Goal: Task Accomplishment & Management: Complete application form

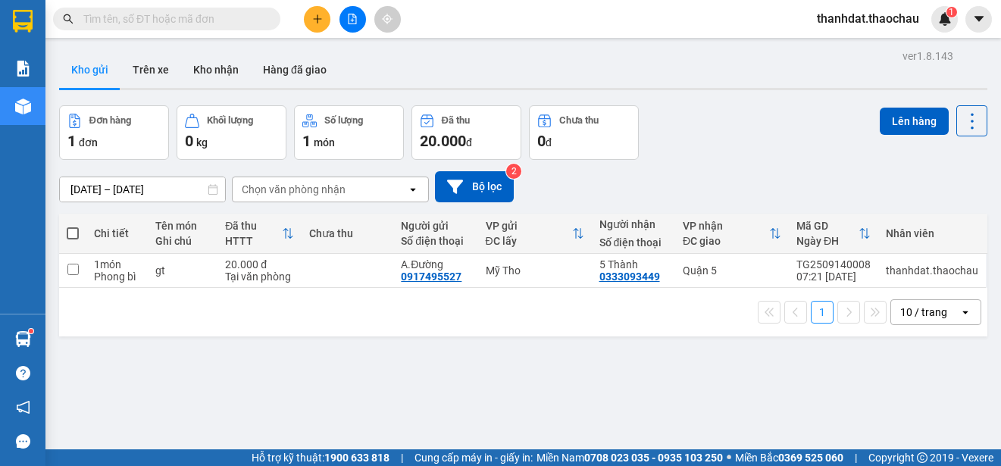
click at [70, 233] on span at bounding box center [73, 233] width 12 height 12
click at [73, 226] on input "checkbox" at bounding box center [73, 226] width 0 height 0
checkbox input "true"
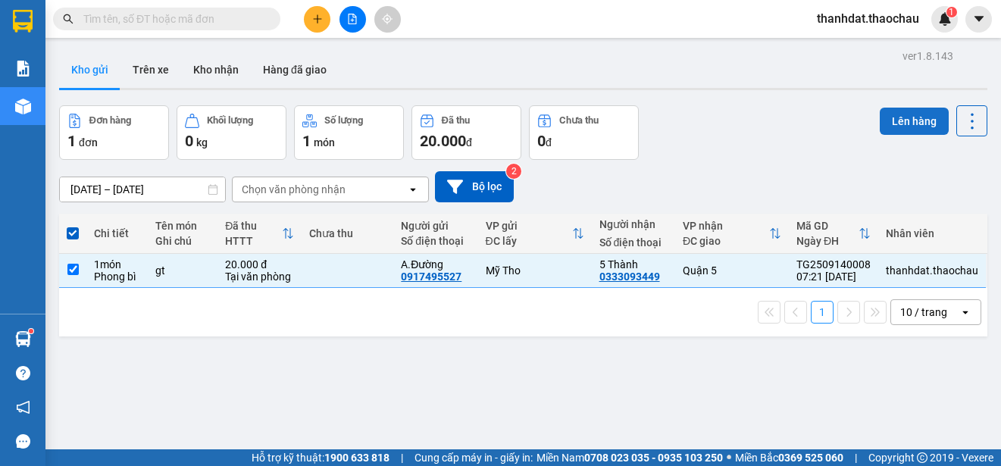
click at [900, 117] on button "Lên hàng" at bounding box center [914, 121] width 69 height 27
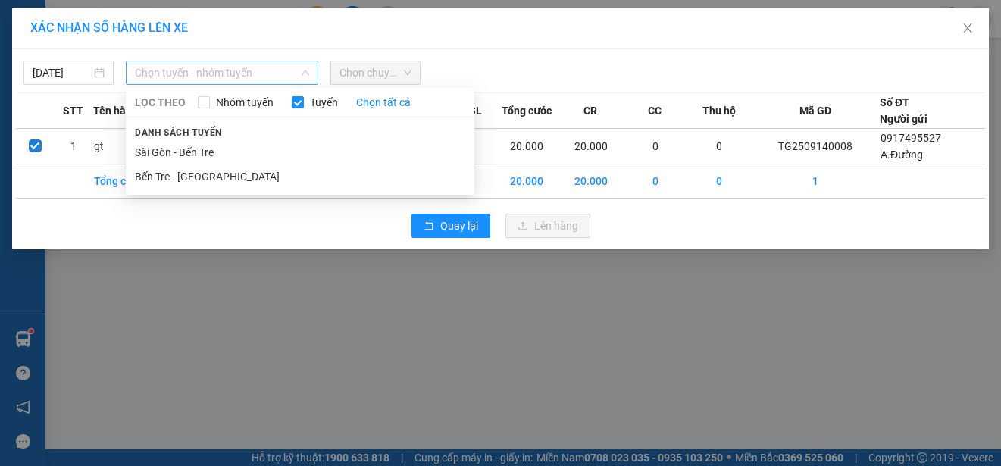
click at [202, 69] on span "Chọn tuyến - nhóm tuyến" at bounding box center [222, 72] width 174 height 23
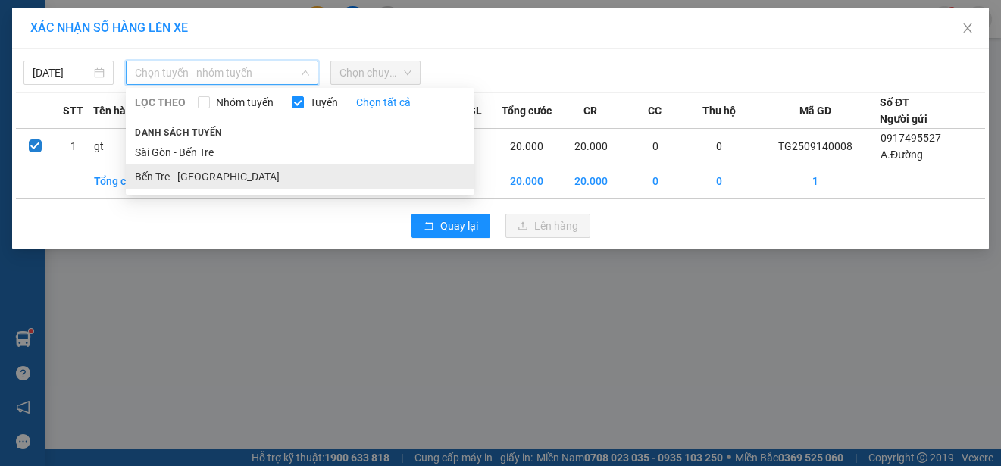
click at [155, 176] on li "Bến Tre - [GEOGRAPHIC_DATA]" at bounding box center [300, 176] width 349 height 24
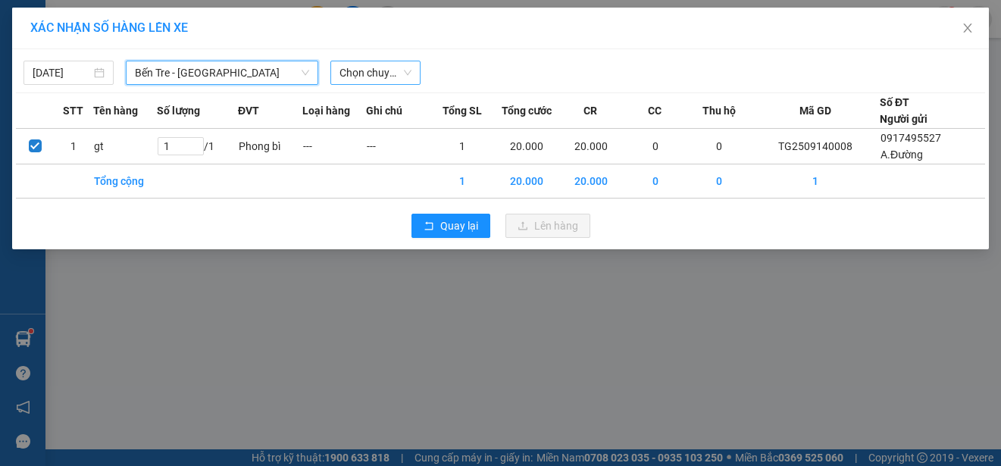
click at [399, 74] on span "Chọn chuyến" at bounding box center [375, 72] width 72 height 23
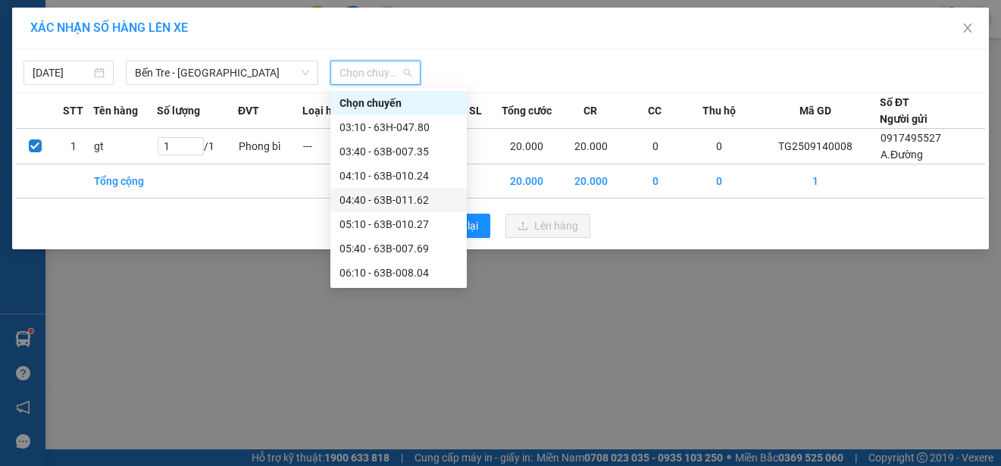
scroll to position [76, 0]
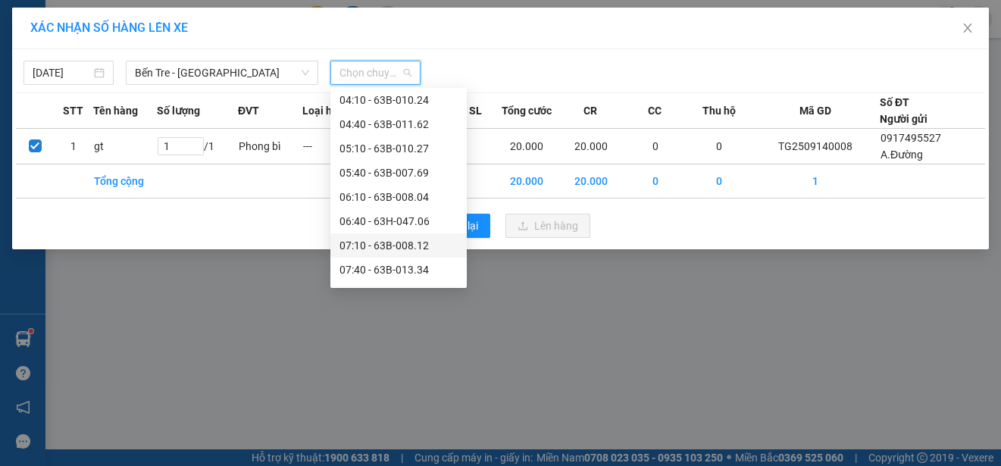
click at [410, 240] on div "07:10 - 63B-008.12" at bounding box center [398, 245] width 118 height 17
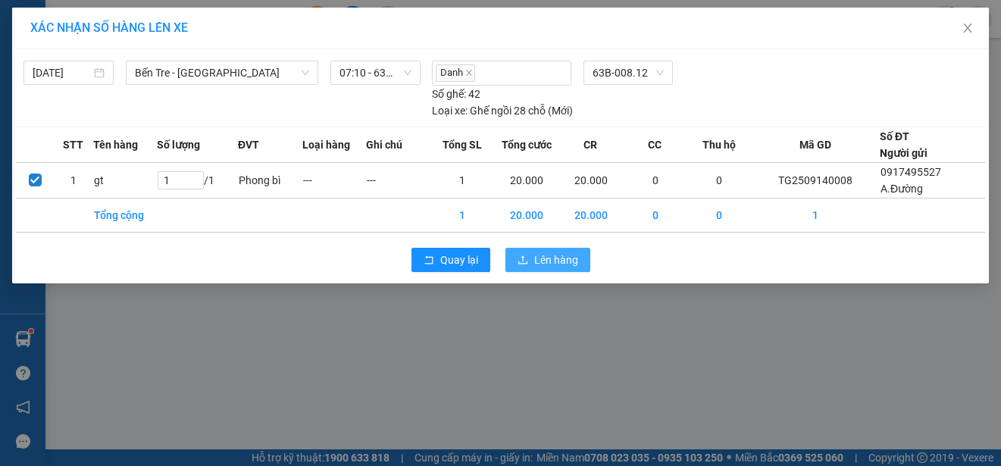
click at [552, 252] on span "Lên hàng" at bounding box center [556, 260] width 44 height 17
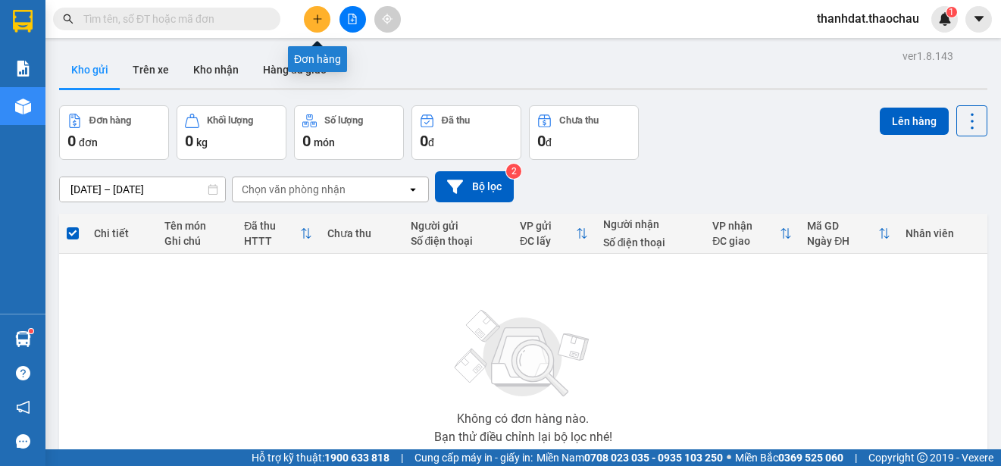
click at [316, 17] on icon "plus" at bounding box center [317, 19] width 11 height 11
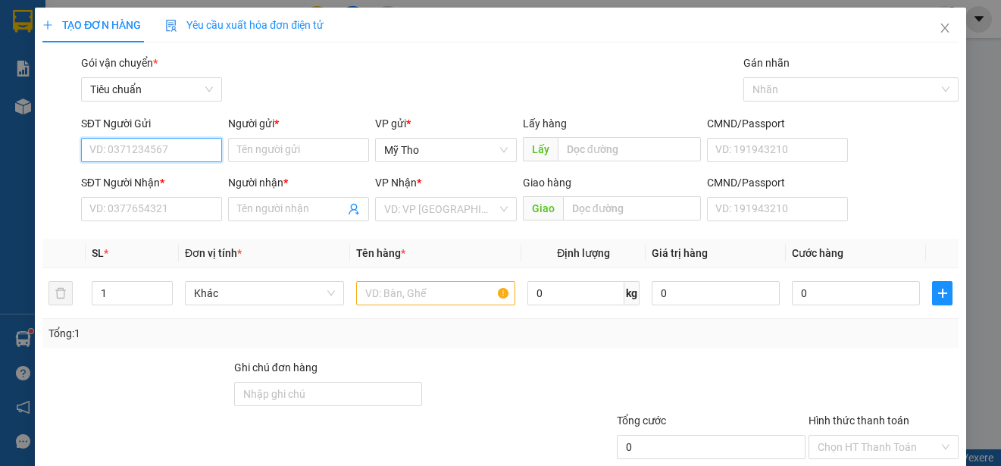
click at [158, 150] on input "SĐT Người Gửi" at bounding box center [151, 150] width 141 height 24
type input "0858683878"
click at [167, 174] on div "0858683878 - Sang" at bounding box center [149, 180] width 121 height 17
type input "Sang"
type input "0858683878"
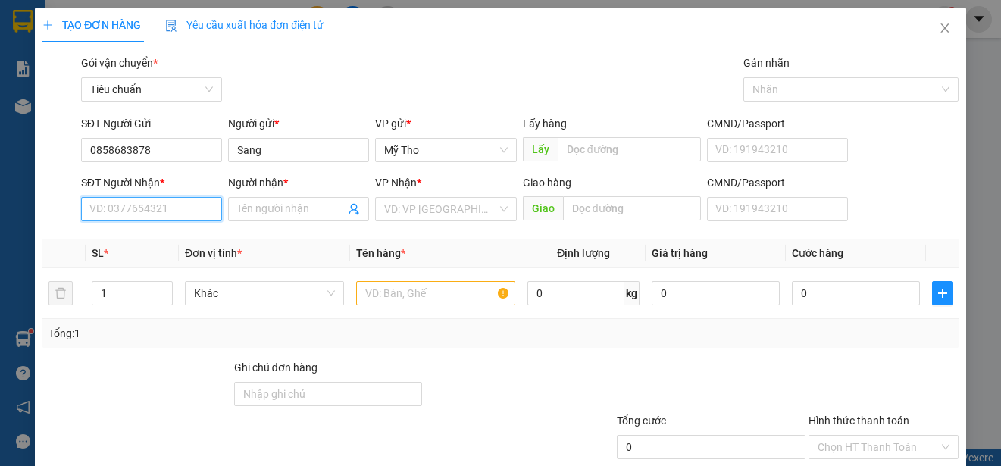
click at [176, 211] on input "SĐT Người Nhận *" at bounding box center [151, 209] width 141 height 24
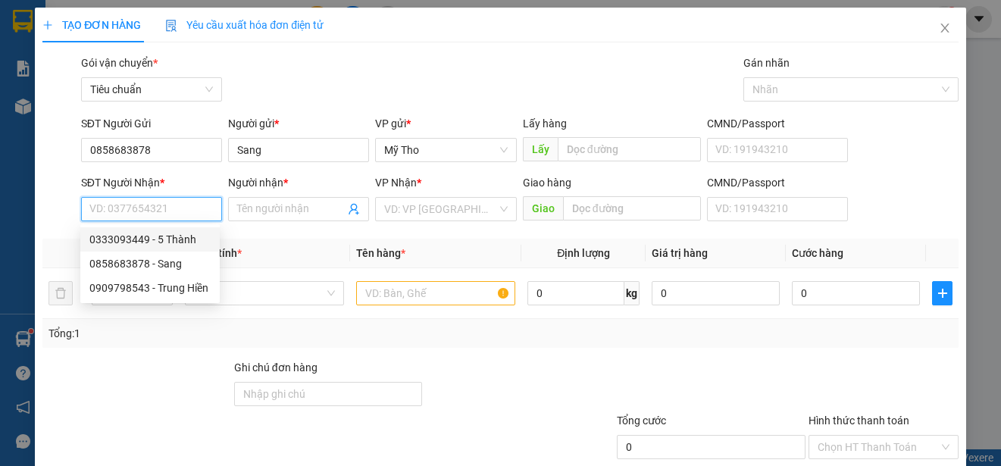
click at [173, 236] on div "0333093449 - 5 Thành" at bounding box center [149, 239] width 121 height 17
type input "0333093449"
type input "5 Thành"
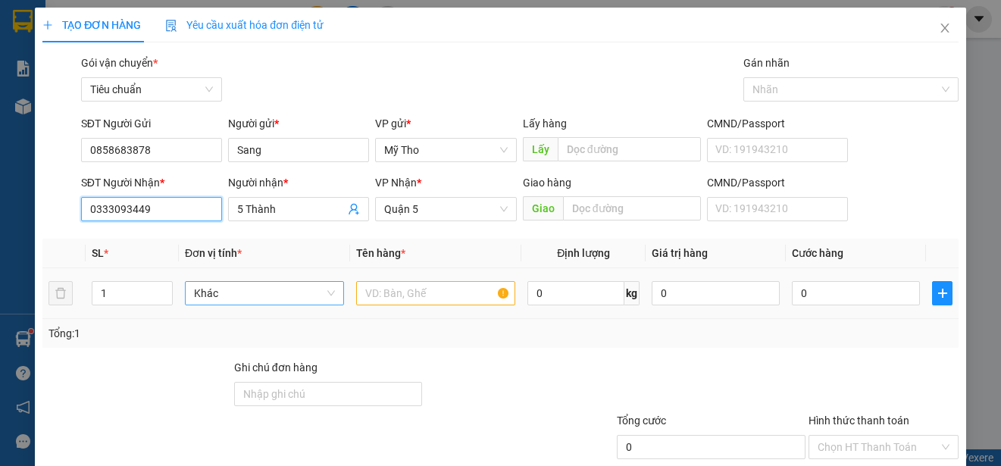
click at [239, 292] on span "Khác" at bounding box center [264, 293] width 141 height 23
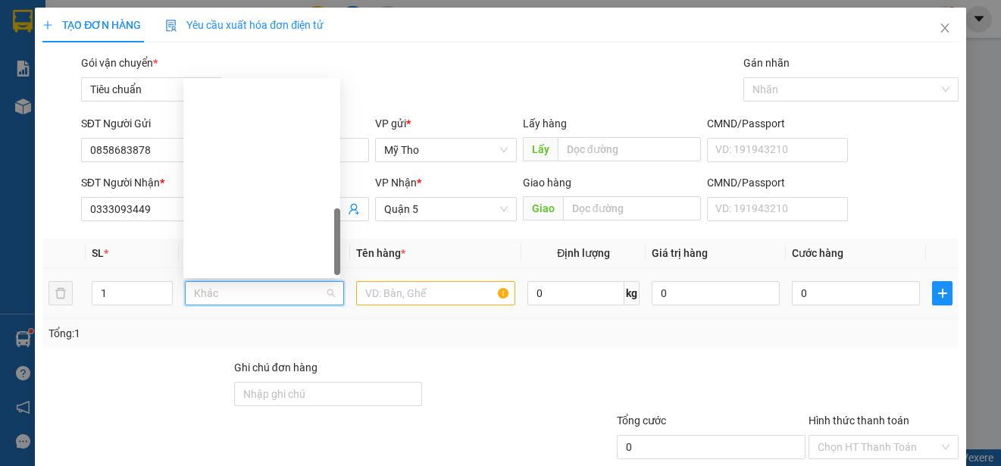
scroll to position [473, 0]
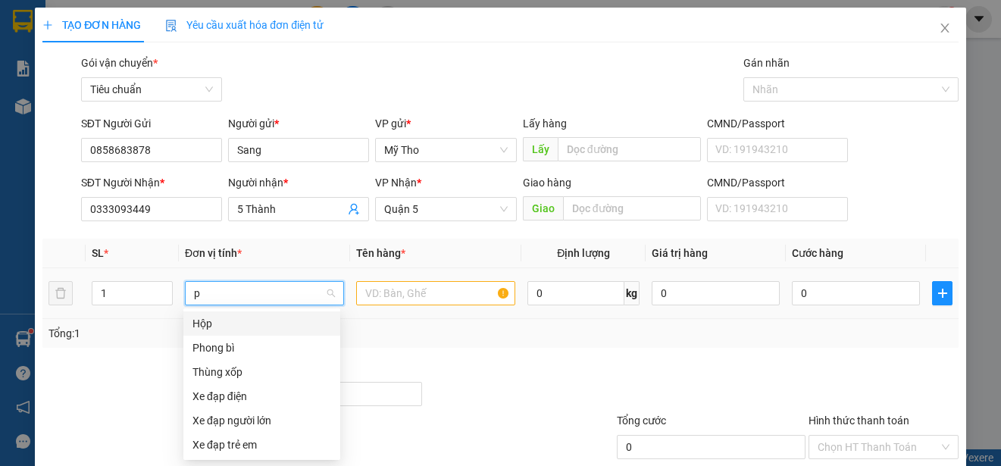
type input "p"
drag, startPoint x: 214, startPoint y: 343, endPoint x: 275, endPoint y: 343, distance: 61.4
click at [216, 344] on div "Phong bì" at bounding box center [261, 347] width 139 height 17
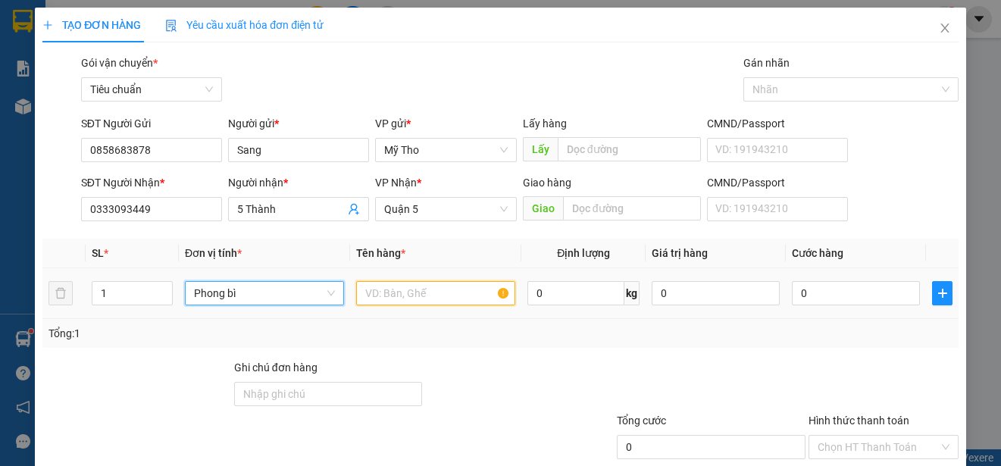
click at [376, 296] on input "text" at bounding box center [435, 293] width 159 height 24
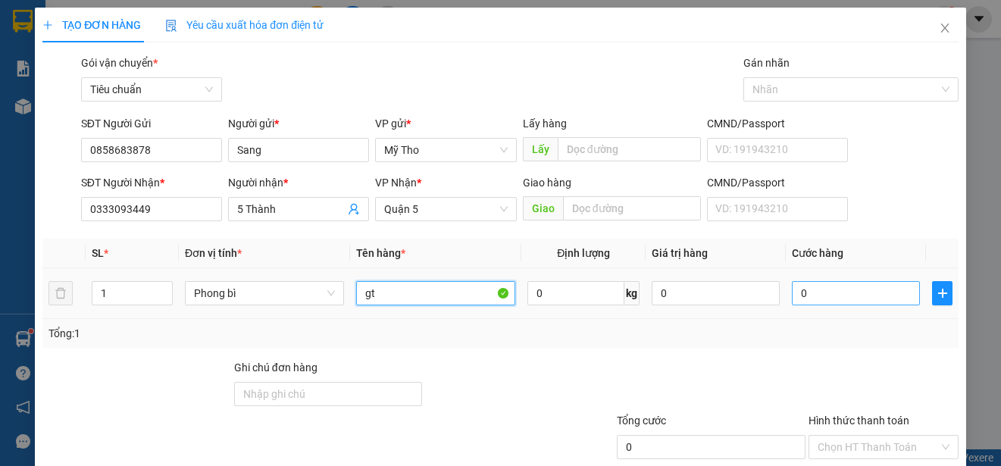
type input "gt"
click at [834, 296] on input "0" at bounding box center [856, 293] width 128 height 24
type input "2"
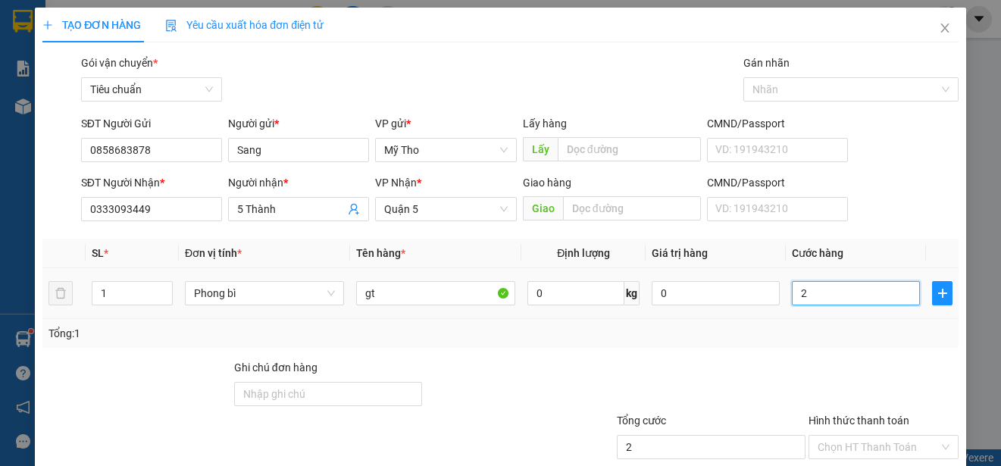
type input "20"
type input "200"
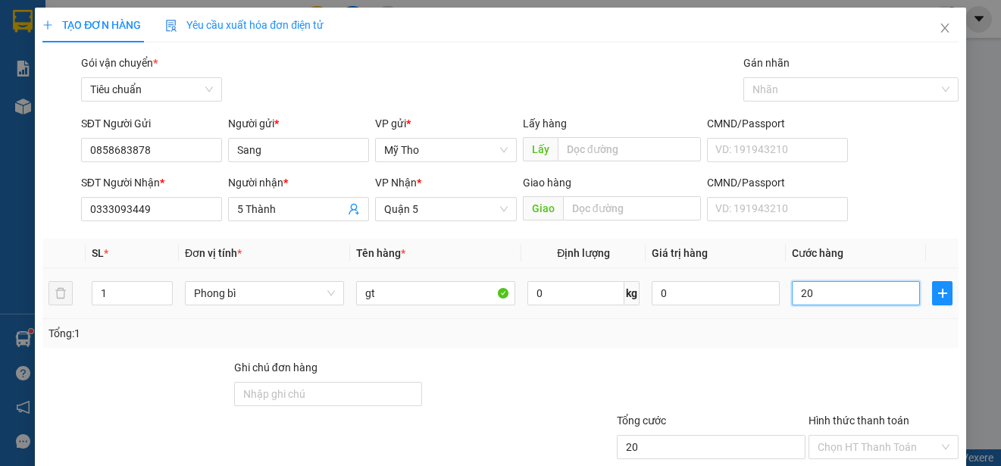
type input "200"
type input "2.000"
type input "20.000"
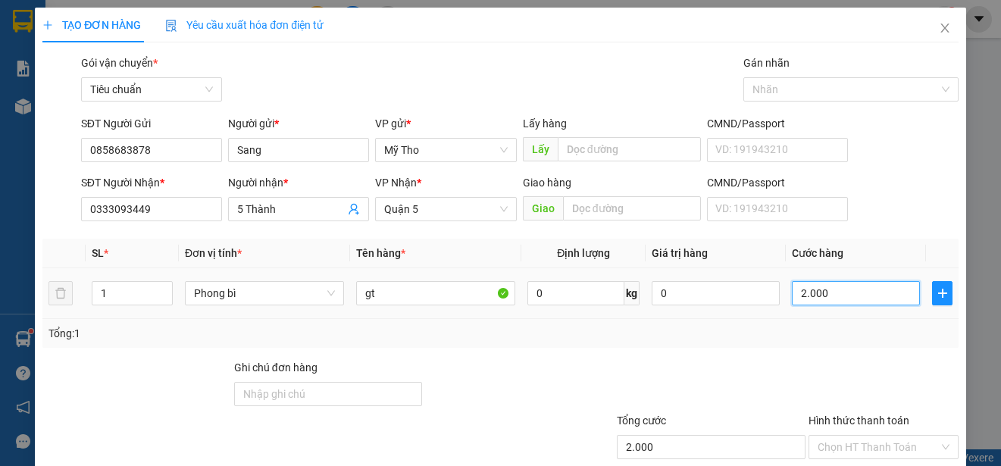
type input "20.000"
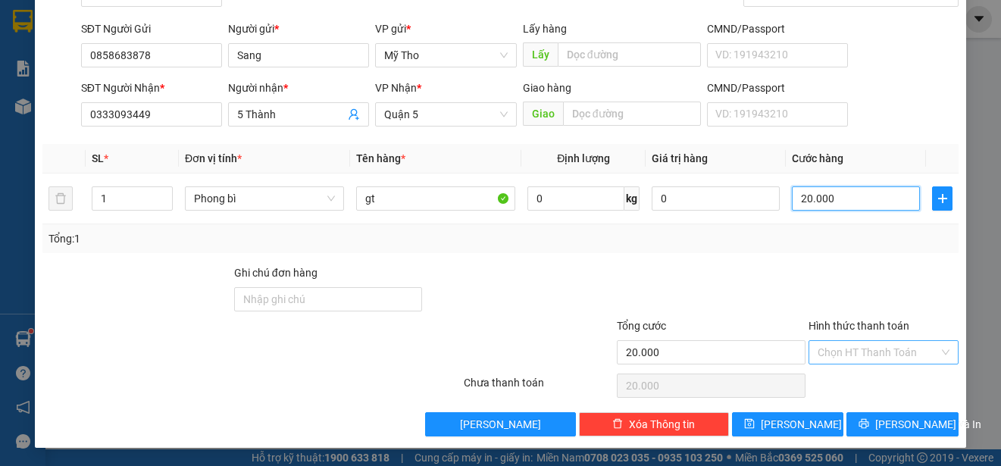
type input "20.000"
click at [864, 355] on input "Hình thức thanh toán" at bounding box center [878, 352] width 121 height 23
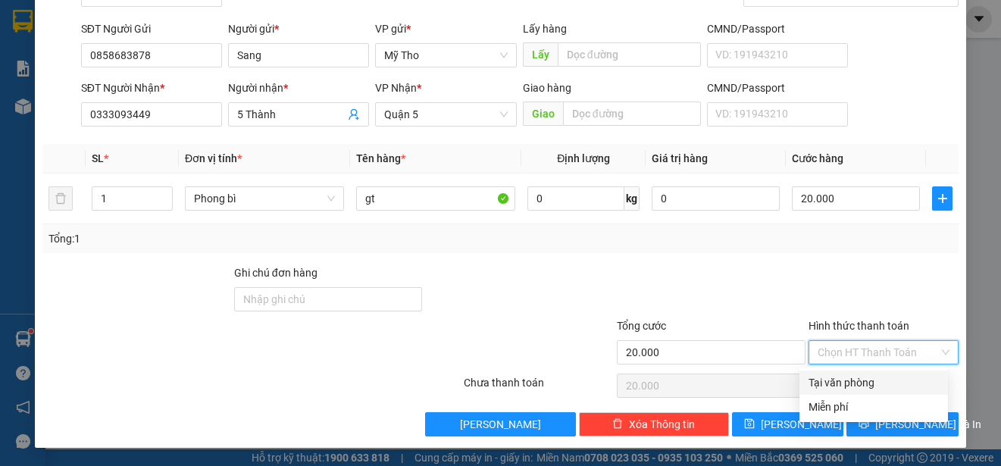
click at [882, 377] on div "Tại văn phòng" at bounding box center [874, 382] width 130 height 17
type input "0"
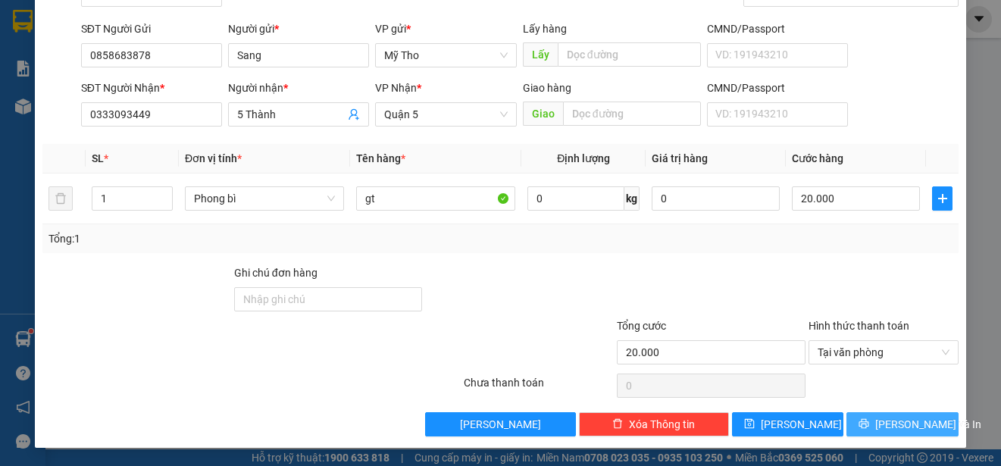
click at [906, 427] on span "[PERSON_NAME] và In" at bounding box center [928, 424] width 106 height 17
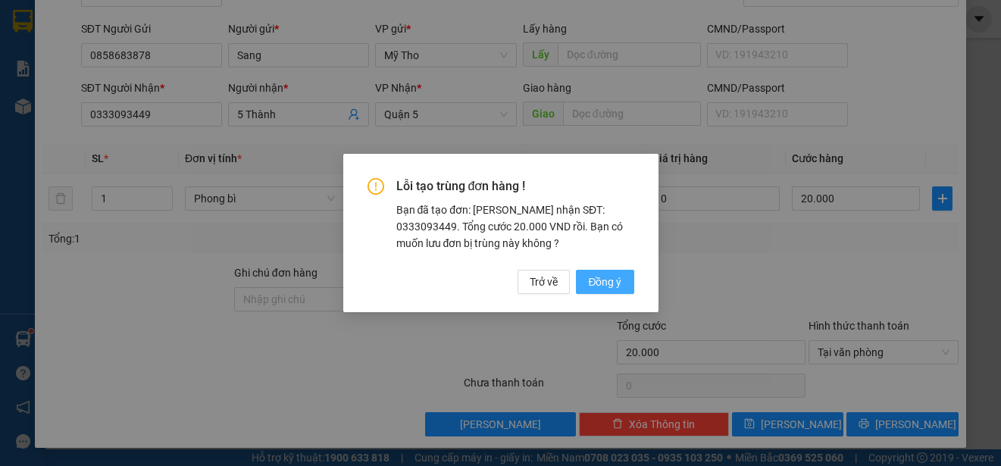
click at [612, 280] on span "Đồng ý" at bounding box center [604, 282] width 33 height 17
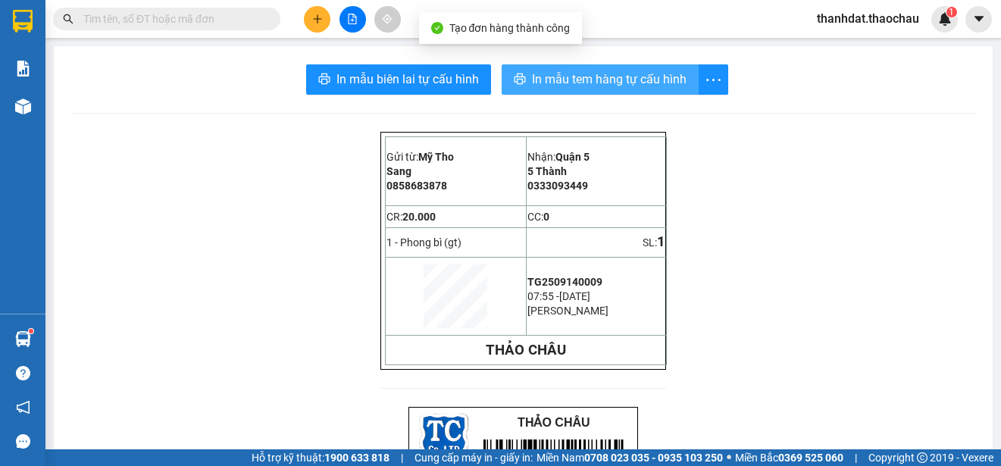
click at [612, 74] on span "In mẫu tem hàng tự cấu hình" at bounding box center [609, 79] width 155 height 19
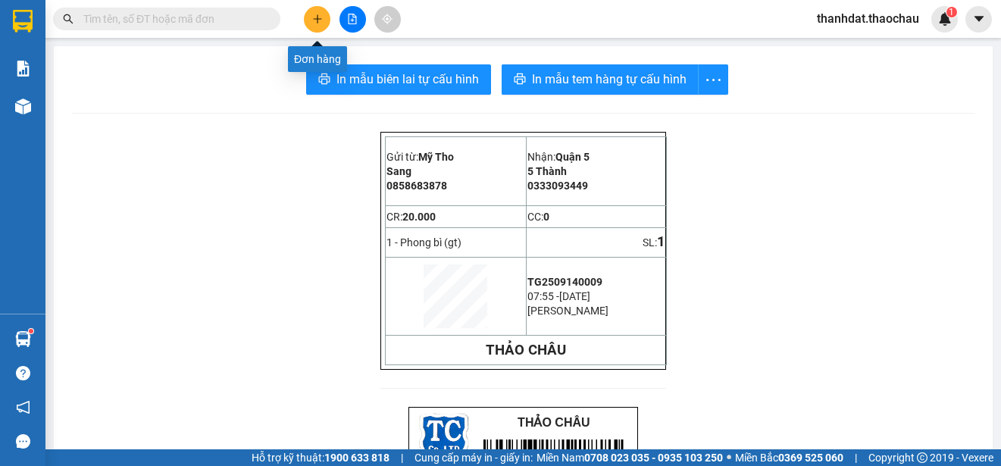
click at [314, 19] on icon "plus" at bounding box center [317, 18] width 8 height 1
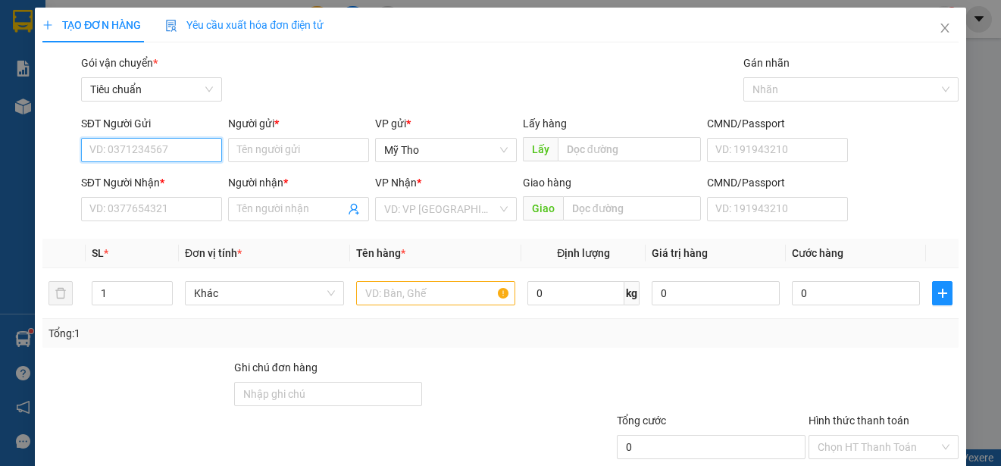
click at [171, 146] on input "SĐT Người Gửi" at bounding box center [151, 150] width 141 height 24
type input "0944420045"
click at [149, 173] on div "0944420045 - Chí" at bounding box center [149, 180] width 121 height 17
type input "Chí"
type input "0944420045"
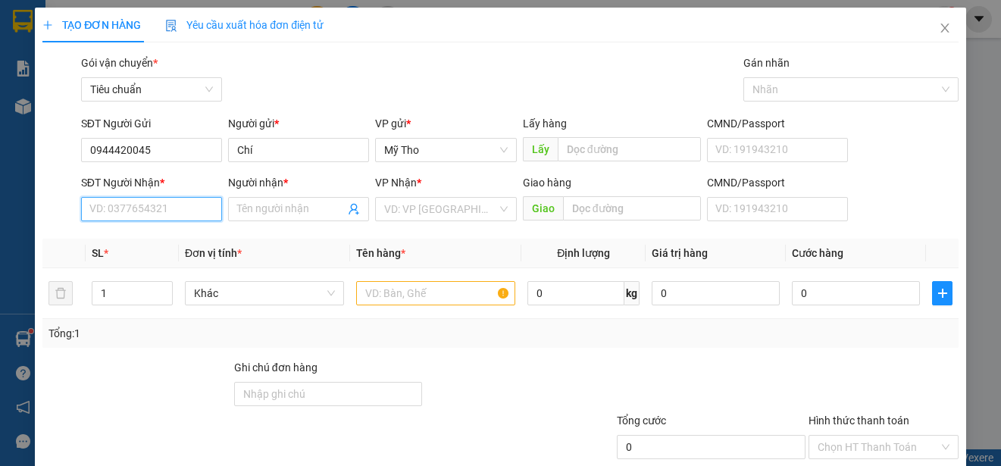
click at [158, 203] on input "SĐT Người Nhận *" at bounding box center [151, 209] width 141 height 24
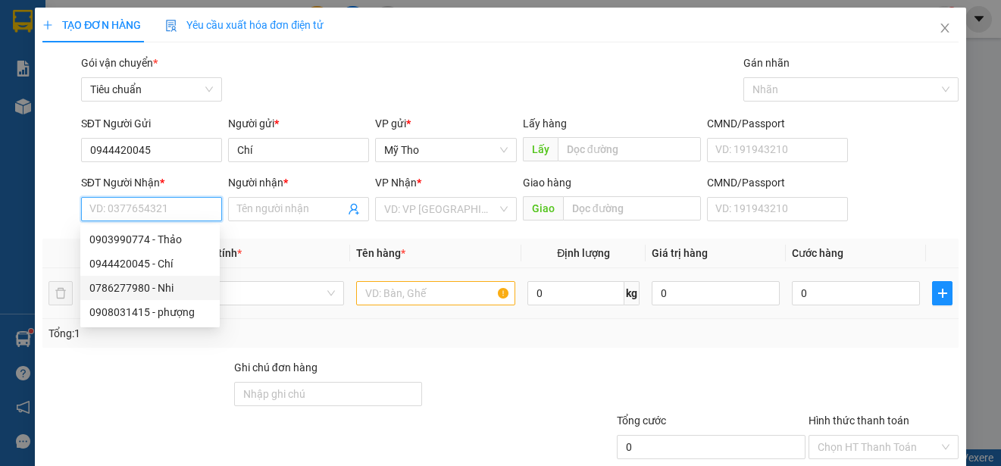
click at [162, 287] on div "0786277980 - Nhi" at bounding box center [149, 288] width 121 height 17
type input "0786277980"
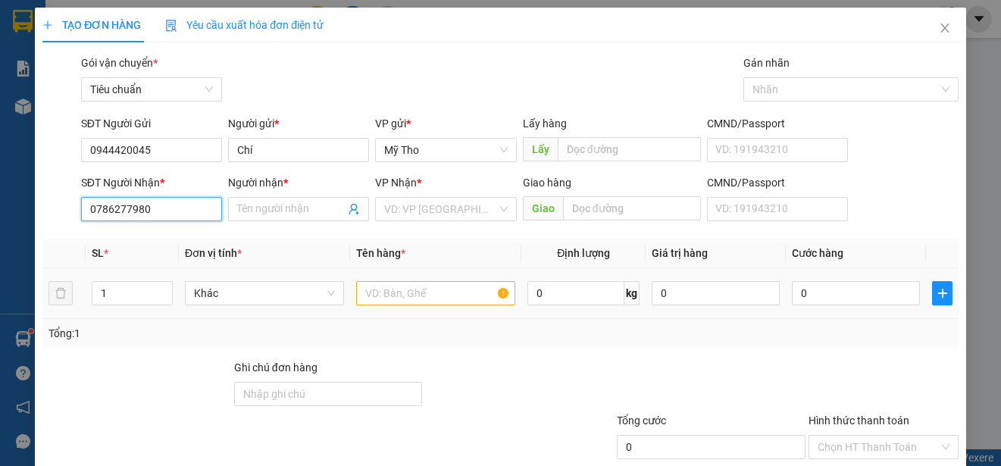
type input "Nhi"
click at [266, 296] on span "Khác" at bounding box center [264, 293] width 141 height 23
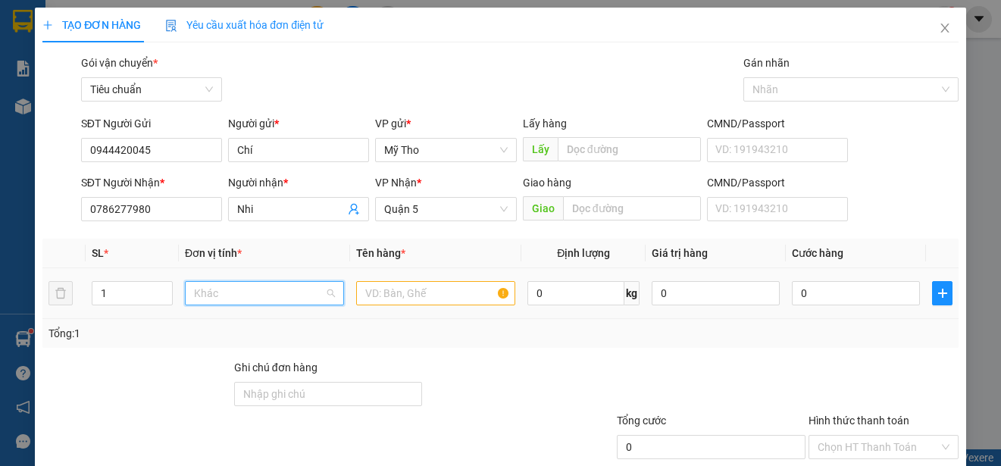
scroll to position [473, 0]
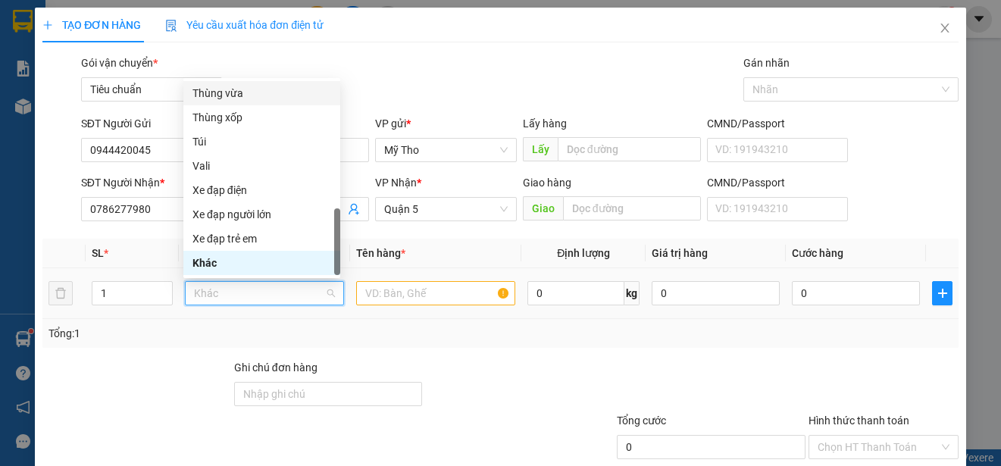
click at [222, 91] on div "Thùng vừa" at bounding box center [261, 93] width 139 height 17
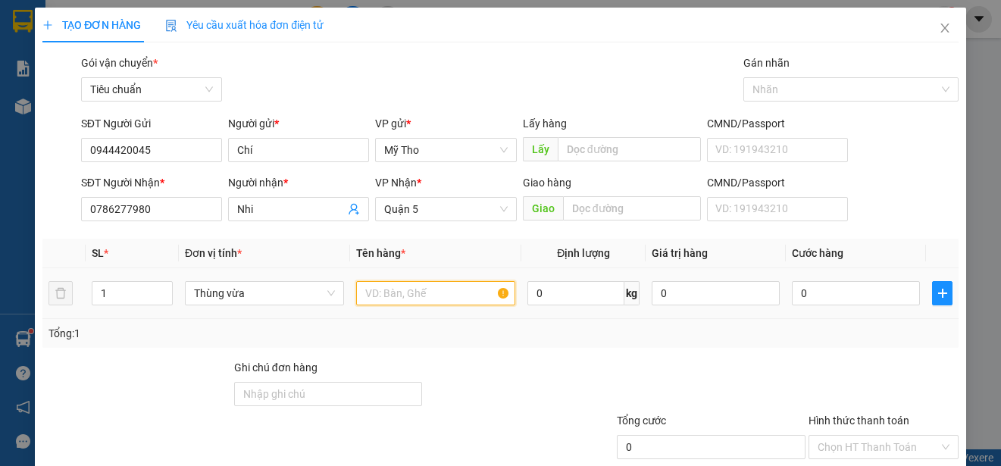
click at [390, 293] on input "text" at bounding box center [435, 293] width 159 height 24
type input "d"
paste input "đ"
paste input "ô"
paste input "ồ"
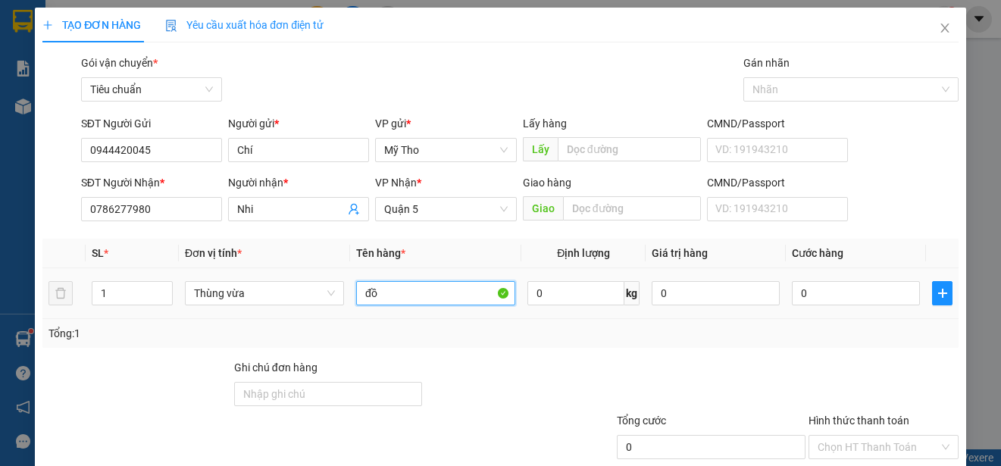
paste input "ăn"
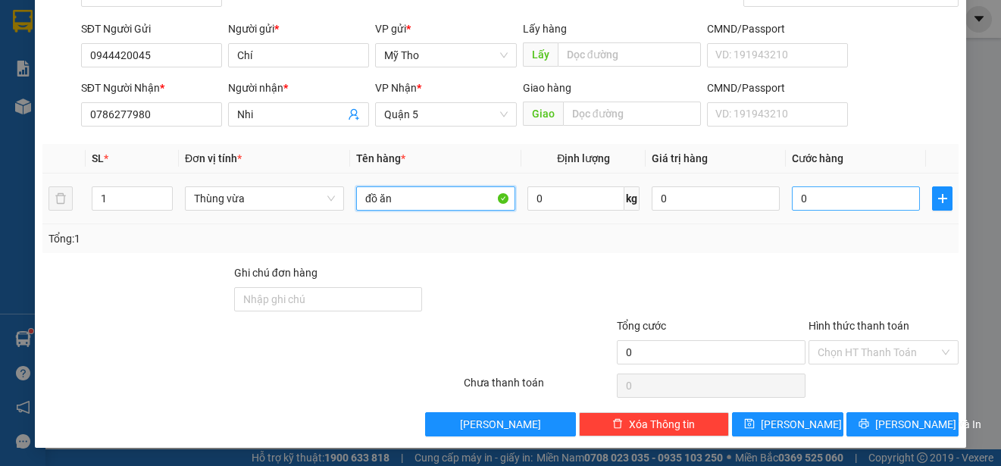
type input "đồ ăn"
click at [815, 204] on input "0" at bounding box center [856, 198] width 128 height 24
type input "3"
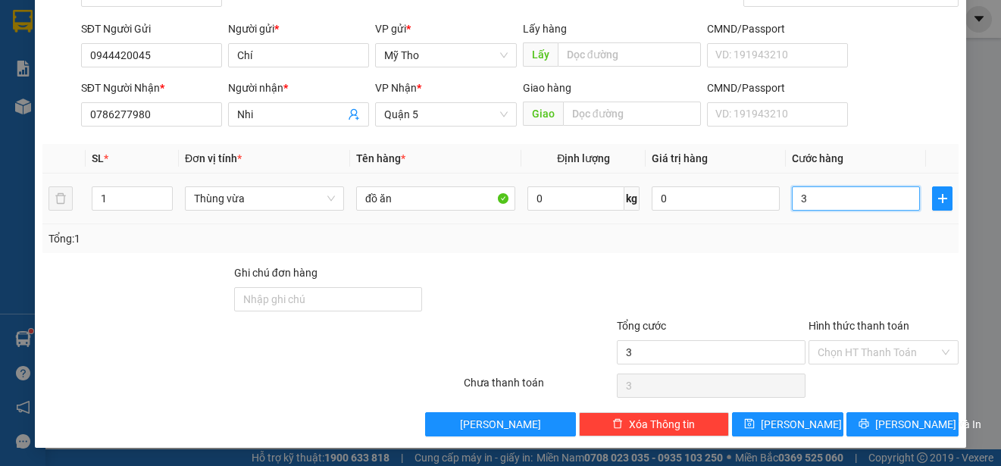
type input "30"
type input "300"
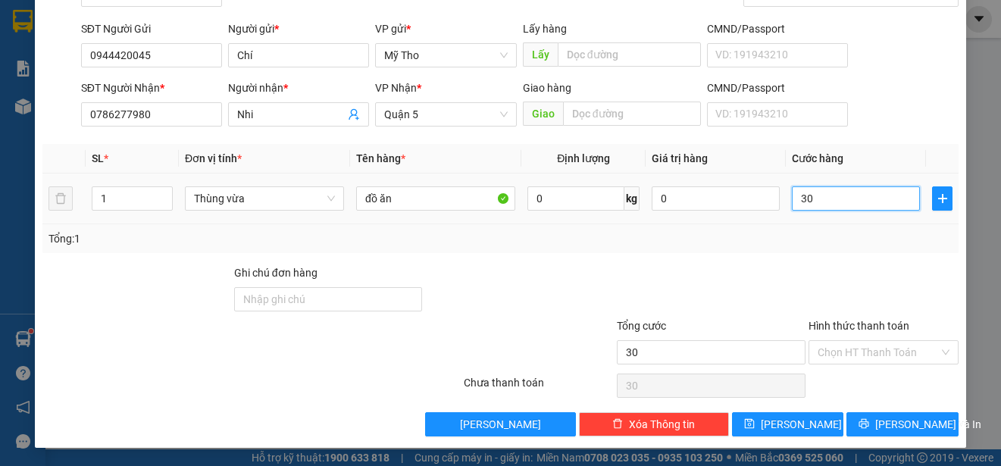
type input "300"
type input "3.000"
type input "30.000"
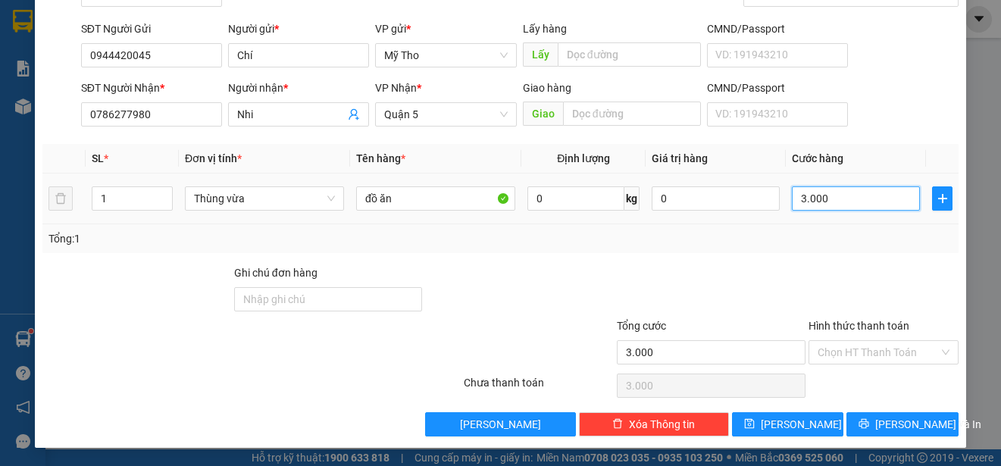
type input "30.000"
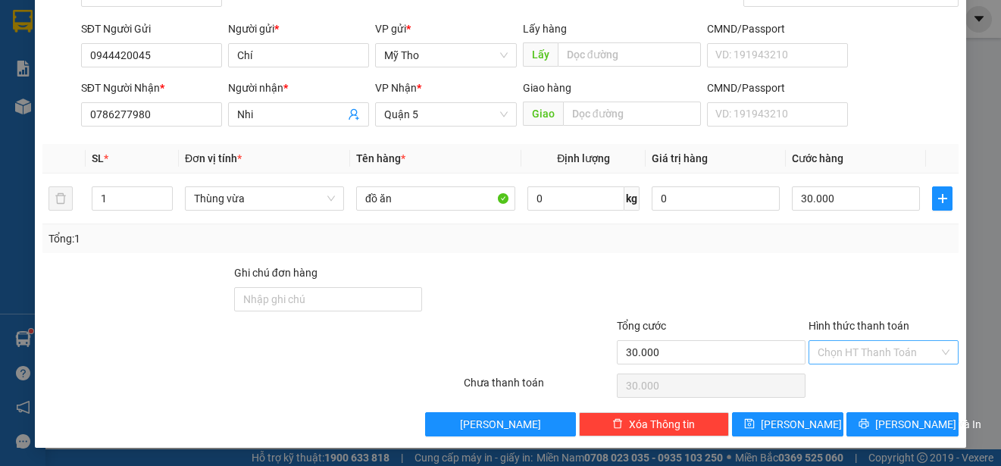
click at [871, 352] on input "Hình thức thanh toán" at bounding box center [878, 352] width 121 height 23
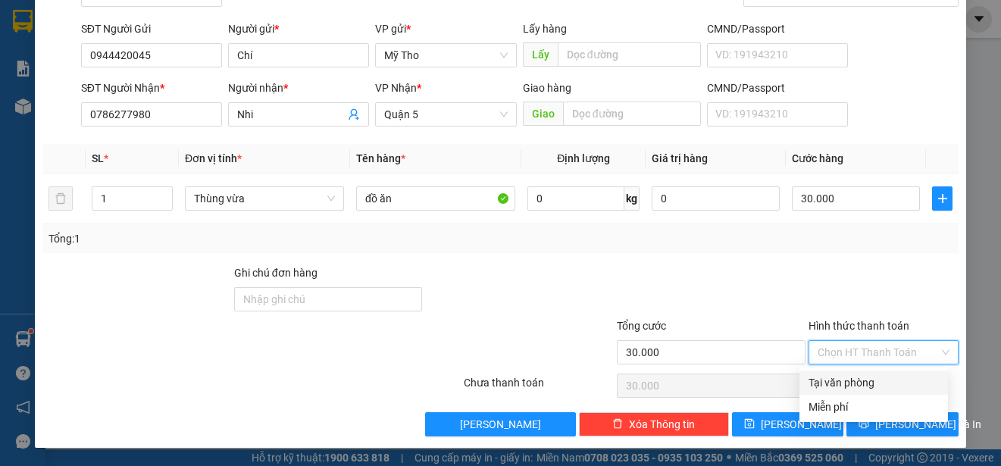
click at [869, 383] on div "Tại văn phòng" at bounding box center [874, 382] width 130 height 17
type input "0"
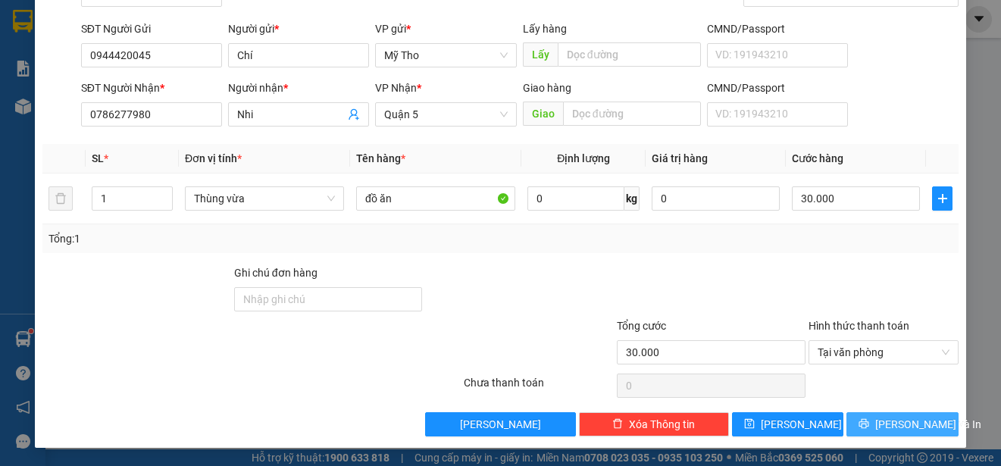
click at [890, 433] on button "[PERSON_NAME] và In" at bounding box center [902, 424] width 112 height 24
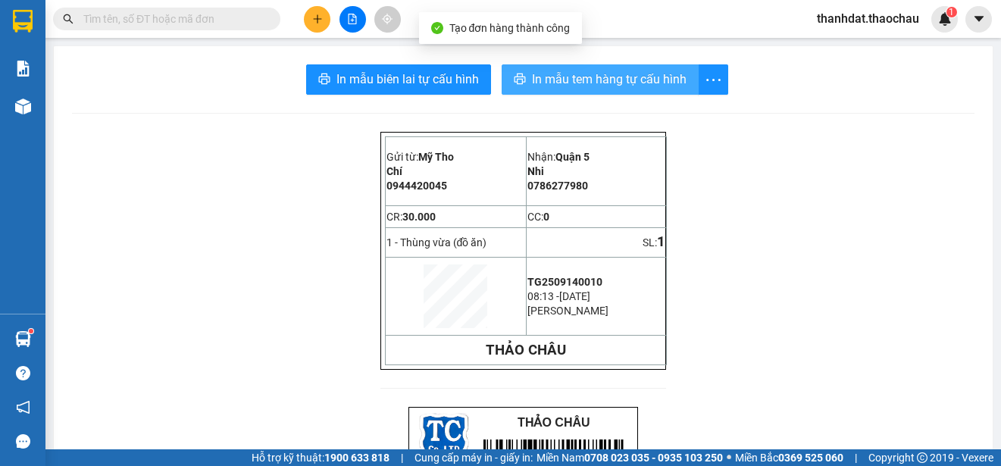
click at [593, 80] on span "In mẫu tem hàng tự cấu hình" at bounding box center [609, 79] width 155 height 19
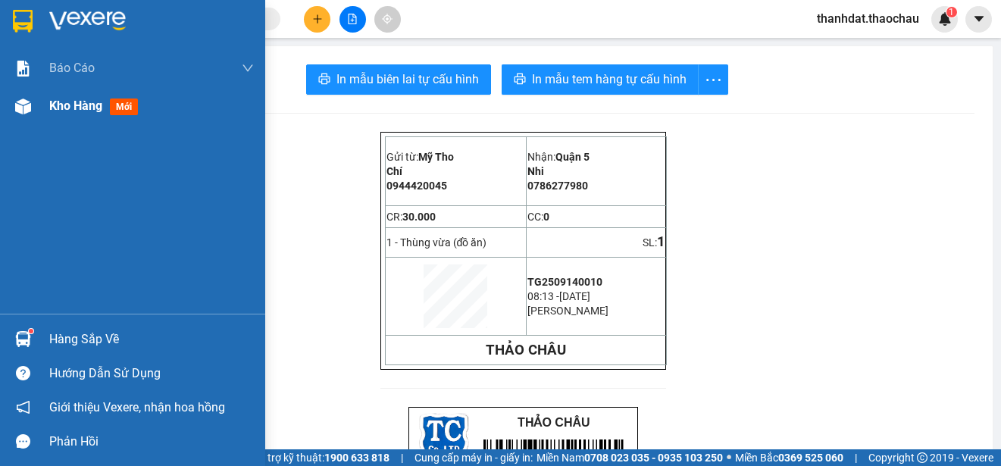
click at [89, 106] on span "Kho hàng" at bounding box center [75, 106] width 53 height 14
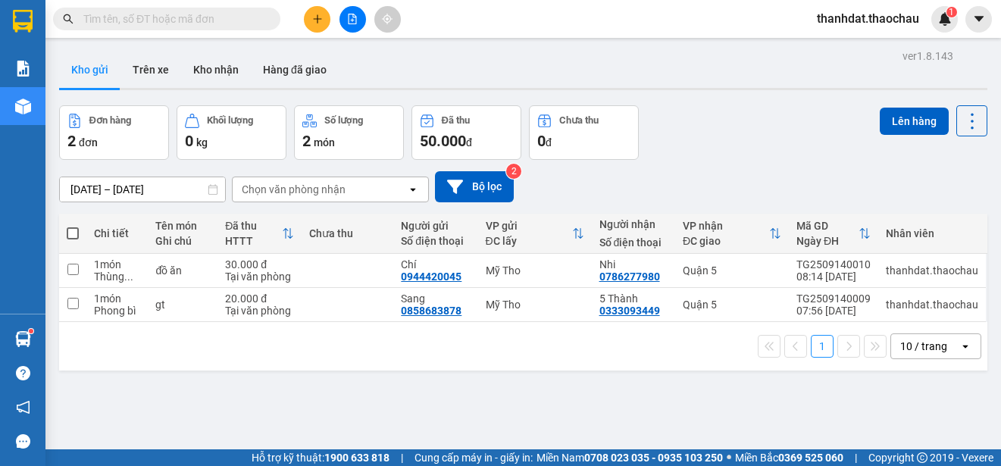
click at [70, 232] on span at bounding box center [73, 233] width 12 height 12
click at [73, 226] on input "checkbox" at bounding box center [73, 226] width 0 height 0
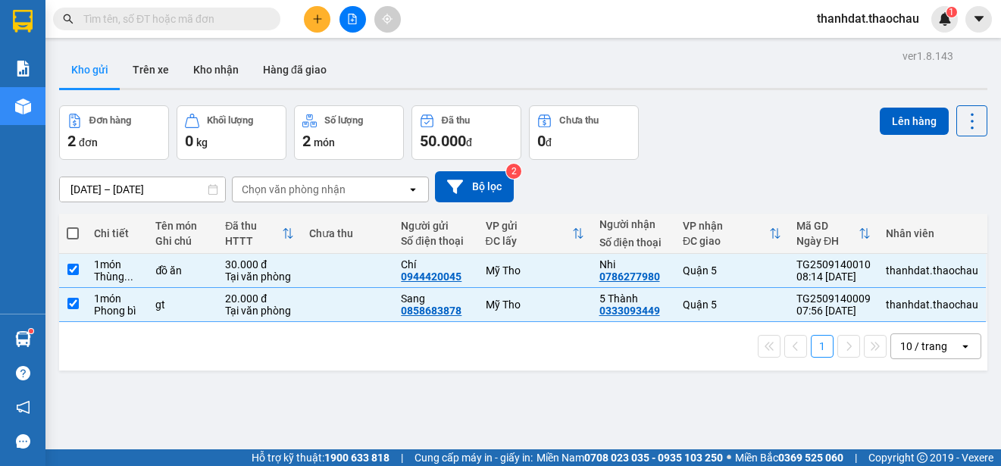
checkbox input "true"
click at [900, 119] on button "Lên hàng" at bounding box center [914, 121] width 69 height 27
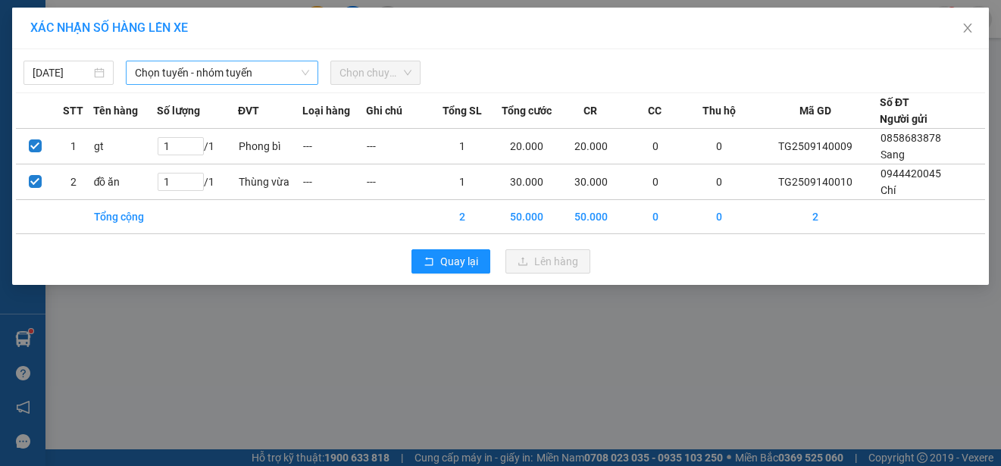
click at [208, 70] on span "Chọn tuyến - nhóm tuyến" at bounding box center [222, 72] width 174 height 23
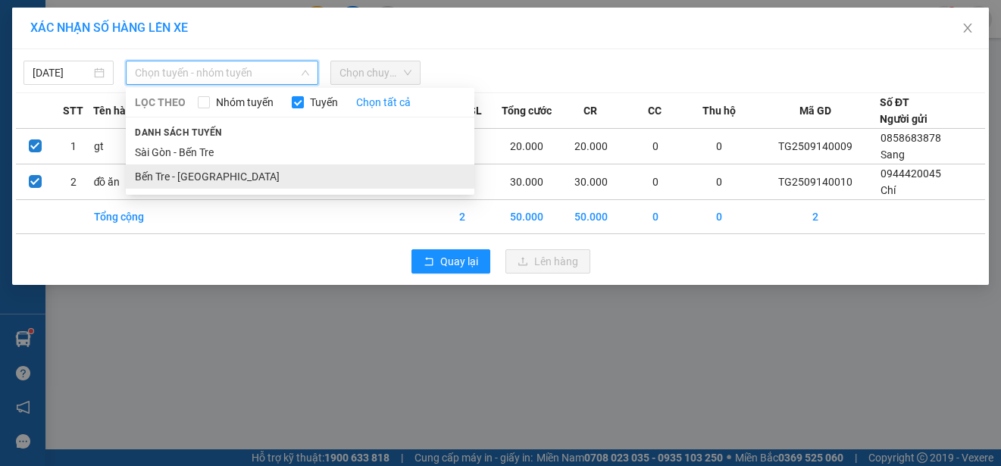
click at [210, 173] on li "Bến Tre - [GEOGRAPHIC_DATA]" at bounding box center [300, 176] width 349 height 24
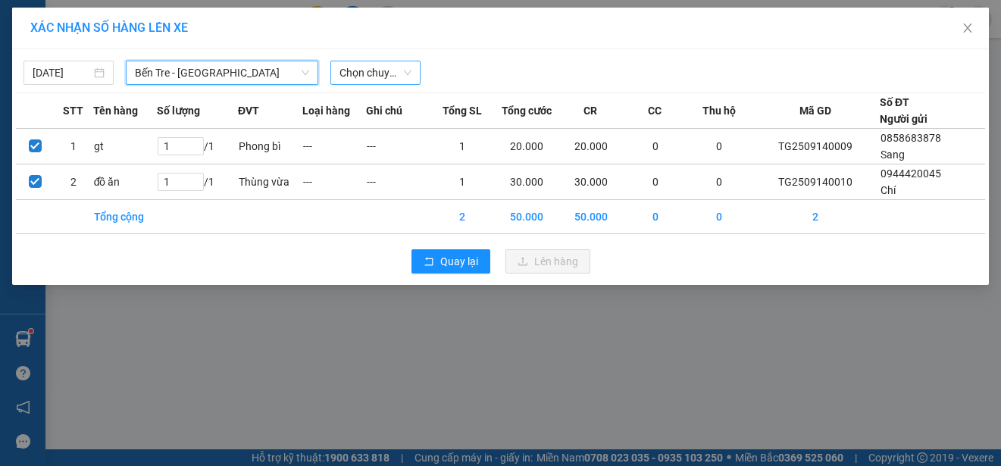
click at [392, 70] on span "Chọn chuyến" at bounding box center [375, 72] width 72 height 23
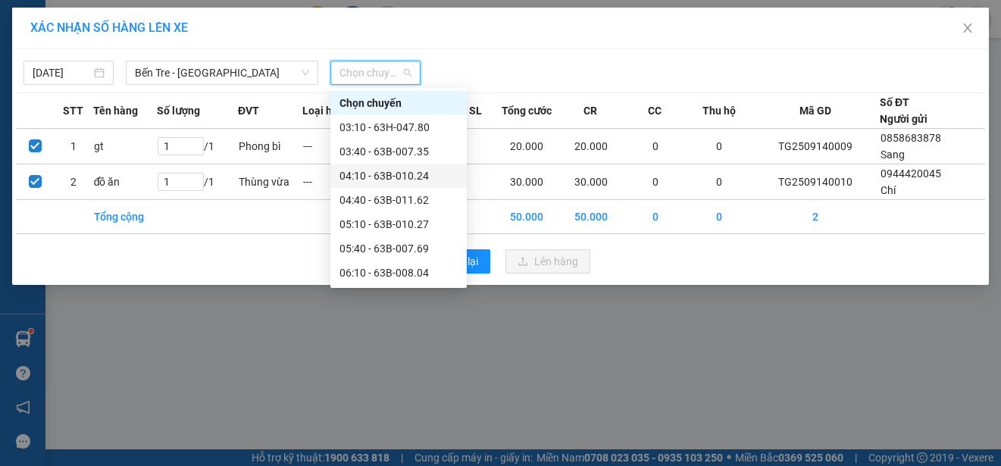
scroll to position [152, 0]
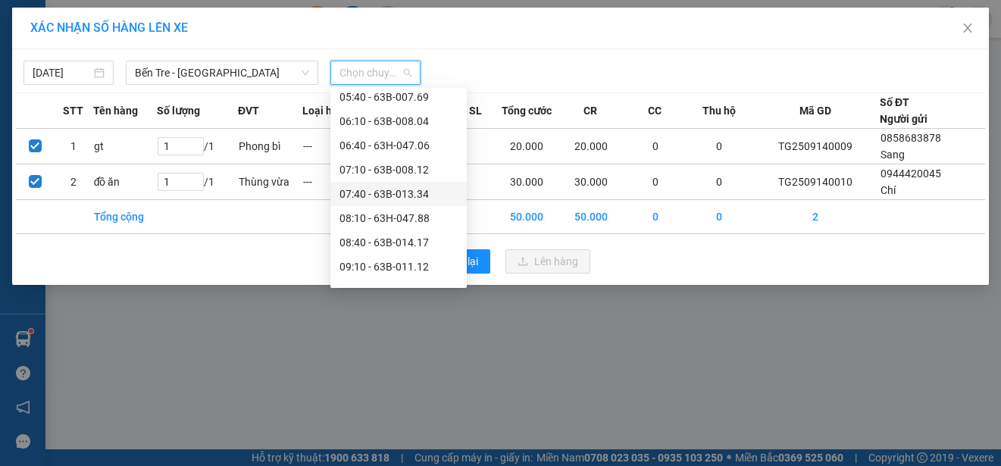
click at [405, 189] on div "07:40 - 63B-013.34" at bounding box center [398, 194] width 118 height 17
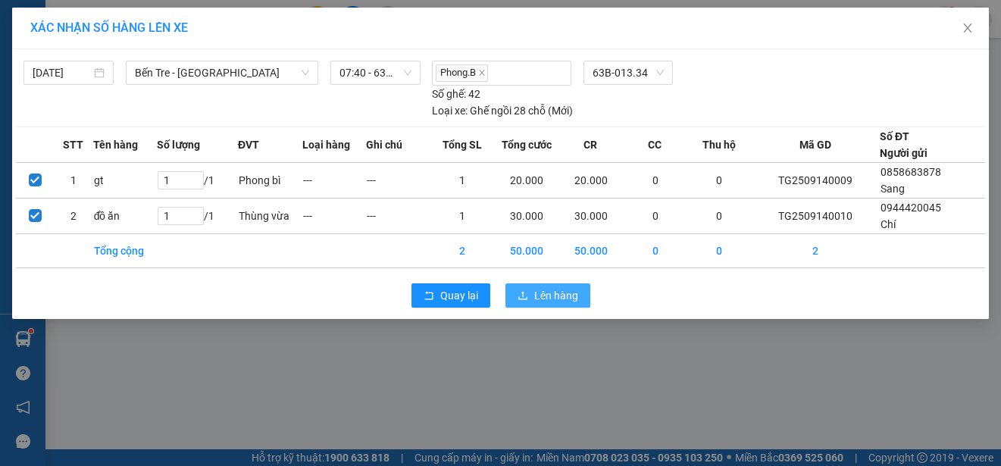
click at [559, 293] on span "Lên hàng" at bounding box center [556, 295] width 44 height 17
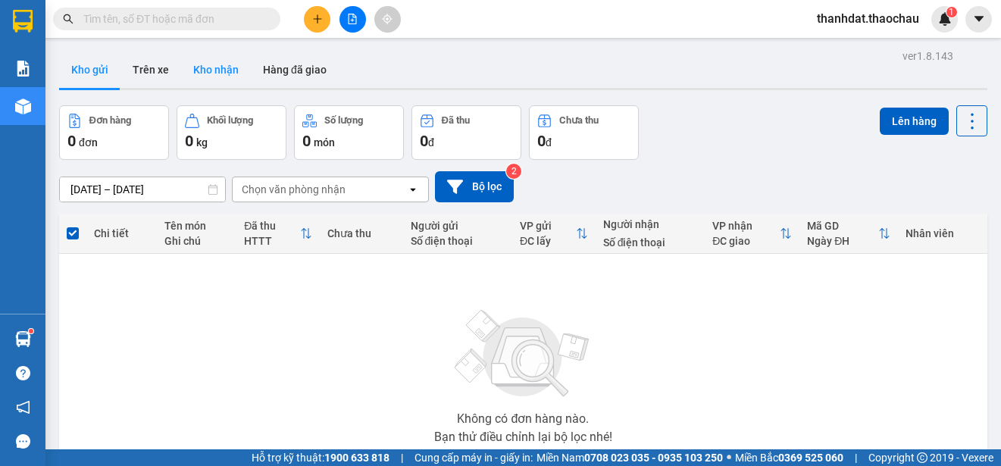
click at [225, 68] on button "Kho nhận" at bounding box center [216, 70] width 70 height 36
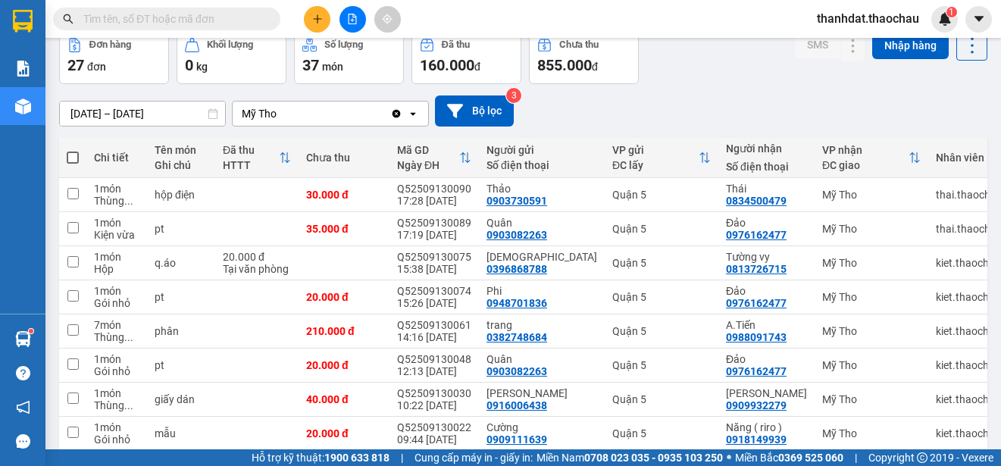
scroll to position [214, 0]
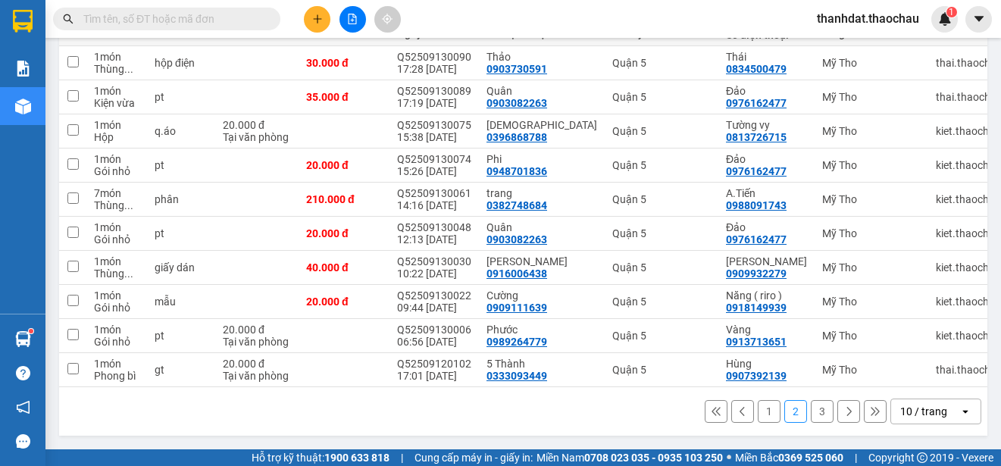
click at [758, 408] on button "1" at bounding box center [769, 411] width 23 height 23
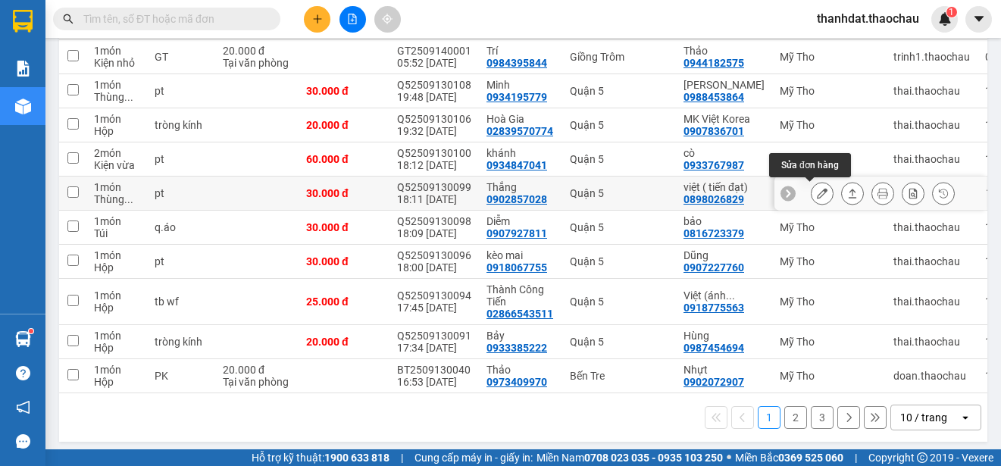
click at [817, 191] on icon at bounding box center [822, 193] width 11 height 11
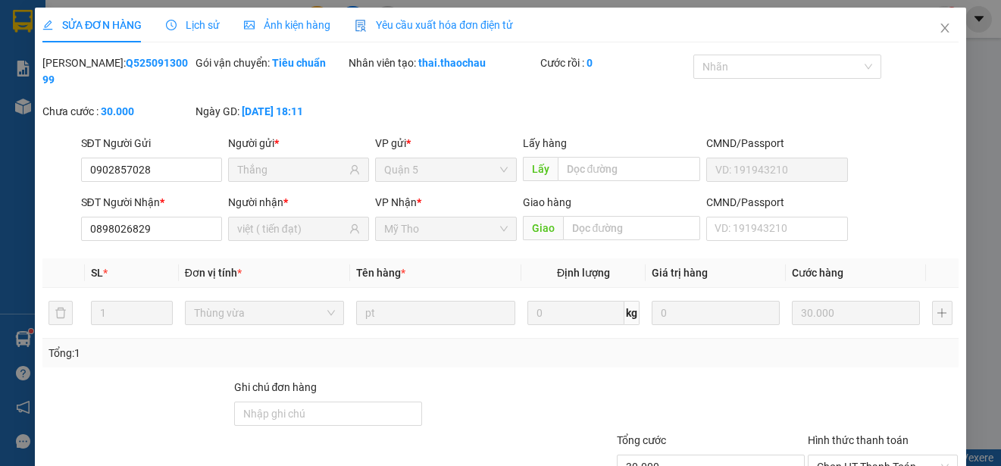
type input "0902857028"
type input "Thắng"
type input "0898026829"
type input "việt ( tiến đạt)"
type input "30.000"
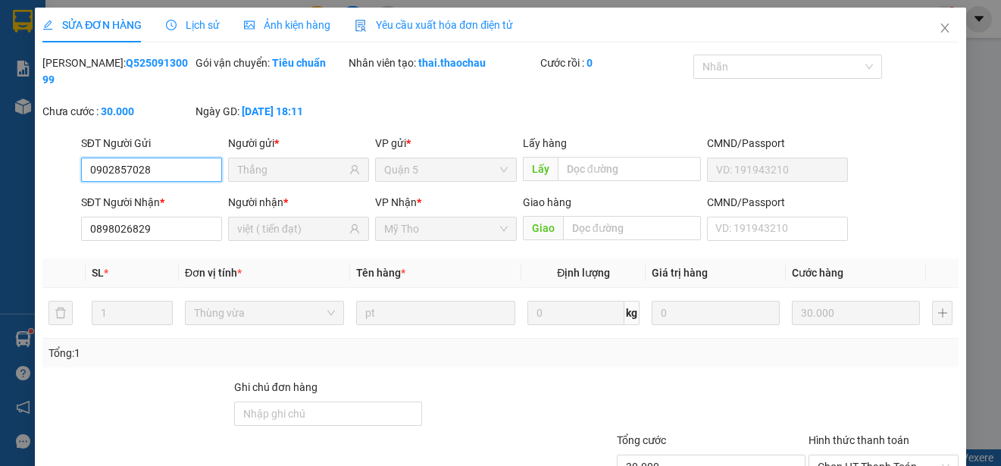
scroll to position [114, 0]
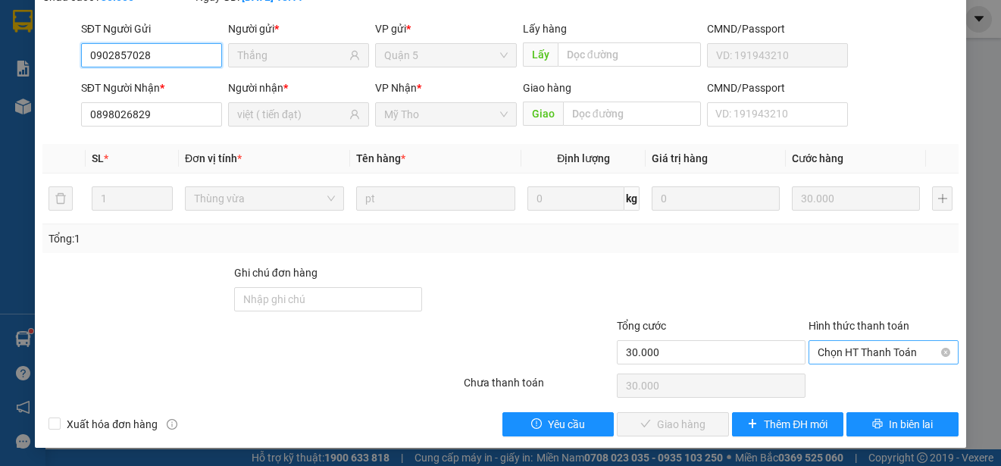
click at [855, 344] on span "Chọn HT Thanh Toán" at bounding box center [884, 352] width 132 height 23
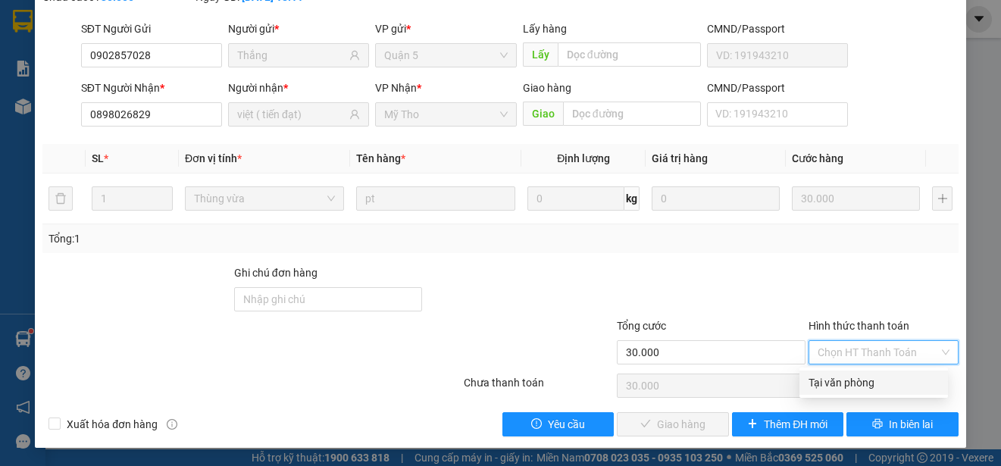
click at [852, 379] on div "Tại văn phòng" at bounding box center [874, 382] width 130 height 17
type input "0"
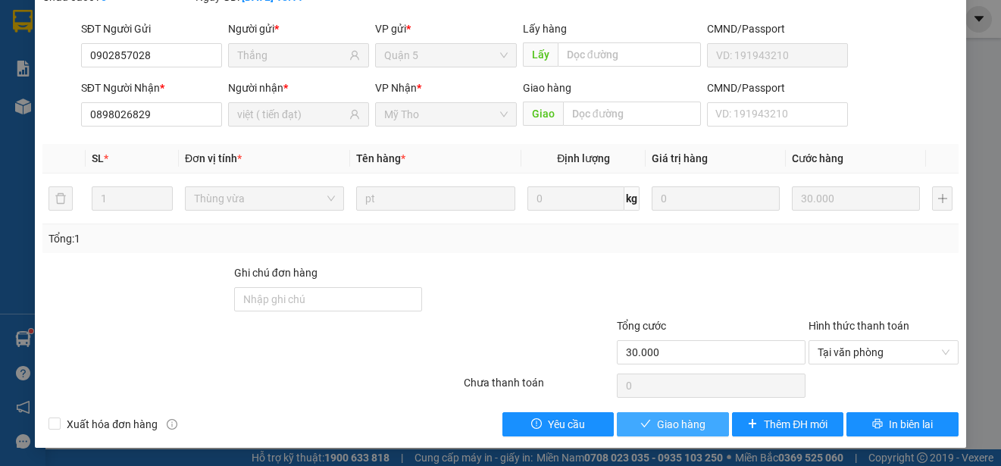
click at [682, 416] on span "Giao hàng" at bounding box center [681, 424] width 48 height 17
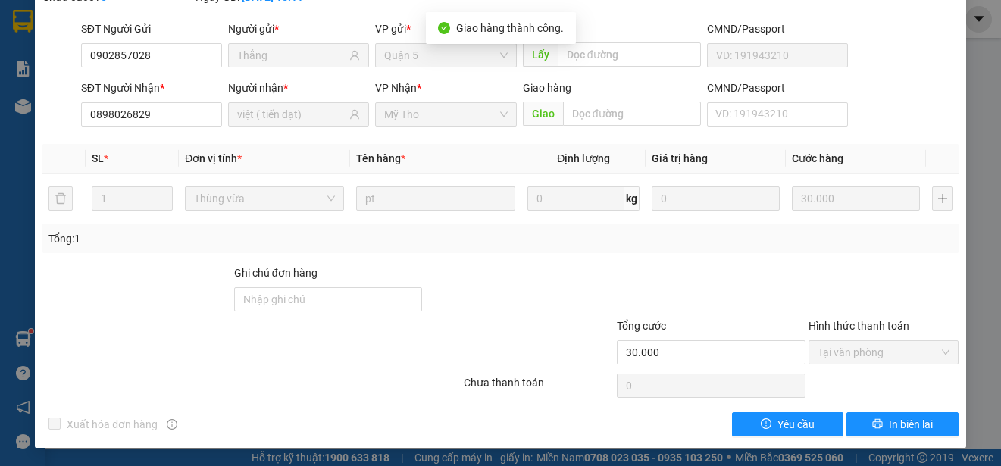
scroll to position [0, 0]
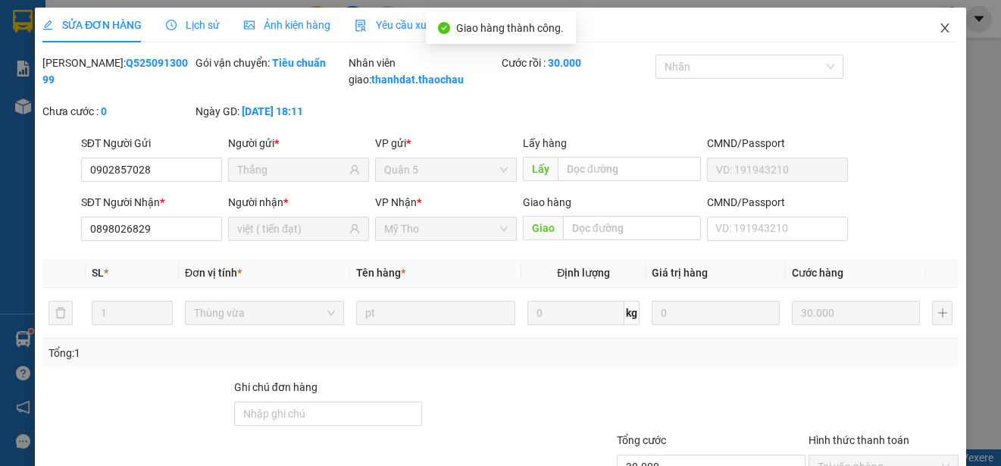
click at [939, 27] on icon "close" at bounding box center [945, 28] width 12 height 12
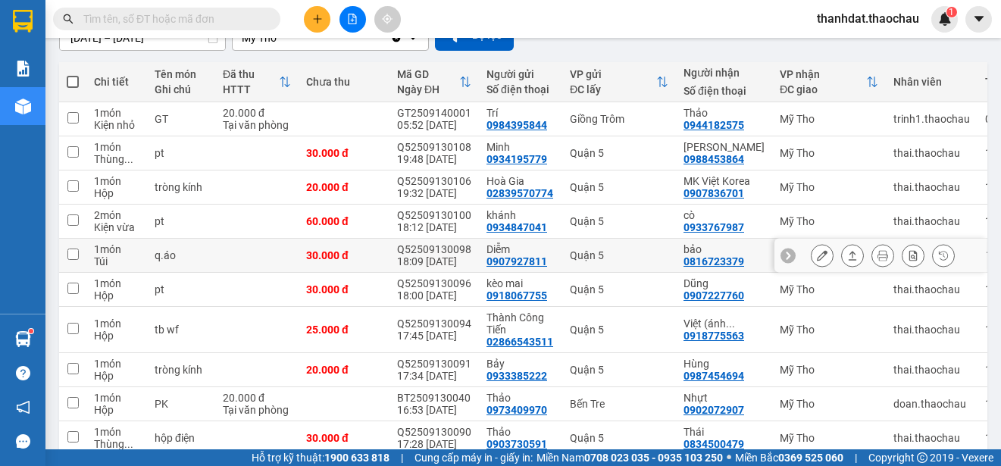
scroll to position [226, 0]
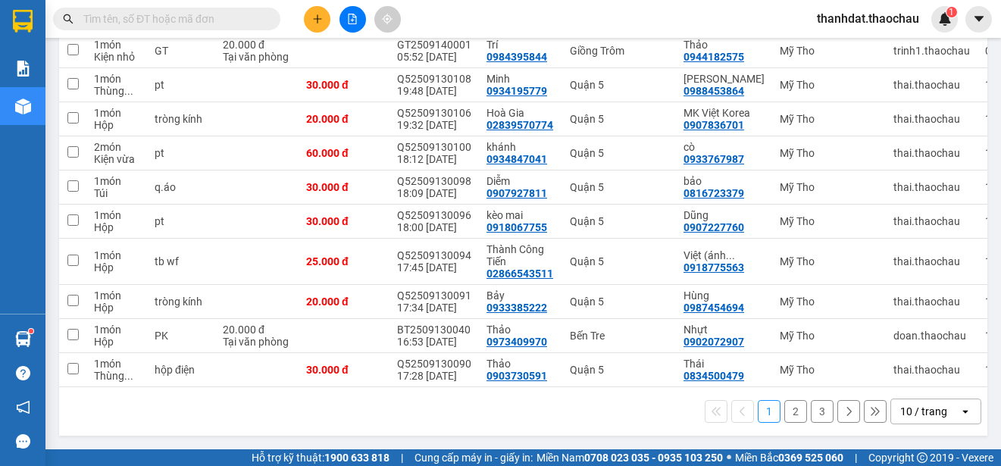
click at [813, 411] on button "3" at bounding box center [822, 411] width 23 height 23
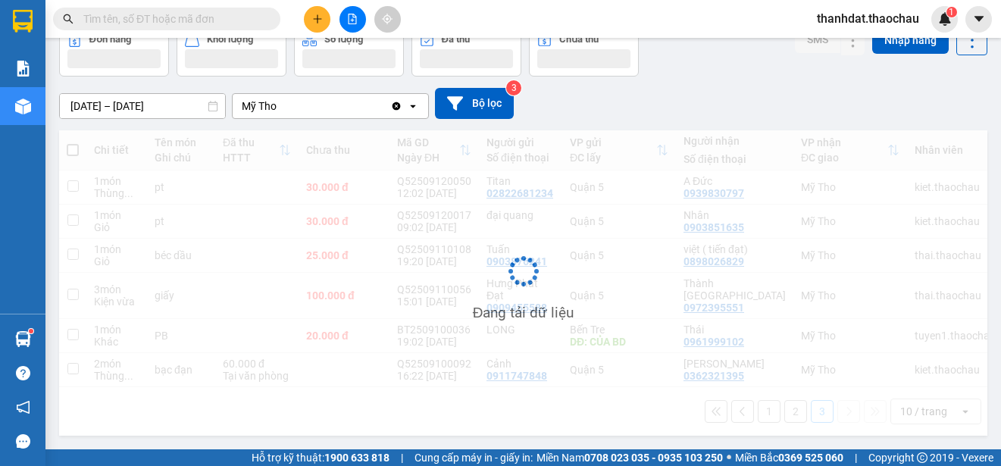
scroll to position [89, 0]
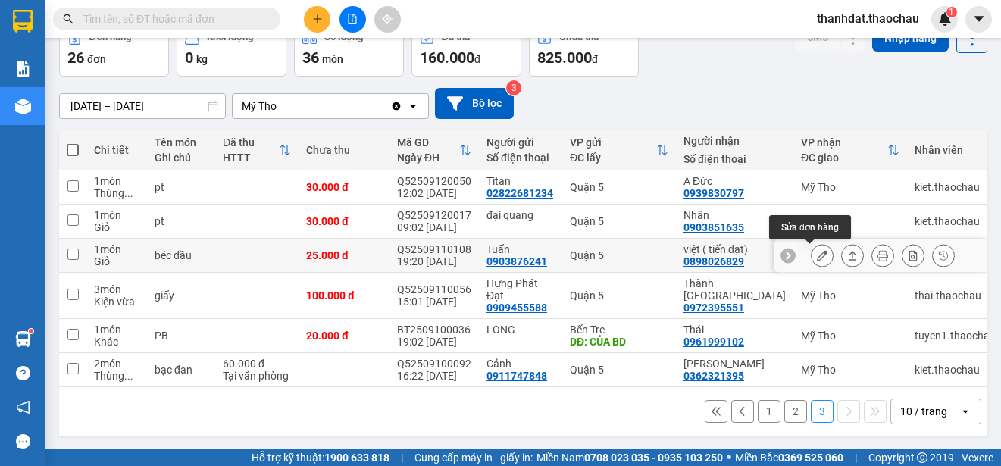
click at [817, 250] on icon at bounding box center [822, 255] width 11 height 11
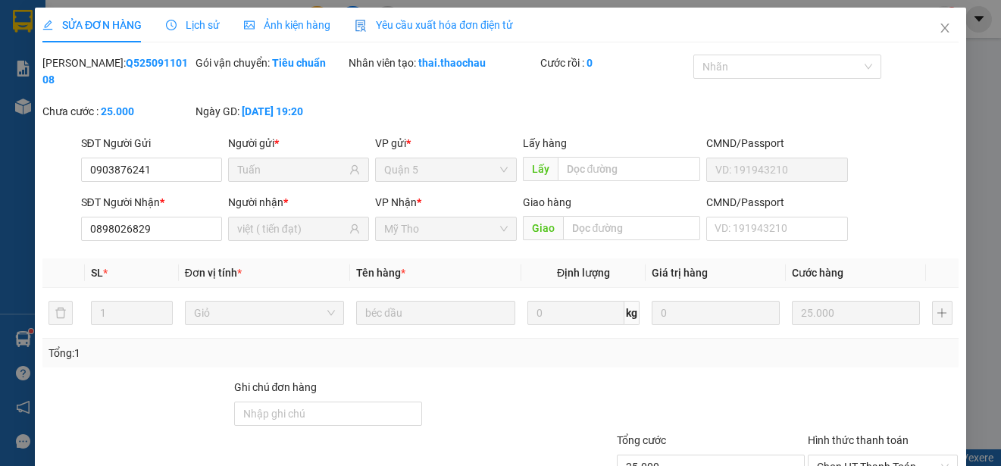
type input "0903876241"
type input "Tuấn"
type input "0898026829"
type input "việt ( tiến đạt)"
type input "25.000"
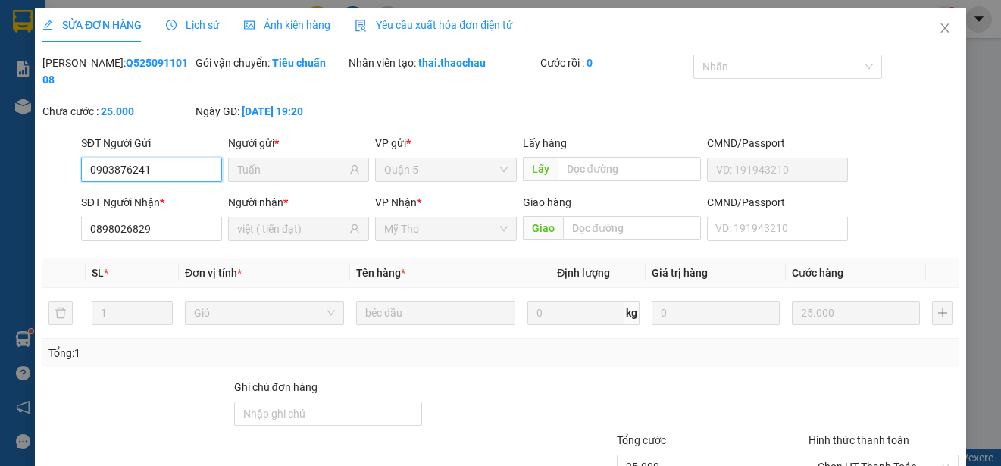
scroll to position [114, 0]
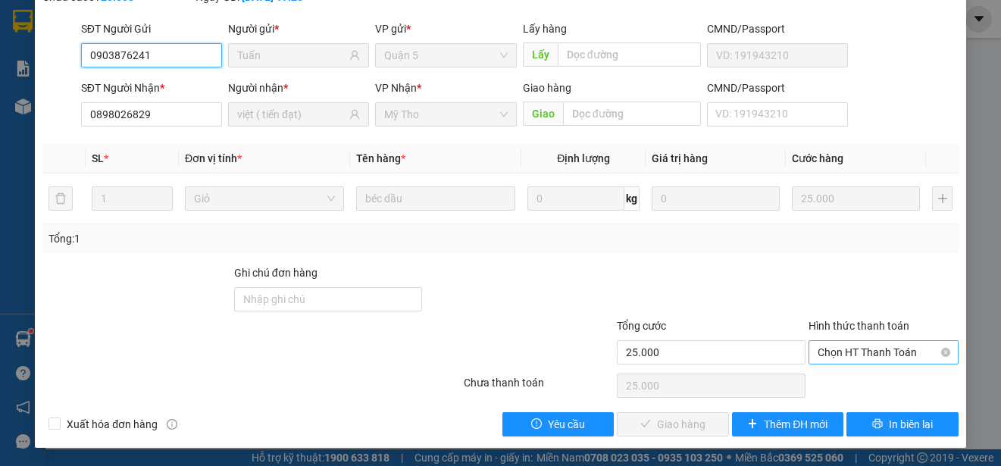
click at [846, 346] on span "Chọn HT Thanh Toán" at bounding box center [884, 352] width 132 height 23
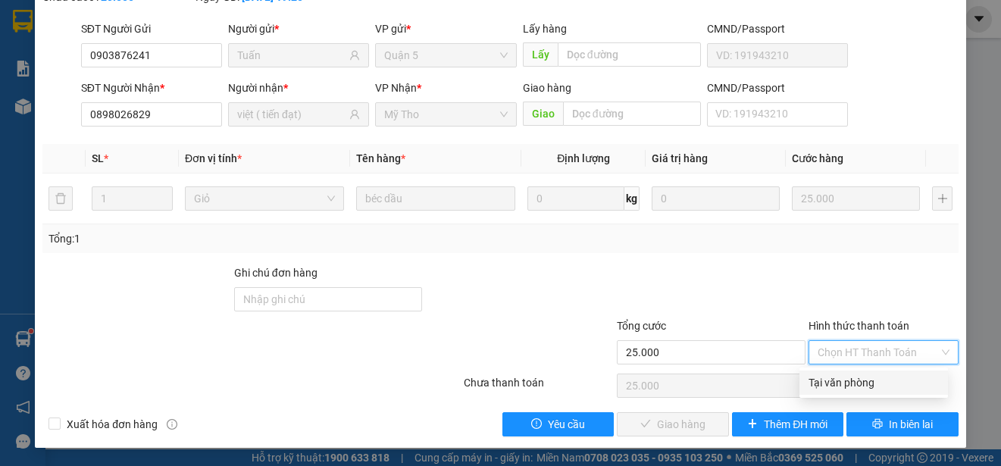
drag, startPoint x: 847, startPoint y: 384, endPoint x: 806, endPoint y: 399, distance: 43.6
click at [847, 384] on div "Tại văn phòng" at bounding box center [874, 382] width 130 height 17
type input "0"
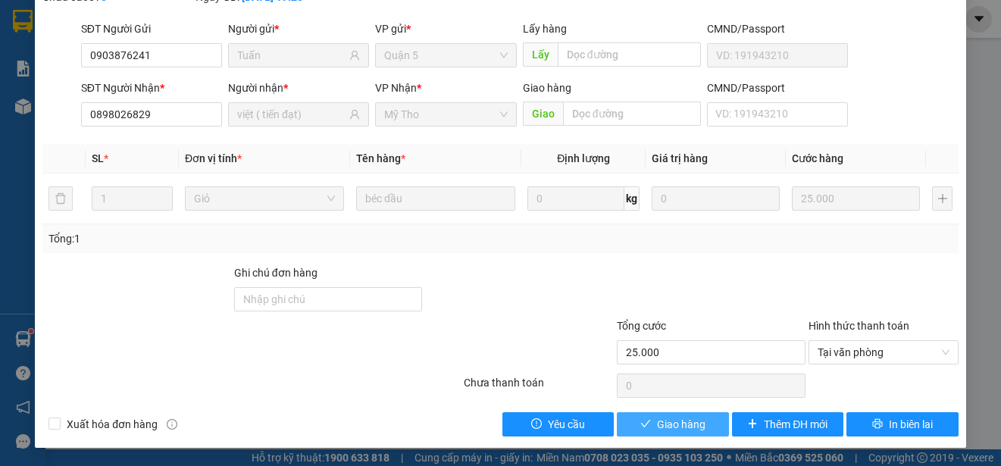
click at [687, 421] on span "Giao hàng" at bounding box center [681, 424] width 48 height 17
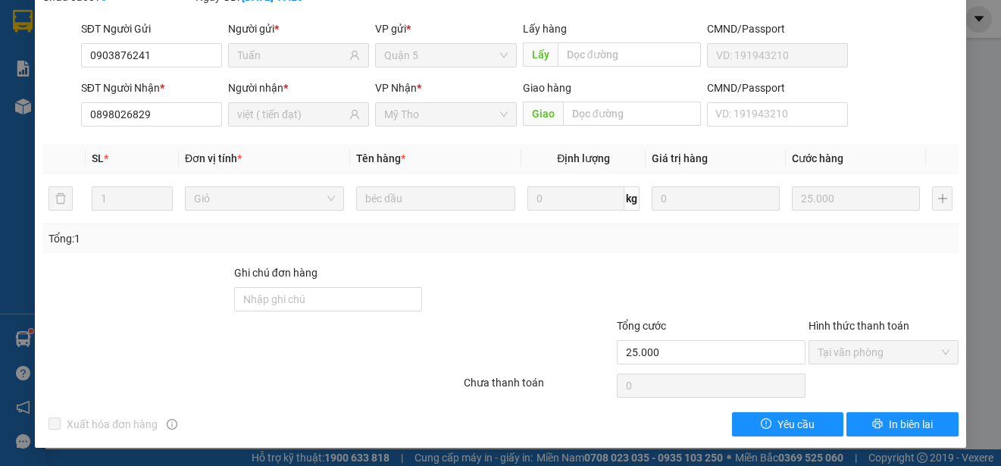
scroll to position [0, 0]
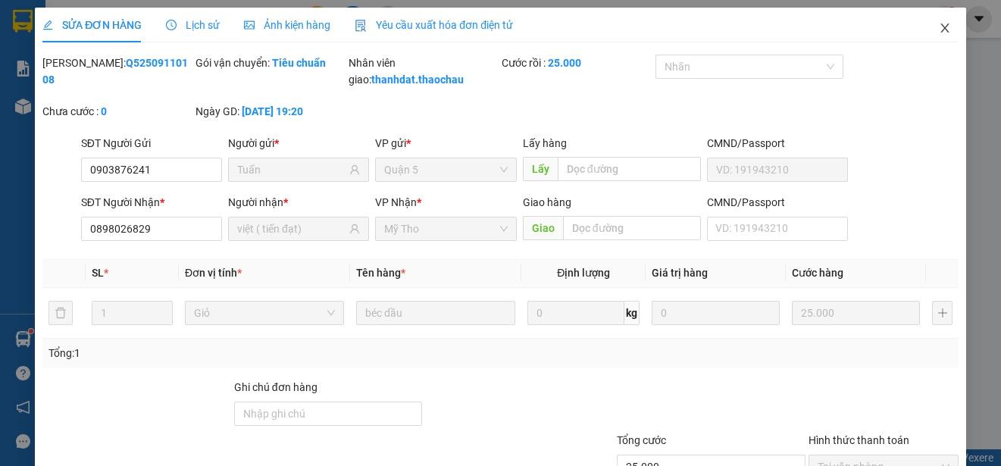
click at [940, 27] on icon "close" at bounding box center [944, 27] width 8 height 9
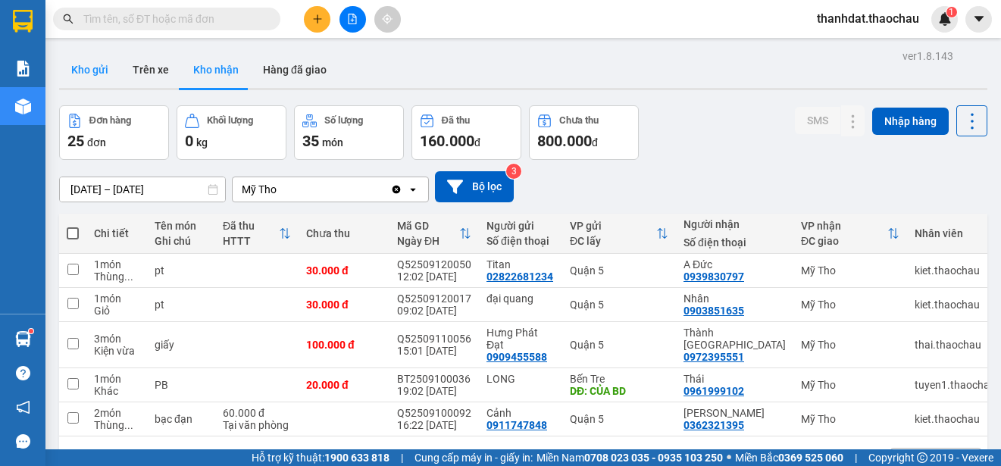
click at [94, 67] on button "Kho gửi" at bounding box center [89, 70] width 61 height 36
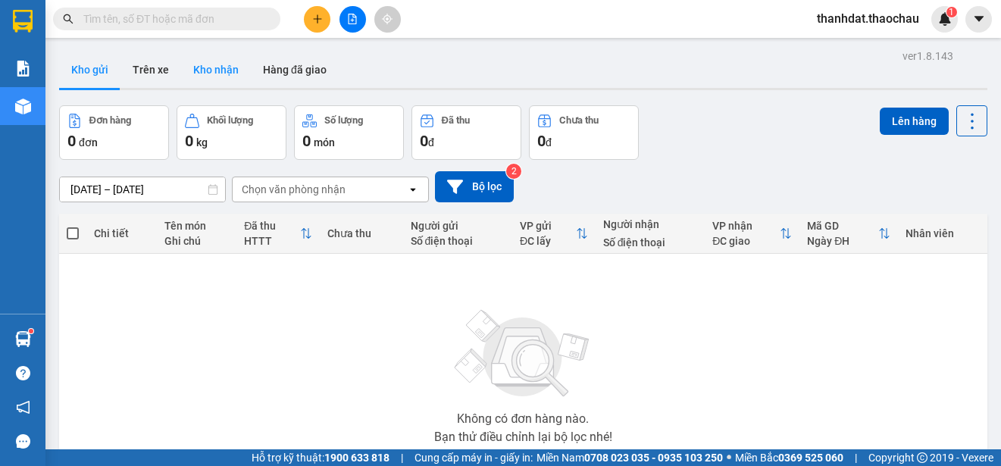
drag, startPoint x: 224, startPoint y: 64, endPoint x: 192, endPoint y: 171, distance: 111.0
click at [224, 65] on button "Kho nhận" at bounding box center [216, 70] width 70 height 36
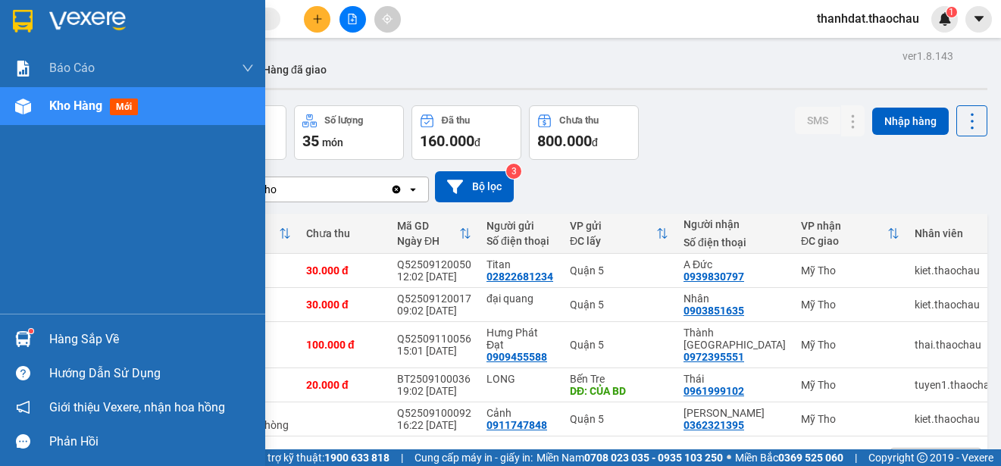
drag, startPoint x: 50, startPoint y: 335, endPoint x: 86, endPoint y: 340, distance: 36.8
click at [52, 335] on div "Hàng sắp về" at bounding box center [151, 339] width 205 height 23
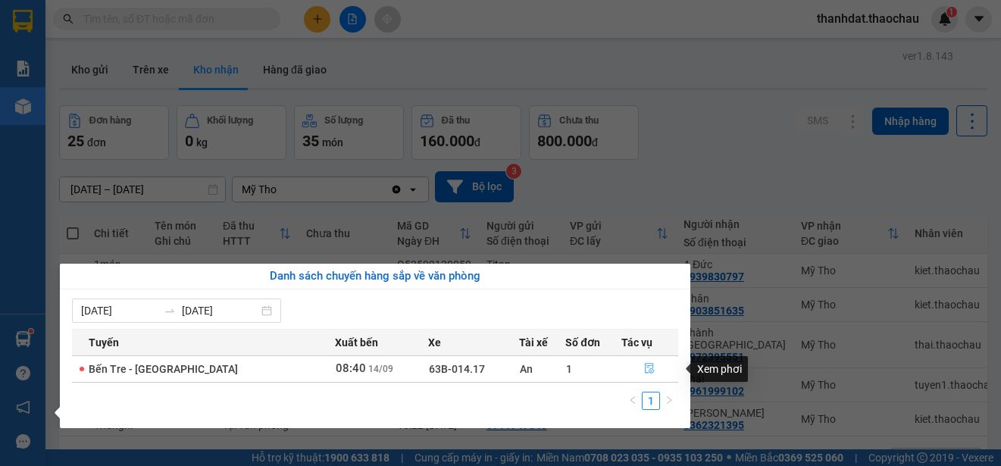
click at [645, 370] on icon "file-done" at bounding box center [649, 368] width 11 height 11
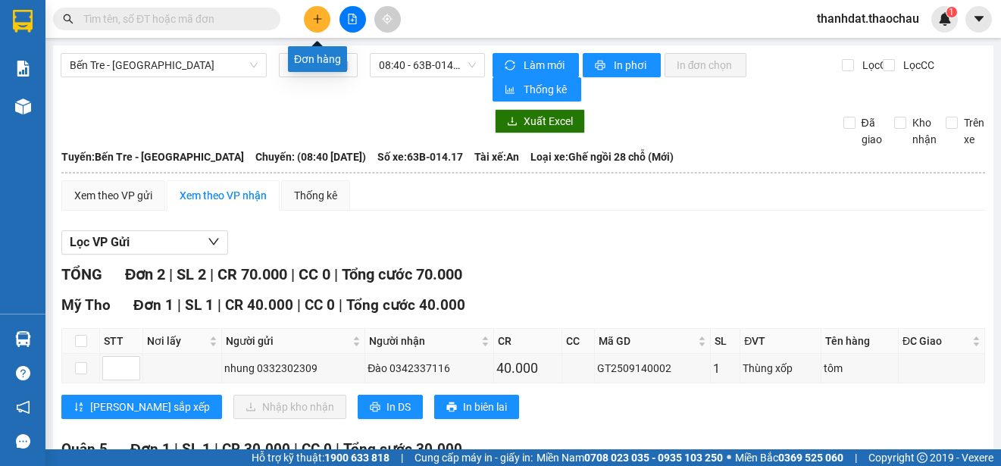
click at [314, 23] on icon "plus" at bounding box center [317, 19] width 11 height 11
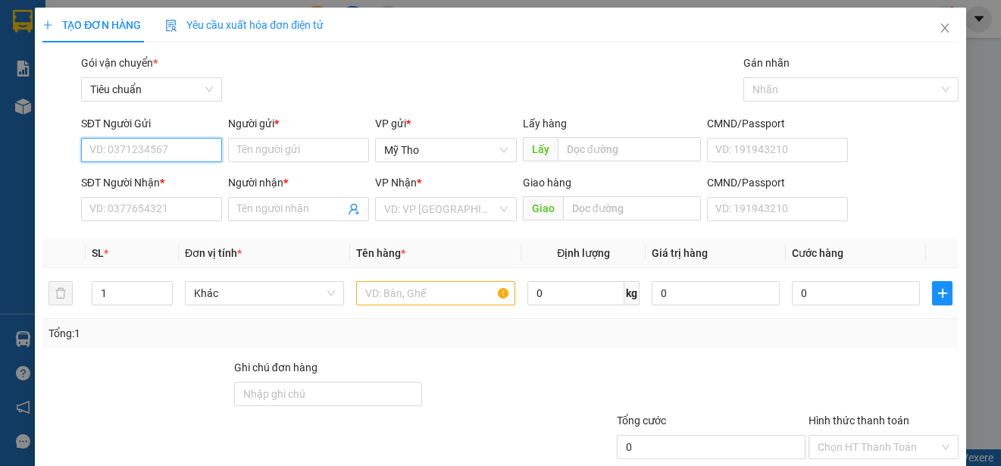
click at [150, 151] on input "SĐT Người Gửi" at bounding box center [151, 150] width 141 height 24
type input "0907126994"
click at [167, 184] on div "0907126994 - thành" at bounding box center [149, 180] width 121 height 17
type input "thành"
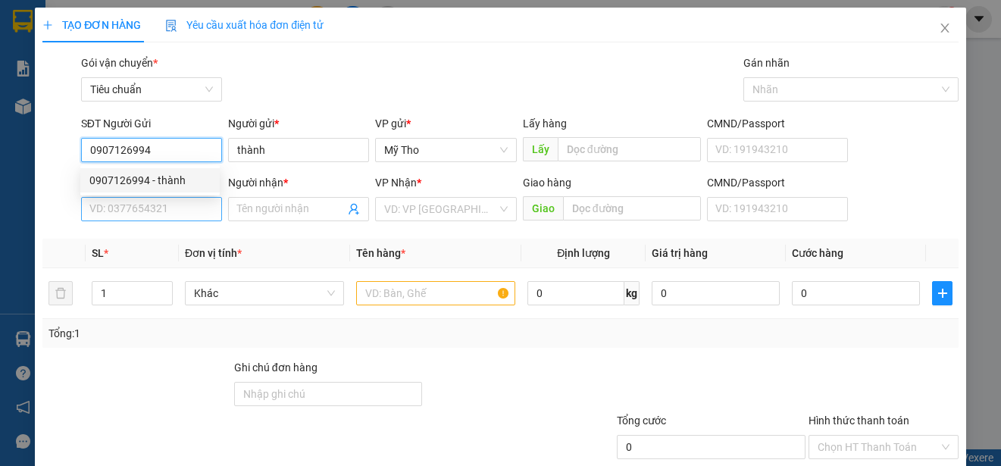
type input "0907126994"
click at [185, 212] on input "SĐT Người Nhận *" at bounding box center [151, 209] width 141 height 24
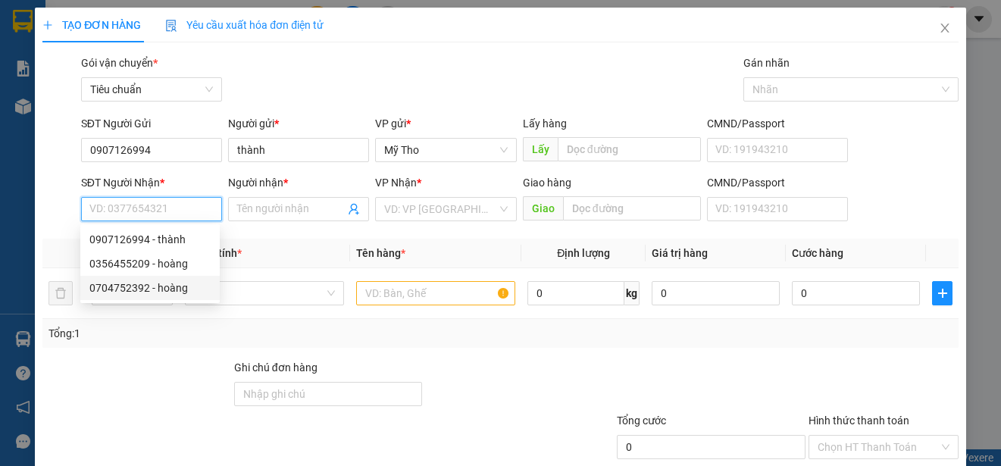
click at [140, 289] on div "0704752392 - hoàng" at bounding box center [149, 288] width 121 height 17
type input "0704752392"
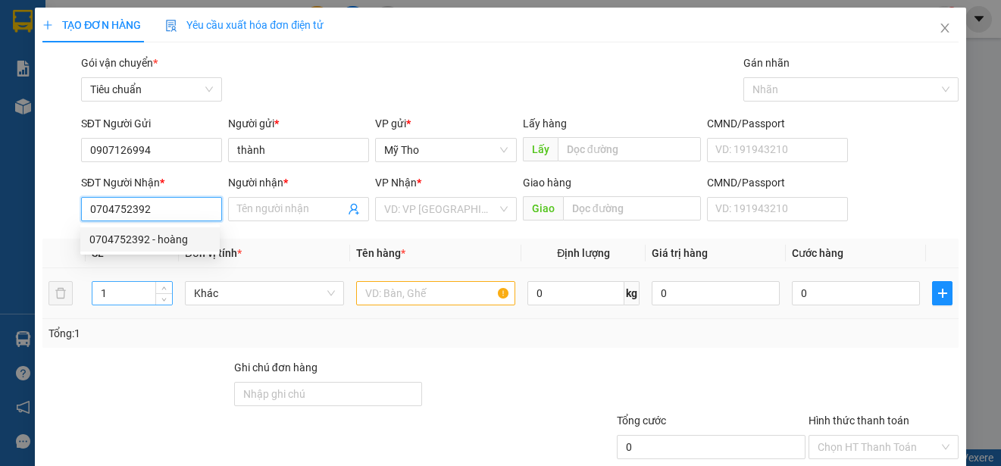
type input "hoàng"
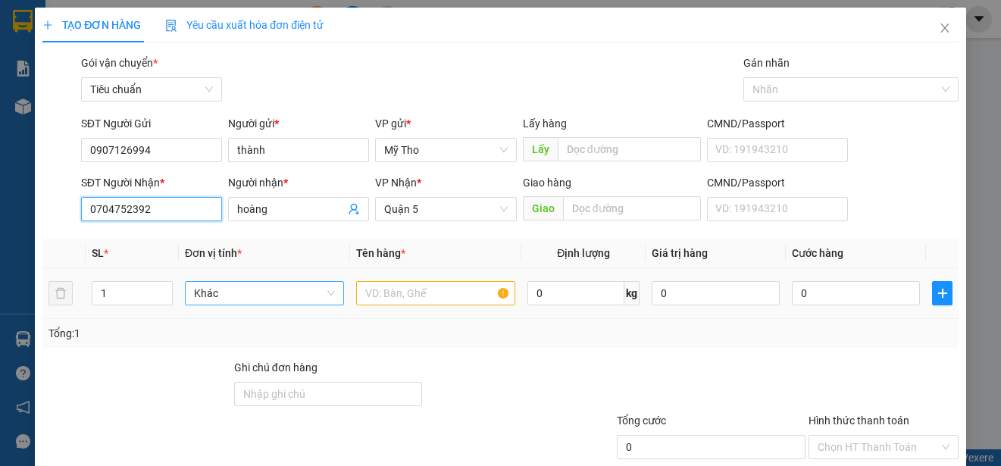
click at [204, 291] on span "Khác" at bounding box center [264, 293] width 141 height 23
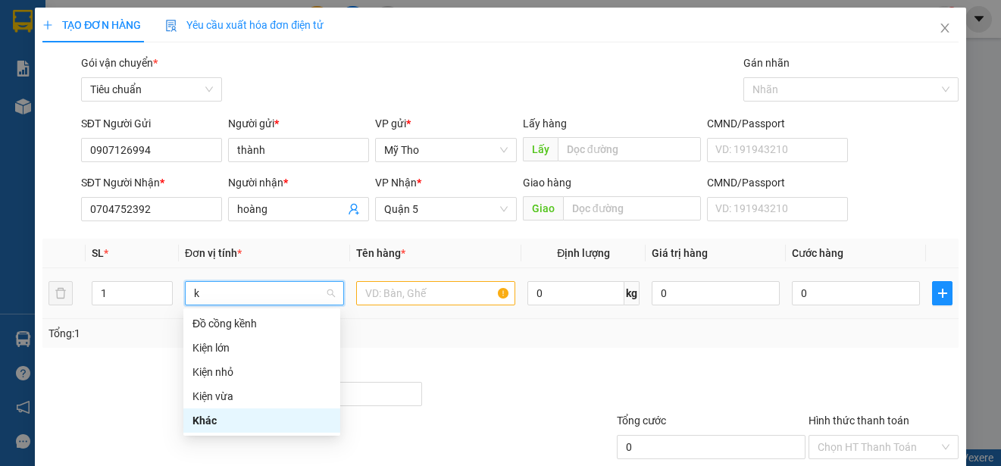
type input "ki"
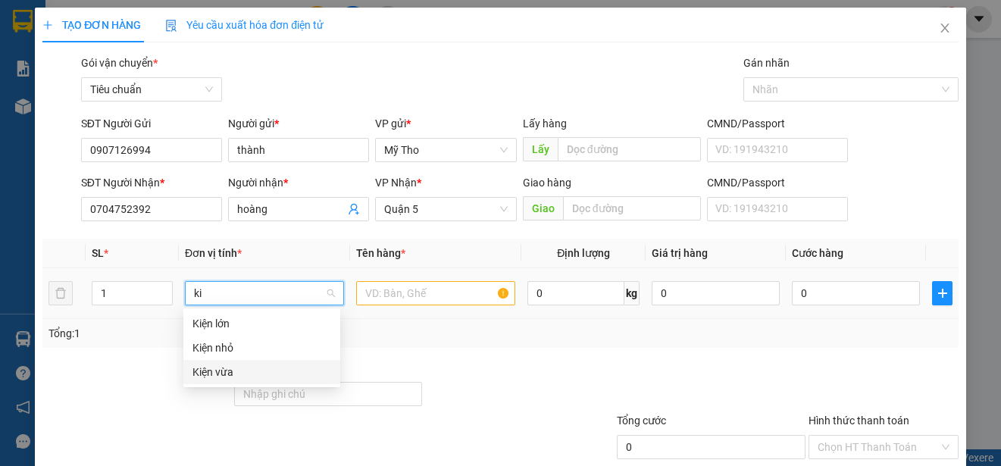
drag, startPoint x: 216, startPoint y: 370, endPoint x: 433, endPoint y: 346, distance: 218.8
click at [224, 370] on div "Kiện vừa" at bounding box center [261, 372] width 139 height 17
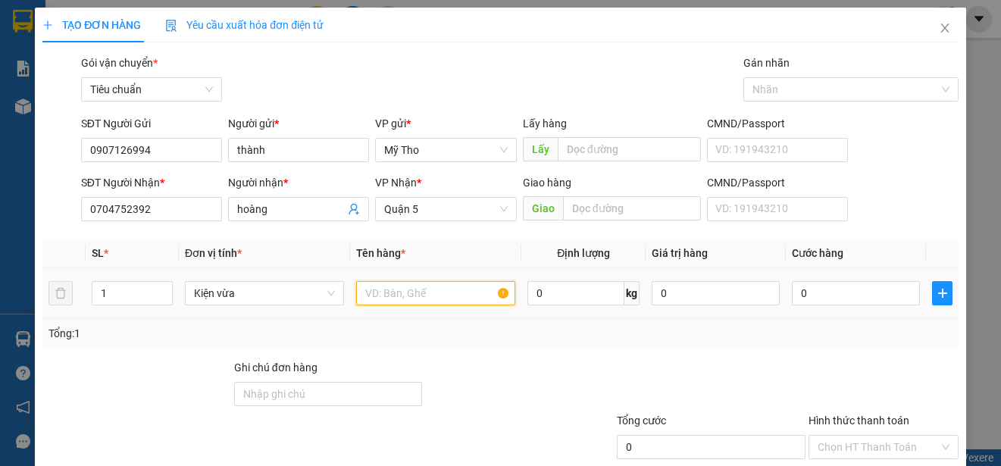
click at [424, 296] on input "text" at bounding box center [435, 293] width 159 height 24
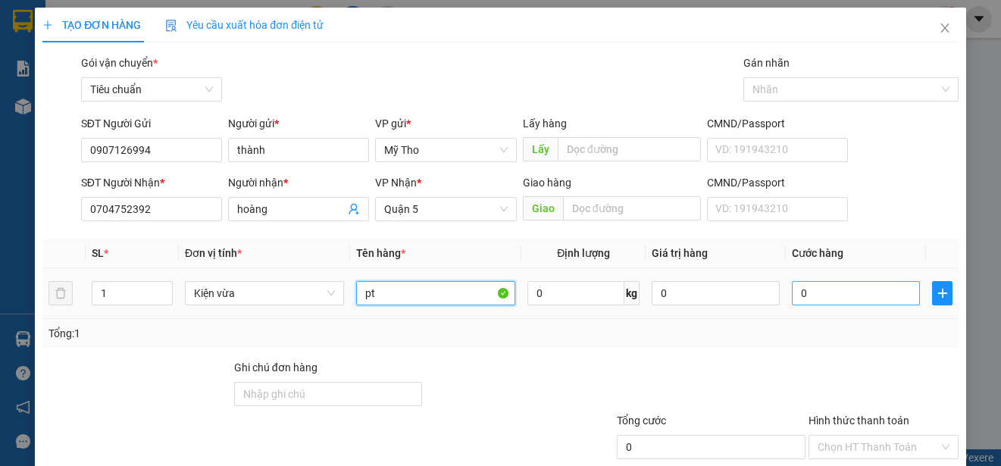
type input "pt"
click at [846, 293] on input "0" at bounding box center [856, 293] width 128 height 24
type input "4"
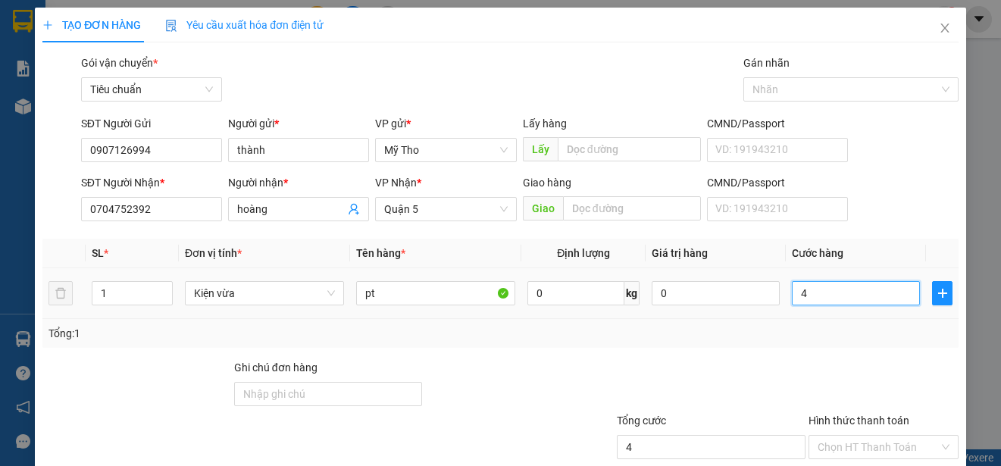
type input "40"
type input "400"
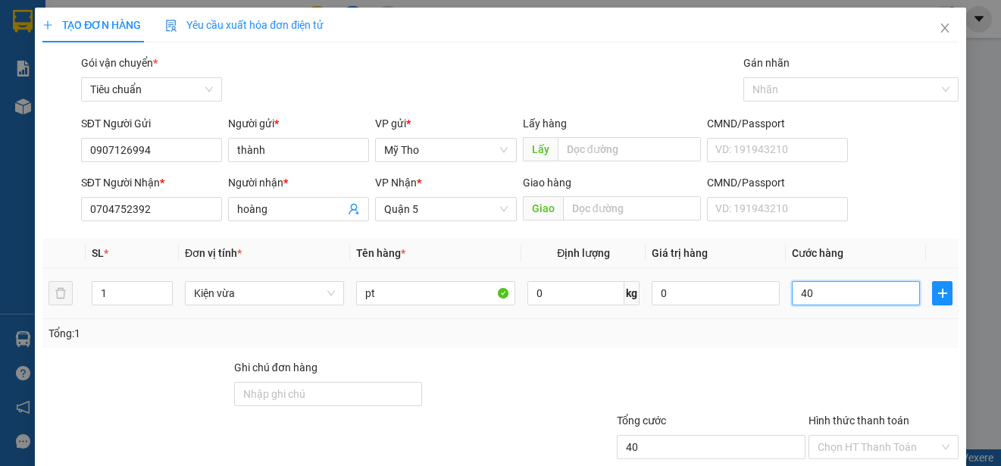
type input "400"
type input "4.000"
type input "40.000"
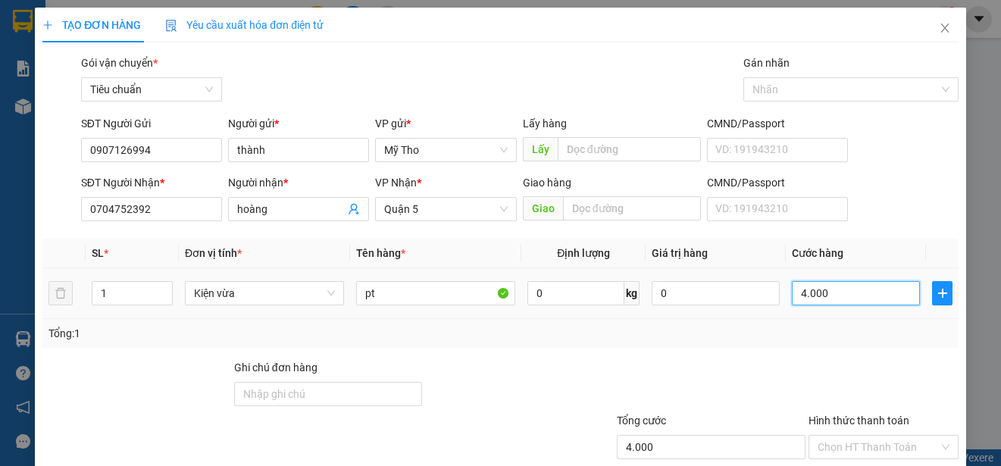
type input "40.000"
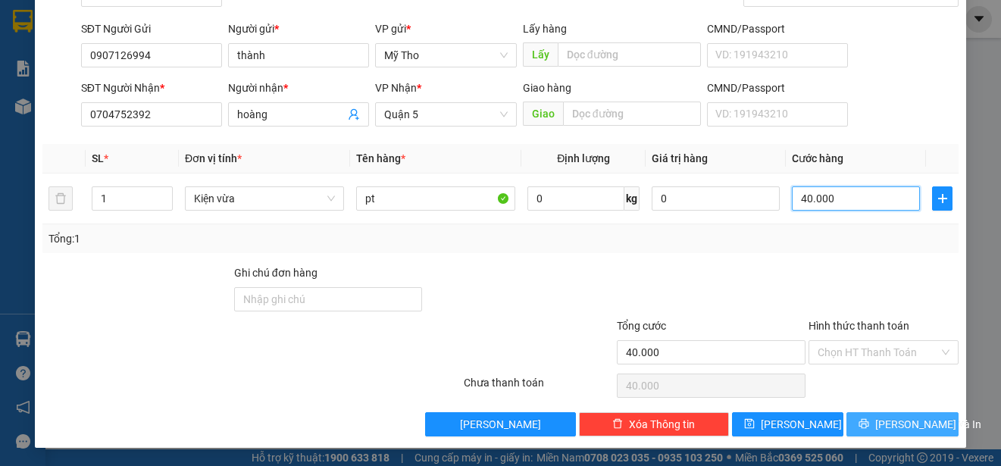
type input "40.000"
click at [887, 420] on span "[PERSON_NAME] và In" at bounding box center [928, 424] width 106 height 17
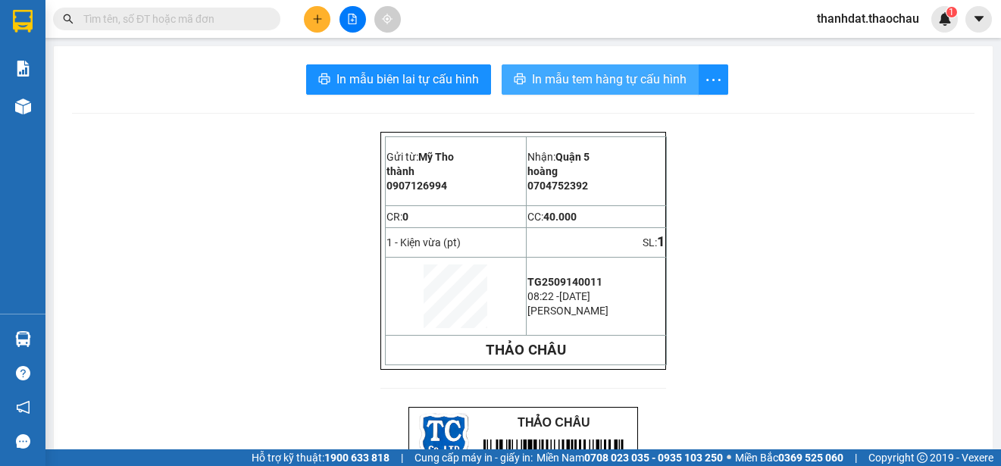
click at [591, 83] on span "In mẫu tem hàng tự cấu hình" at bounding box center [609, 79] width 155 height 19
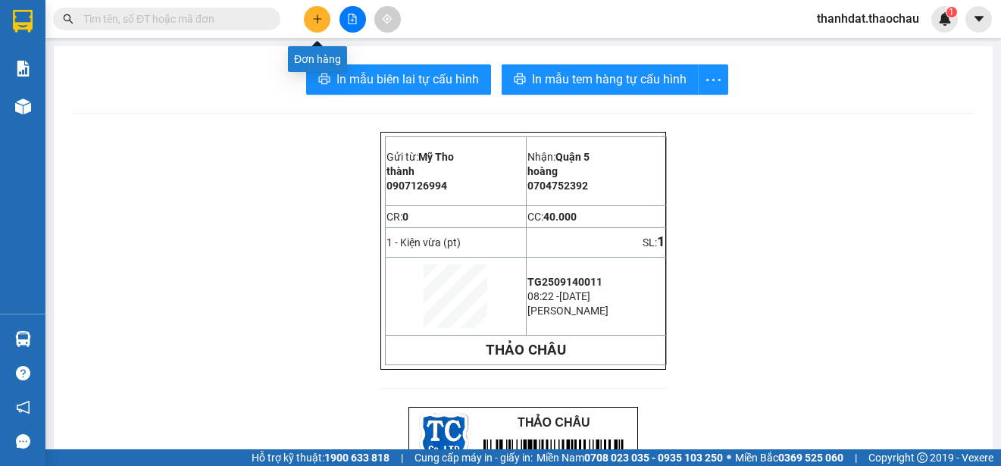
click at [314, 18] on icon "plus" at bounding box center [317, 19] width 11 height 11
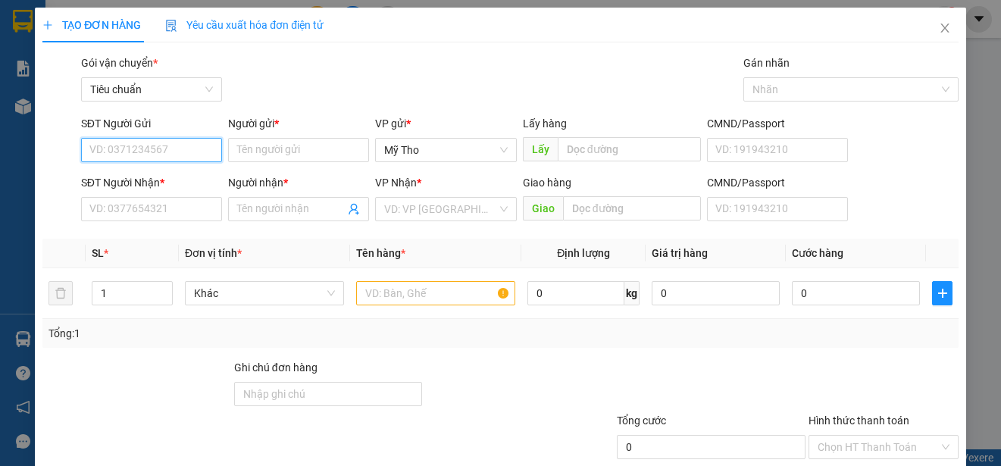
click at [152, 150] on input "SĐT Người Gửi" at bounding box center [151, 150] width 141 height 24
type input "0918818167"
click at [163, 176] on div "0918818167 - Tùng" at bounding box center [149, 180] width 121 height 17
type input "Tùng"
type input "0918818167"
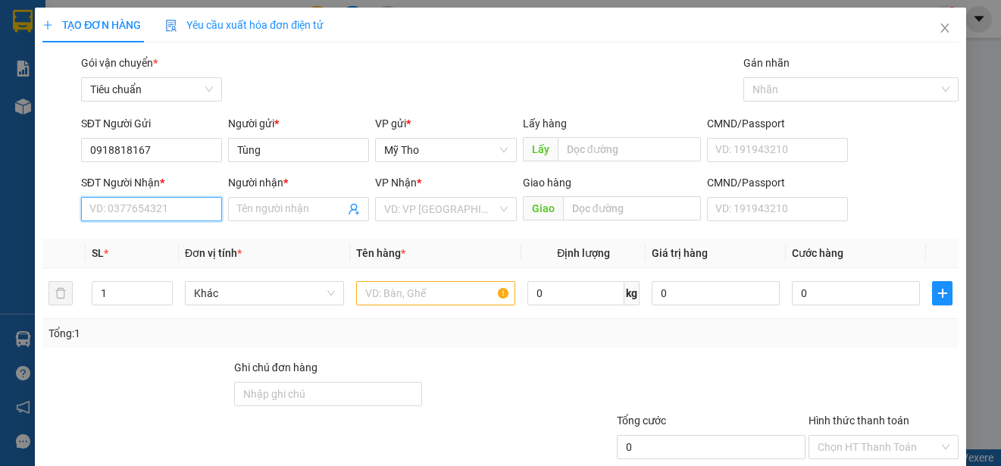
click at [194, 211] on input "SĐT Người Nhận *" at bounding box center [151, 209] width 141 height 24
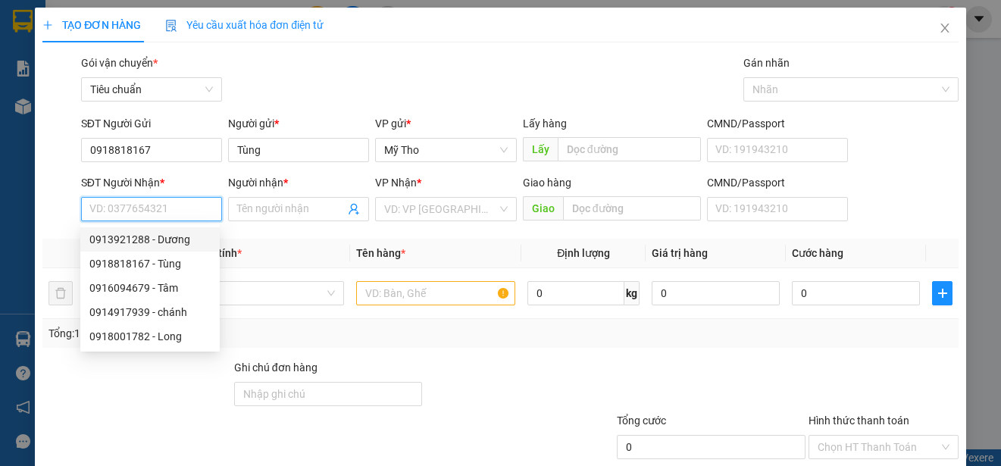
click at [174, 242] on div "0913921288 - Dương" at bounding box center [149, 239] width 121 height 17
type input "0913921288"
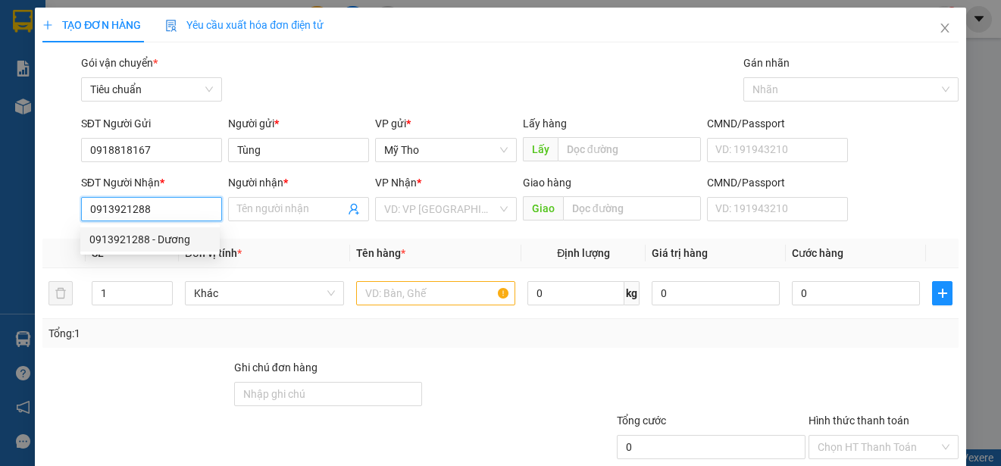
type input "Dương"
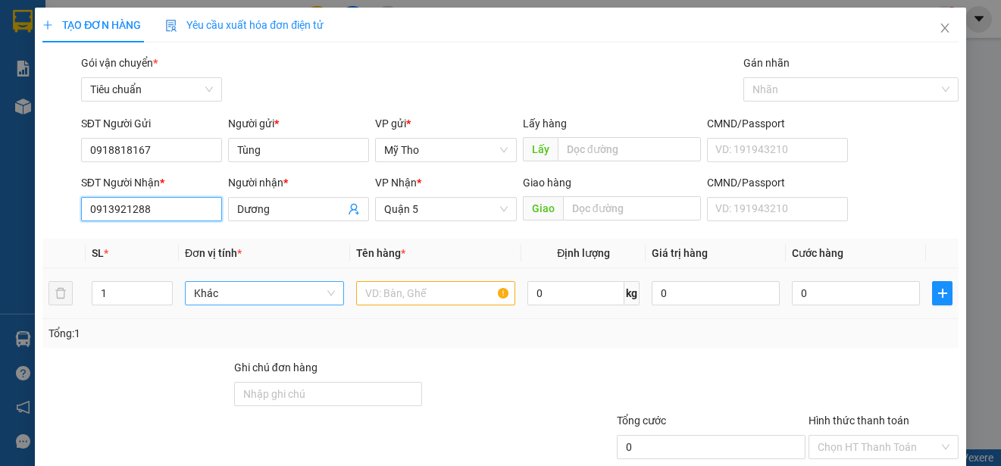
click at [227, 288] on span "Khác" at bounding box center [264, 293] width 141 height 23
type input "boc"
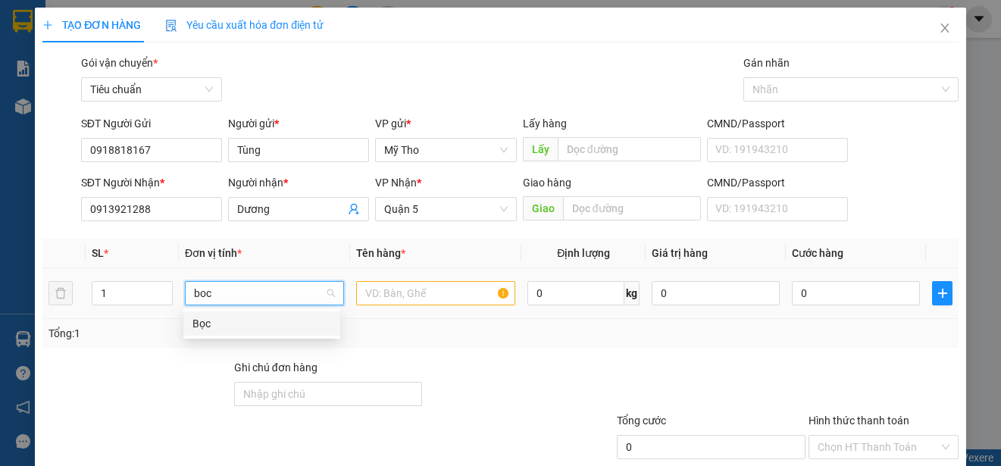
drag, startPoint x: 205, startPoint y: 323, endPoint x: 429, endPoint y: 314, distance: 224.5
click at [208, 323] on div "Bọc" at bounding box center [261, 323] width 139 height 17
click at [426, 292] on input "text" at bounding box center [435, 293] width 159 height 24
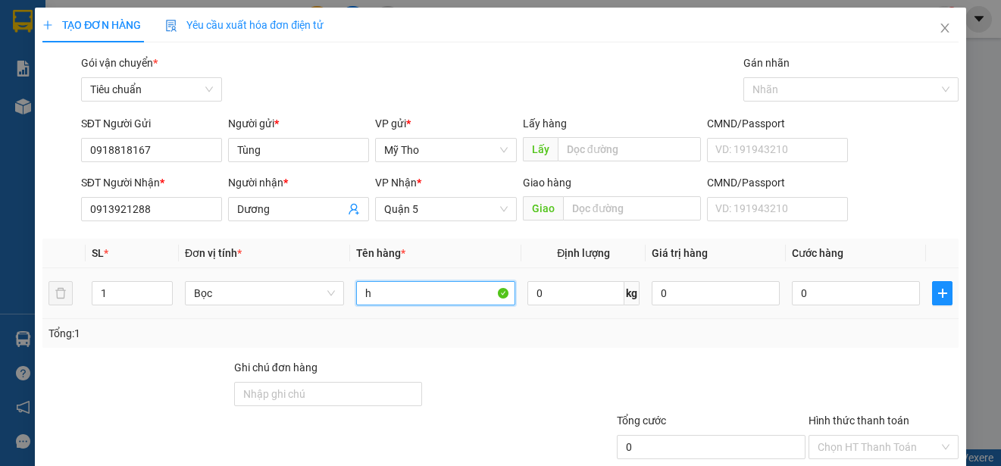
paste input "ạt"
paste input "ông"
paste input "ống"
type input "hạt giống"
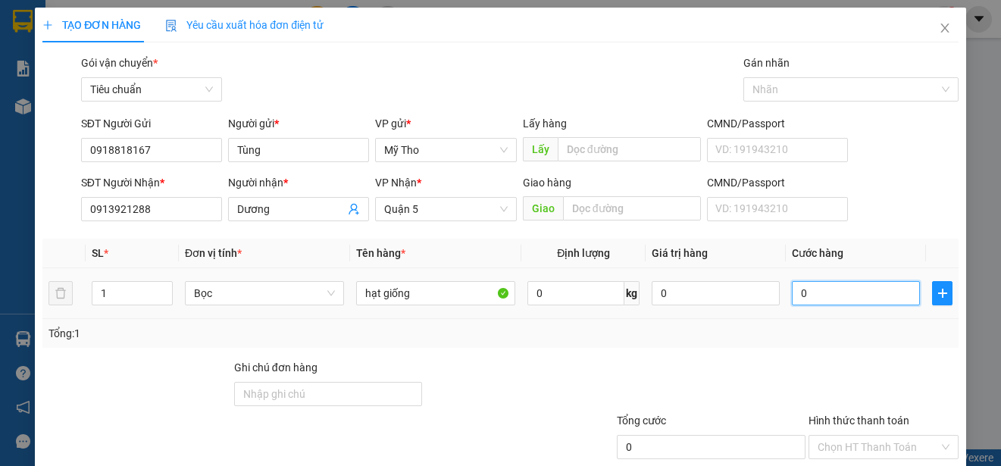
click at [827, 291] on input "0" at bounding box center [856, 293] width 128 height 24
type input "3"
type input "30"
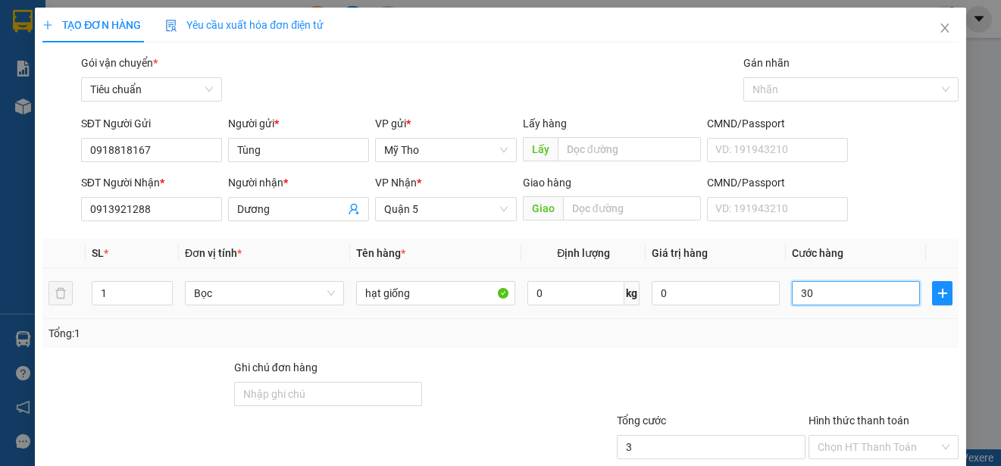
type input "30"
type input "300"
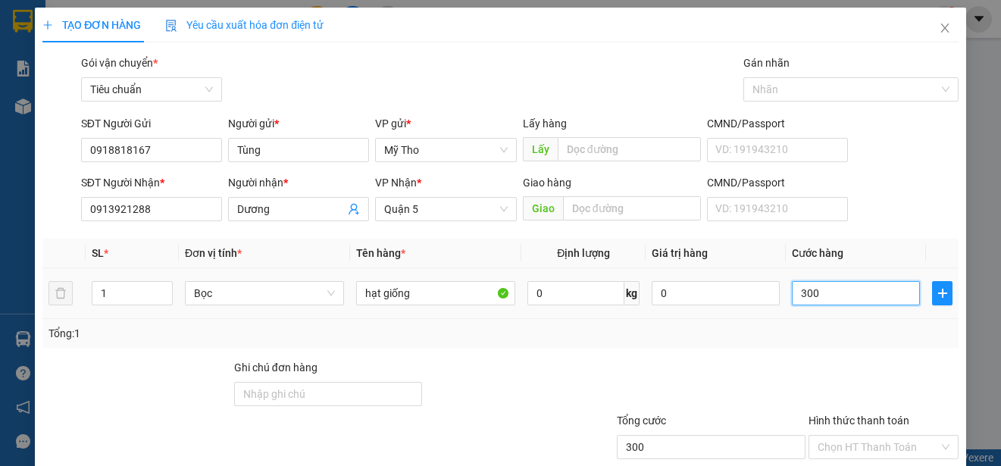
type input "3.000"
type input "30.000"
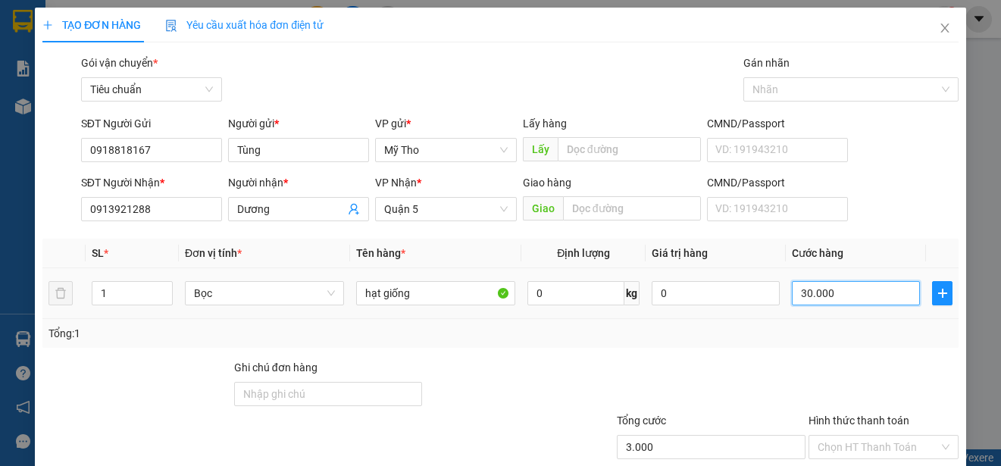
type input "30.000"
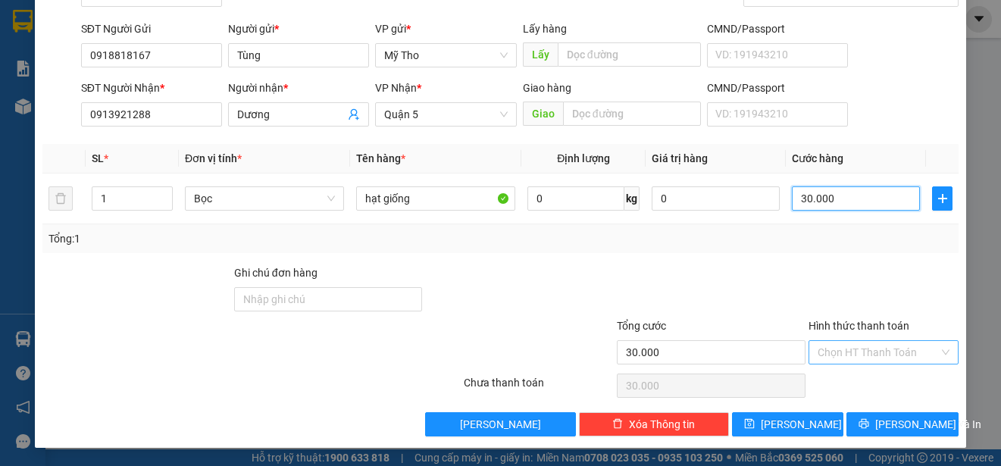
type input "30.000"
click at [859, 345] on input "Hình thức thanh toán" at bounding box center [878, 352] width 121 height 23
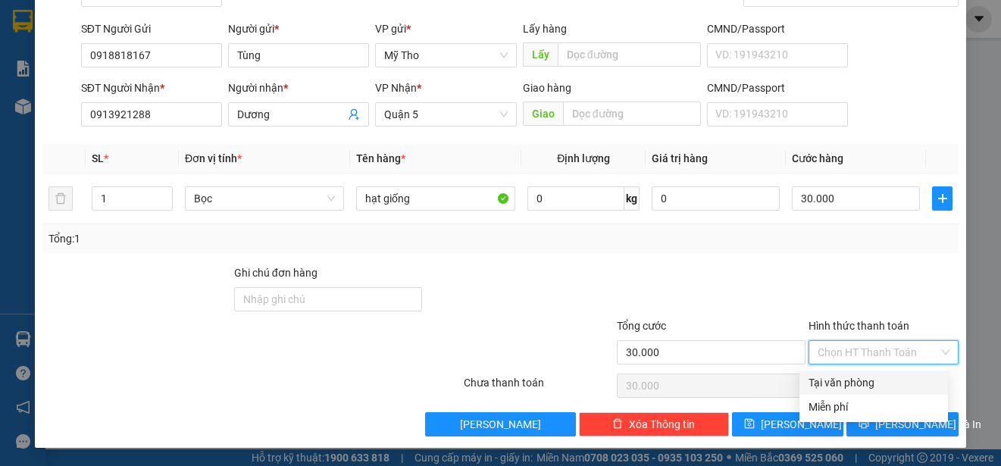
click at [865, 383] on div "Tại văn phòng" at bounding box center [874, 382] width 130 height 17
type input "0"
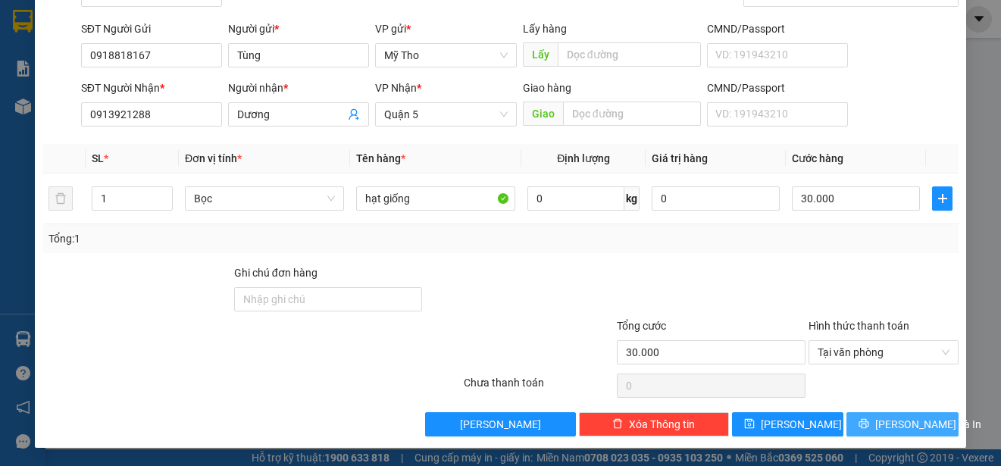
drag, startPoint x: 900, startPoint y: 427, endPoint x: 878, endPoint y: 366, distance: 64.5
click at [900, 426] on span "[PERSON_NAME] và In" at bounding box center [928, 424] width 106 height 17
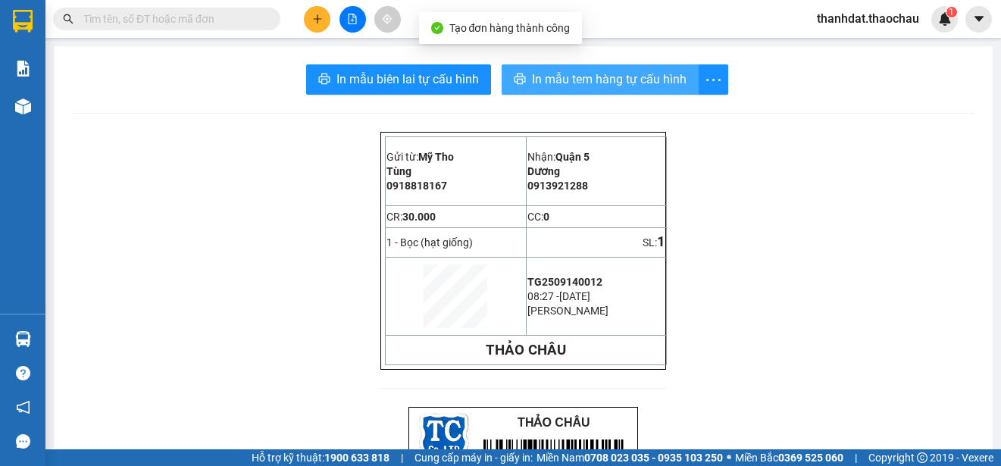
click at [575, 69] on button "In mẫu tem hàng tự cấu hình" at bounding box center [600, 79] width 197 height 30
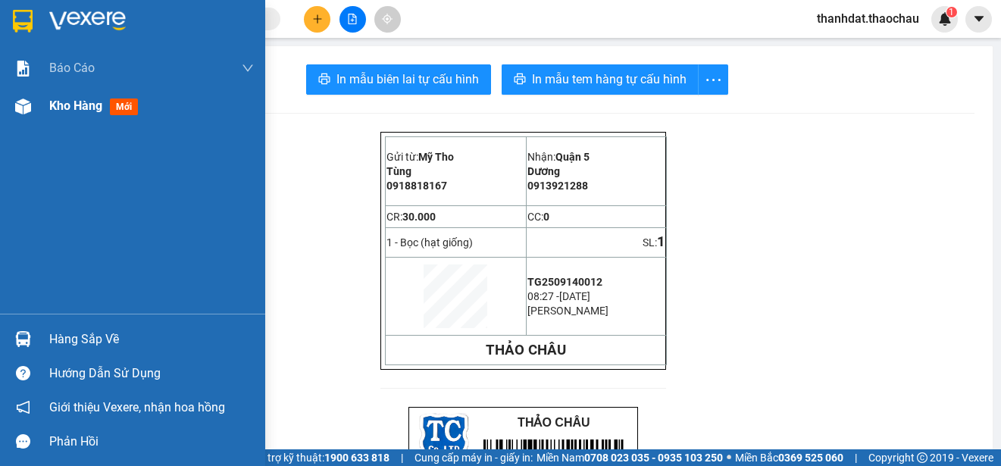
click at [73, 99] on span "Kho hàng" at bounding box center [75, 106] width 53 height 14
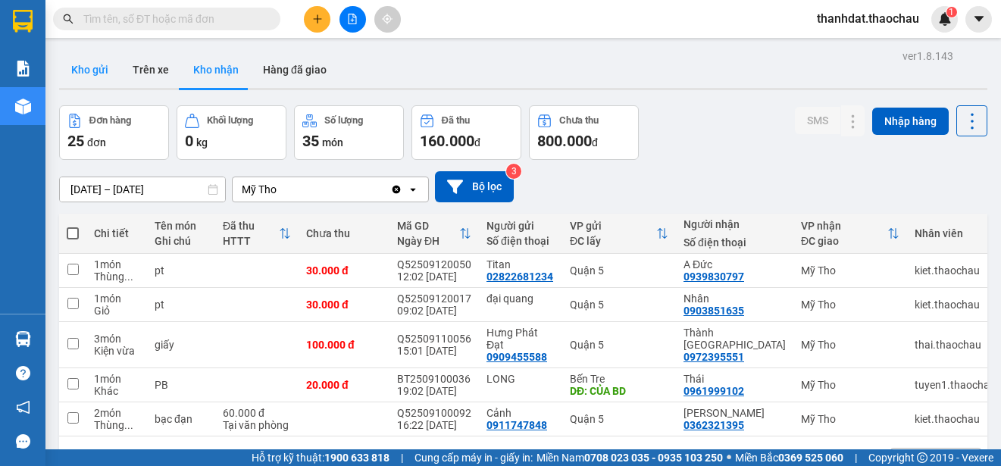
click at [78, 71] on button "Kho gửi" at bounding box center [89, 70] width 61 height 36
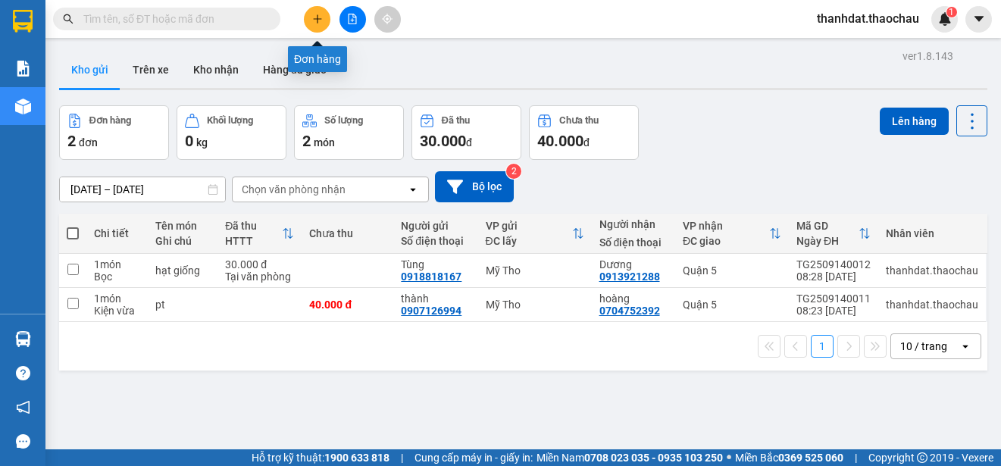
click at [312, 17] on icon "plus" at bounding box center [317, 19] width 11 height 11
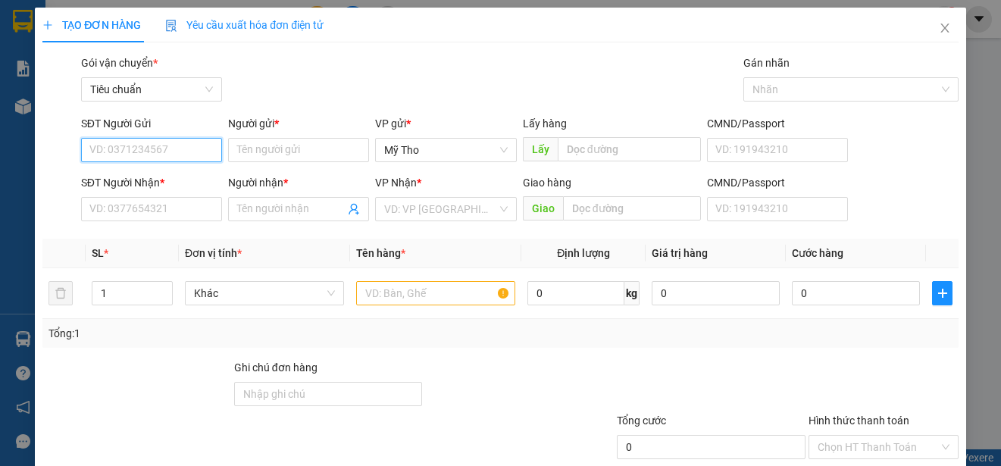
click at [158, 151] on input "SĐT Người Gửi" at bounding box center [151, 150] width 141 height 24
type input "0776599216"
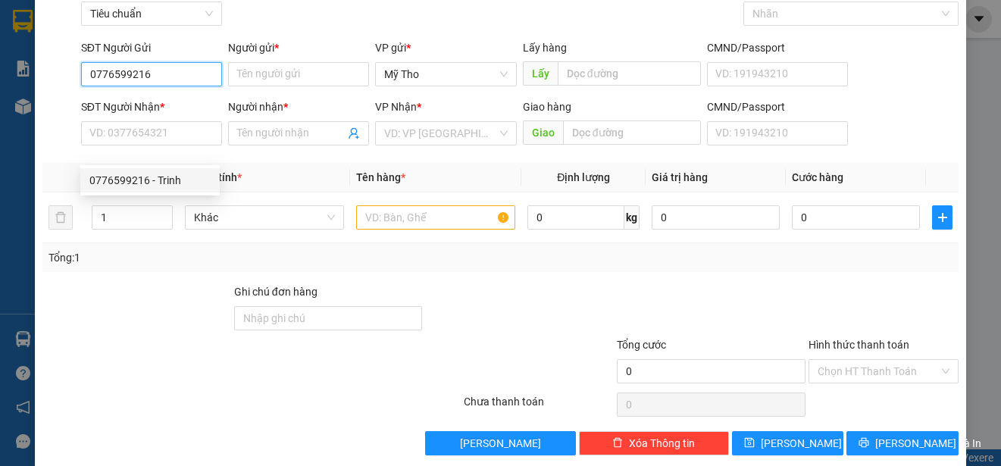
click at [172, 179] on div "0776599216 - Trinh" at bounding box center [149, 180] width 121 height 17
type input "Trinh"
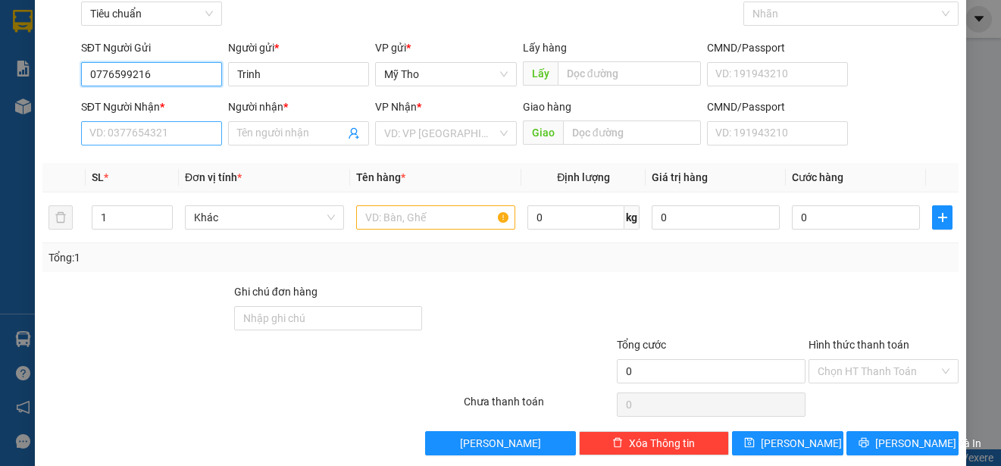
type input "0776599216"
click at [179, 139] on input "SĐT Người Nhận *" at bounding box center [151, 133] width 141 height 24
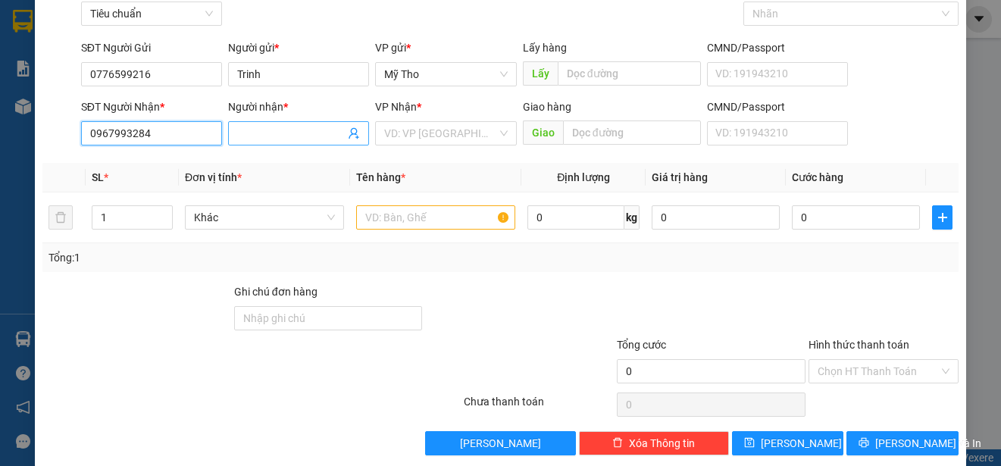
type input "0967993284"
click at [268, 134] on input "Người nhận *" at bounding box center [291, 133] width 108 height 17
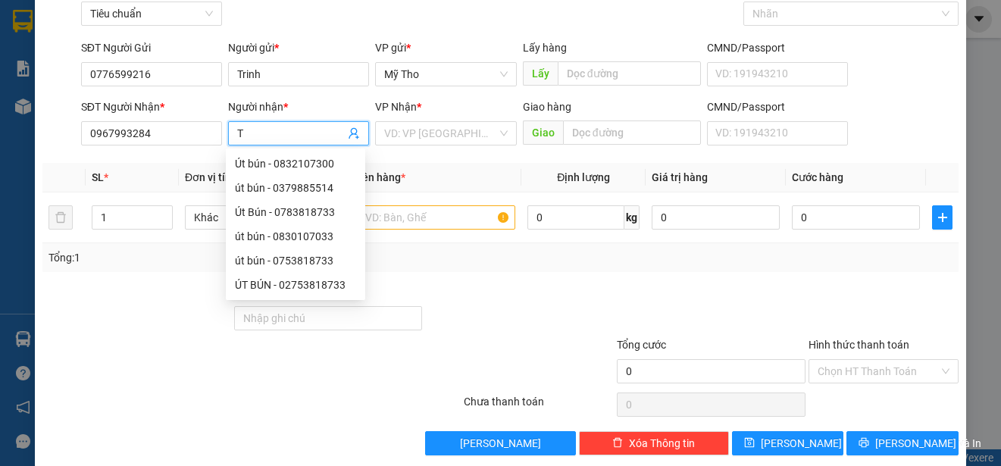
paste input "ân"
paste input "ấn"
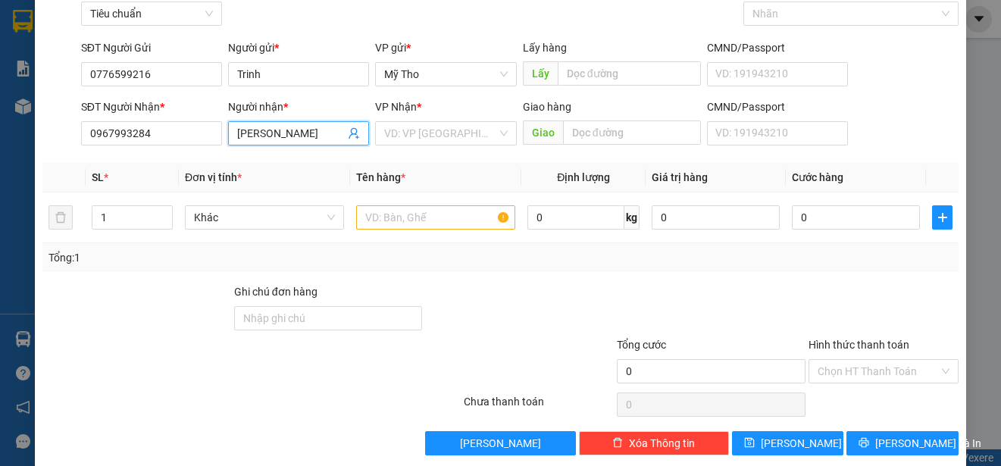
type input "[PERSON_NAME]"
click at [425, 120] on div "VP Nhận *" at bounding box center [445, 110] width 141 height 23
click at [429, 133] on input "search" at bounding box center [440, 133] width 112 height 23
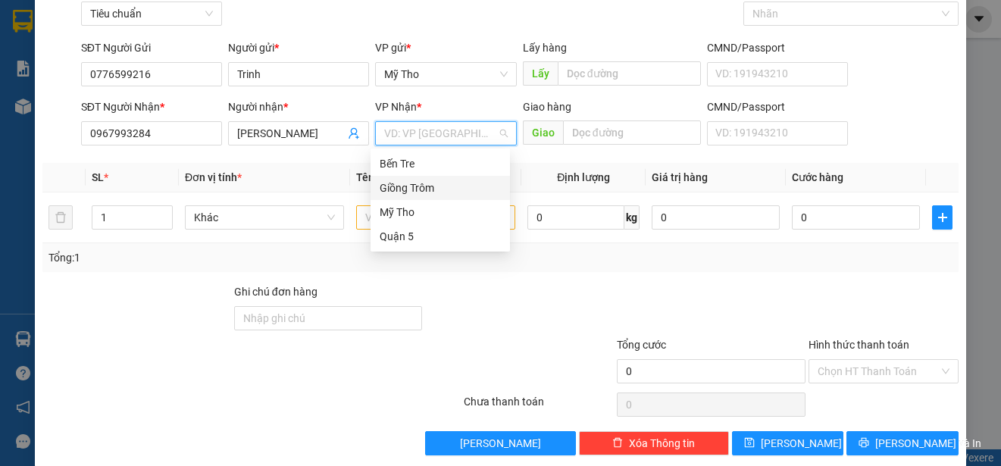
click at [414, 183] on div "Giồng Trôm" at bounding box center [440, 188] width 121 height 17
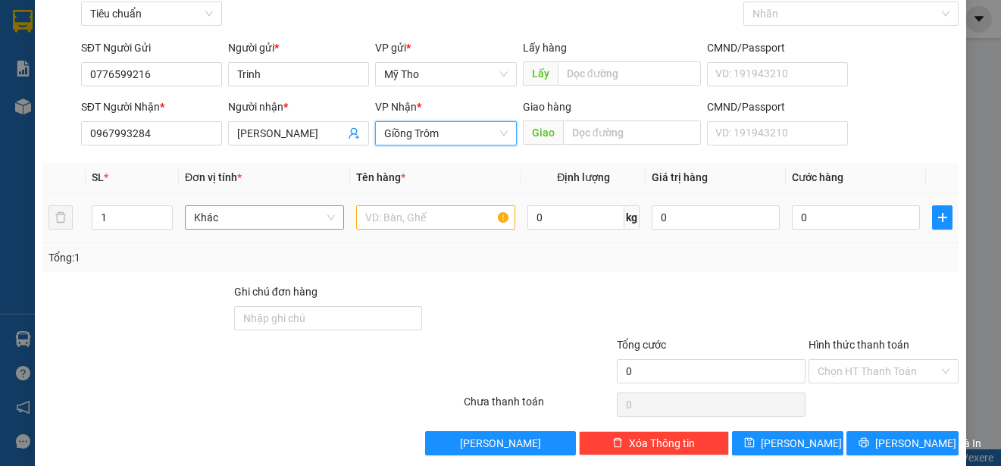
click at [227, 217] on span "Khác" at bounding box center [264, 217] width 141 height 23
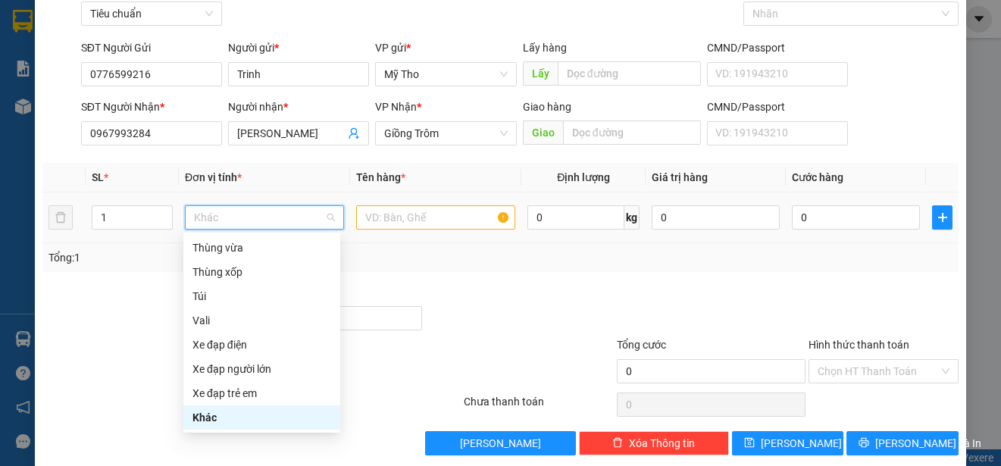
type input "t"
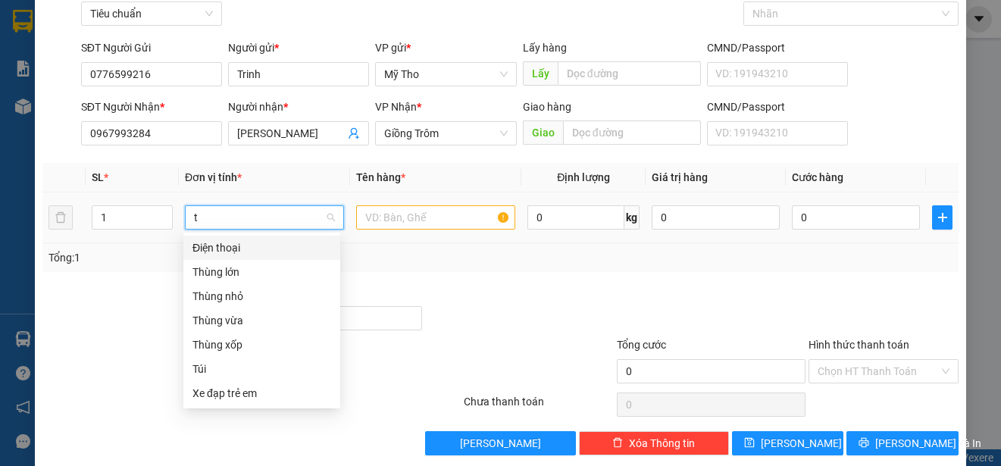
scroll to position [0, 0]
click at [206, 366] on div "Túi" at bounding box center [261, 369] width 139 height 17
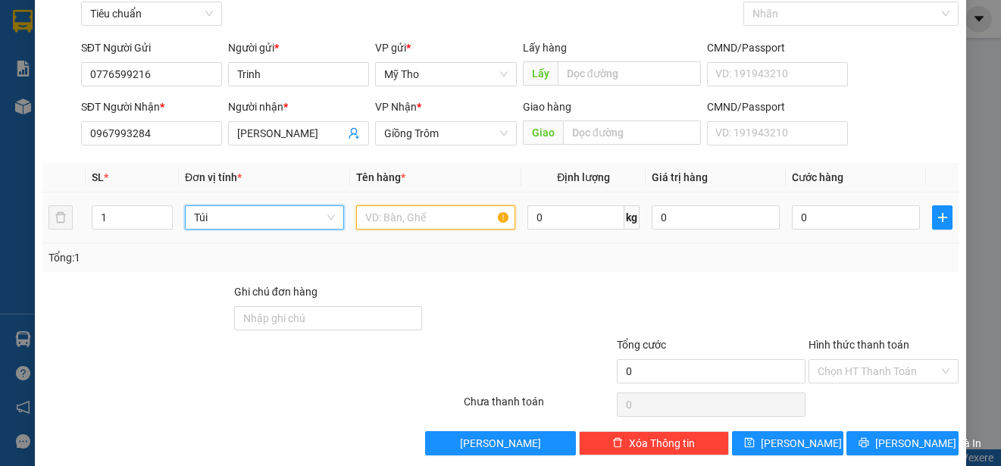
click at [408, 213] on input "text" at bounding box center [435, 217] width 159 height 24
paste input "ải"
type input "vải"
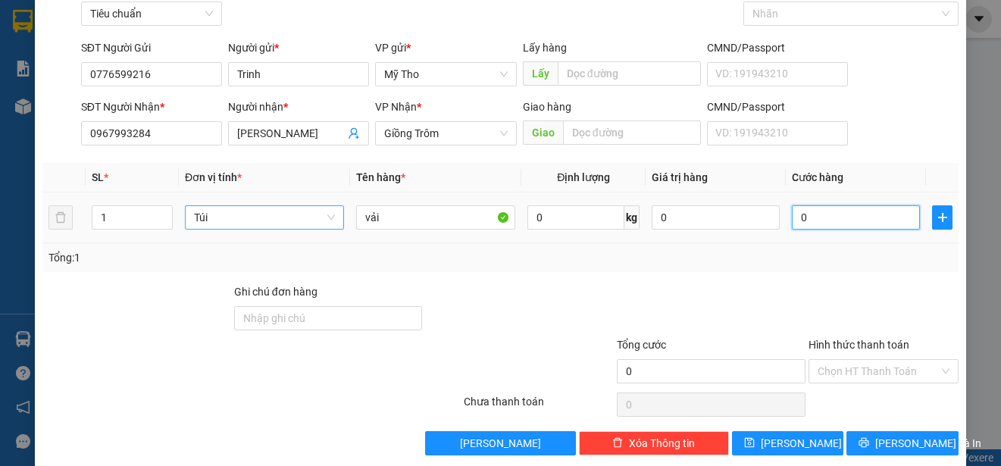
click at [821, 219] on input "0" at bounding box center [856, 217] width 128 height 24
type input "2"
type input "20"
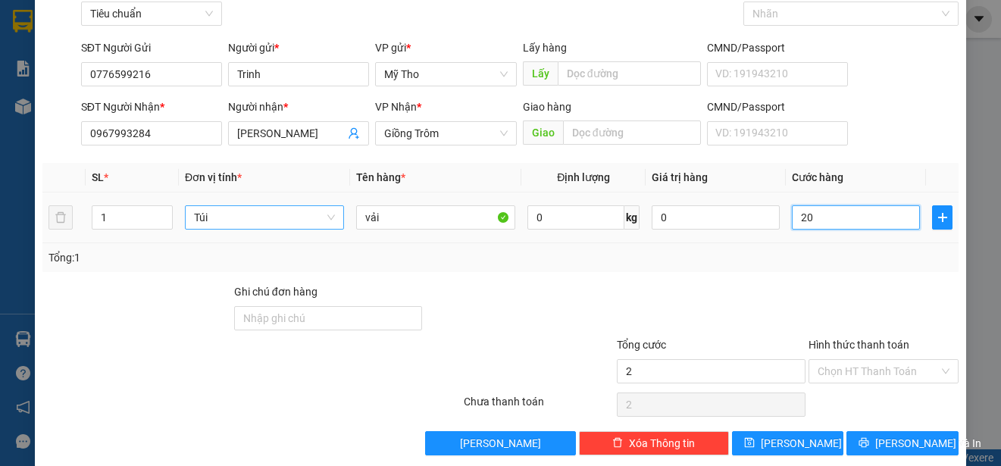
type input "20"
type input "200"
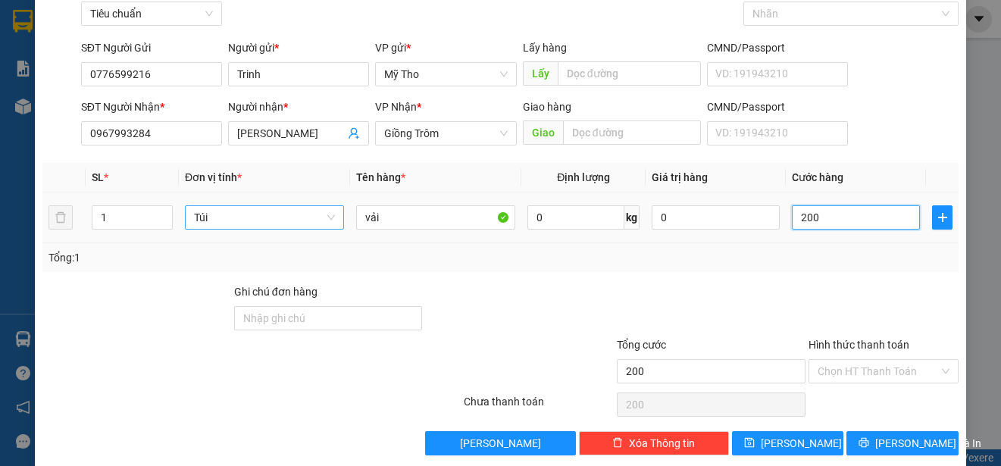
type input "2.000"
type input "20.000"
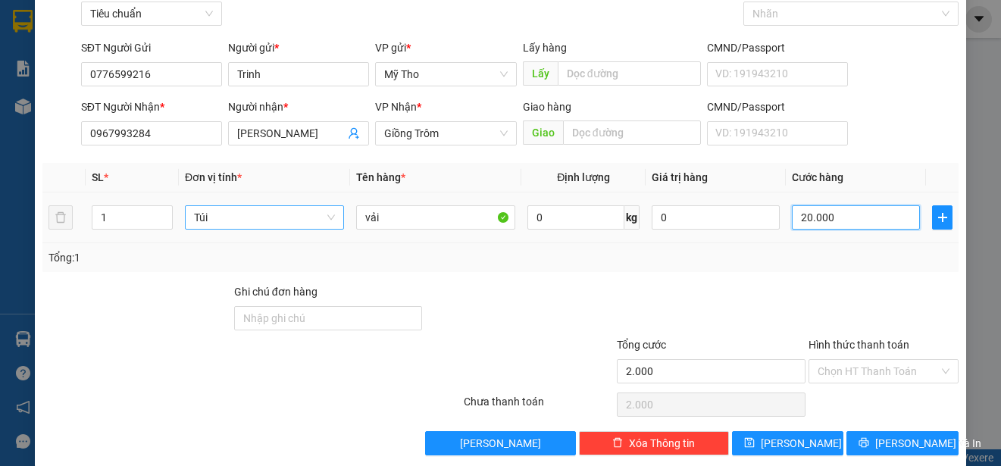
type input "20.000"
click at [867, 370] on input "Hình thức thanh toán" at bounding box center [878, 371] width 121 height 23
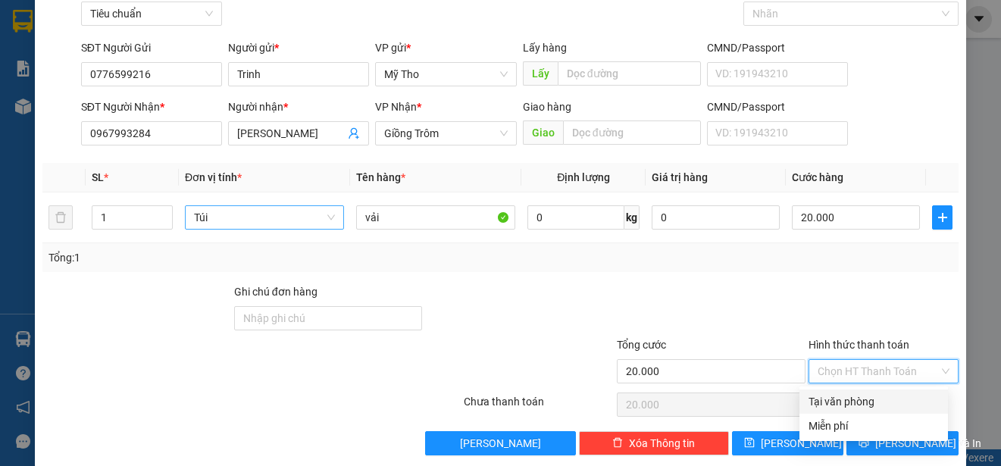
click at [871, 396] on div "Tại văn phòng" at bounding box center [874, 401] width 130 height 17
type input "0"
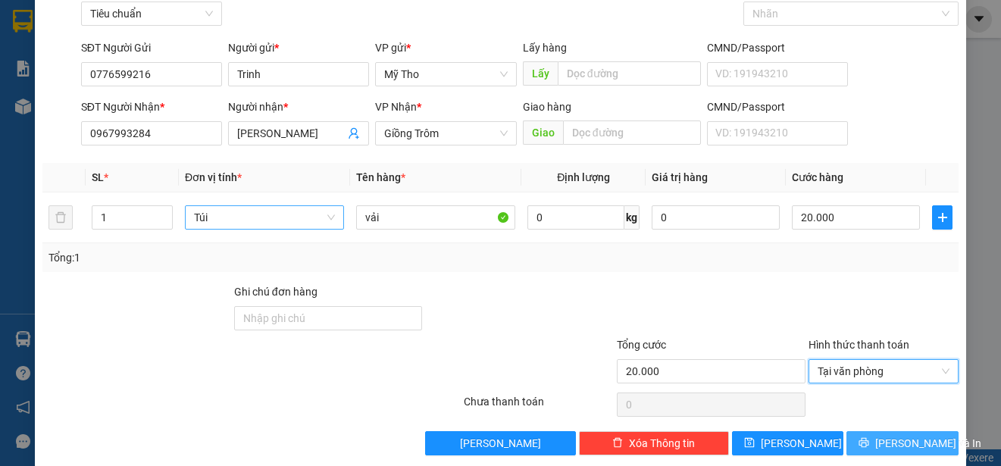
drag, startPoint x: 893, startPoint y: 446, endPoint x: 868, endPoint y: 394, distance: 57.3
click at [893, 444] on span "[PERSON_NAME] và In" at bounding box center [928, 443] width 106 height 17
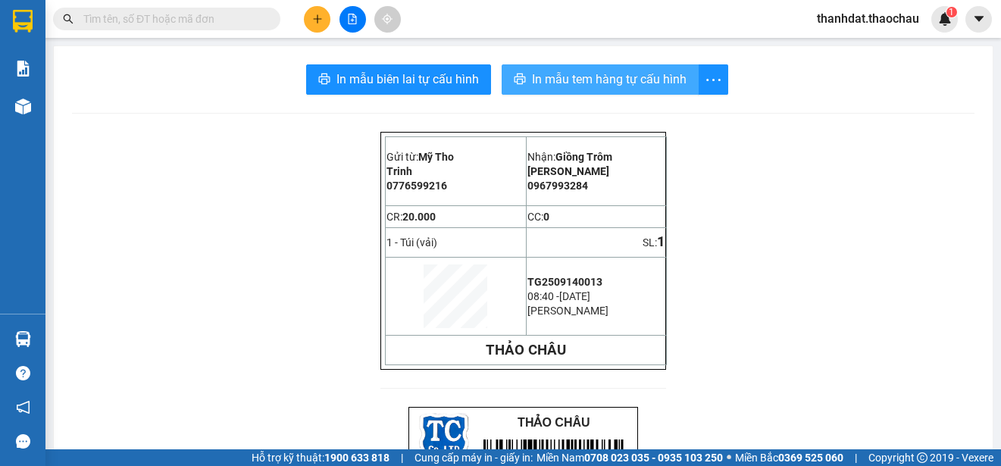
click at [588, 80] on span "In mẫu tem hàng tự cấu hình" at bounding box center [609, 79] width 155 height 19
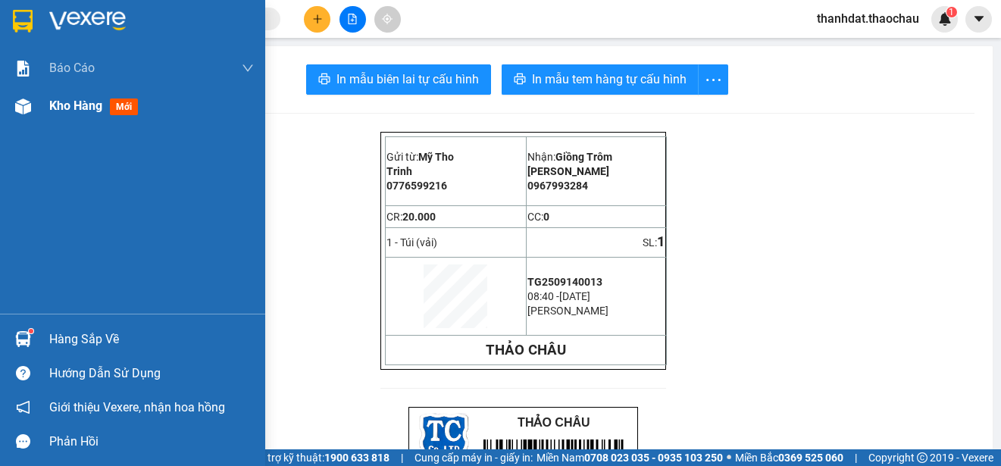
click at [69, 104] on span "Kho hàng" at bounding box center [75, 106] width 53 height 14
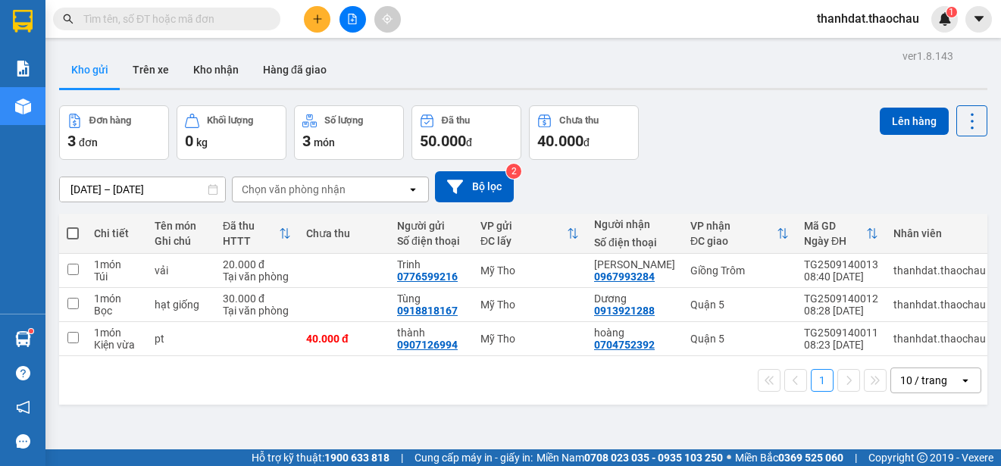
click at [70, 234] on span at bounding box center [73, 233] width 12 height 12
click at [73, 226] on input "checkbox" at bounding box center [73, 226] width 0 height 0
checkbox input "true"
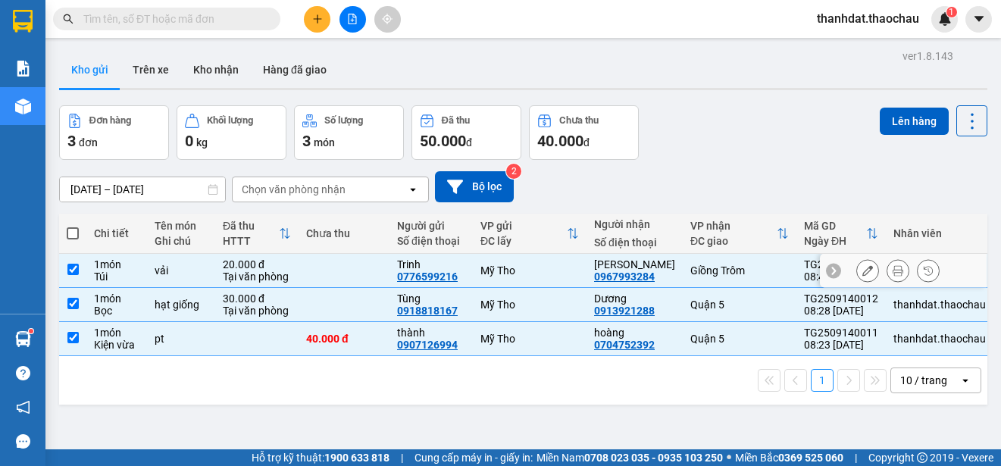
click at [76, 268] on input "checkbox" at bounding box center [72, 269] width 11 height 11
checkbox input "false"
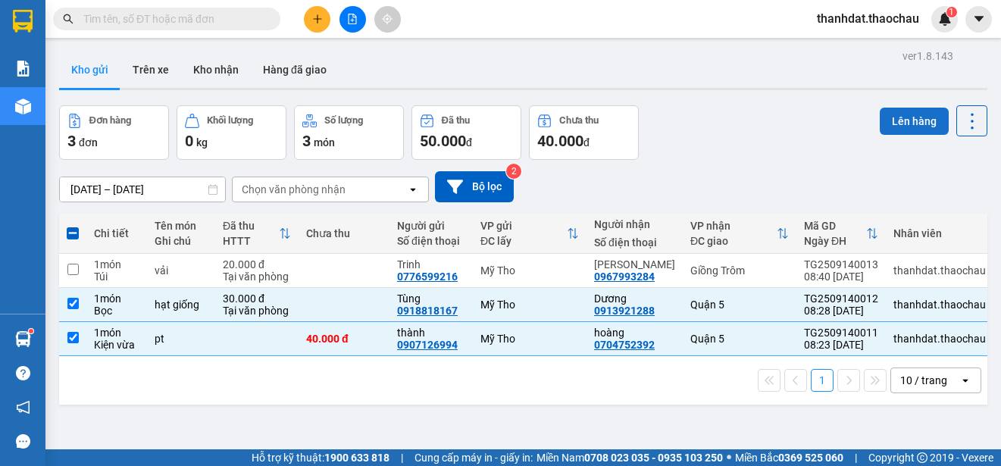
click at [899, 117] on button "Lên hàng" at bounding box center [914, 121] width 69 height 27
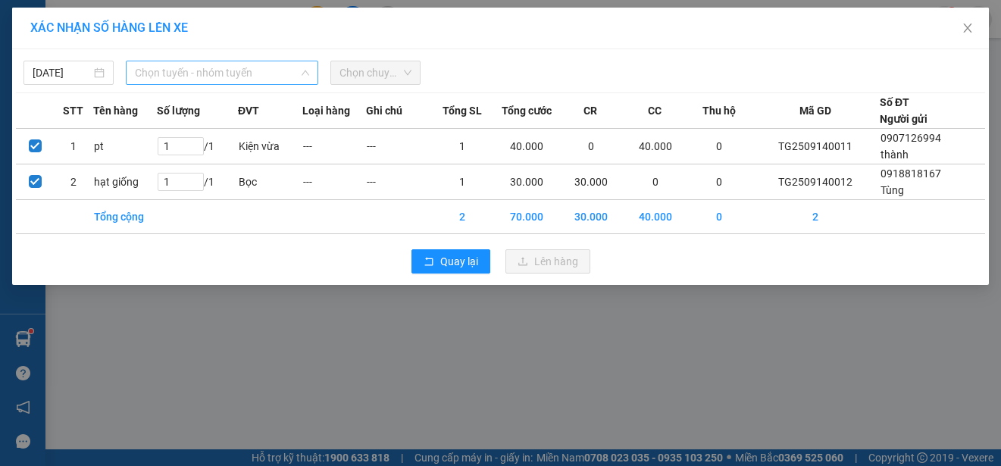
click at [247, 77] on span "Chọn tuyến - nhóm tuyến" at bounding box center [222, 72] width 174 height 23
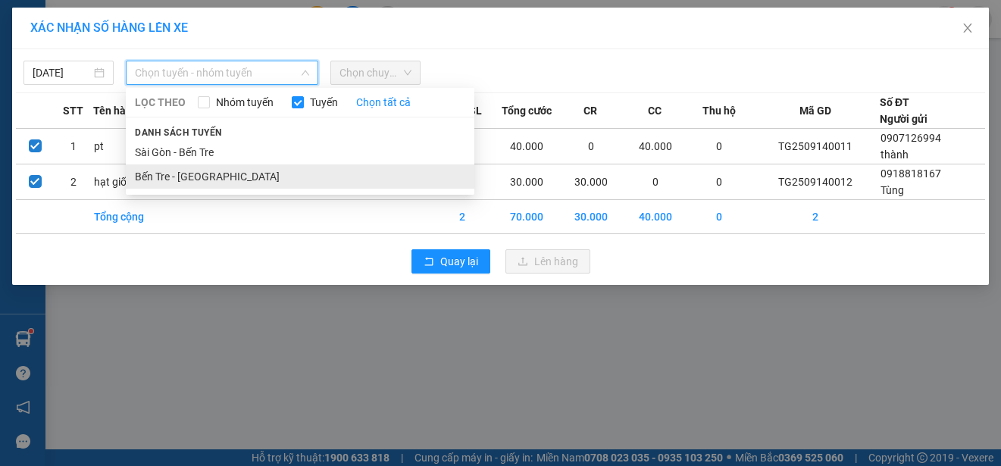
click at [180, 171] on li "Bến Tre - [GEOGRAPHIC_DATA]" at bounding box center [300, 176] width 349 height 24
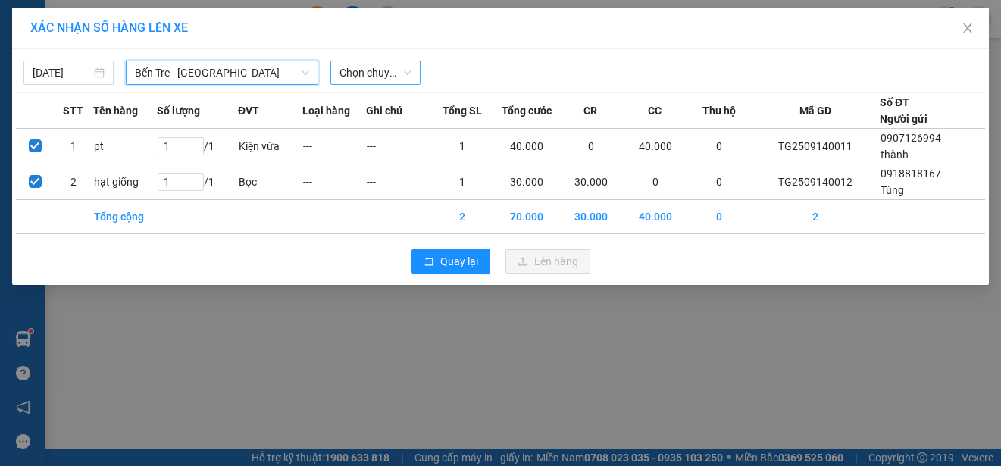
click at [384, 75] on span "Chọn chuyến" at bounding box center [375, 72] width 72 height 23
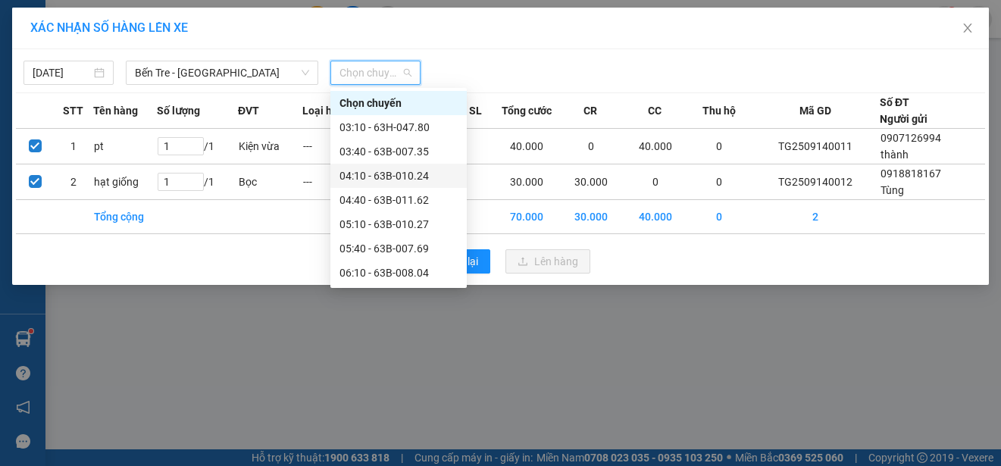
scroll to position [152, 0]
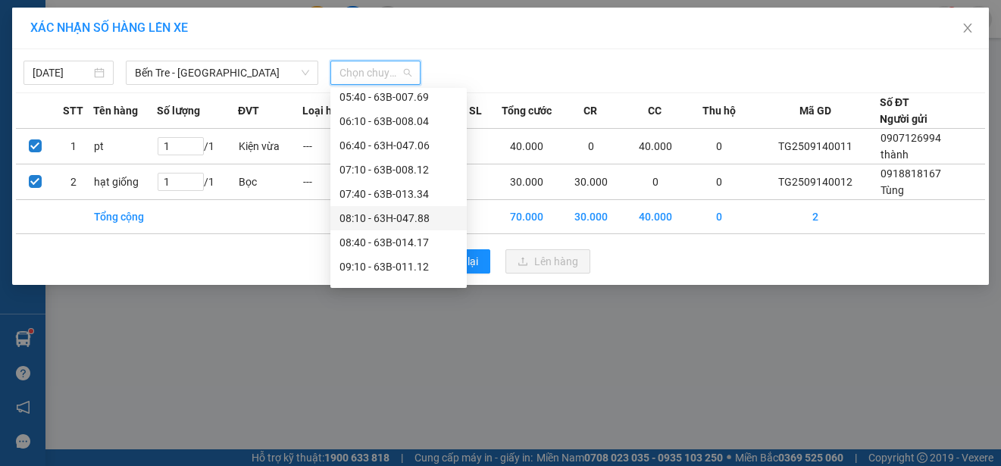
click at [413, 214] on div "08:10 - 63H-047.88" at bounding box center [398, 218] width 118 height 17
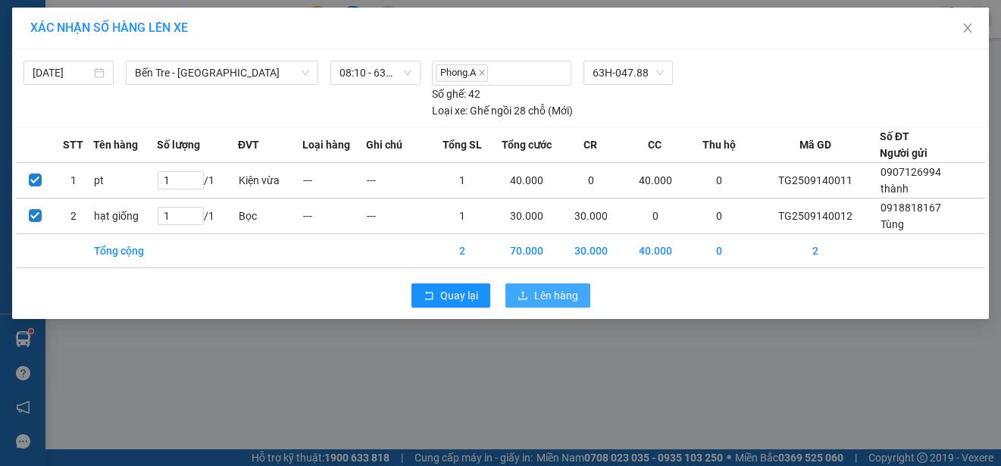
click at [552, 291] on span "Lên hàng" at bounding box center [556, 295] width 44 height 17
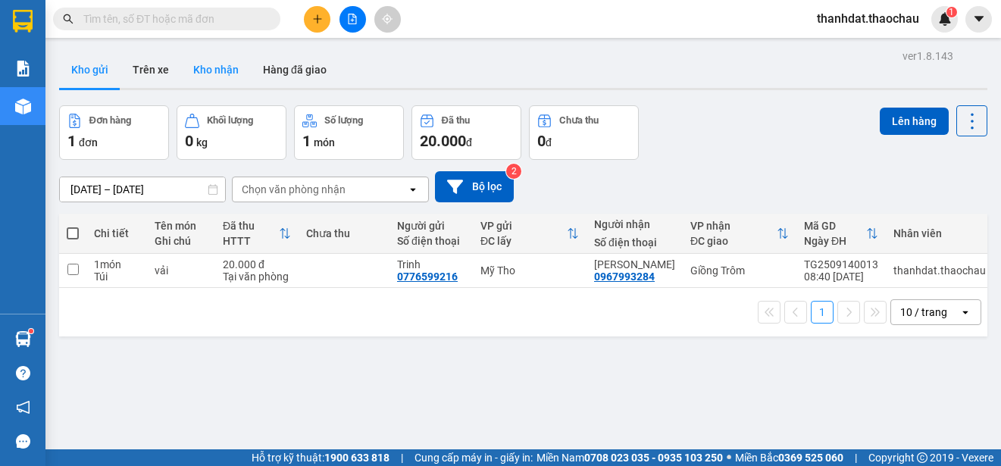
click at [211, 68] on button "Kho nhận" at bounding box center [216, 70] width 70 height 36
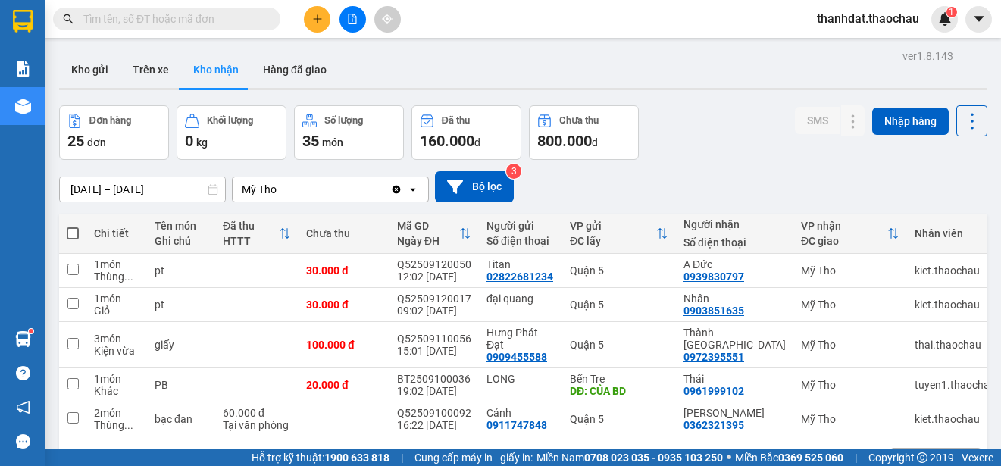
scroll to position [70, 0]
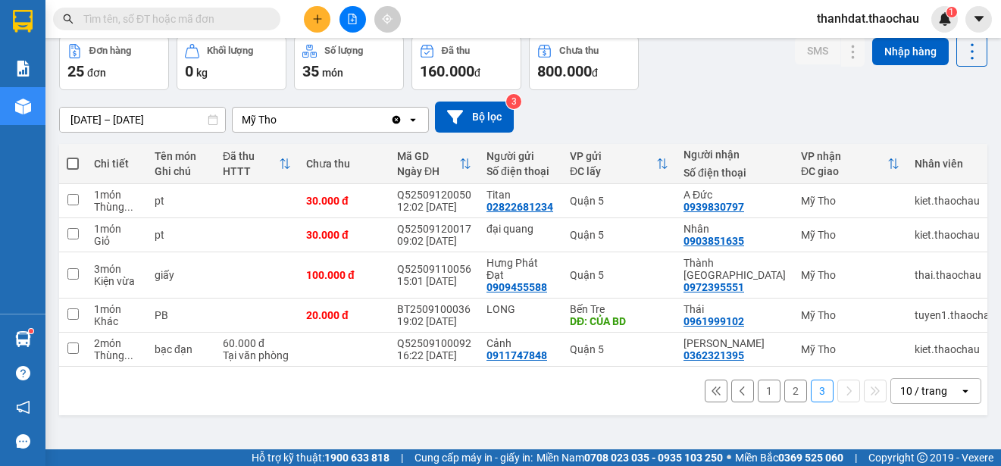
click at [764, 398] on button "1" at bounding box center [769, 391] width 23 height 23
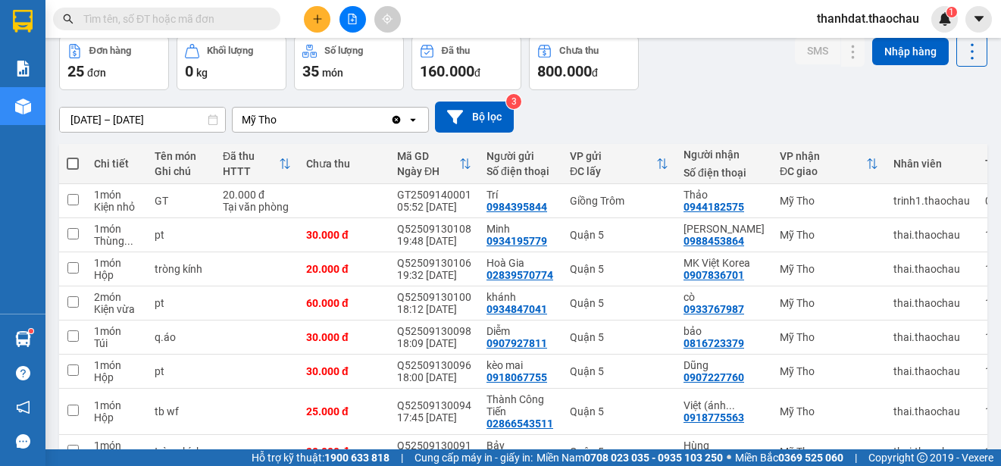
click at [143, 123] on input "[DATE] – [DATE]" at bounding box center [142, 120] width 165 height 24
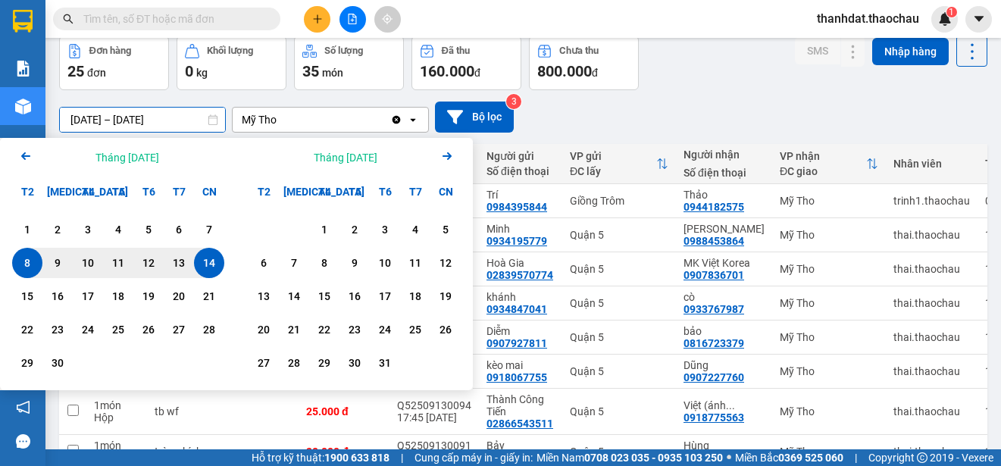
click at [29, 151] on icon "Arrow Left" at bounding box center [26, 156] width 18 height 18
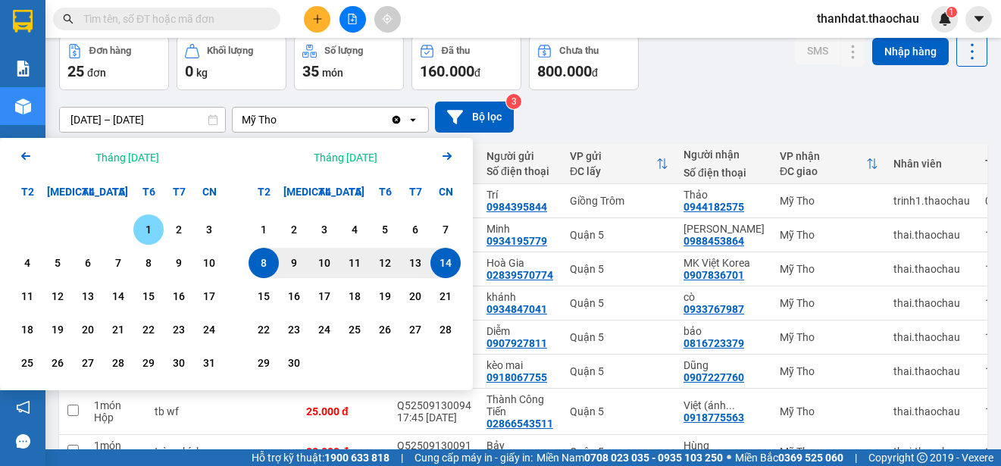
click at [149, 229] on div "1" at bounding box center [148, 230] width 21 height 18
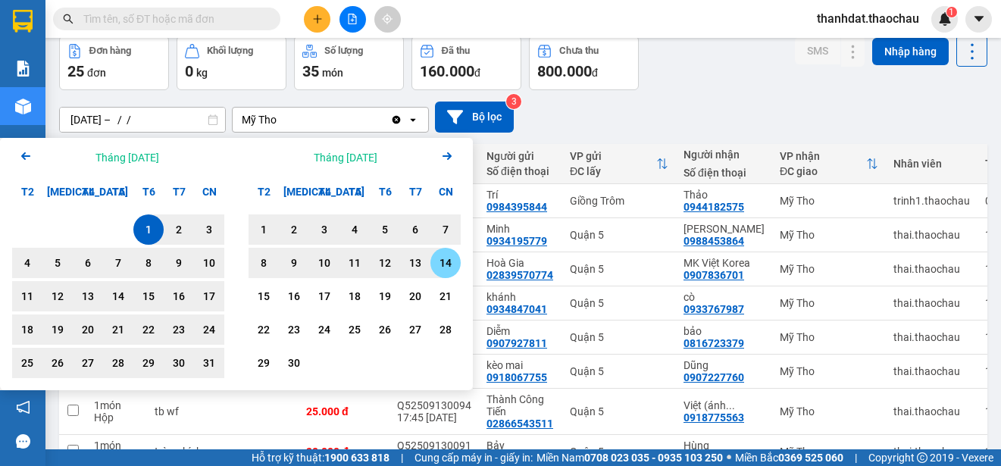
click at [447, 261] on div "14" at bounding box center [445, 263] width 21 height 18
type input "[DATE] – [DATE]"
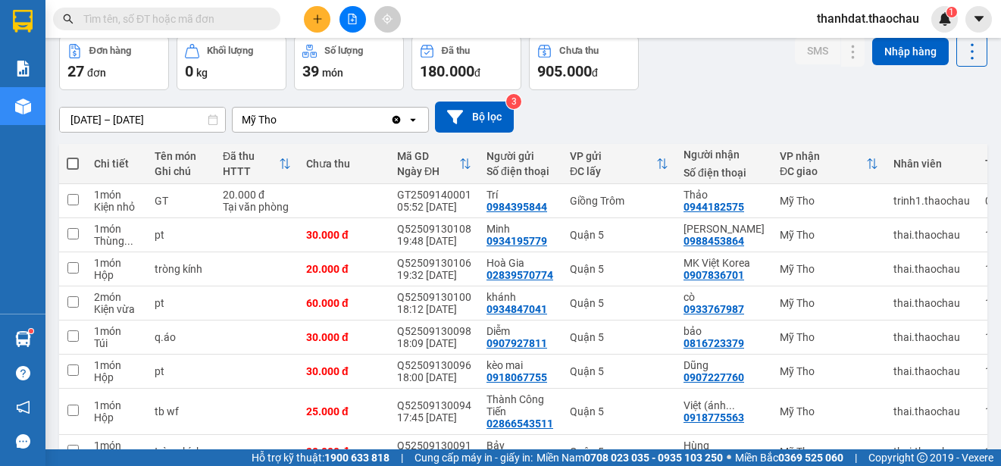
click at [116, 26] on input "text" at bounding box center [172, 19] width 179 height 17
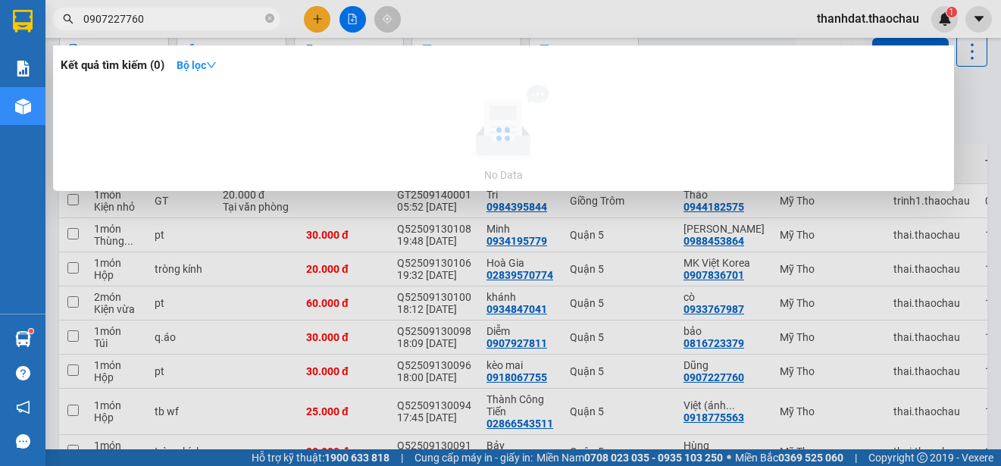
type input "0907227760"
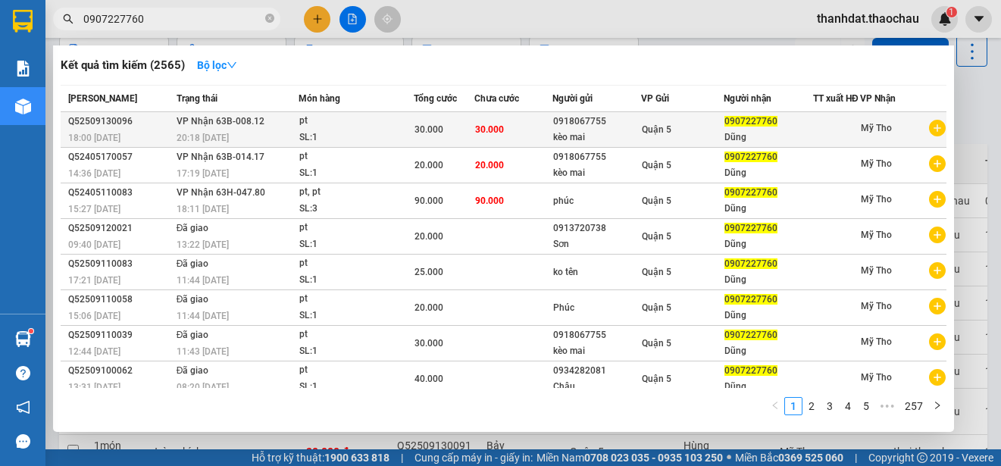
click at [727, 140] on div "Dũng" at bounding box center [768, 138] width 88 height 16
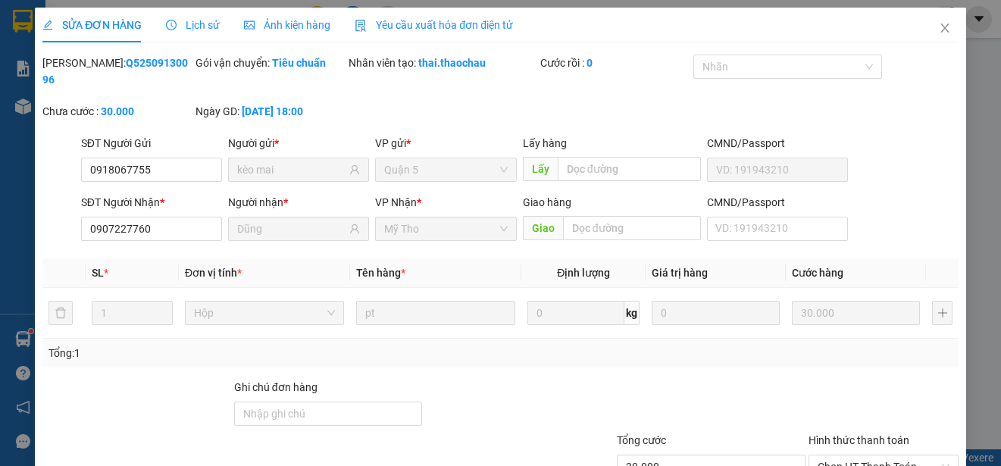
type input "0918067755"
type input "kèo mai"
type input "0907227760"
type input "Dũng"
type input "30.000"
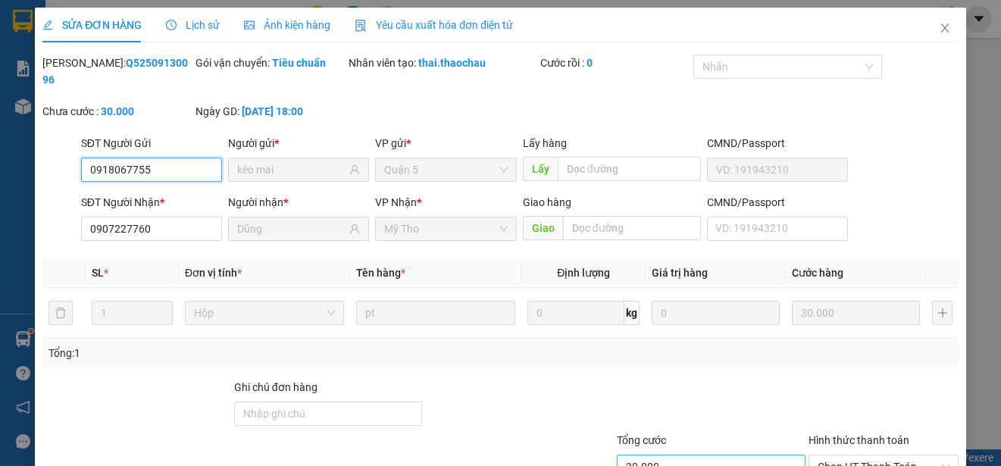
scroll to position [114, 0]
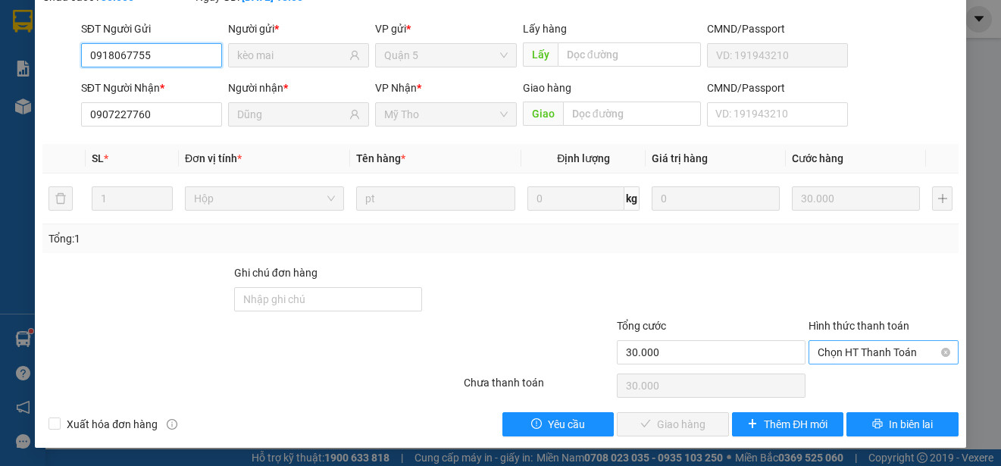
click at [837, 355] on span "Chọn HT Thanh Toán" at bounding box center [884, 352] width 132 height 23
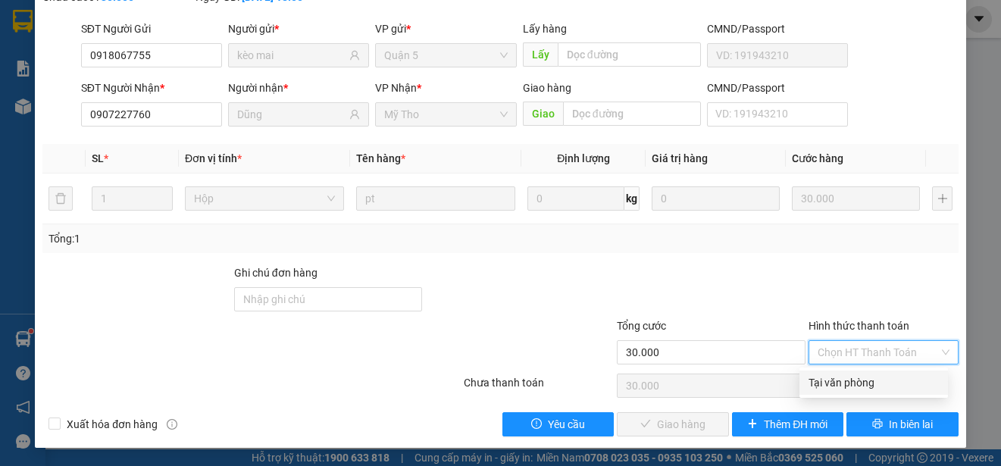
click at [846, 378] on div "Tại văn phòng" at bounding box center [874, 382] width 130 height 17
type input "0"
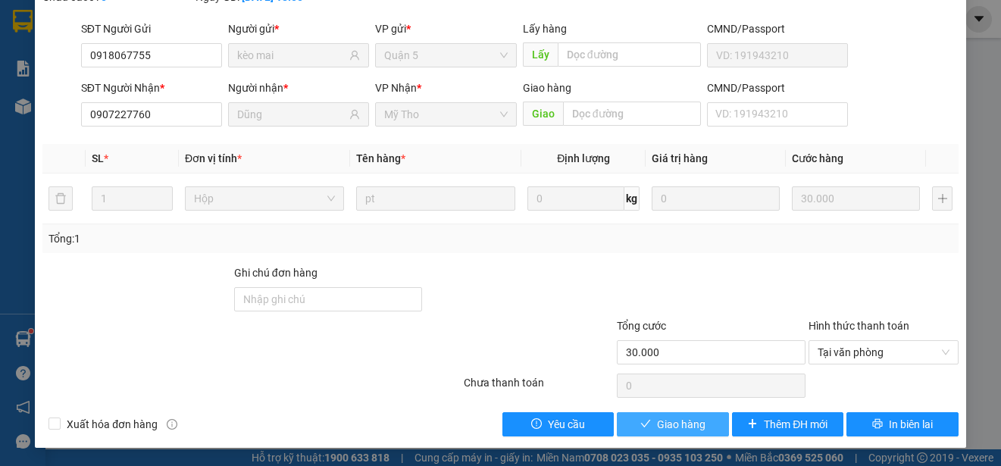
click at [689, 424] on span "Giao hàng" at bounding box center [681, 424] width 48 height 17
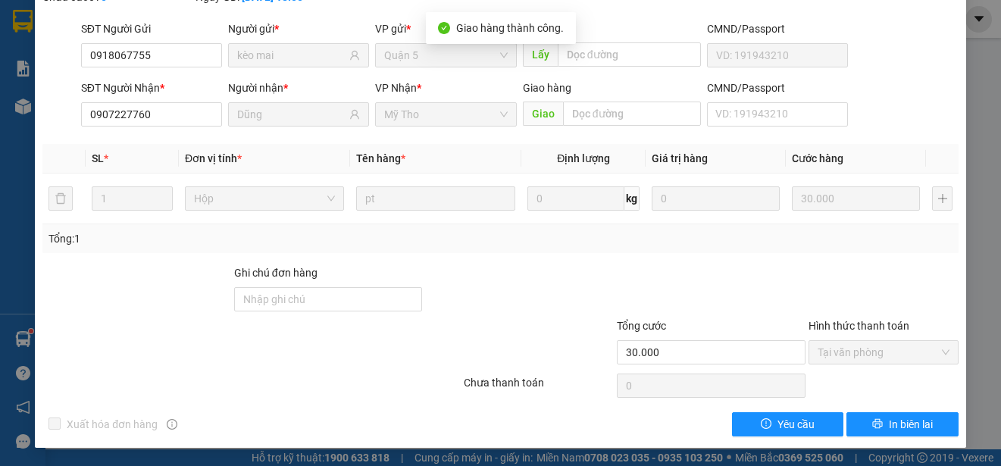
scroll to position [0, 0]
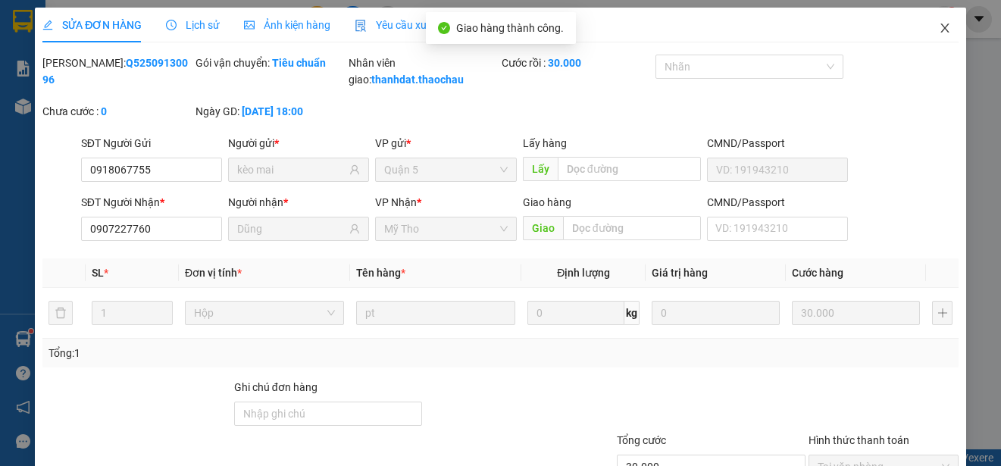
click at [939, 27] on icon "close" at bounding box center [945, 28] width 12 height 12
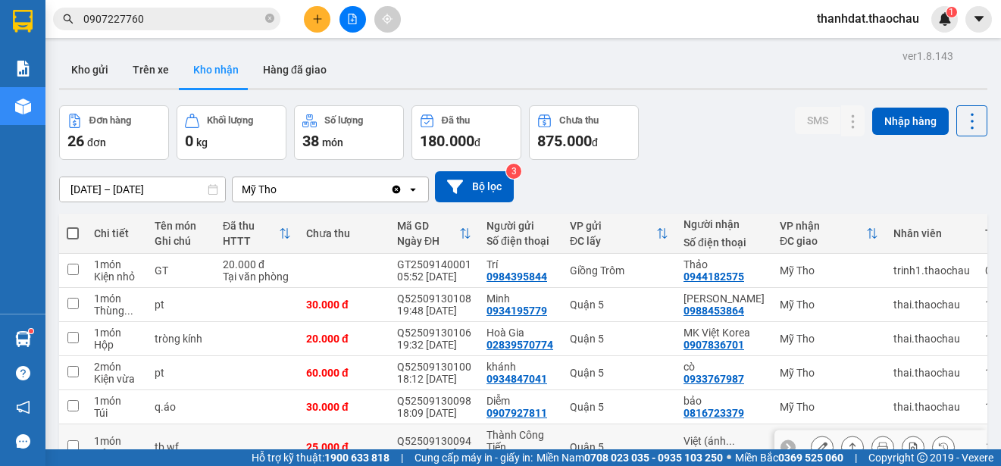
scroll to position [226, 0]
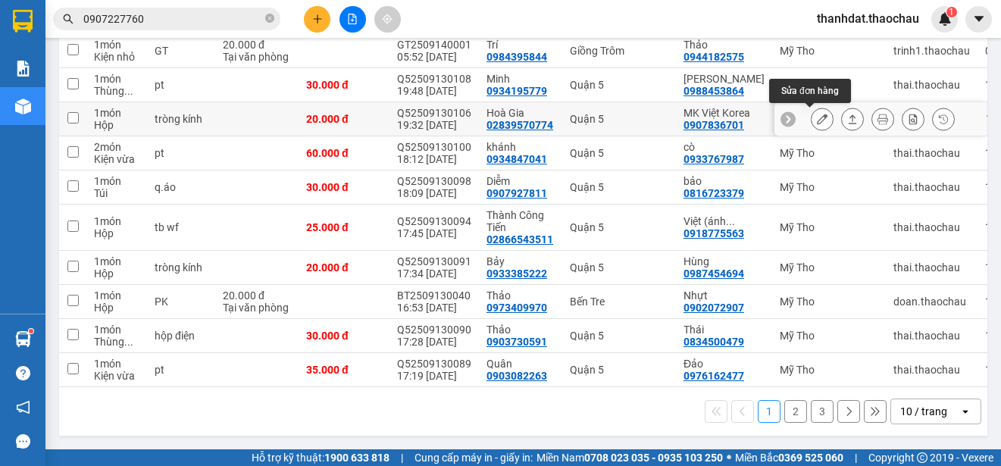
click at [817, 114] on icon at bounding box center [822, 119] width 11 height 11
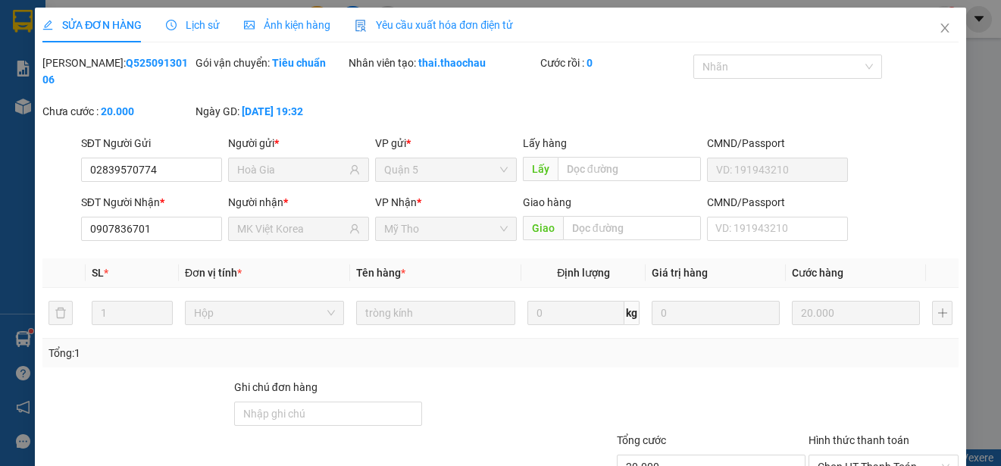
type input "02839570774"
type input "Hoà Gia"
type input "0907836701"
type input "MK Việt Korea"
type input "20.000"
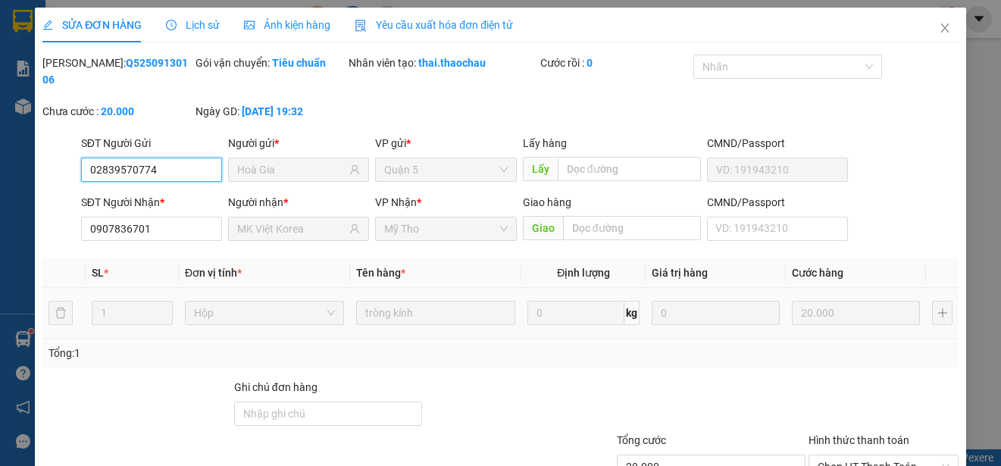
scroll to position [114, 0]
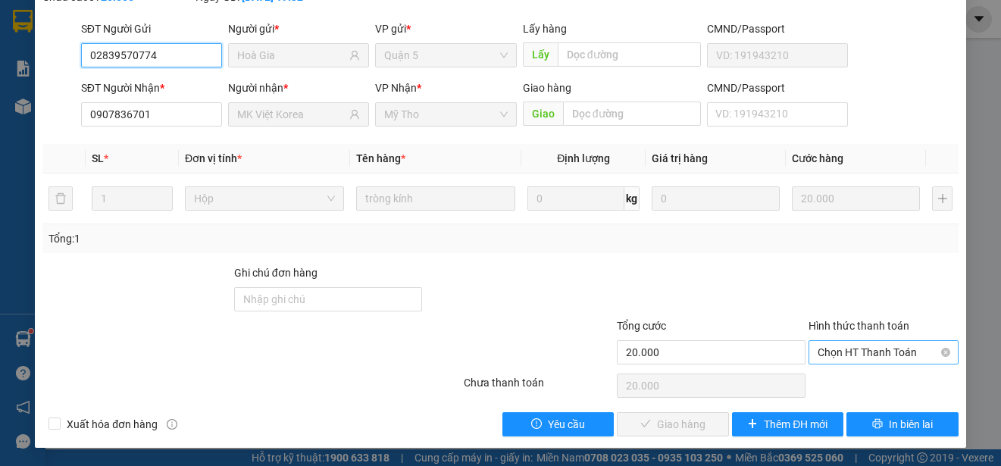
click at [863, 350] on span "Chọn HT Thanh Toán" at bounding box center [884, 352] width 132 height 23
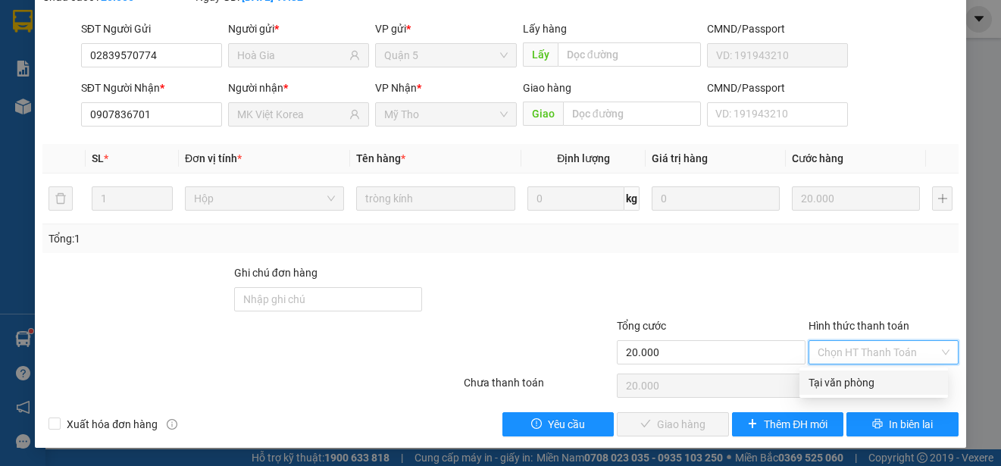
click at [865, 372] on div "Tại văn phòng" at bounding box center [873, 383] width 149 height 24
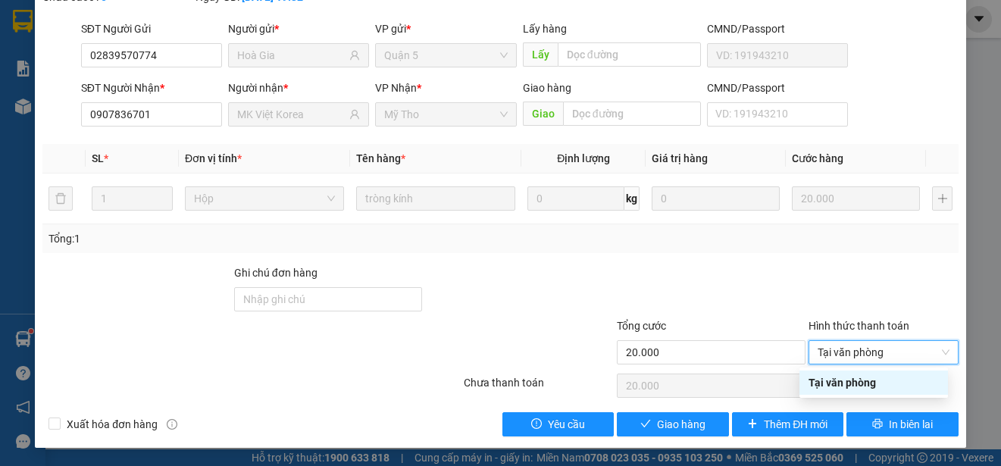
type input "0"
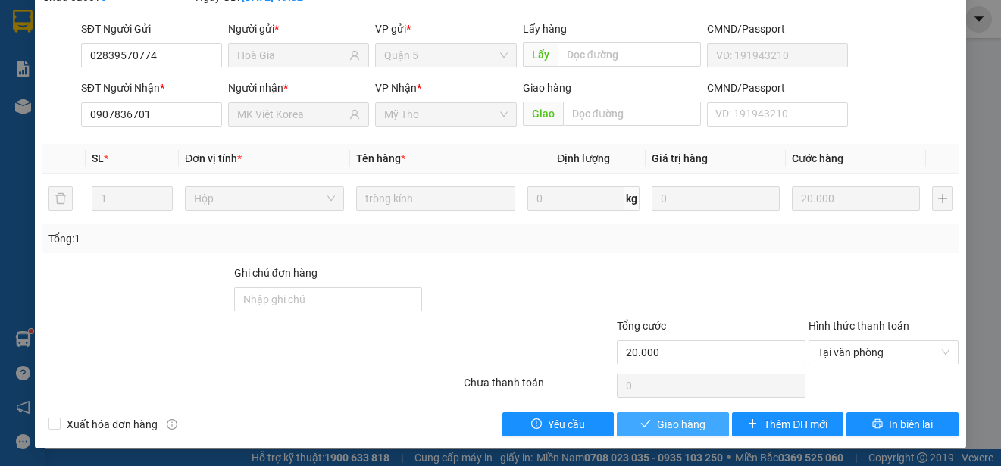
click at [687, 417] on span "Giao hàng" at bounding box center [681, 424] width 48 height 17
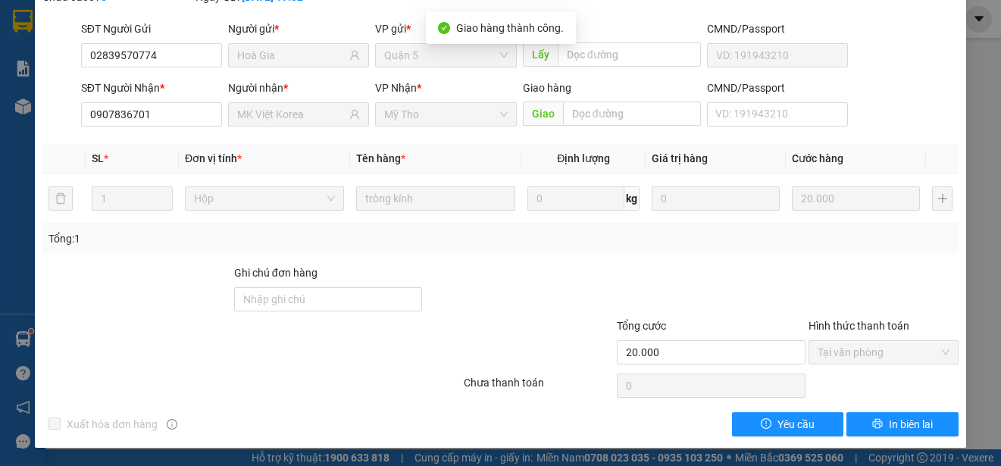
scroll to position [0, 0]
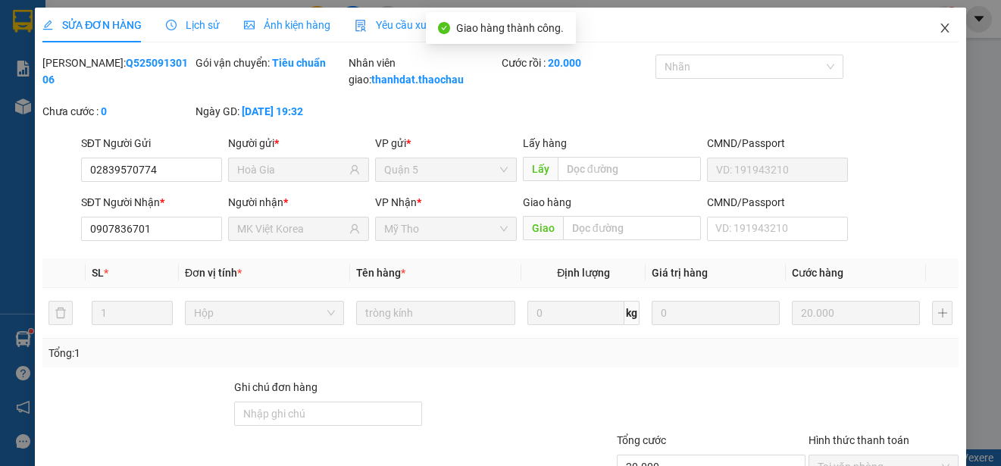
click at [940, 27] on icon "close" at bounding box center [944, 27] width 8 height 9
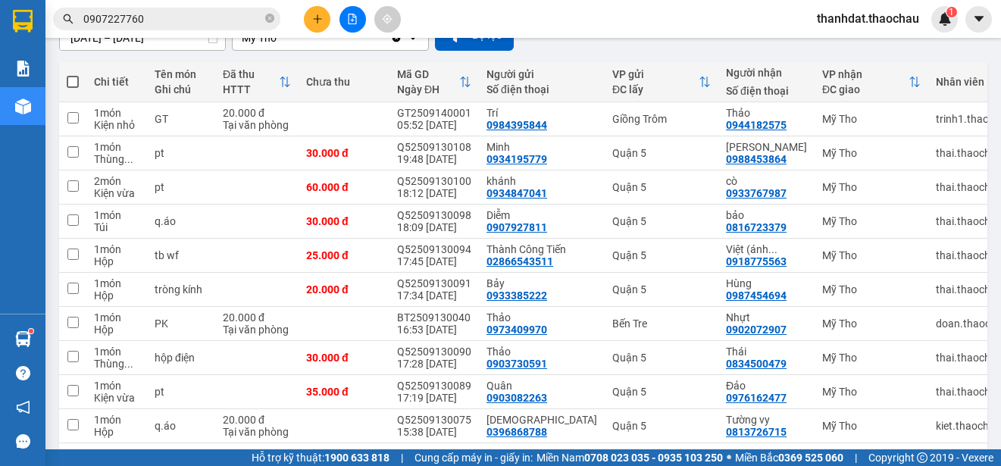
scroll to position [226, 0]
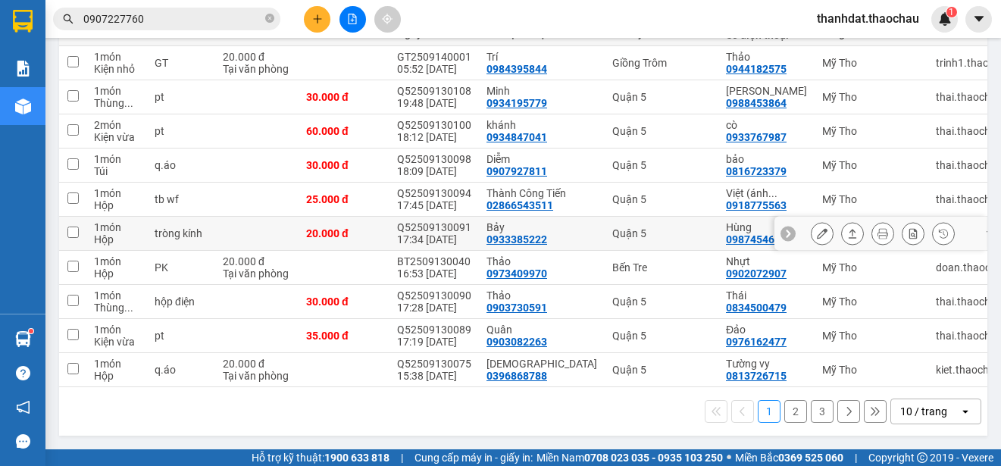
click at [817, 228] on icon at bounding box center [822, 233] width 11 height 11
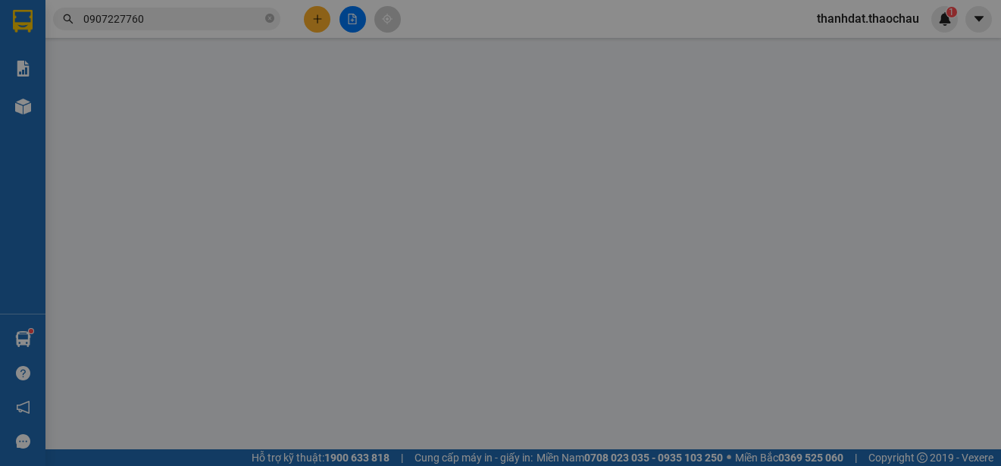
type input "0933385222"
type input "Bảy"
type input "0987454694"
type input "Hùng"
type input "20.000"
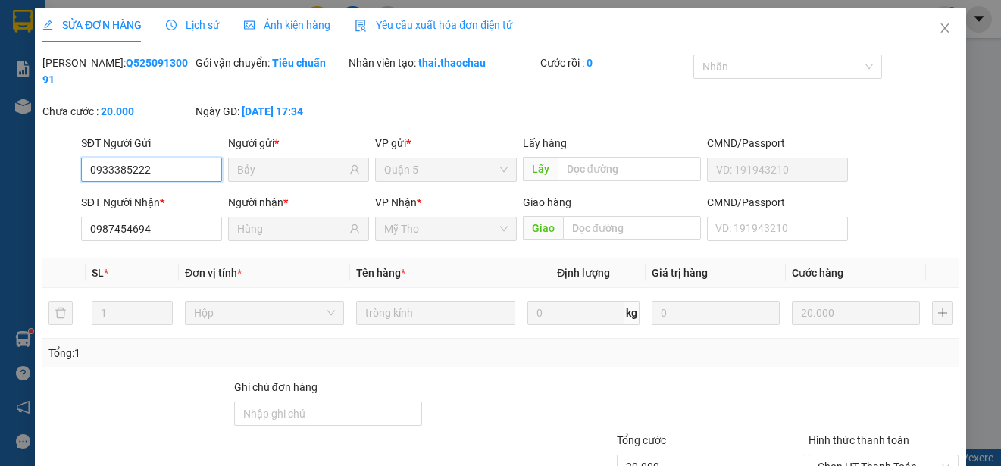
scroll to position [114, 0]
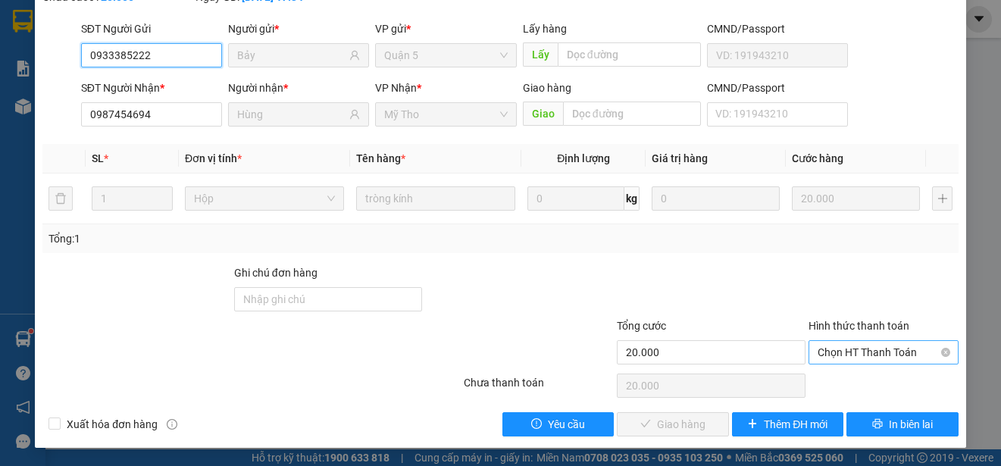
click at [862, 347] on span "Chọn HT Thanh Toán" at bounding box center [884, 352] width 132 height 23
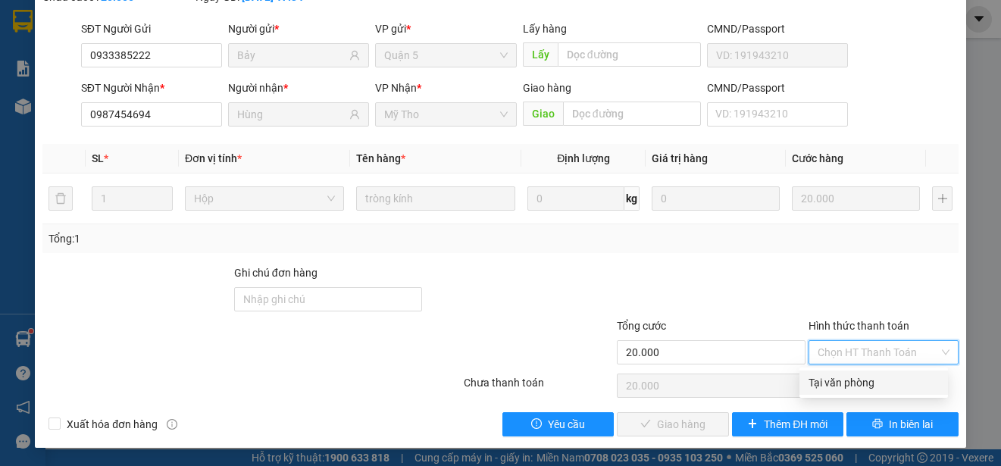
click at [862, 380] on div "Tại văn phòng" at bounding box center [874, 382] width 130 height 17
type input "0"
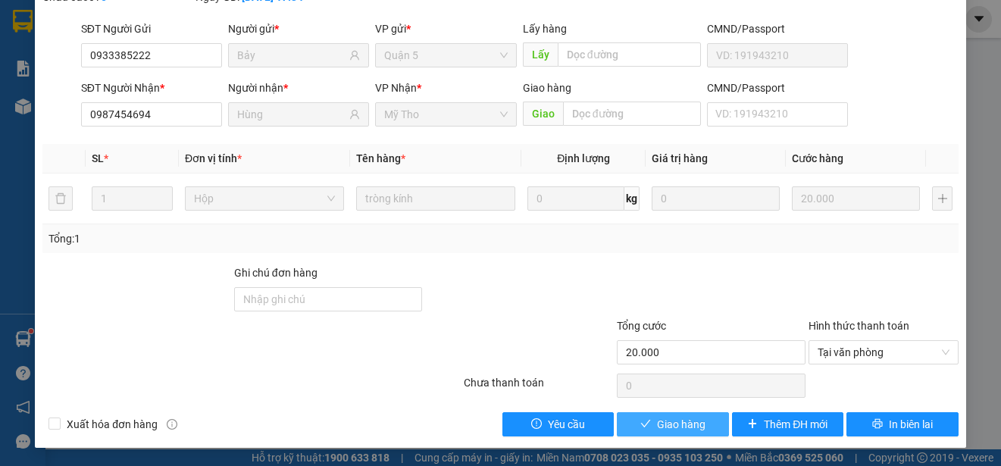
drag, startPoint x: 685, startPoint y: 423, endPoint x: 838, endPoint y: 283, distance: 207.1
click at [686, 423] on span "Giao hàng" at bounding box center [681, 424] width 48 height 17
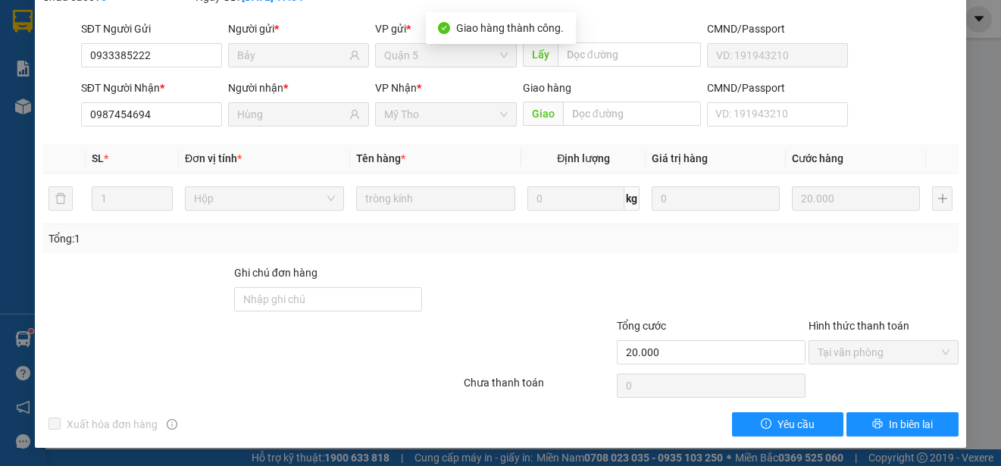
scroll to position [0, 0]
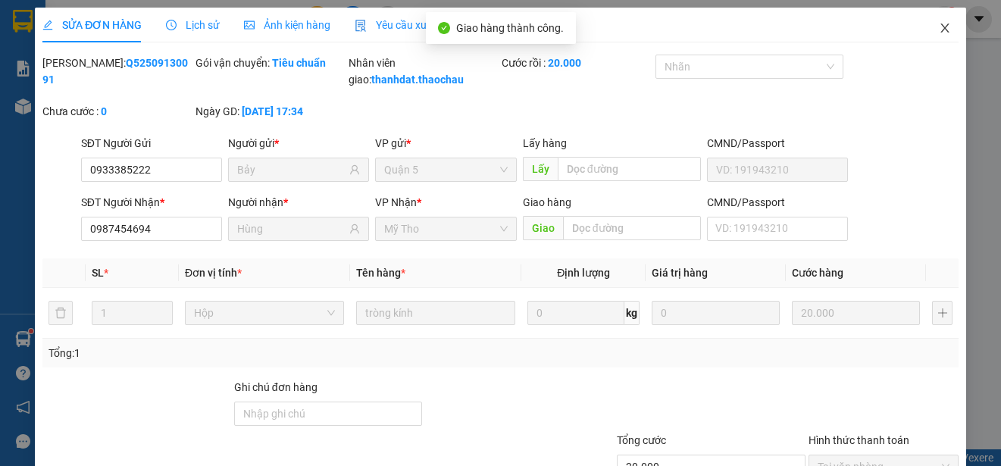
click at [940, 27] on icon "close" at bounding box center [944, 27] width 8 height 9
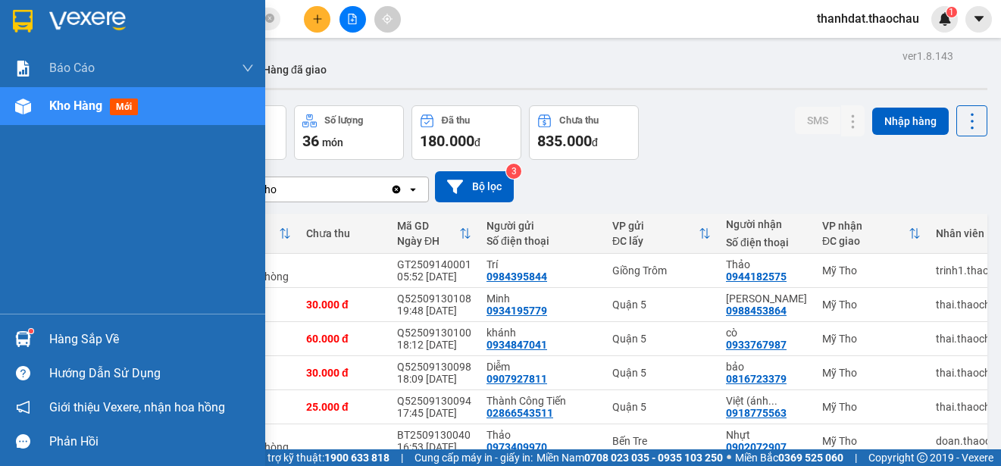
click at [49, 337] on div "Hàng sắp về" at bounding box center [151, 339] width 205 height 23
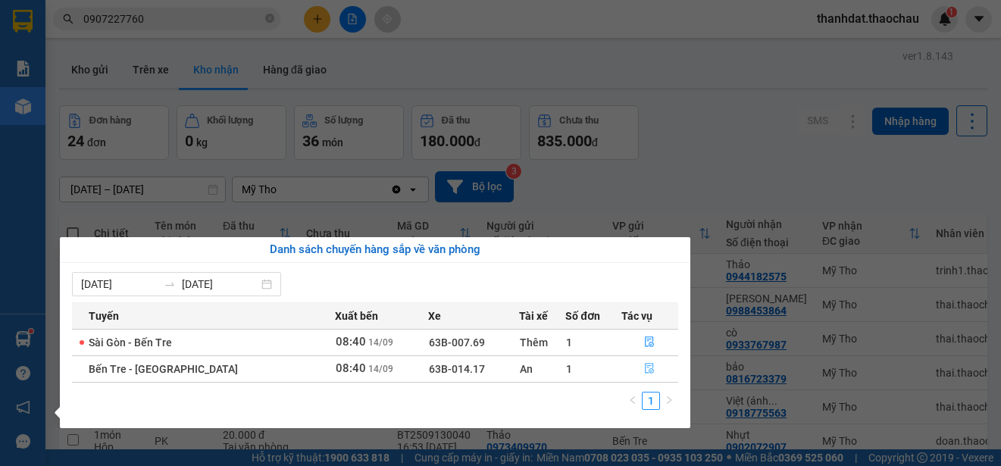
click at [646, 368] on icon "file-done" at bounding box center [650, 369] width 9 height 11
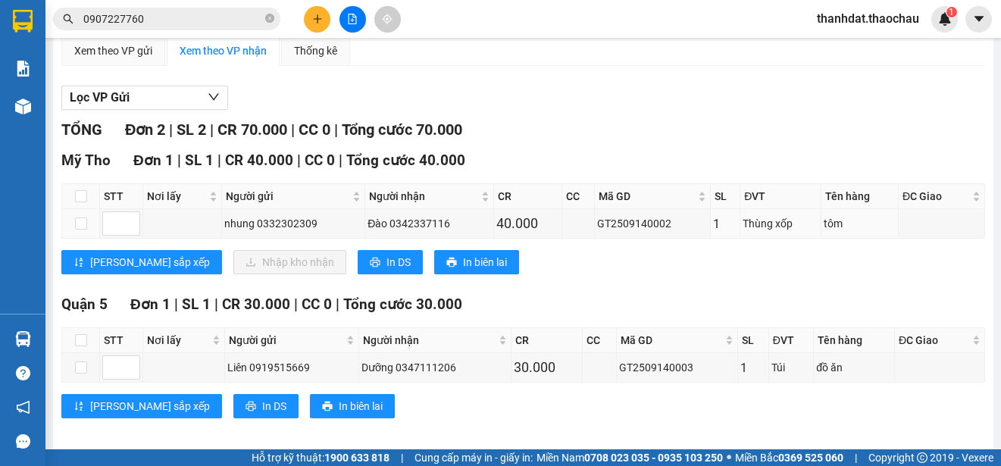
scroll to position [156, 0]
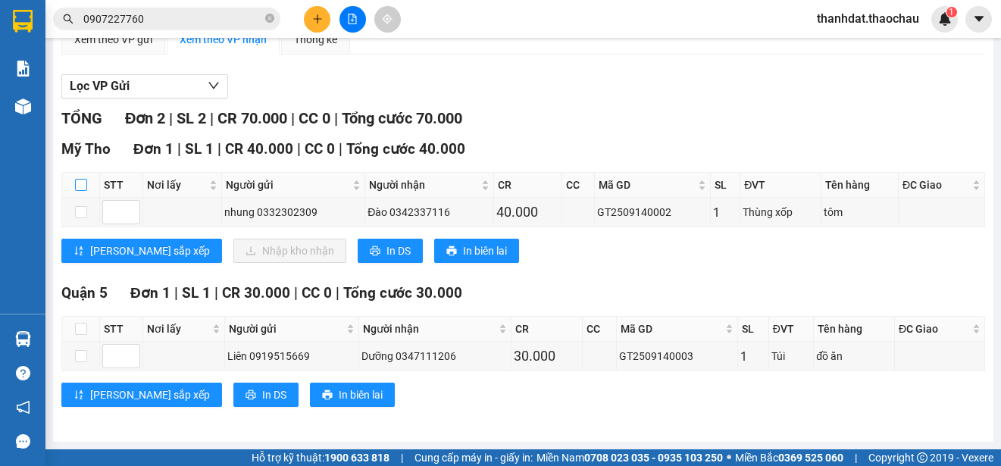
click at [84, 183] on input "checkbox" at bounding box center [81, 185] width 12 height 12
checkbox input "true"
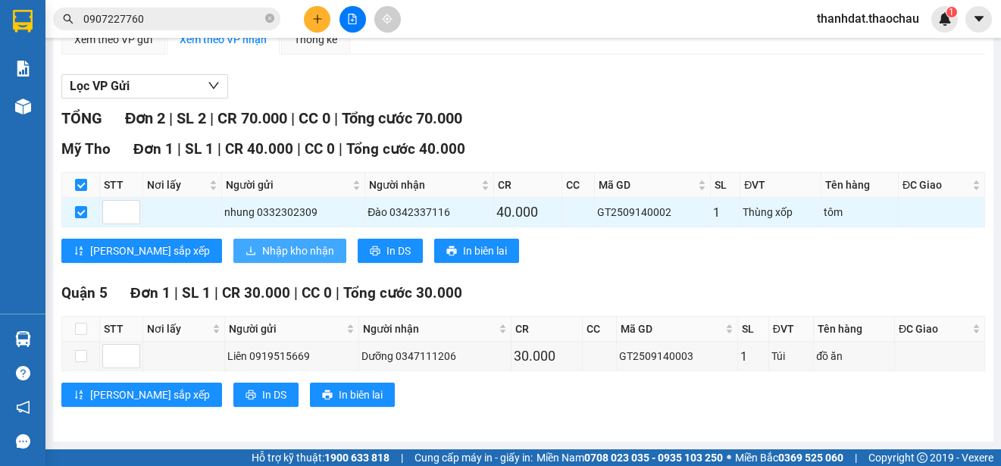
click at [262, 249] on span "Nhập kho nhận" at bounding box center [298, 250] width 72 height 17
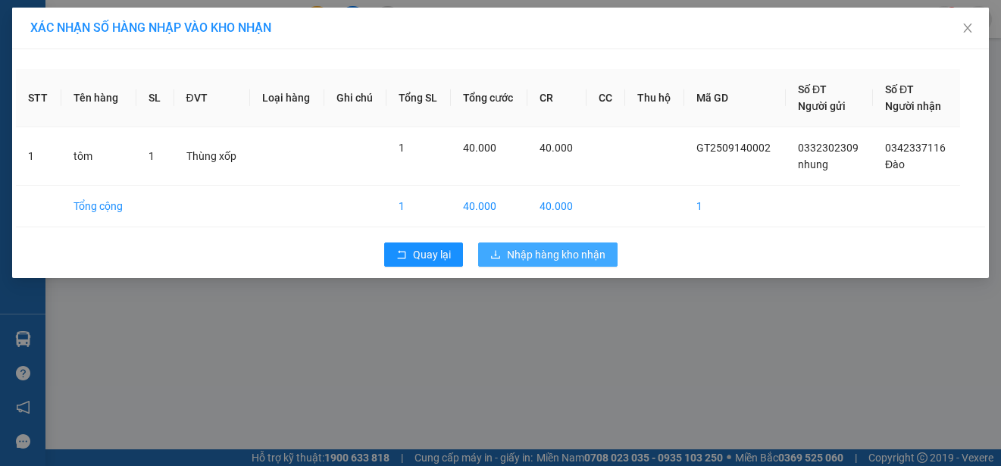
click at [537, 255] on span "Nhập hàng kho nhận" at bounding box center [556, 254] width 99 height 17
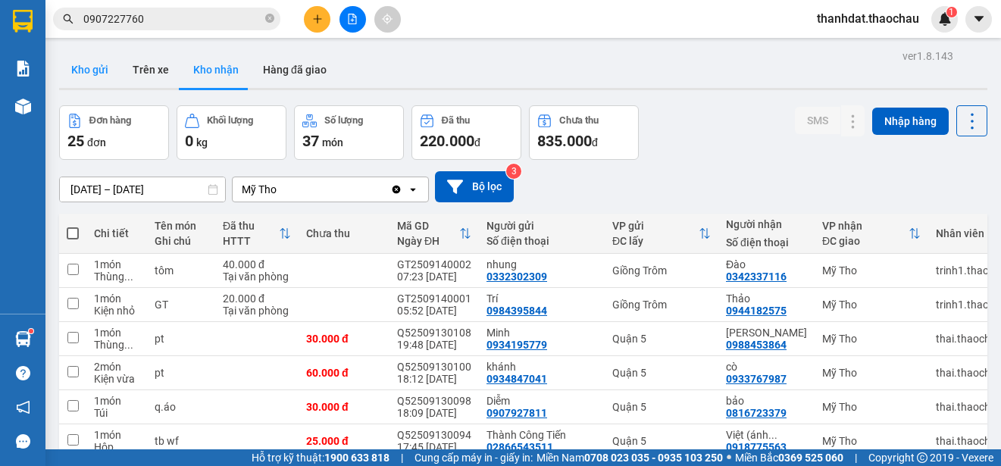
click at [82, 64] on button "Kho gửi" at bounding box center [89, 70] width 61 height 36
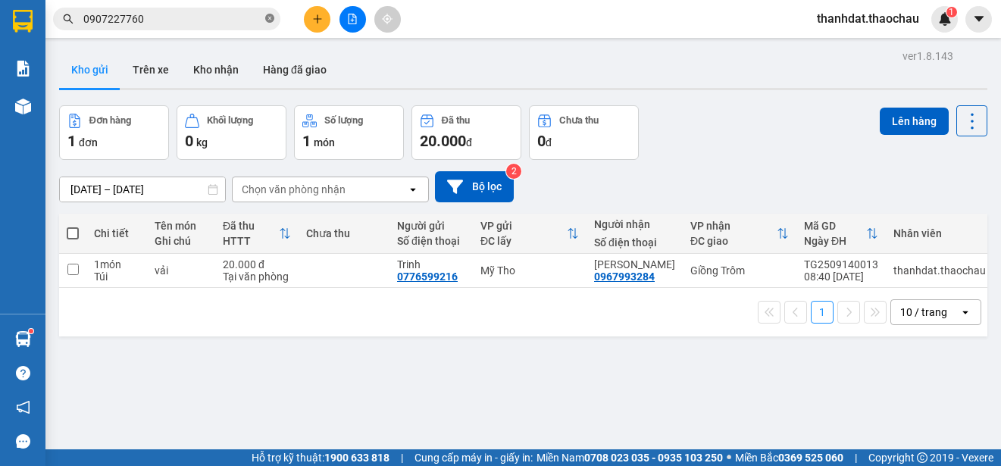
click at [272, 18] on icon "close-circle" at bounding box center [269, 18] width 9 height 9
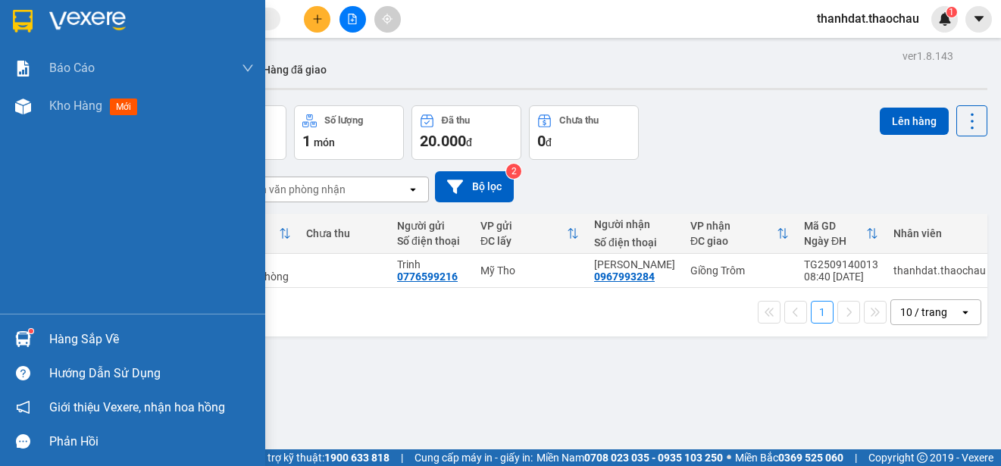
click at [73, 333] on div "Hàng sắp về" at bounding box center [151, 339] width 205 height 23
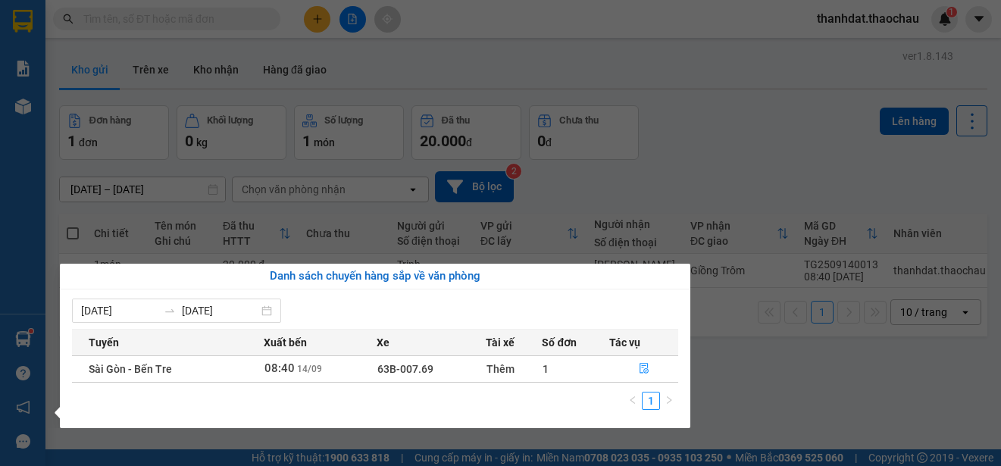
click at [731, 149] on section "Kết quả tìm kiếm ( 2565 ) Bộ lọc Mã ĐH Trạng thái Món hàng Tổng cước Chưa cước …" at bounding box center [500, 233] width 1001 height 466
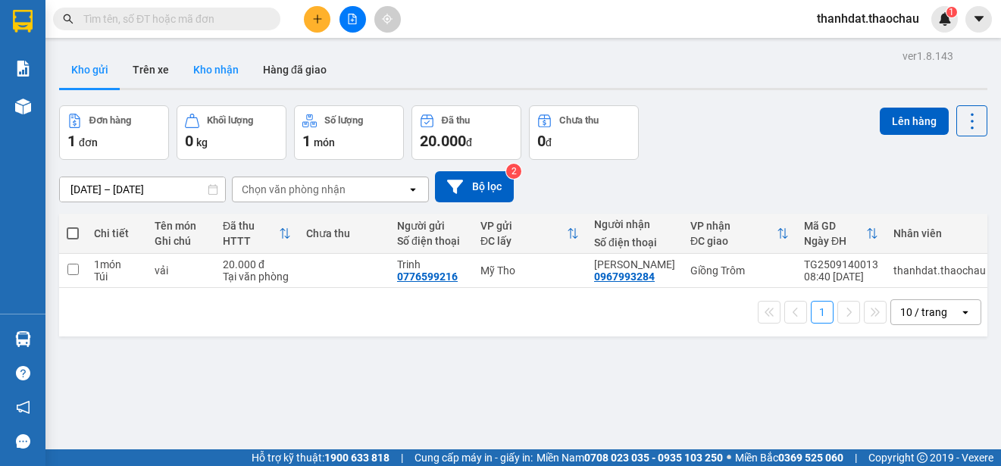
click at [230, 64] on button "Kho nhận" at bounding box center [216, 70] width 70 height 36
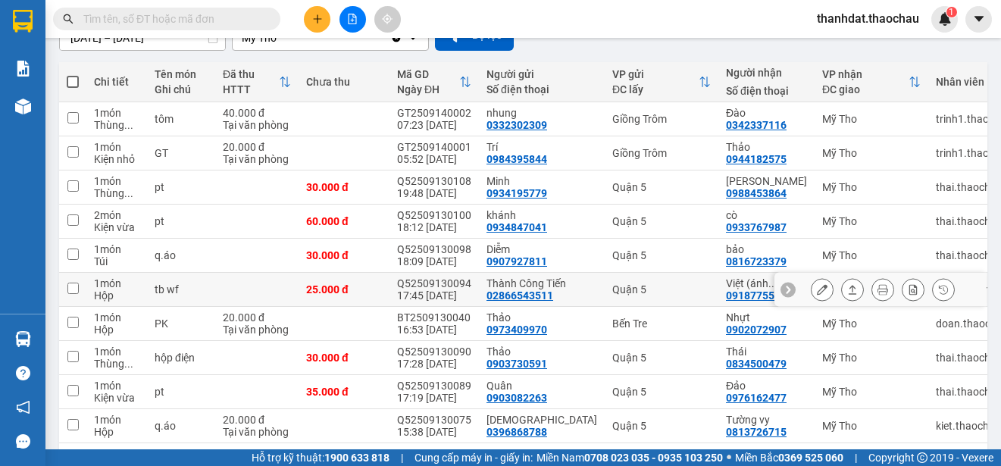
scroll to position [226, 0]
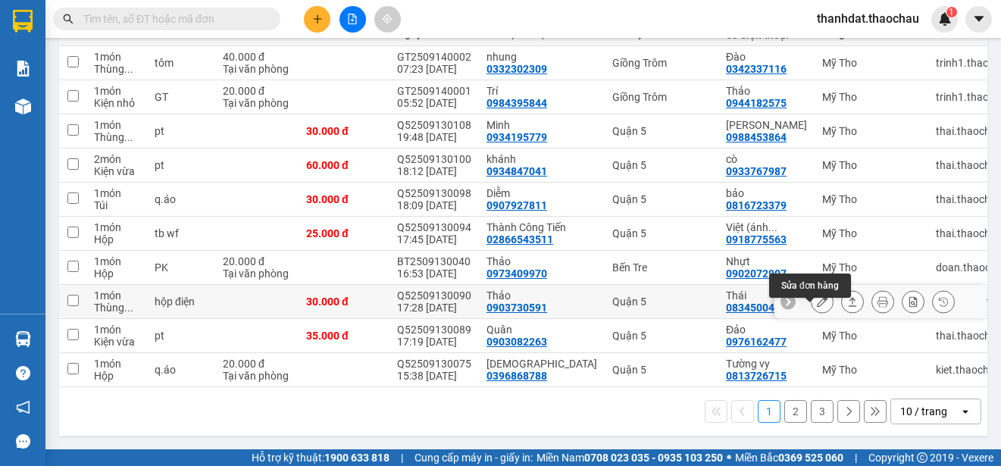
click at [817, 296] on icon at bounding box center [822, 301] width 11 height 11
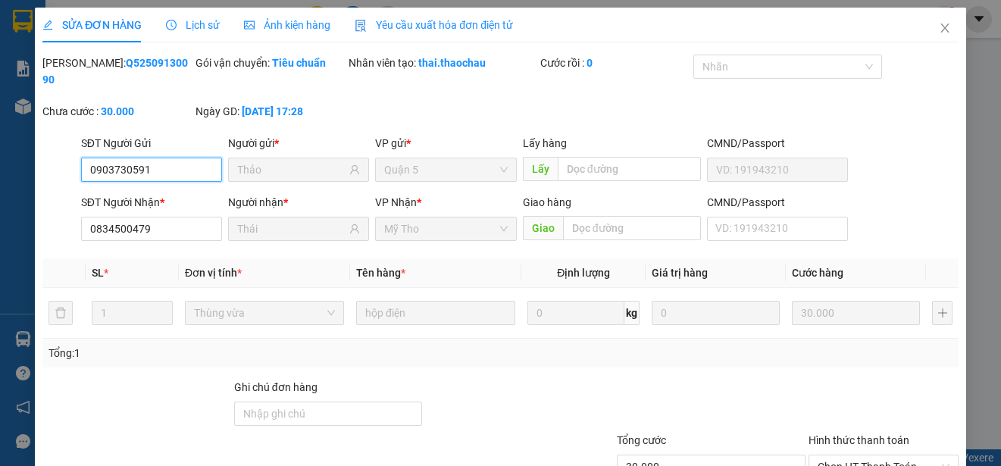
type input "0903730591"
type input "Thảo"
type input "0834500479"
type input "Thái"
type input "30.000"
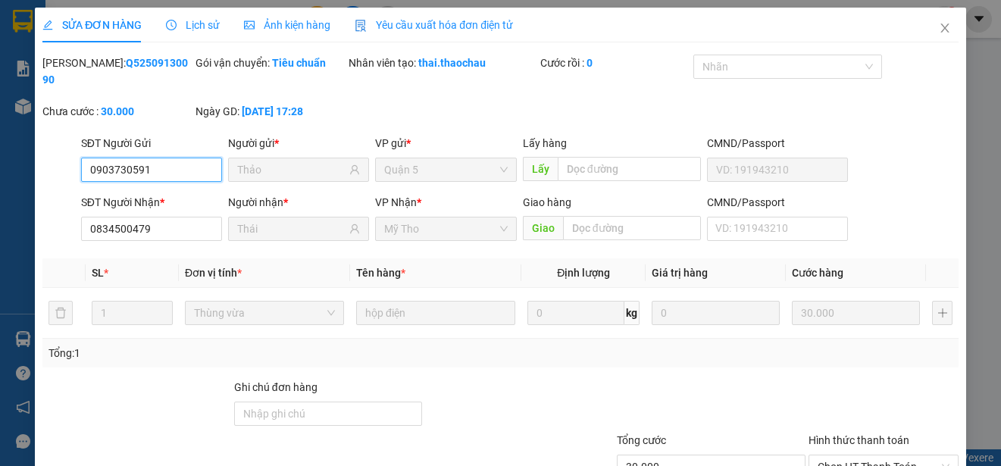
scroll to position [114, 0]
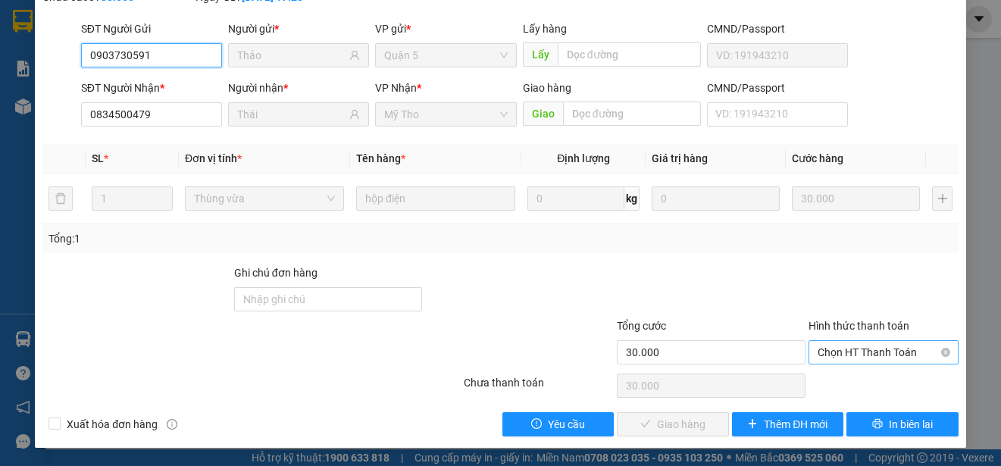
click at [837, 348] on span "Chọn HT Thanh Toán" at bounding box center [884, 352] width 132 height 23
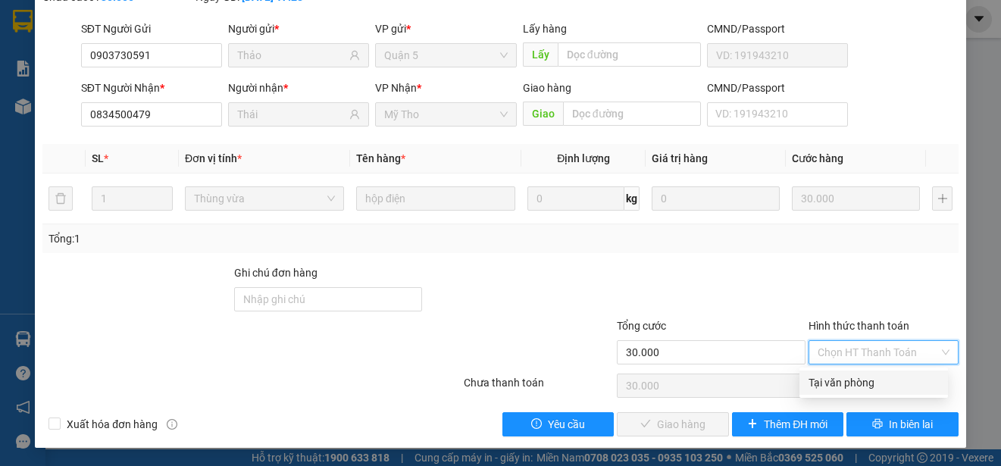
click at [839, 377] on div "Tại văn phòng" at bounding box center [874, 382] width 130 height 17
type input "0"
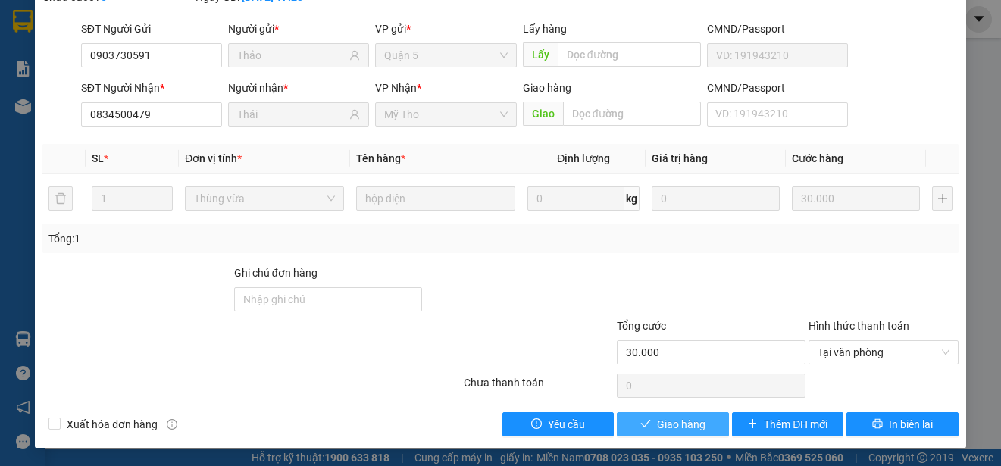
click at [687, 420] on span "Giao hàng" at bounding box center [681, 424] width 48 height 17
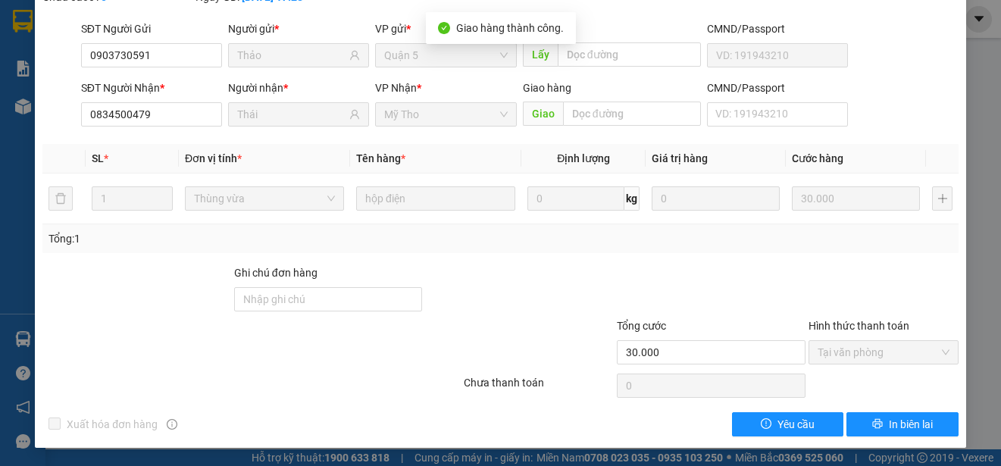
scroll to position [0, 0]
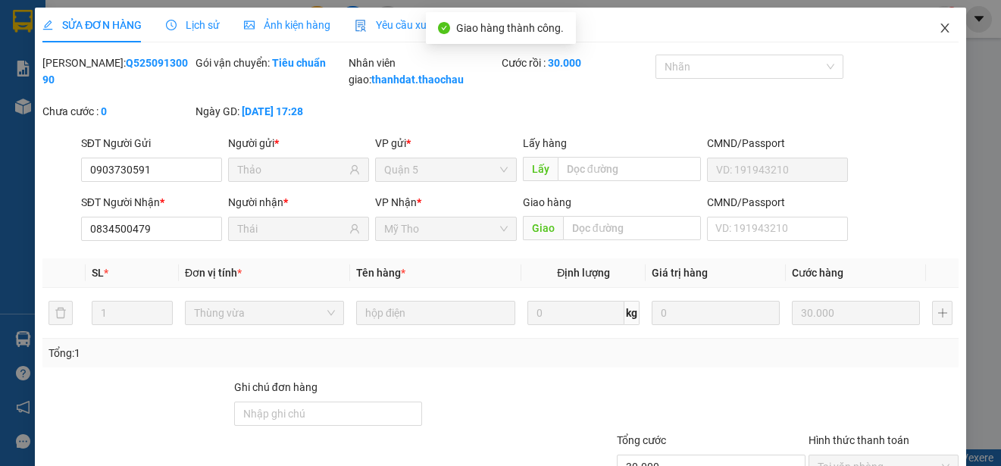
click at [939, 27] on icon "close" at bounding box center [945, 28] width 12 height 12
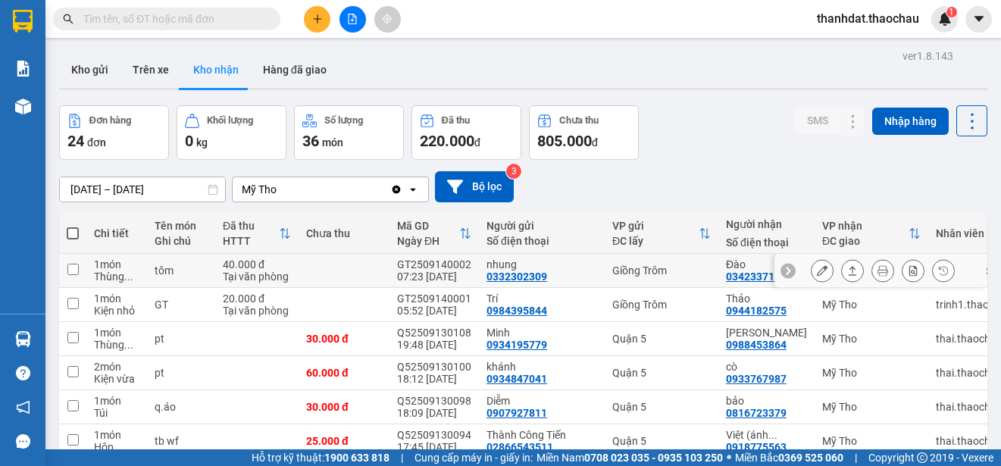
scroll to position [152, 0]
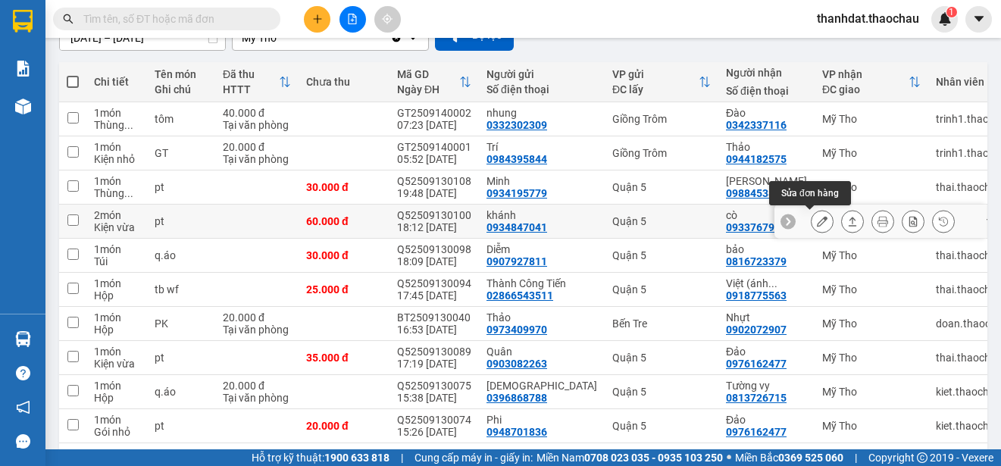
click at [817, 221] on icon at bounding box center [822, 221] width 11 height 11
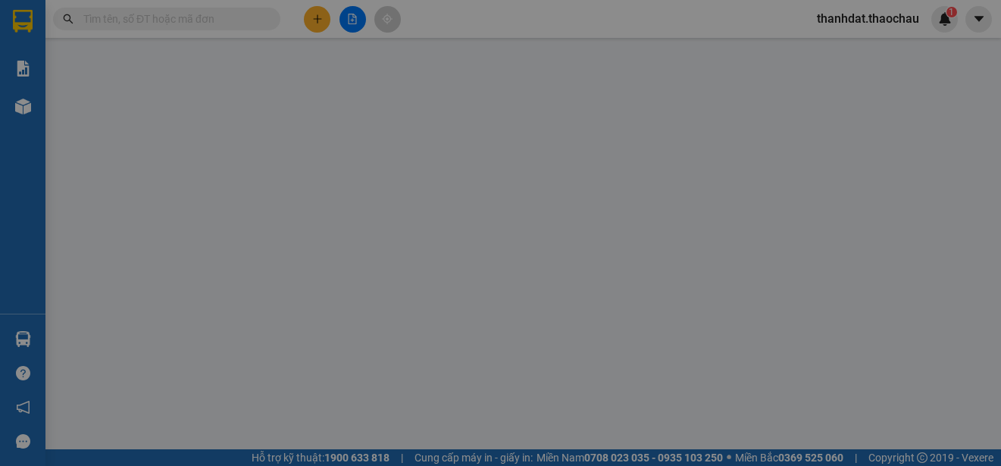
type input "0934847041"
type input "khánh"
type input "0933767987"
type input "cò"
type input "60.000"
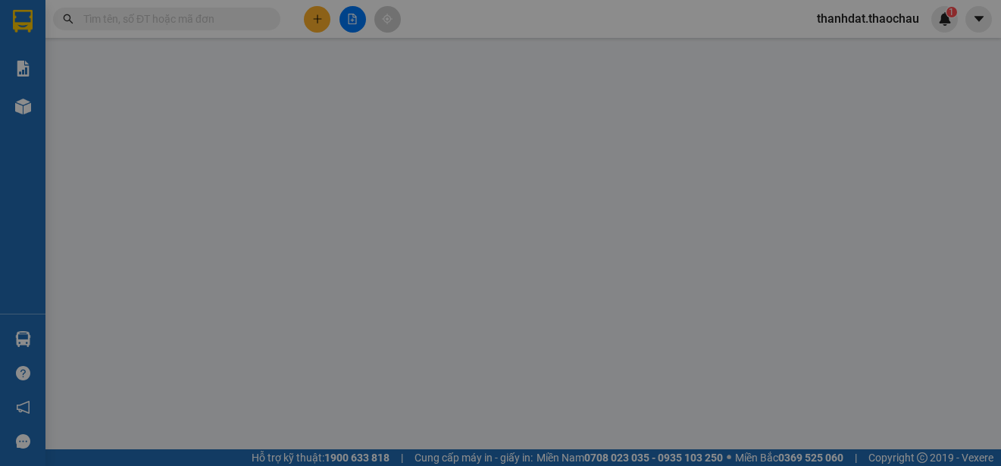
type input "60.000"
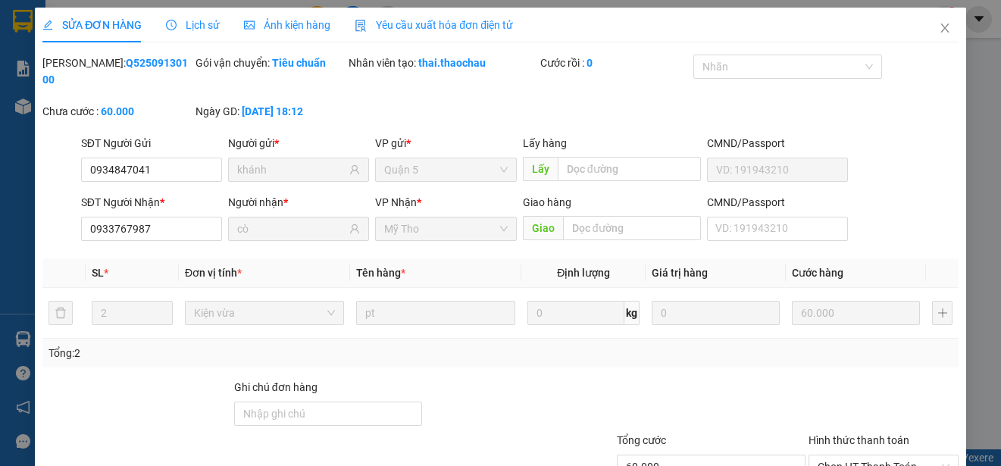
click at [849, 144] on div "SĐT Người Gửi 0934847041 0934847041 Người gửi * khánh VP gửi * Quận 5 Lấy hàng …" at bounding box center [520, 161] width 884 height 53
click at [939, 27] on icon "close" at bounding box center [945, 28] width 12 height 12
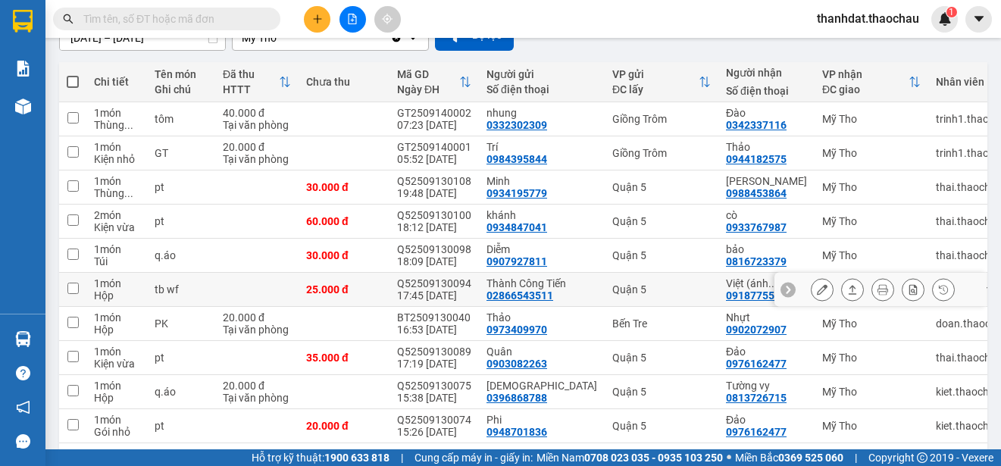
scroll to position [226, 0]
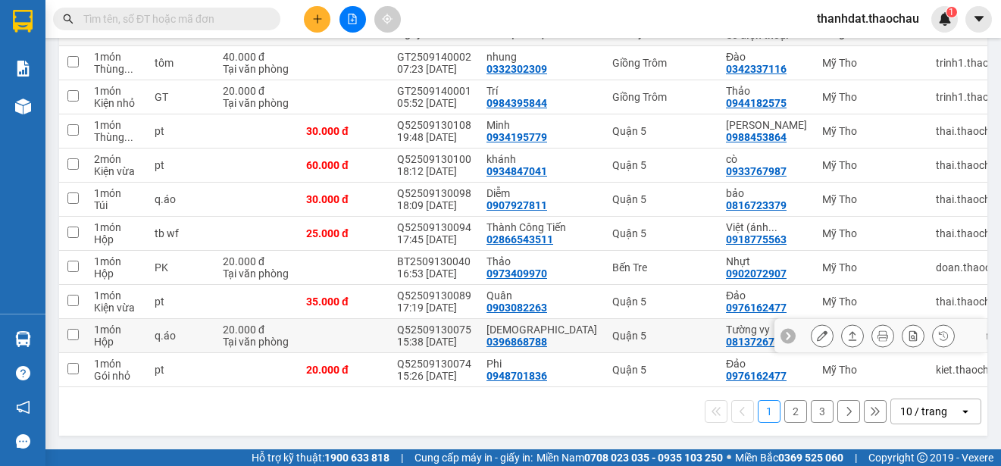
click at [817, 330] on icon at bounding box center [822, 335] width 11 height 11
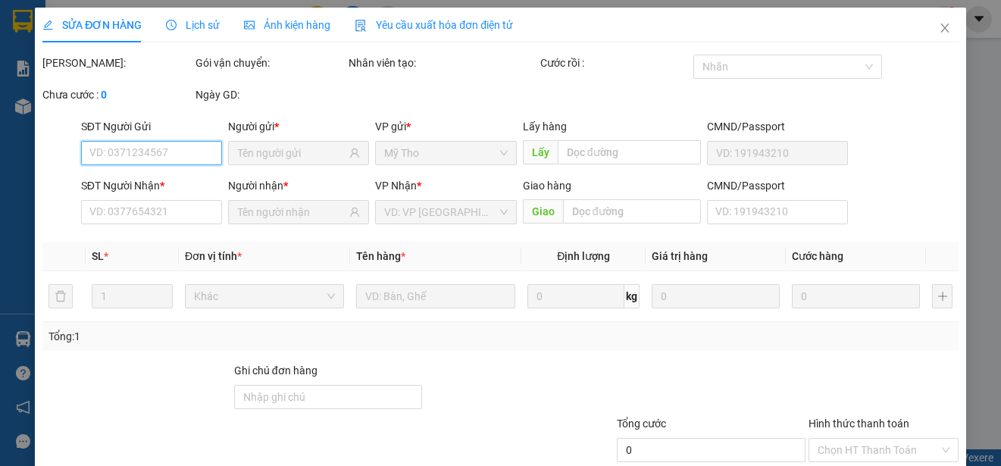
type input "0396868788"
type input "[DEMOGRAPHIC_DATA]"
type input "0813726715"
type input "Tường vy"
type input "20.000"
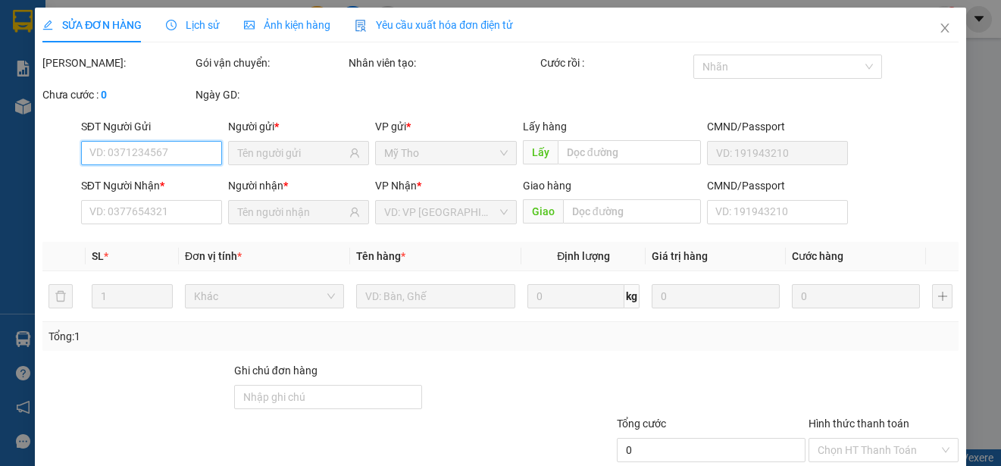
type input "0"
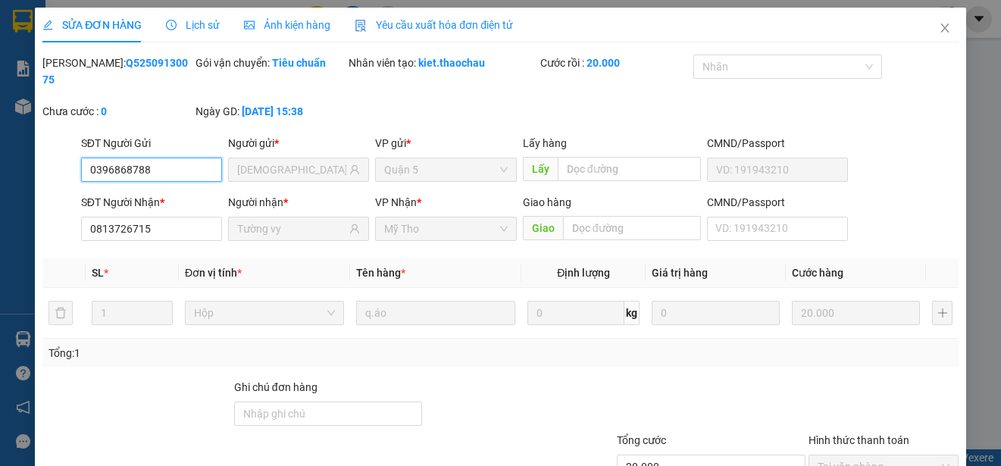
scroll to position [98, 0]
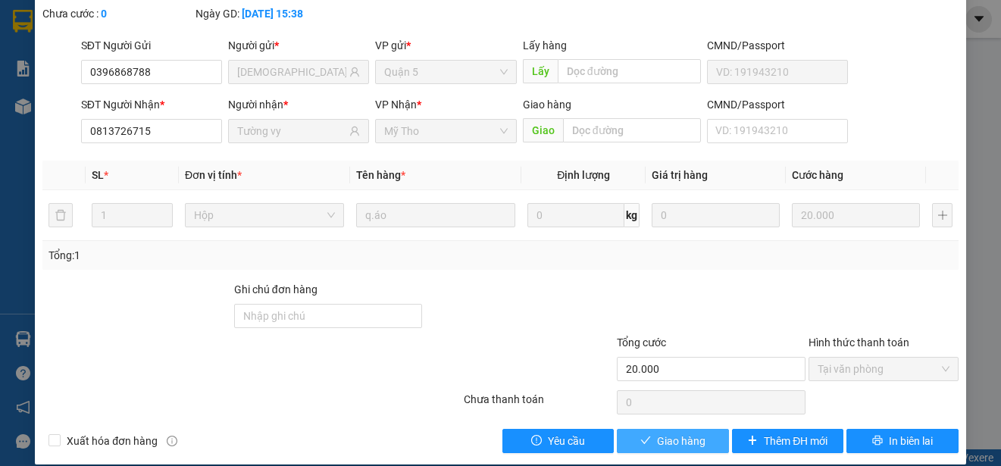
click at [673, 440] on span "Giao hàng" at bounding box center [681, 441] width 48 height 17
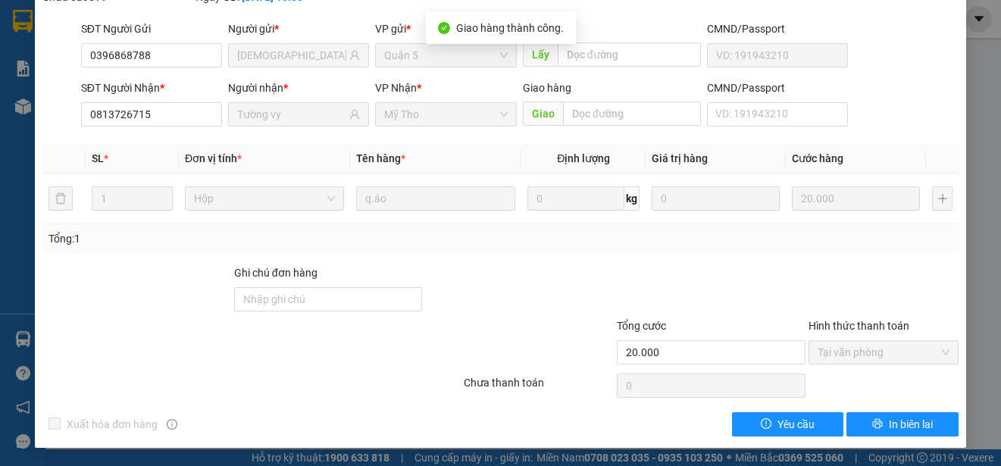
scroll to position [0, 0]
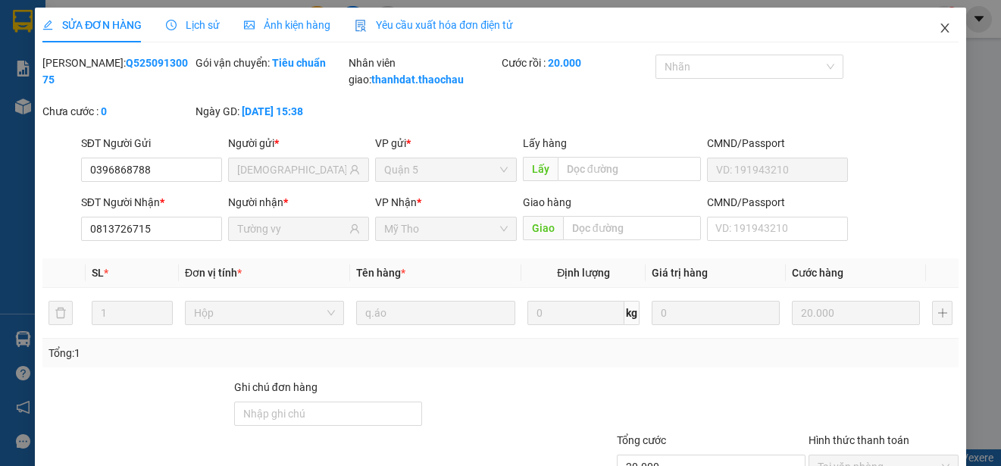
click at [940, 28] on icon "close" at bounding box center [944, 27] width 8 height 9
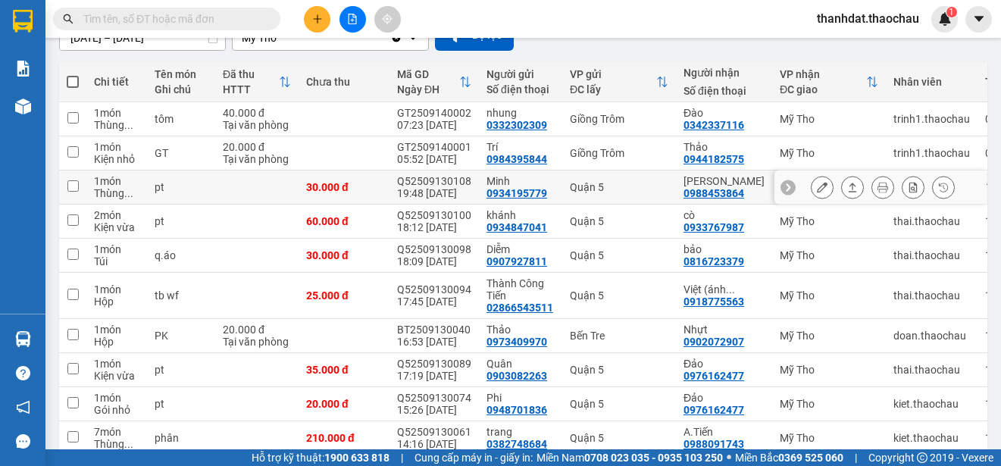
scroll to position [226, 0]
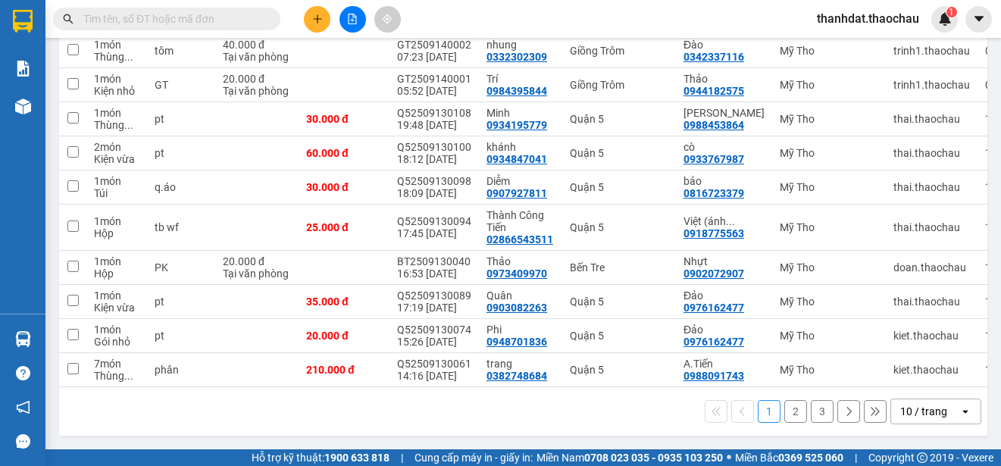
click at [784, 412] on button "2" at bounding box center [795, 411] width 23 height 23
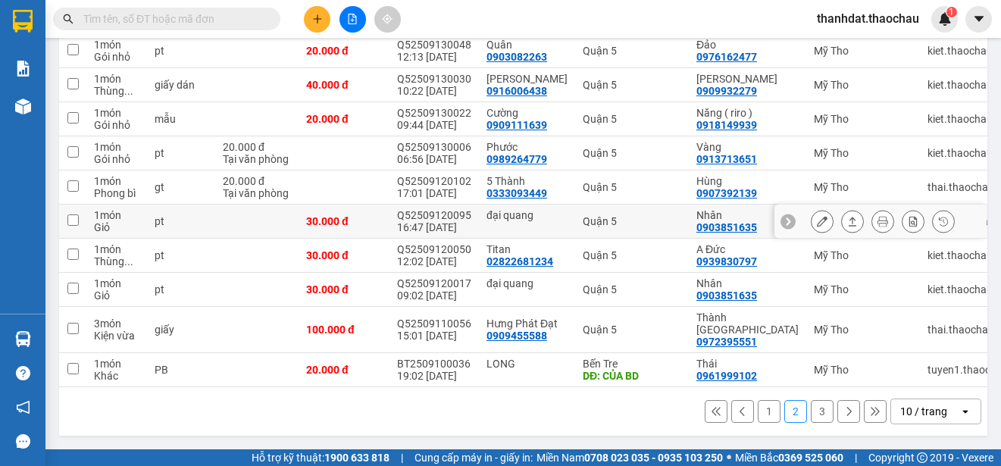
scroll to position [150, 0]
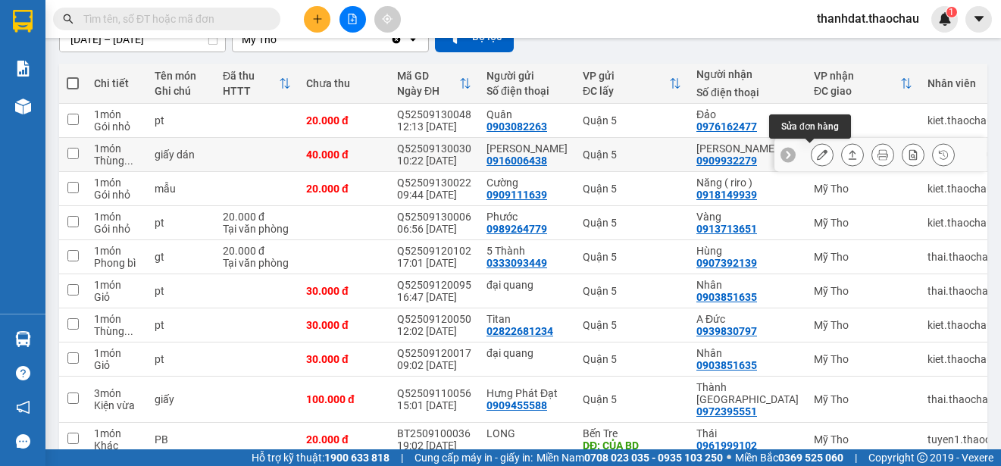
click at [817, 155] on icon at bounding box center [822, 154] width 11 height 11
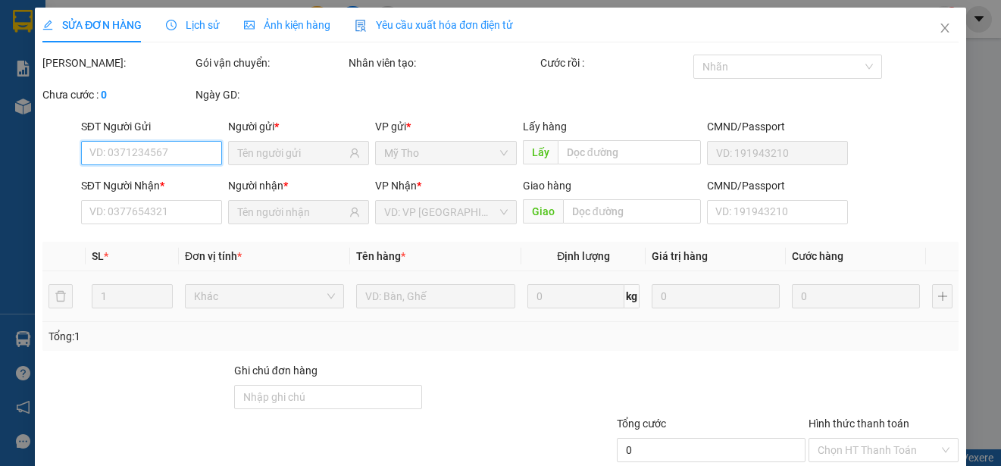
scroll to position [98, 0]
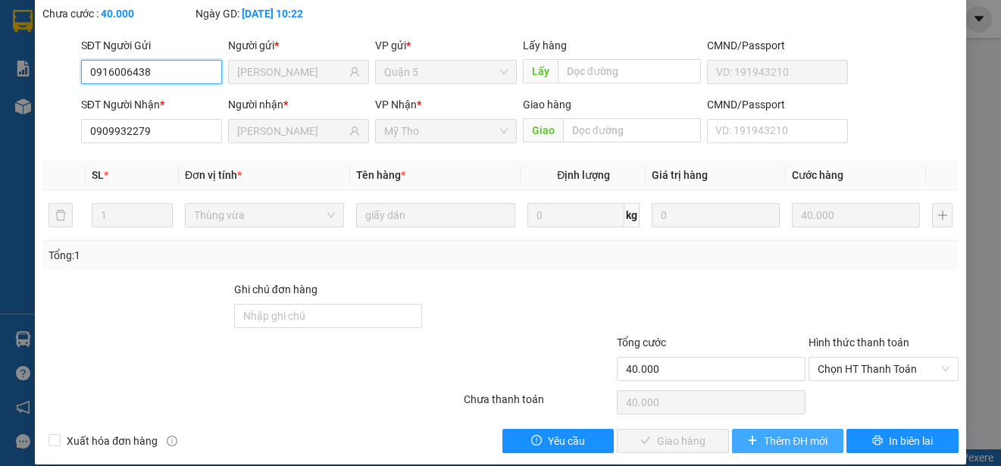
type input "0916006438"
type input "[PERSON_NAME]"
type input "0909932279"
type input "[PERSON_NAME]"
type input "40.000"
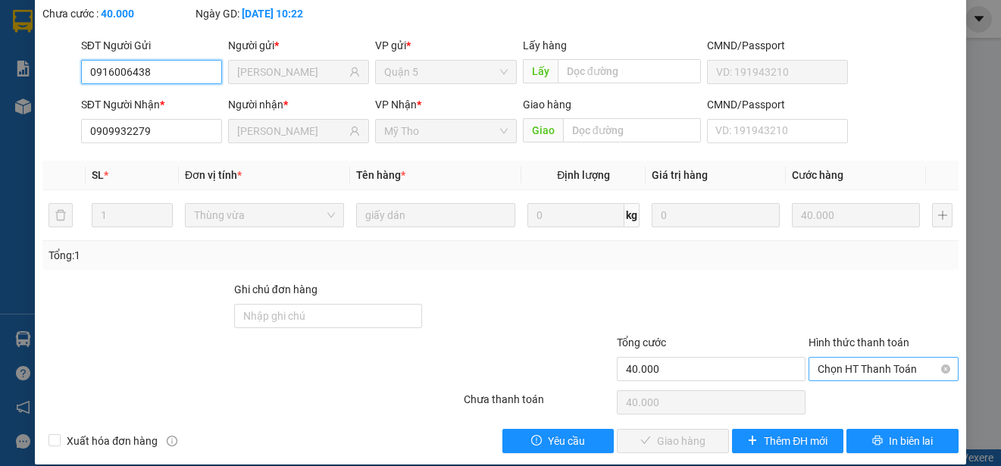
click at [831, 367] on span "Chọn HT Thanh Toán" at bounding box center [884, 369] width 132 height 23
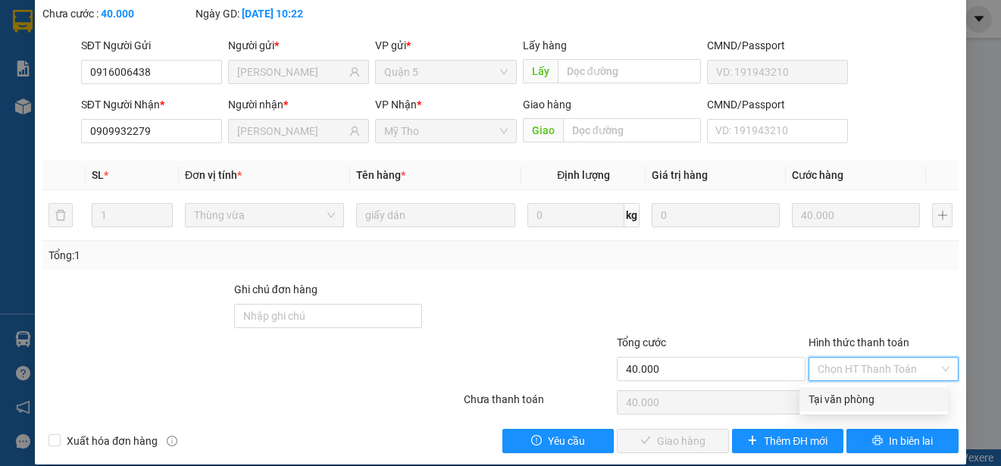
click at [831, 393] on div "Tại văn phòng" at bounding box center [874, 399] width 130 height 17
type input "0"
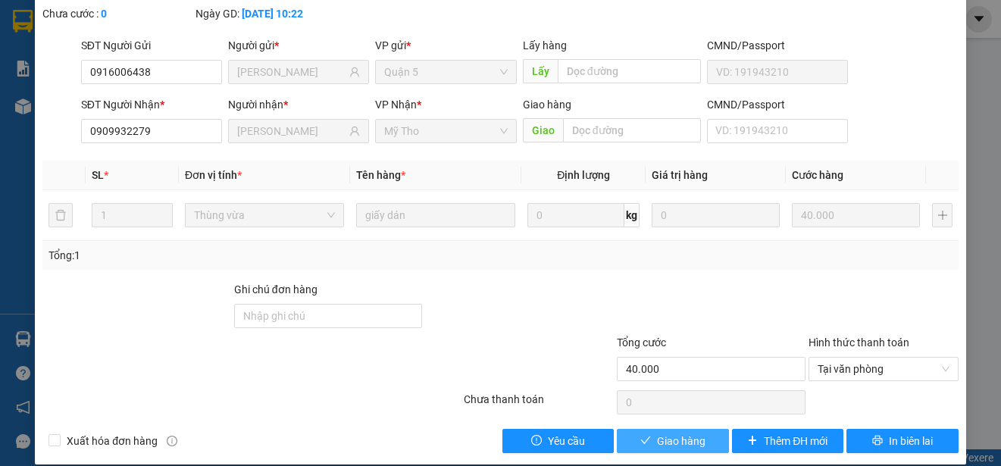
click at [670, 434] on span "Giao hàng" at bounding box center [681, 441] width 48 height 17
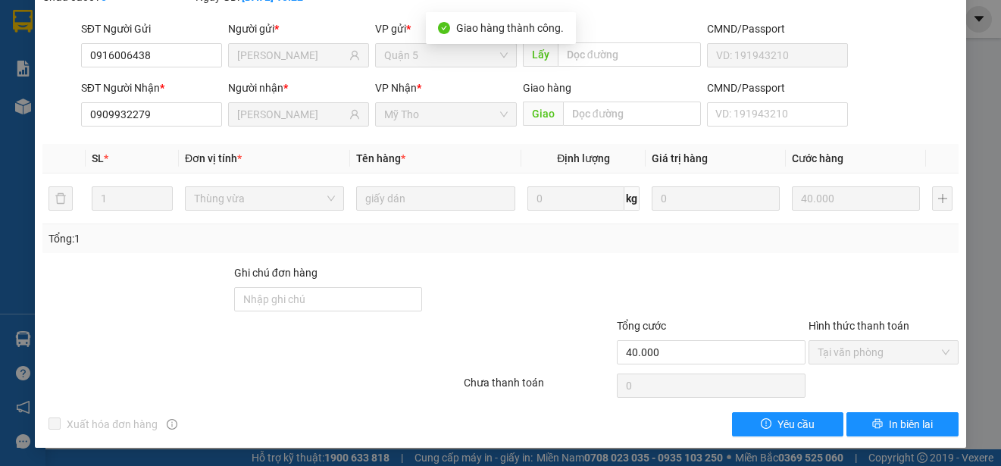
scroll to position [0, 0]
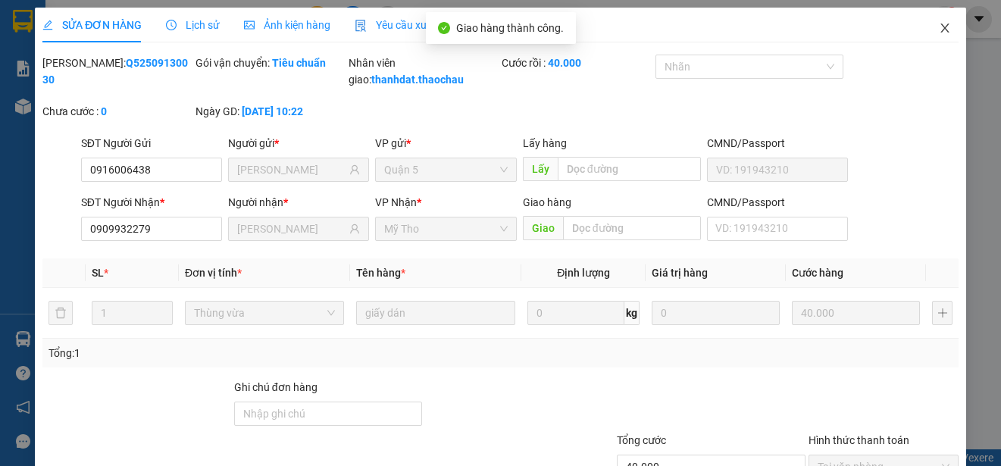
click at [940, 30] on icon "close" at bounding box center [944, 27] width 8 height 9
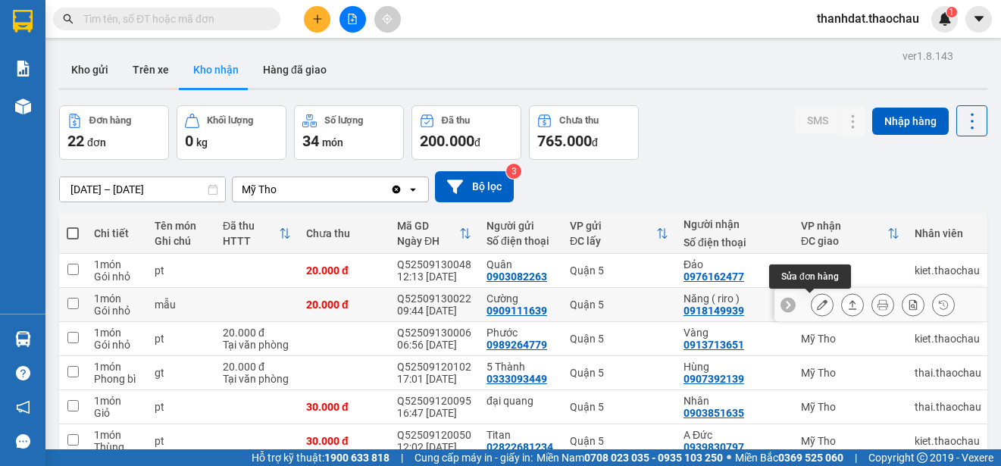
click at [817, 309] on icon at bounding box center [822, 304] width 11 height 11
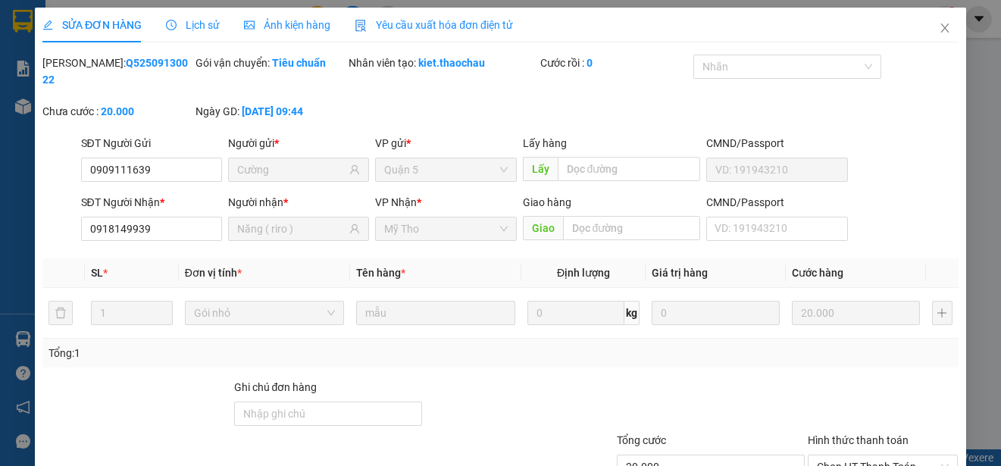
type input "0909111639"
type input "Cường"
type input "0918149939"
type input "Năng ( riro )"
type input "20.000"
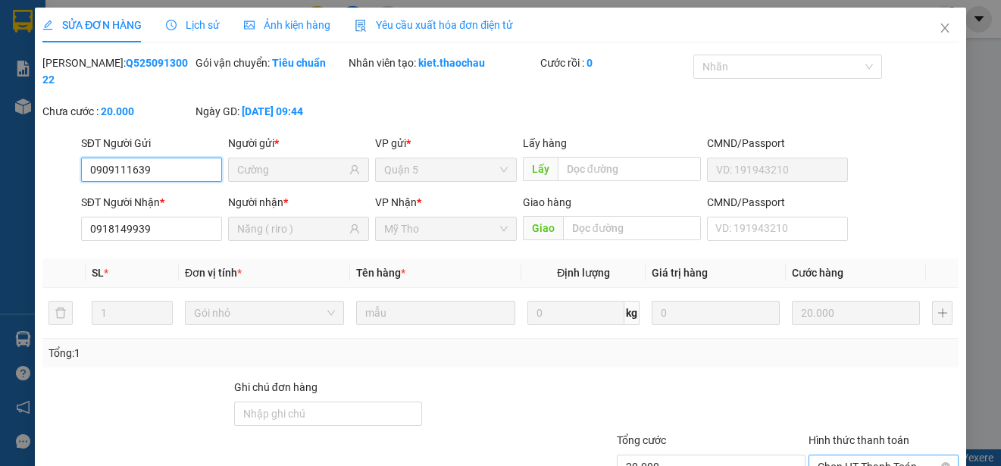
scroll to position [114, 0]
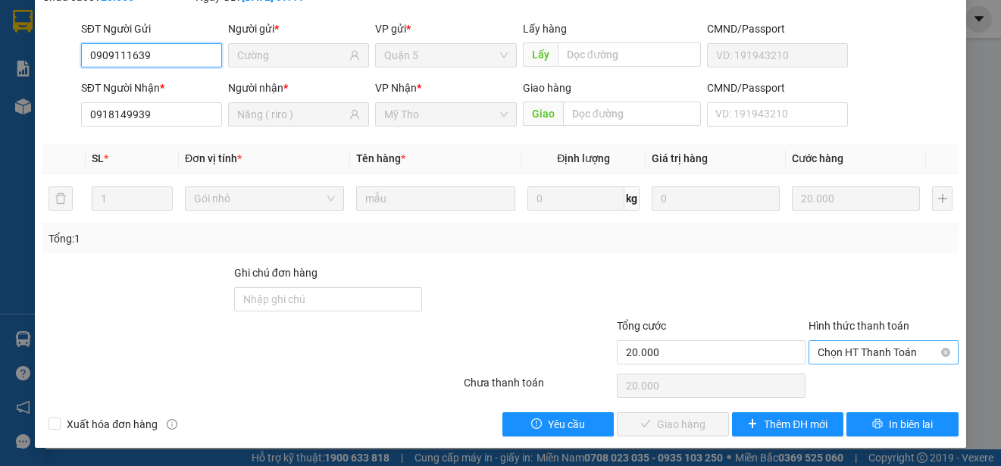
click at [818, 351] on span "Chọn HT Thanh Toán" at bounding box center [884, 352] width 132 height 23
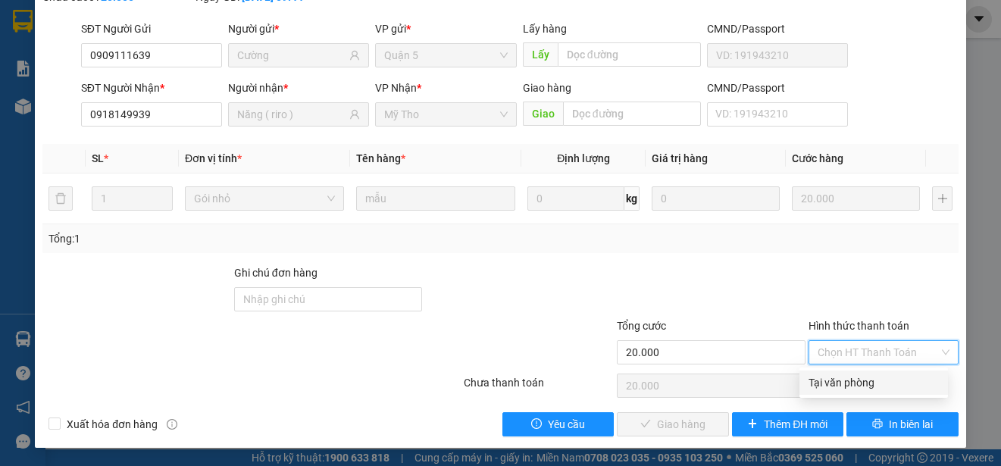
click at [816, 374] on div "Tại văn phòng" at bounding box center [874, 382] width 130 height 17
type input "0"
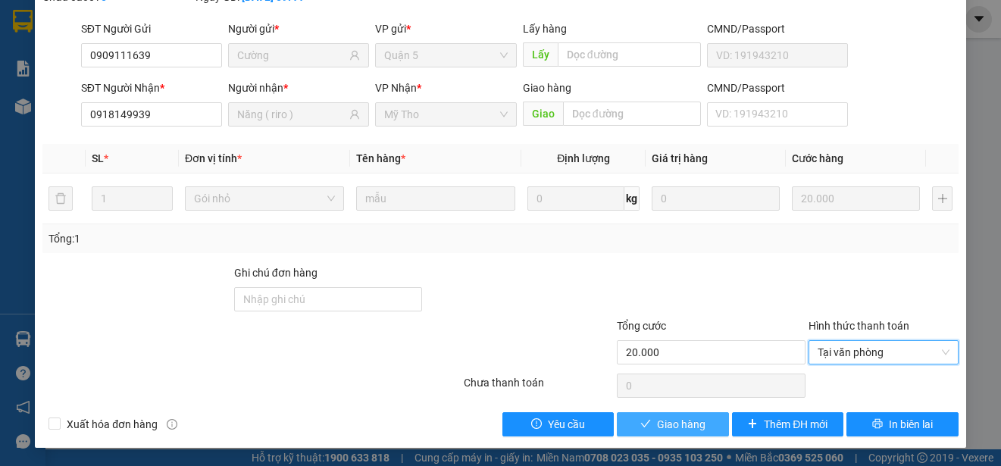
drag, startPoint x: 678, startPoint y: 427, endPoint x: 689, endPoint y: 418, distance: 14.0
click at [680, 425] on span "Giao hàng" at bounding box center [681, 424] width 48 height 17
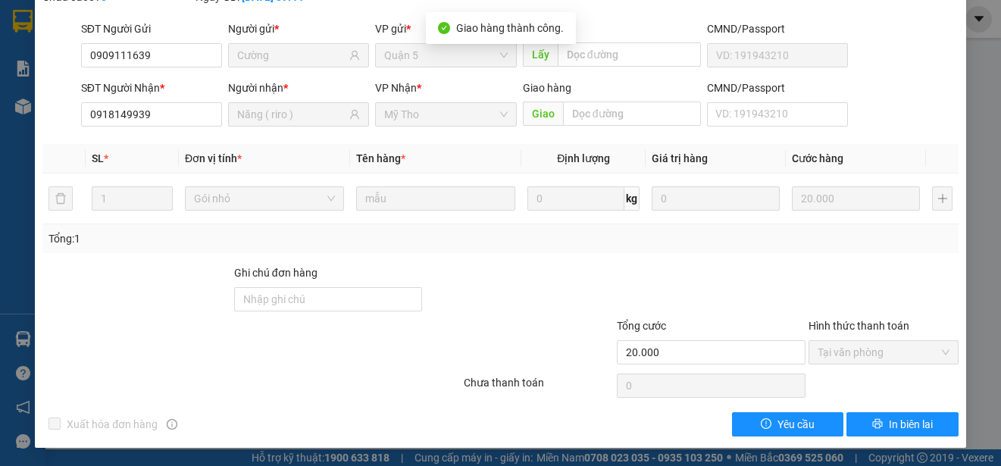
scroll to position [0, 0]
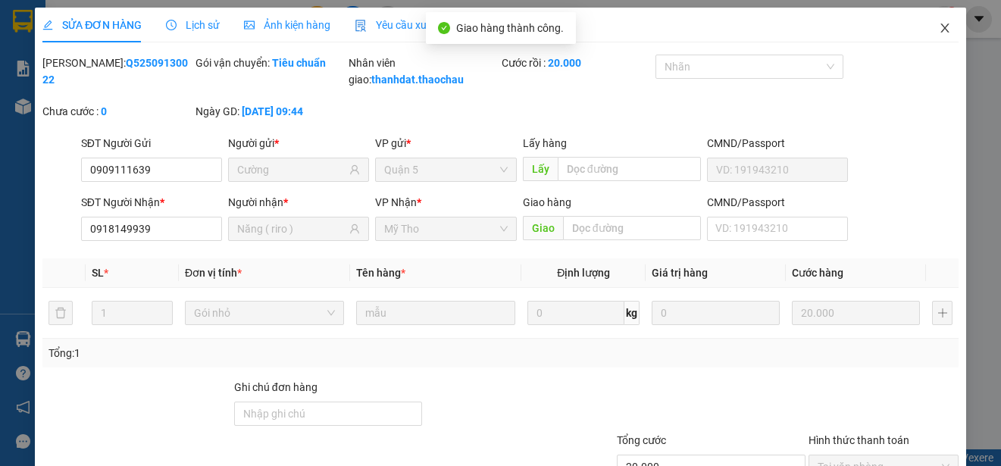
click at [940, 28] on icon "close" at bounding box center [944, 27] width 8 height 9
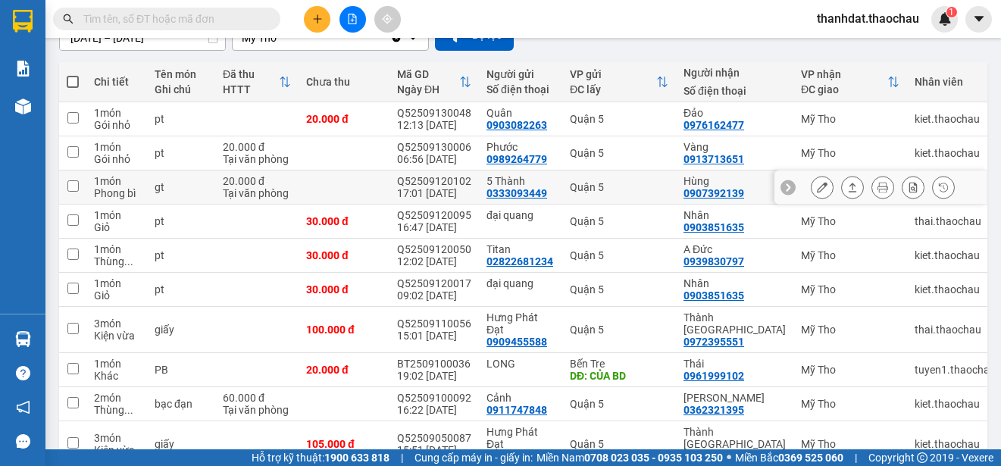
scroll to position [227, 0]
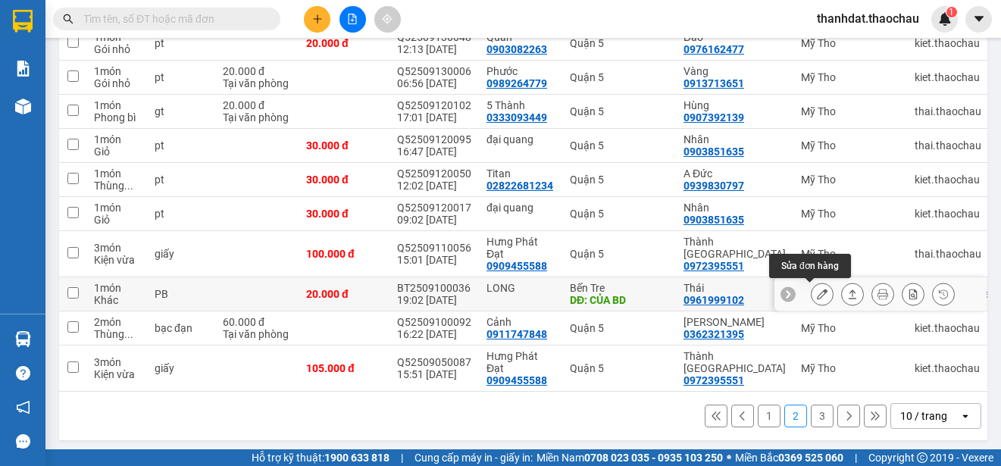
click at [817, 294] on icon at bounding box center [822, 294] width 11 height 11
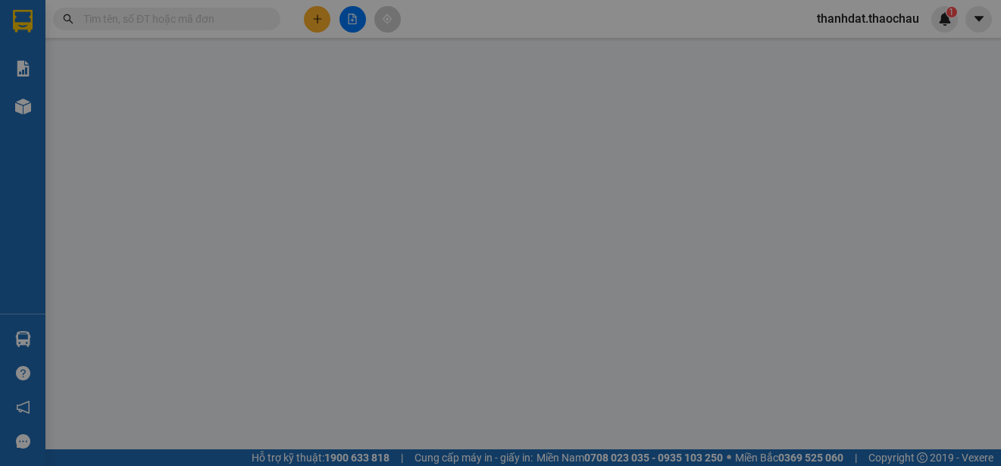
type input "LONG"
type input "CỦA BD"
type input "0961999102"
type input "Thái"
type input "20.000"
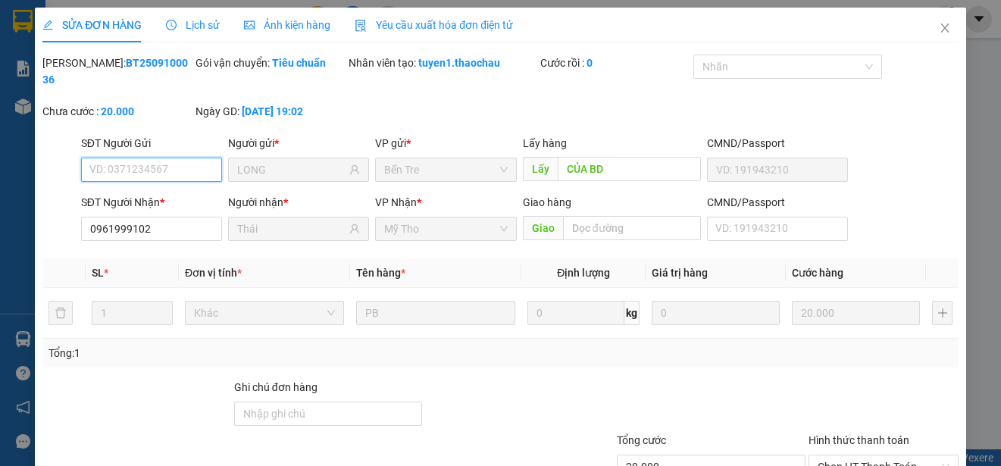
scroll to position [114, 0]
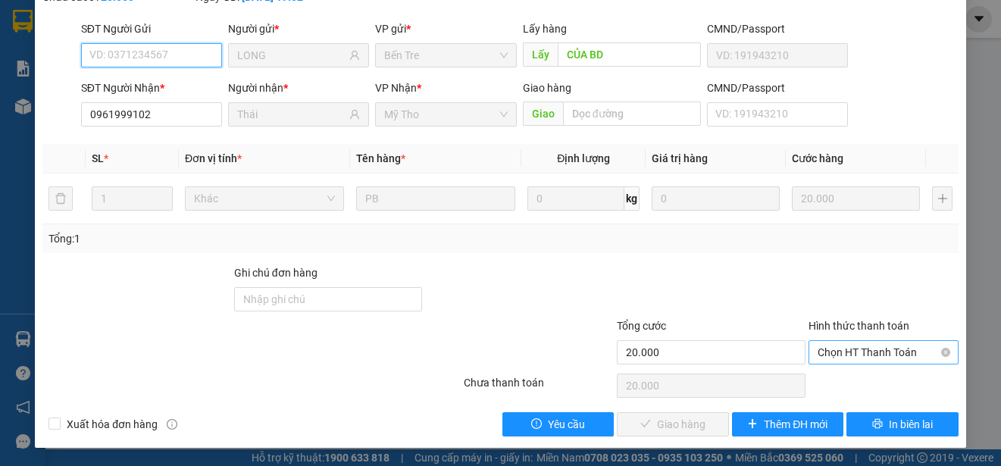
click at [830, 350] on span "Chọn HT Thanh Toán" at bounding box center [884, 352] width 132 height 23
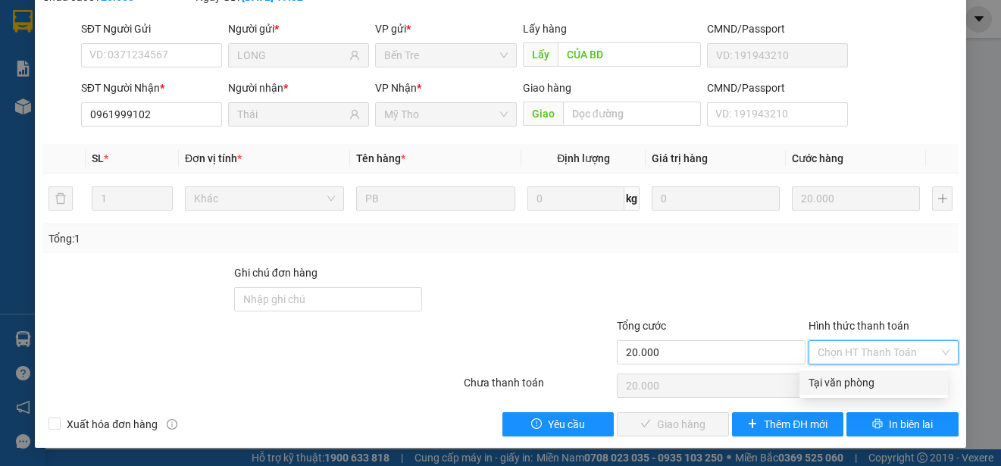
click at [827, 372] on div "Tại văn phòng" at bounding box center [873, 383] width 149 height 24
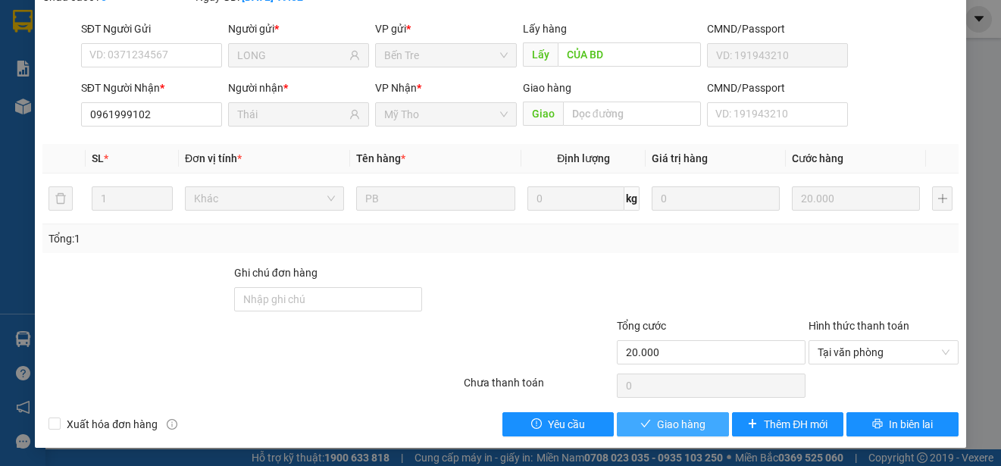
click at [693, 421] on span "Giao hàng" at bounding box center [681, 424] width 48 height 17
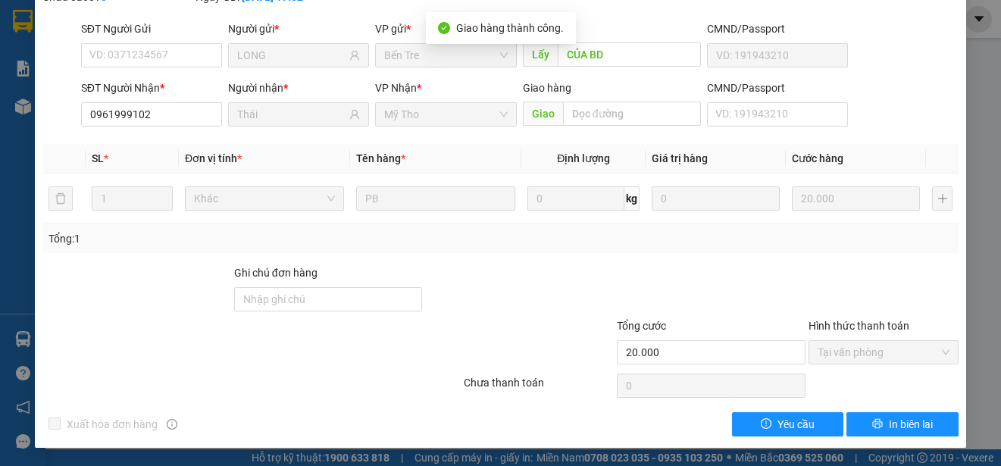
scroll to position [0, 0]
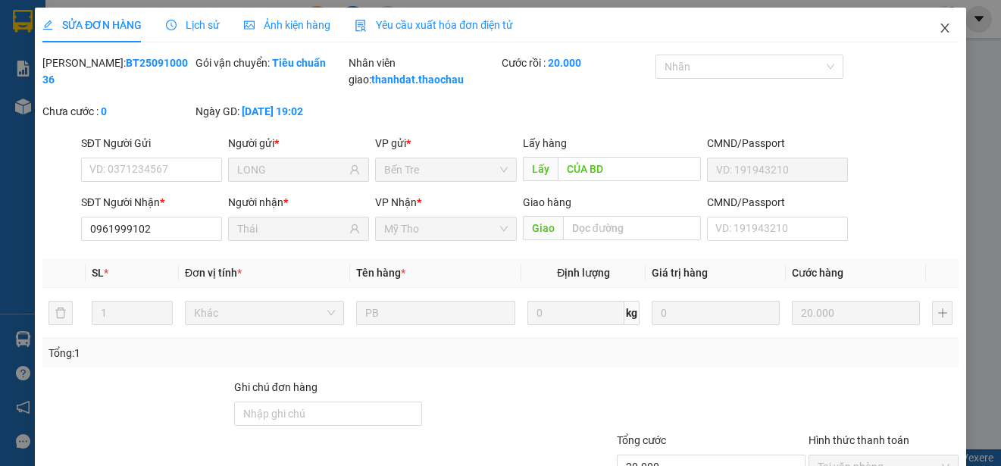
click at [939, 27] on icon "close" at bounding box center [945, 28] width 12 height 12
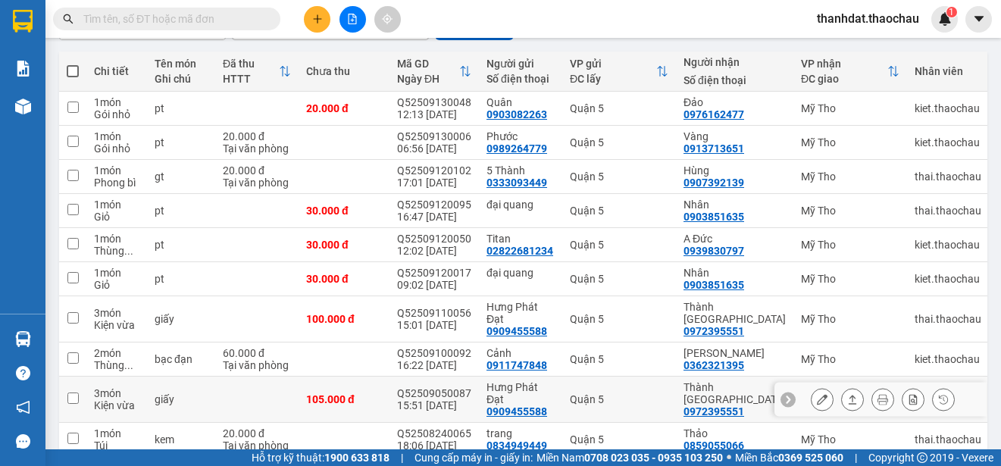
scroll to position [238, 0]
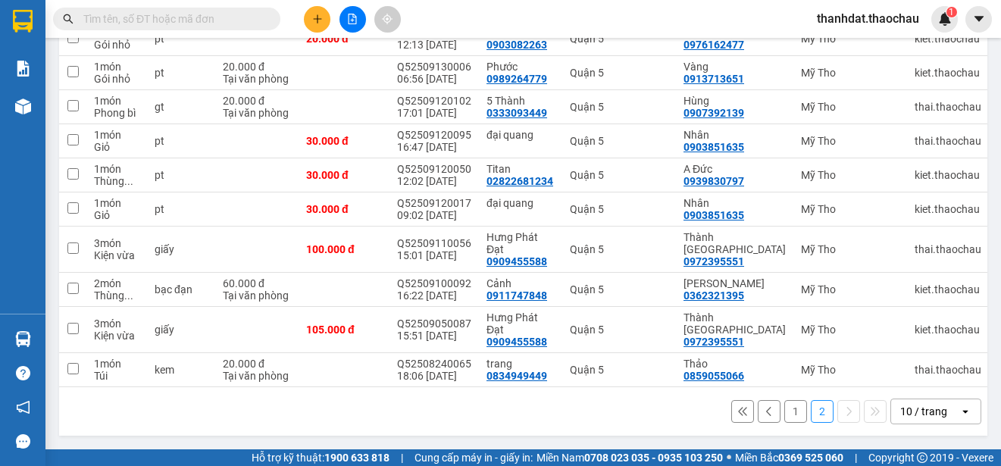
click at [784, 411] on button "1" at bounding box center [795, 411] width 23 height 23
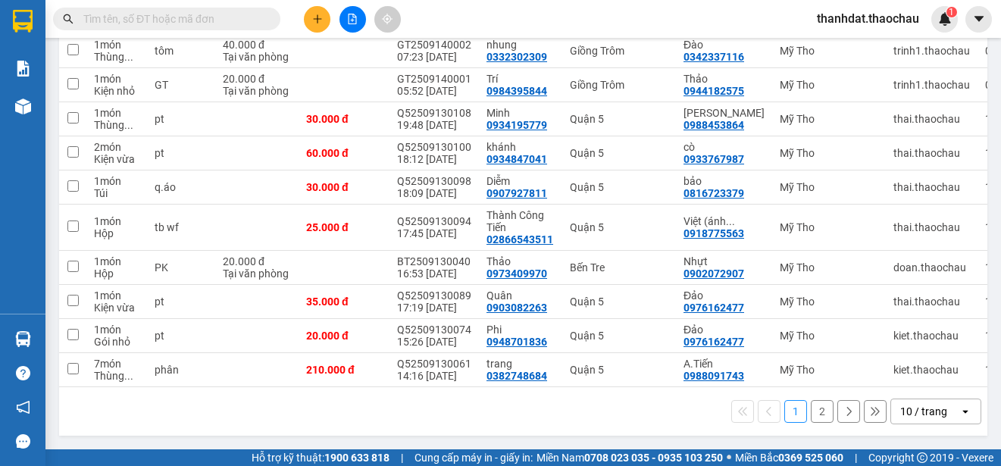
scroll to position [226, 0]
click at [811, 408] on button "2" at bounding box center [822, 411] width 23 height 23
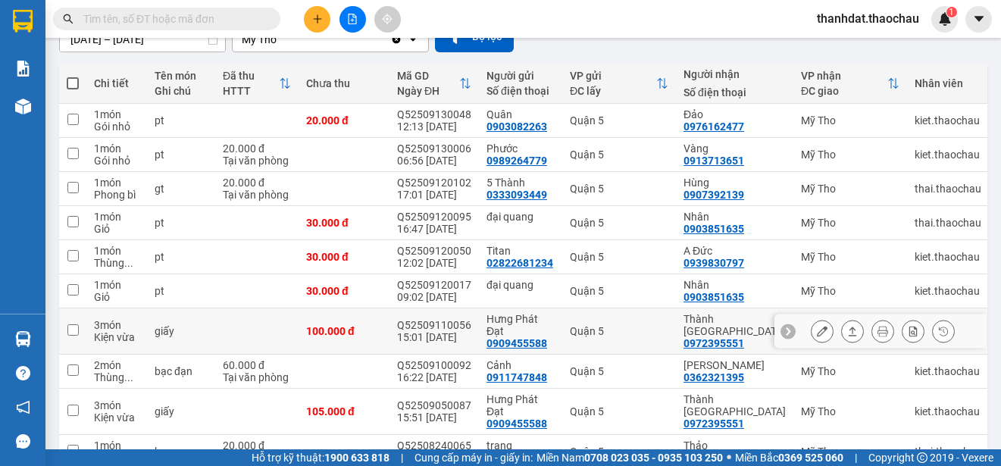
scroll to position [238, 0]
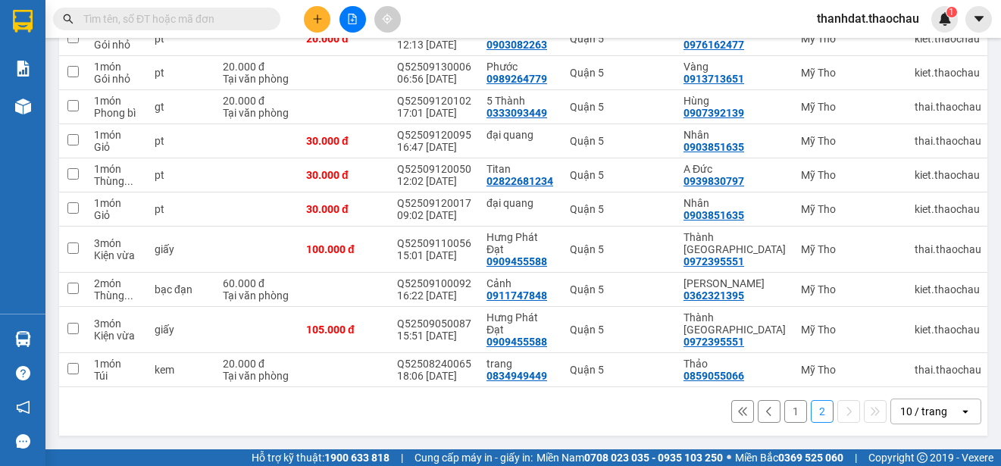
click at [784, 410] on button "1" at bounding box center [795, 411] width 23 height 23
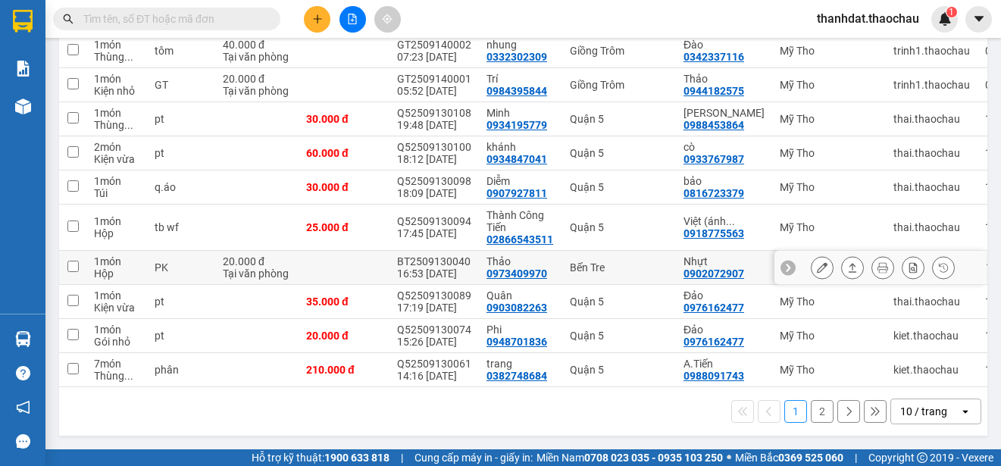
scroll to position [150, 0]
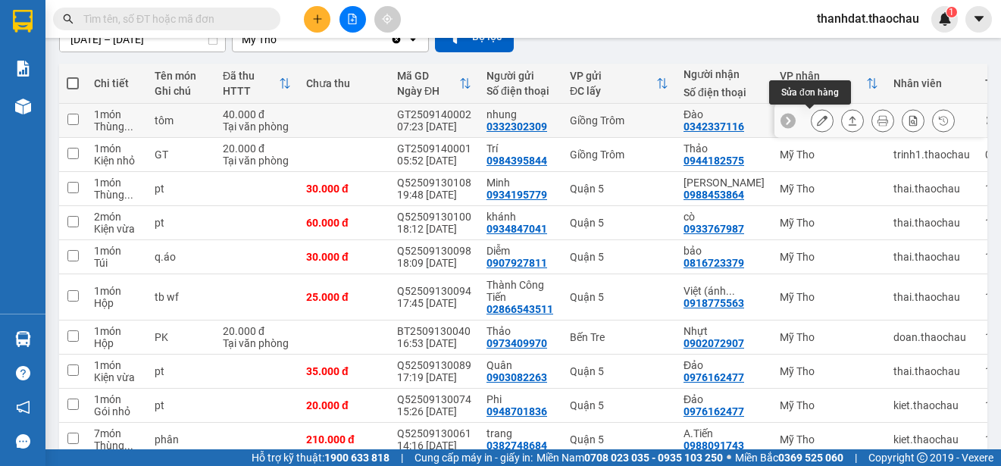
click at [817, 123] on icon at bounding box center [822, 120] width 11 height 11
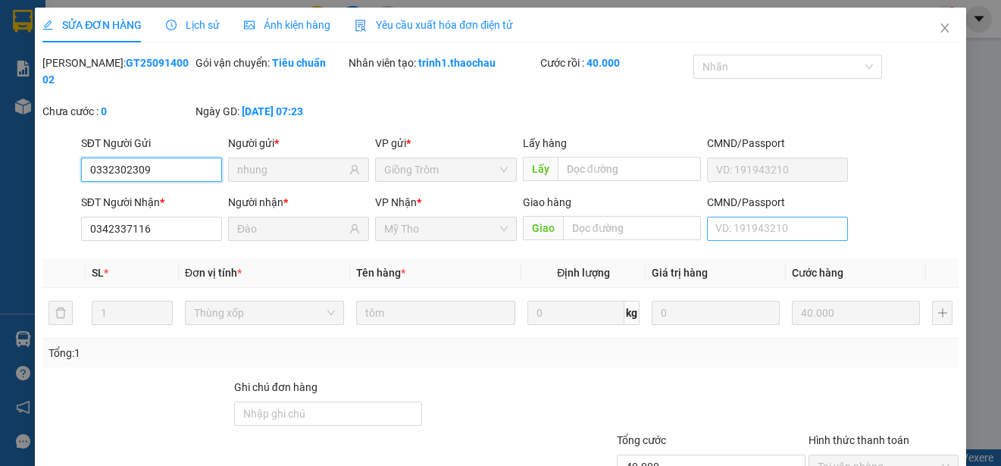
scroll to position [114, 0]
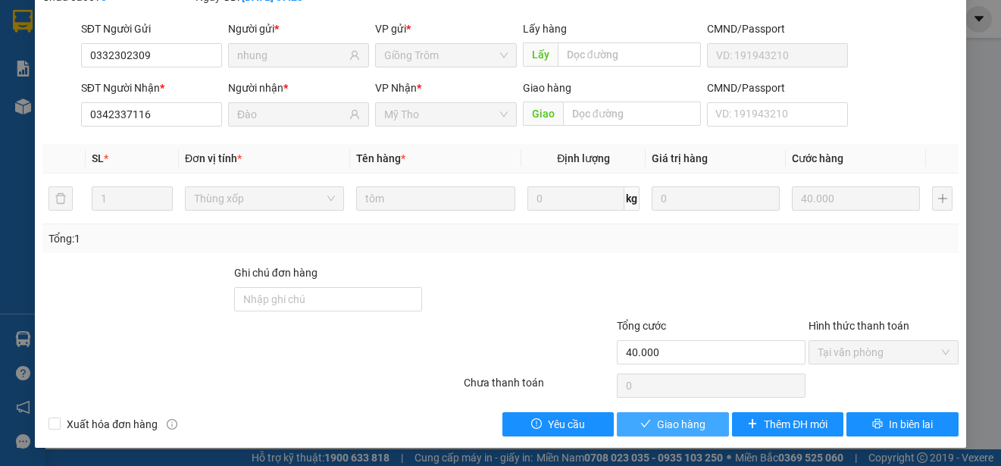
click at [676, 424] on span "Giao hàng" at bounding box center [681, 424] width 48 height 17
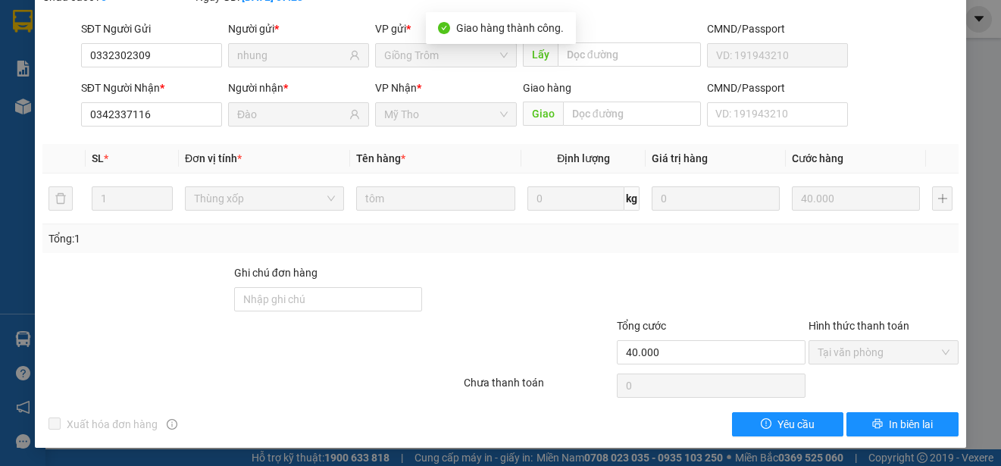
scroll to position [0, 0]
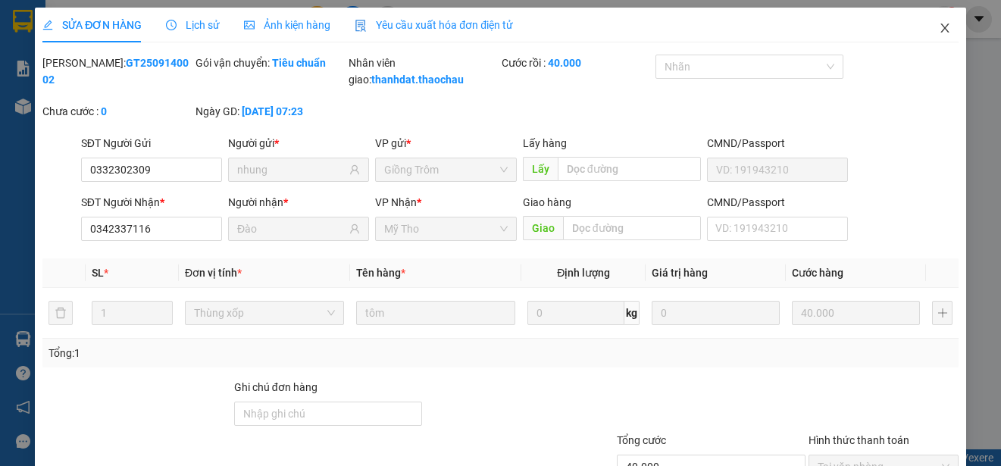
click at [939, 32] on icon "close" at bounding box center [945, 28] width 12 height 12
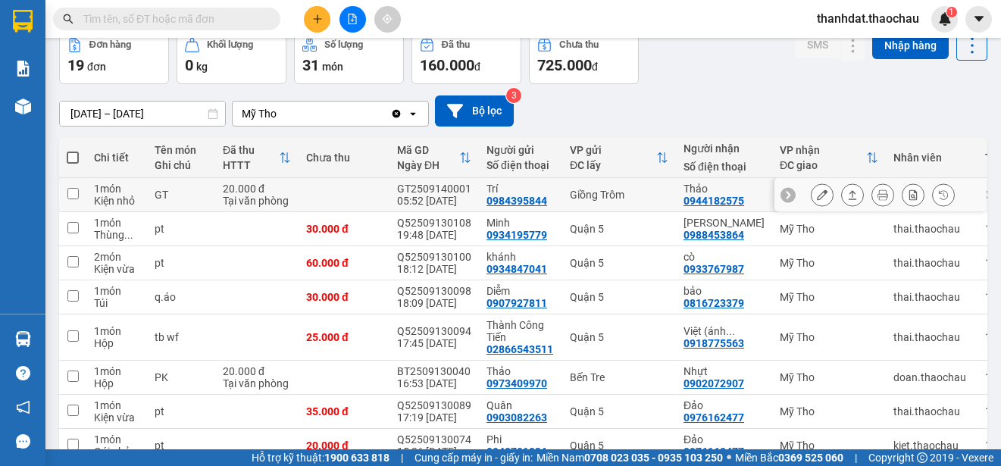
scroll to position [226, 0]
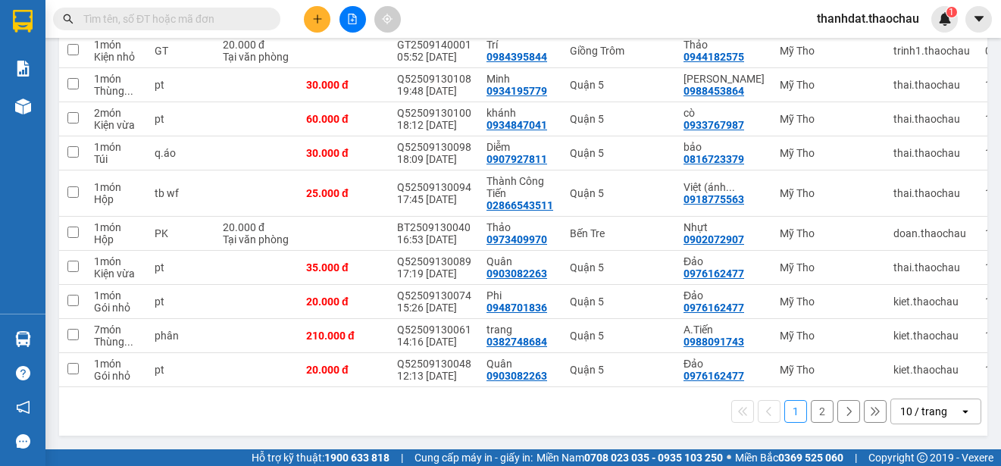
click at [811, 408] on button "2" at bounding box center [822, 411] width 23 height 23
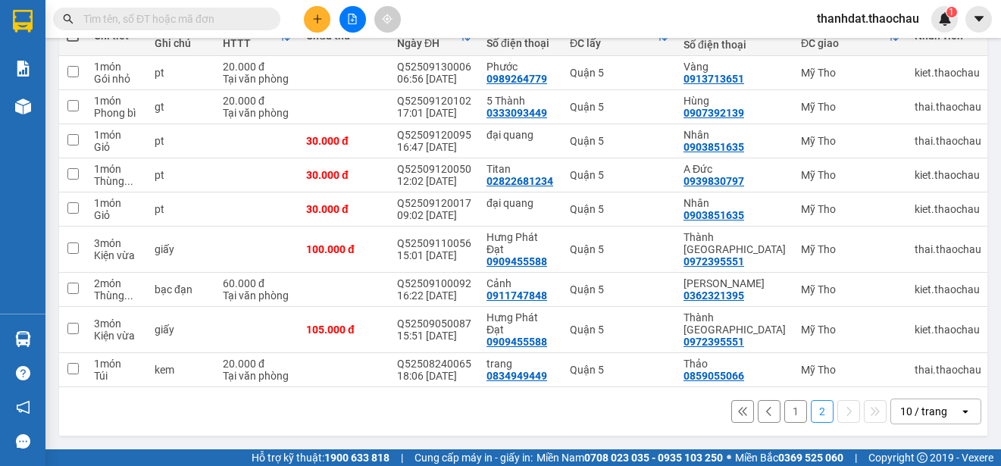
scroll to position [204, 0]
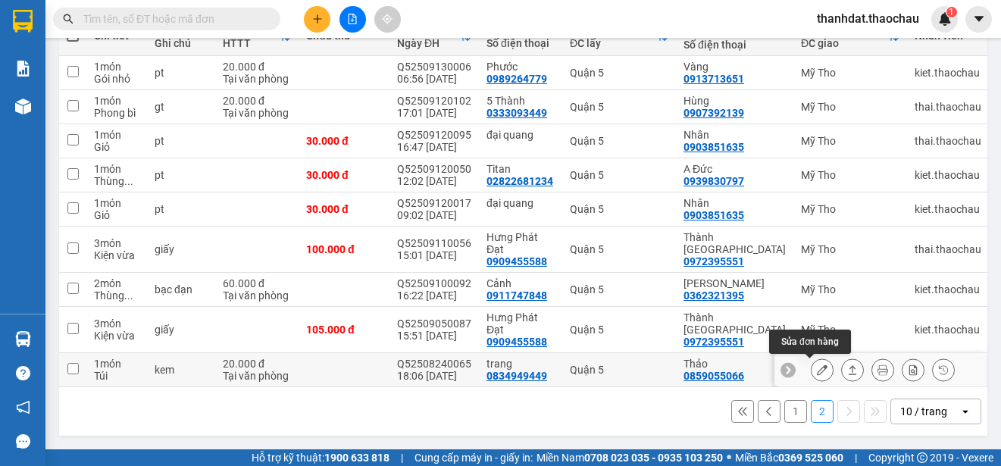
click at [817, 366] on icon at bounding box center [822, 370] width 11 height 11
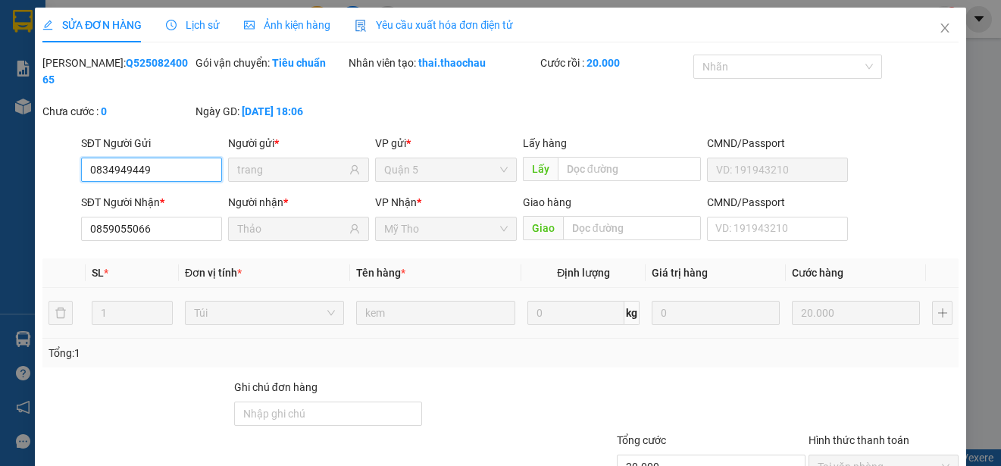
scroll to position [114, 0]
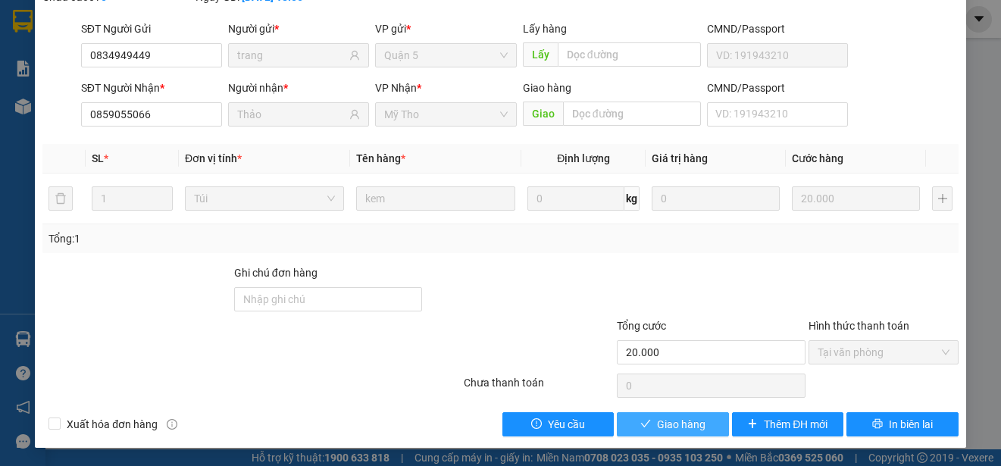
click at [684, 421] on span "Giao hàng" at bounding box center [681, 424] width 48 height 17
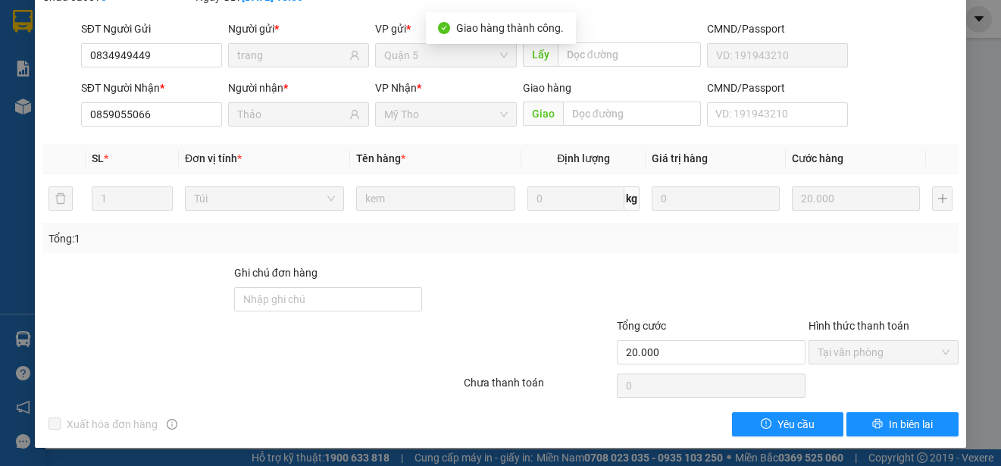
scroll to position [0, 0]
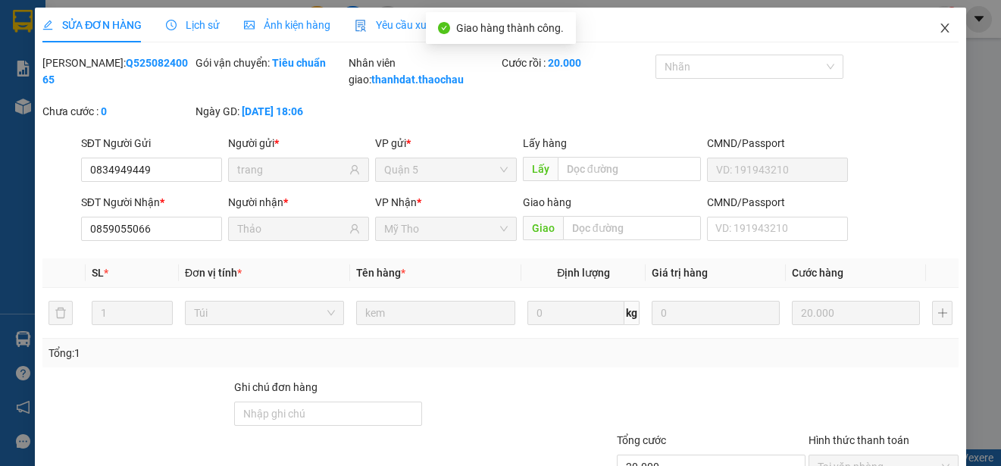
click at [940, 28] on icon "close" at bounding box center [944, 27] width 8 height 9
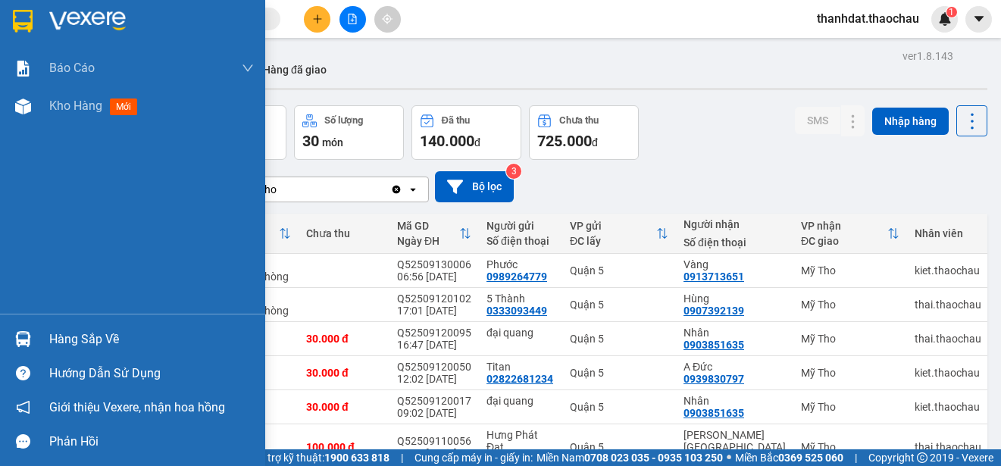
click at [109, 336] on div "Hàng sắp về" at bounding box center [151, 339] width 205 height 23
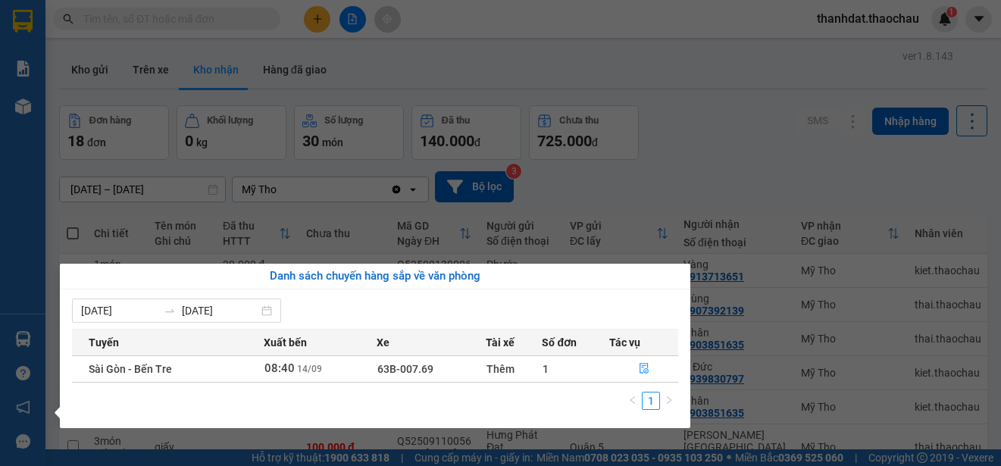
click at [798, 177] on section "Kết quả [PERSON_NAME] ( 2565 ) Bộ lọc Mã ĐH Trạng thái Món hàng [PERSON_NAME] […" at bounding box center [500, 233] width 1001 height 466
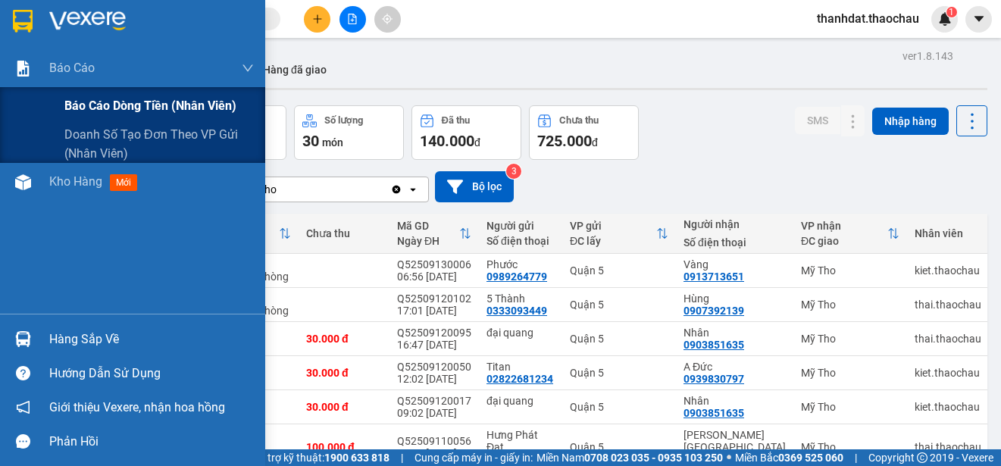
click at [102, 102] on span "Báo cáo dòng tiền (nhân viên)" at bounding box center [150, 105] width 172 height 19
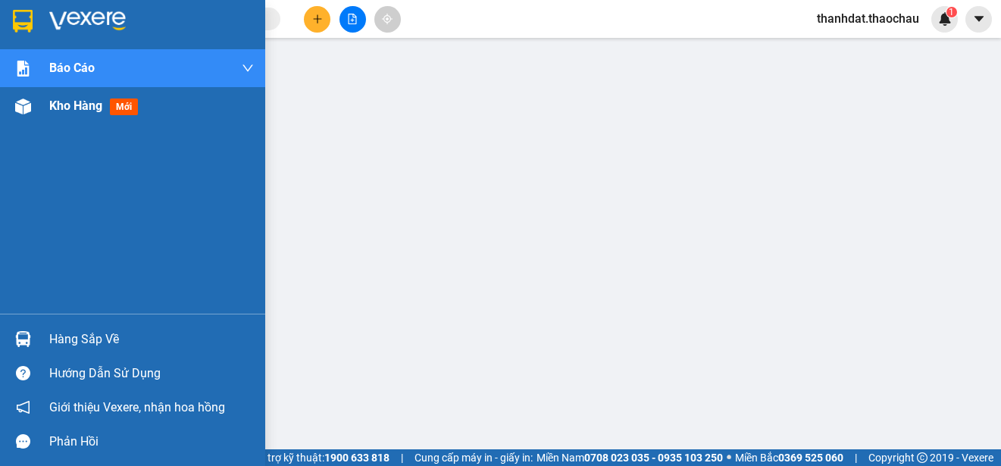
click at [52, 108] on span "Kho hàng" at bounding box center [75, 106] width 53 height 14
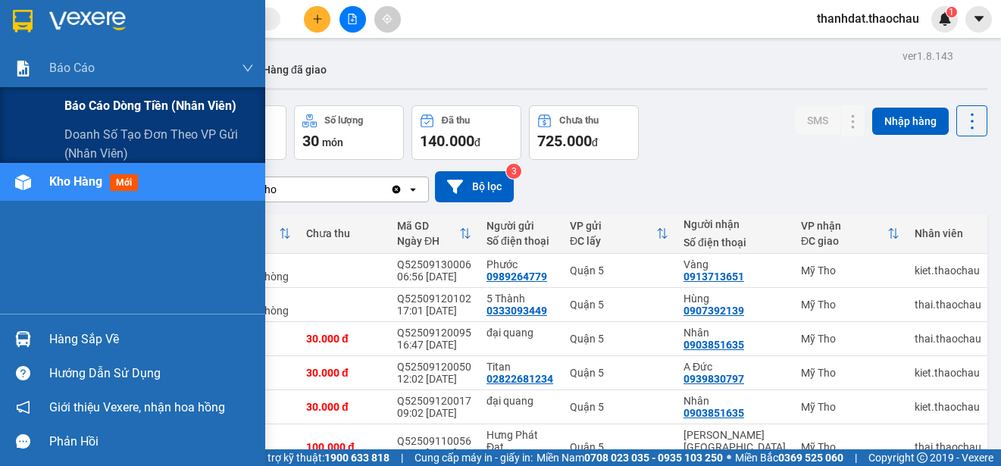
click at [91, 108] on span "Báo cáo dòng tiền (nhân viên)" at bounding box center [150, 105] width 172 height 19
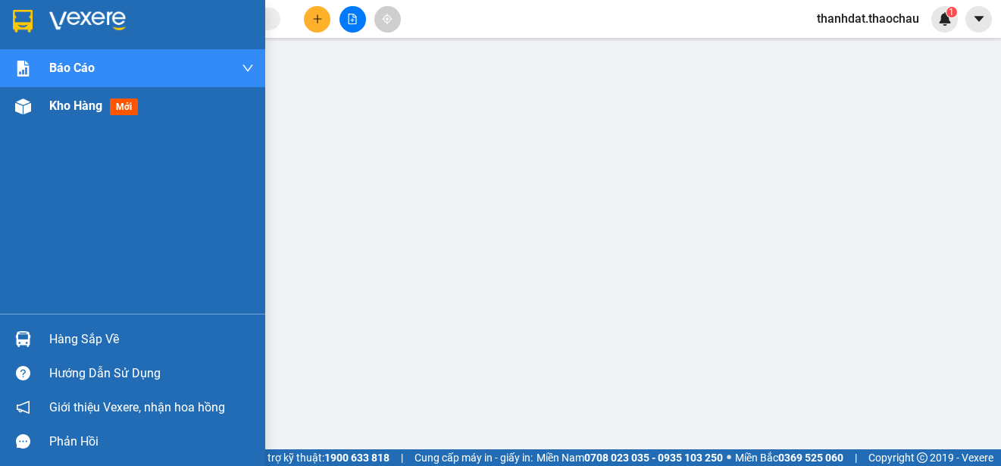
click at [74, 105] on span "Kho hàng" at bounding box center [75, 106] width 53 height 14
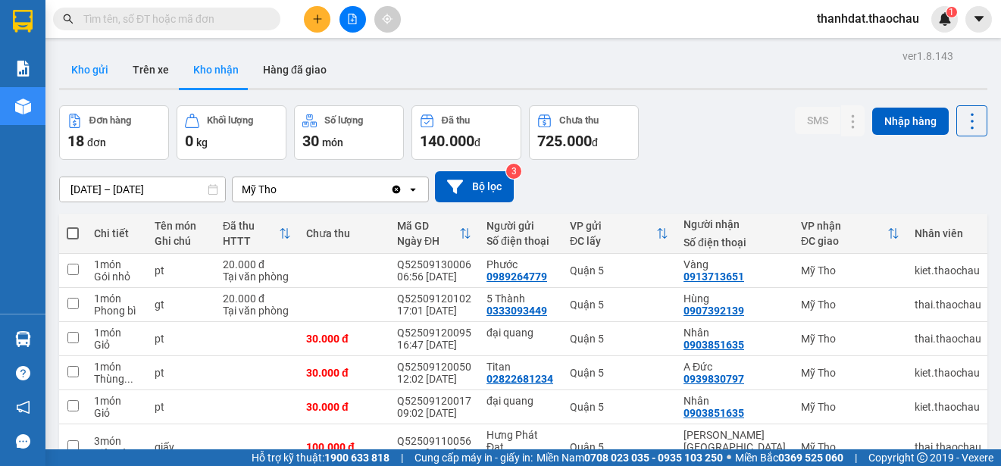
click at [99, 63] on button "Kho gửi" at bounding box center [89, 70] width 61 height 36
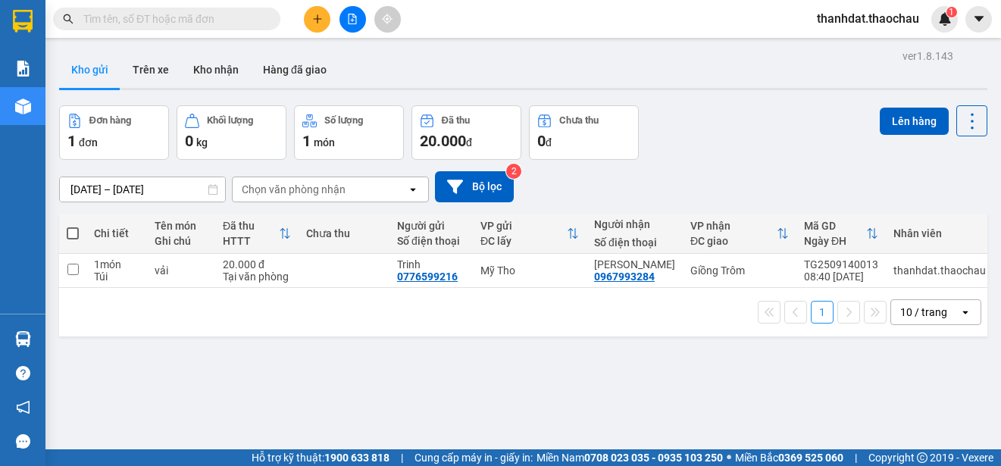
click at [323, 15] on button at bounding box center [317, 19] width 27 height 27
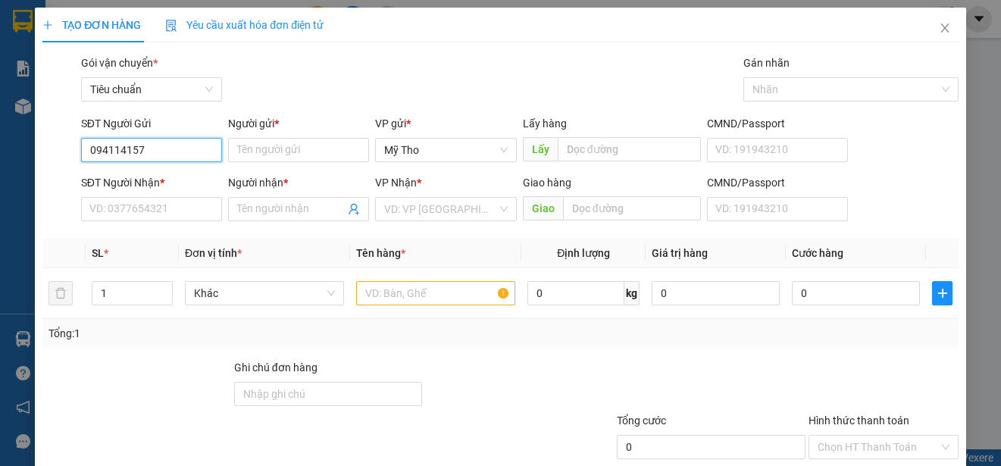
type input "0941141577"
click at [164, 176] on div "0941141577 - Lộc" at bounding box center [149, 180] width 121 height 17
type input "Lộc"
type input "0941141577"
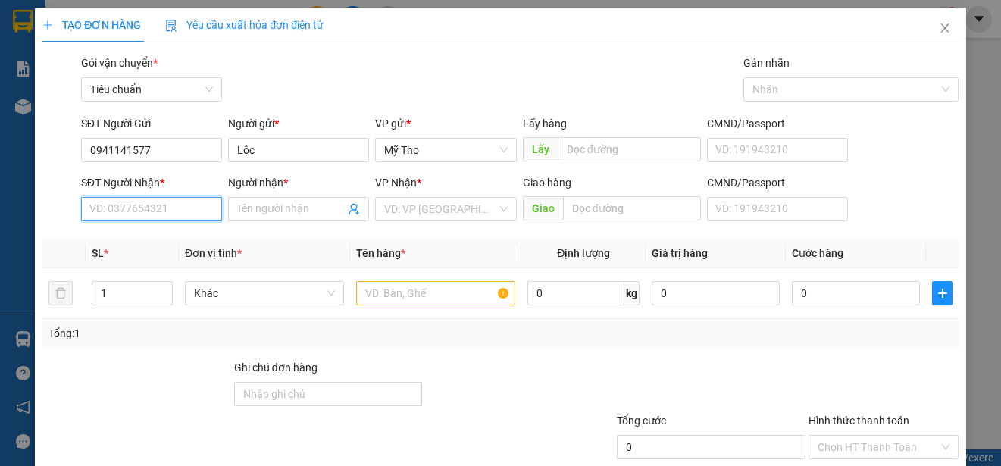
click at [156, 208] on input "SĐT Người Nhận *" at bounding box center [151, 209] width 141 height 24
click at [171, 239] on div "0902876288 - MG teeth" at bounding box center [149, 239] width 121 height 17
type input "0902876288"
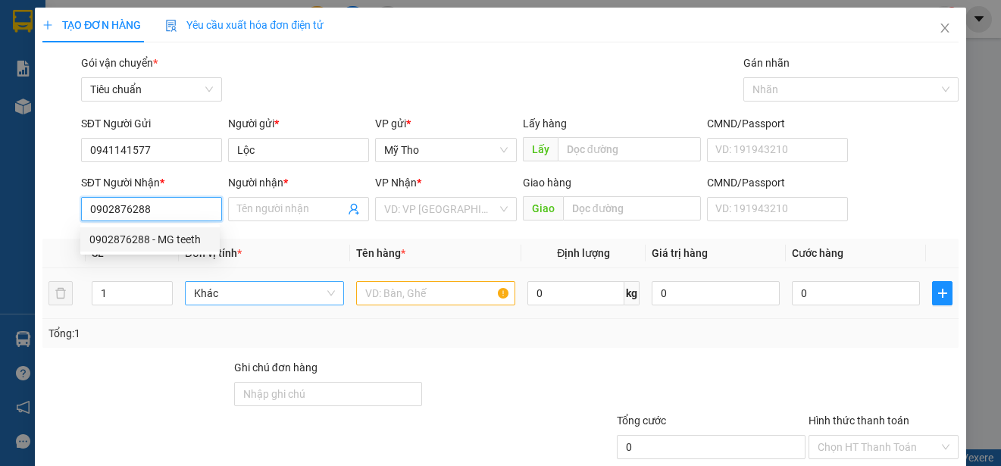
type input "MG teeth"
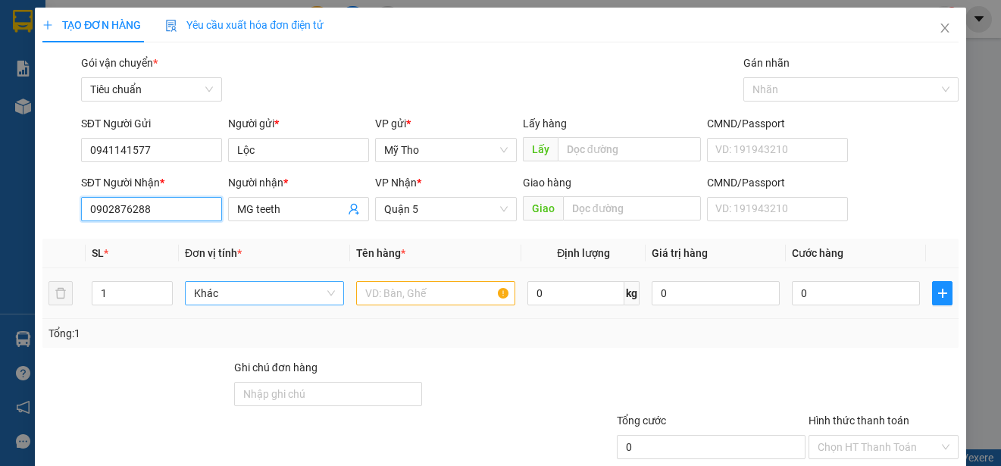
click at [234, 292] on span "Khác" at bounding box center [264, 293] width 141 height 23
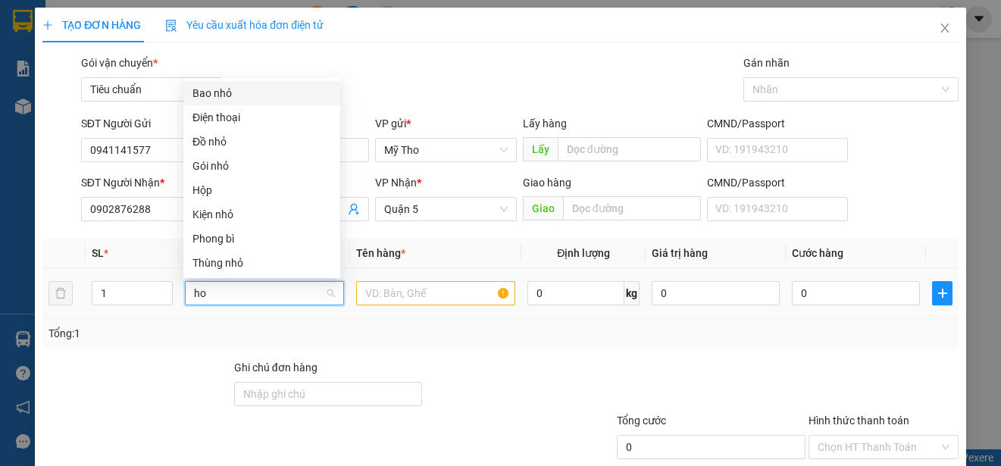
type input "hop"
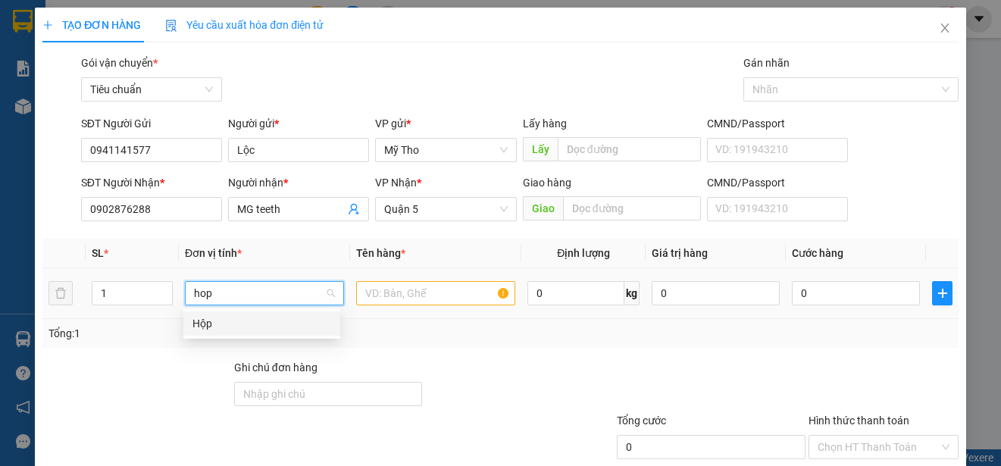
drag, startPoint x: 189, startPoint y: 318, endPoint x: 267, endPoint y: 319, distance: 77.3
click at [214, 319] on div "Hộp" at bounding box center [261, 323] width 157 height 24
click at [394, 297] on input "text" at bounding box center [435, 293] width 159 height 24
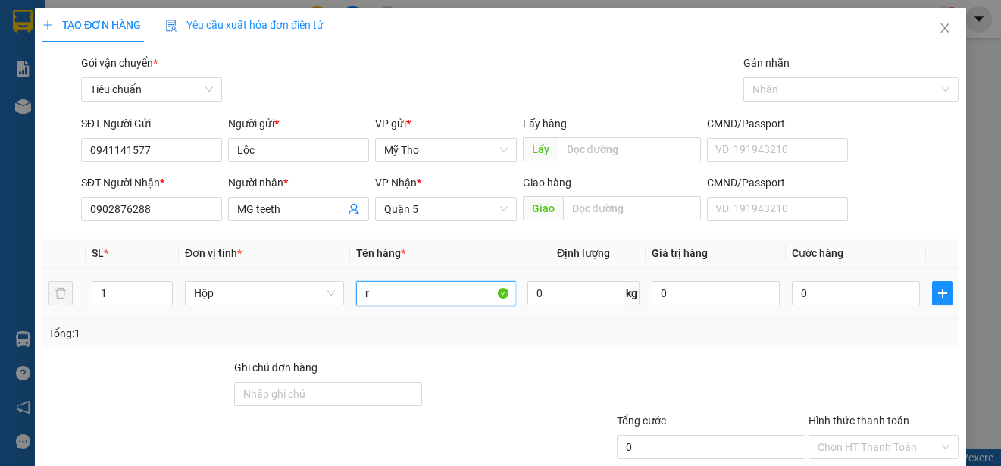
paste input "ăng"
type input "răng"
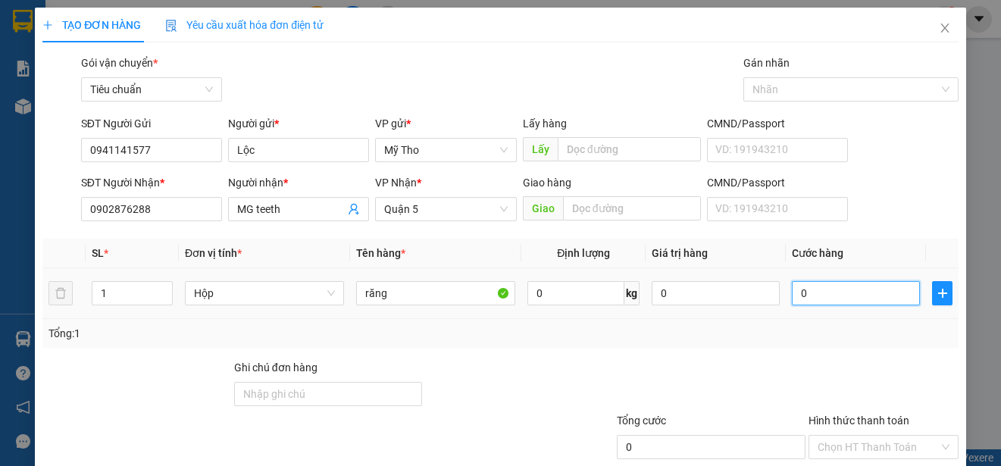
click at [818, 295] on input "0" at bounding box center [856, 293] width 128 height 24
type input "2"
type input "20"
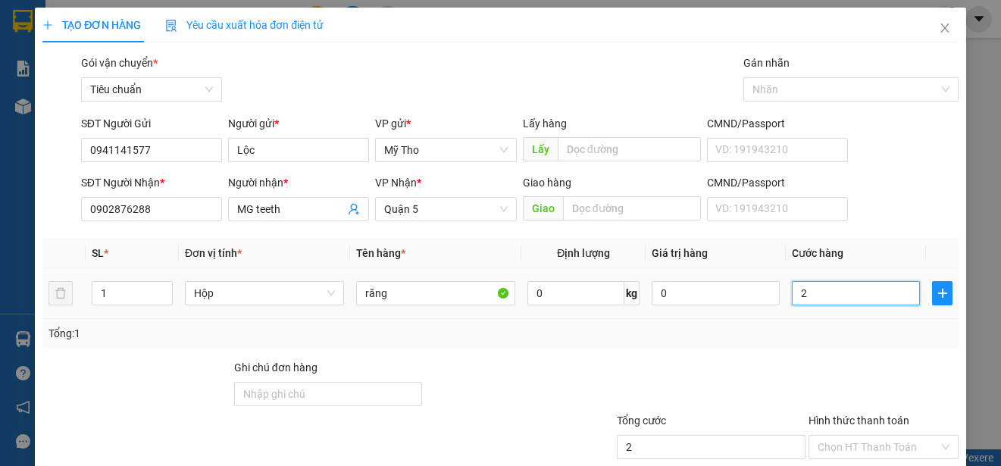
type input "20"
type input "200"
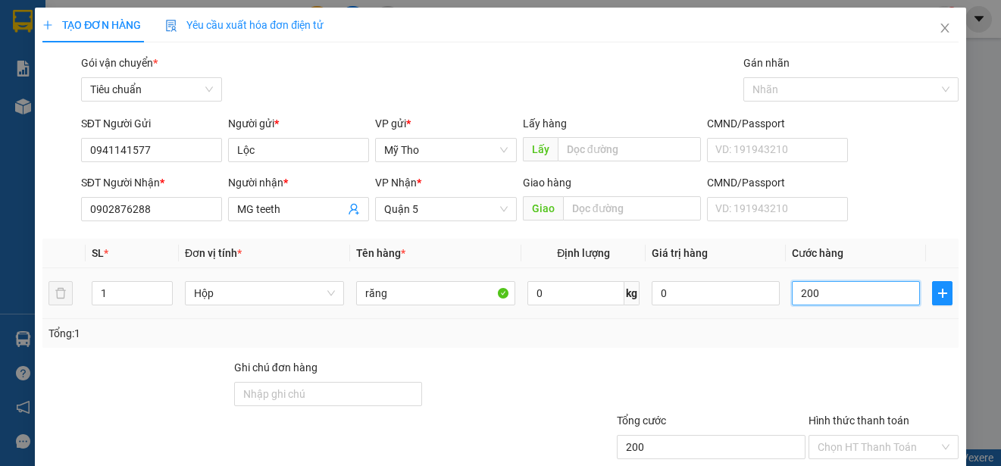
type input "2.000"
type input "20.000"
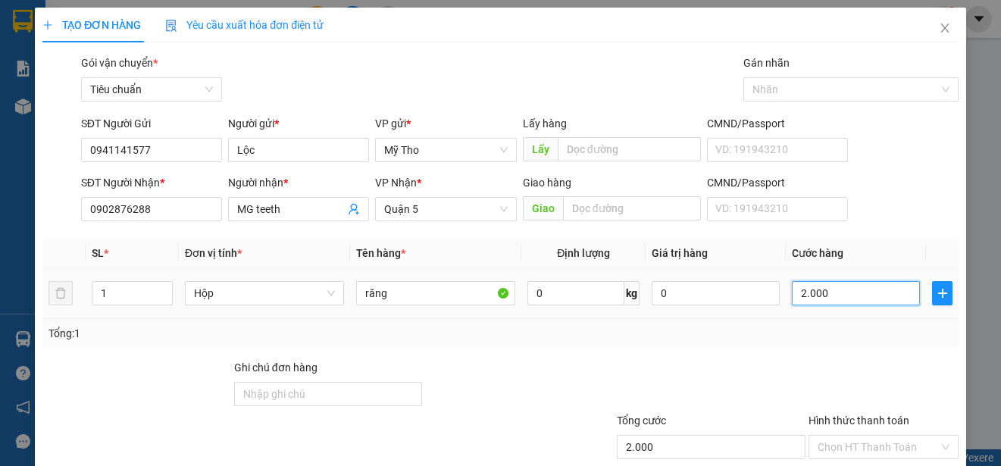
type input "20.000"
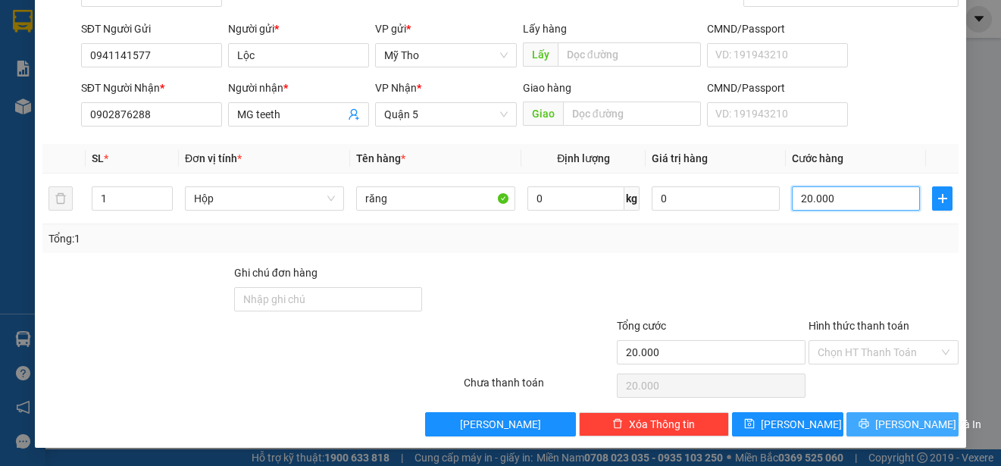
type input "20.000"
click at [890, 421] on span "[PERSON_NAME] và In" at bounding box center [928, 424] width 106 height 17
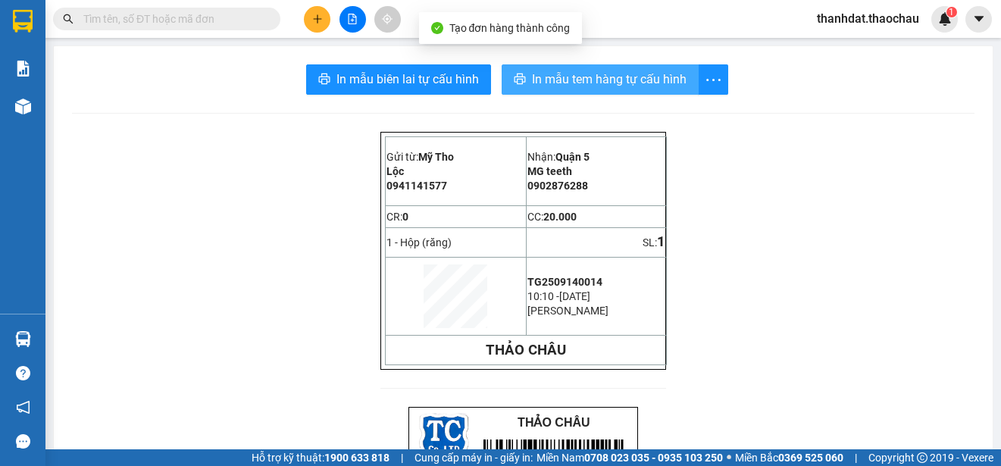
click at [589, 76] on span "In mẫu tem hàng tự cấu hình" at bounding box center [609, 79] width 155 height 19
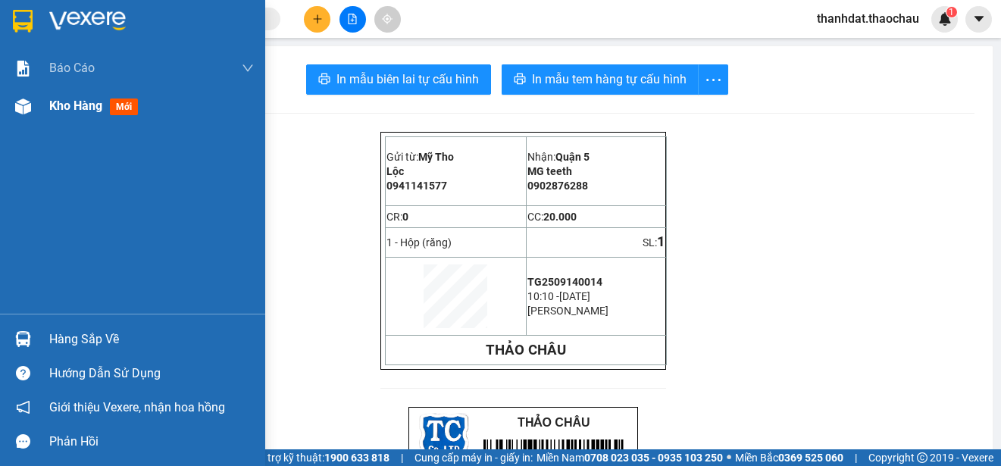
click at [71, 102] on span "Kho hàng" at bounding box center [75, 106] width 53 height 14
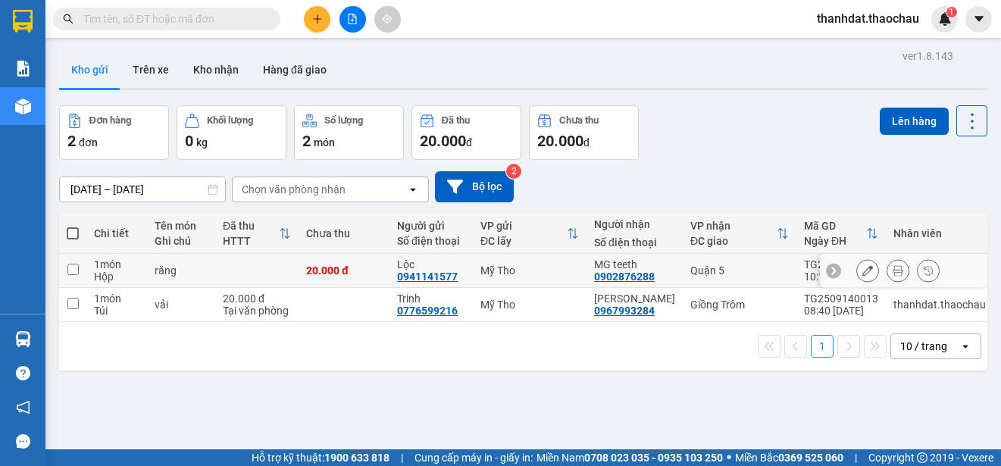
click at [67, 264] on input "checkbox" at bounding box center [72, 269] width 11 height 11
checkbox input "true"
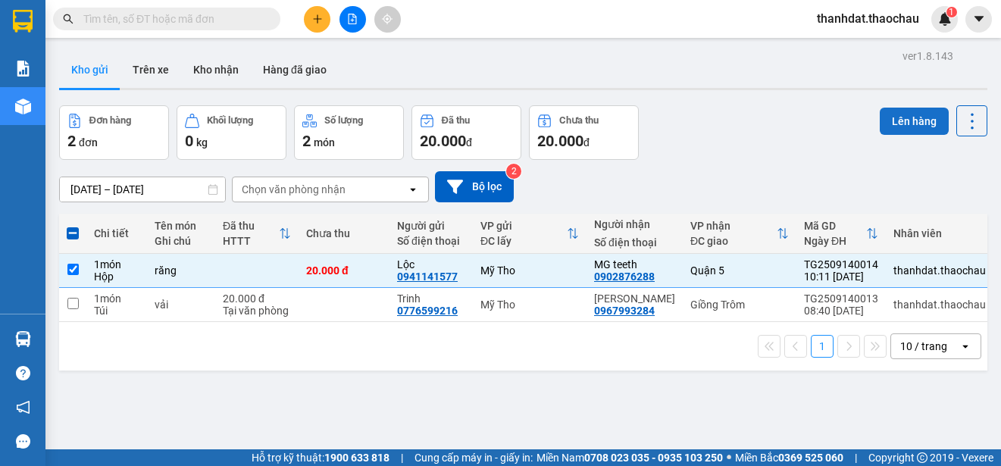
click at [892, 122] on button "Lên hàng" at bounding box center [914, 121] width 69 height 27
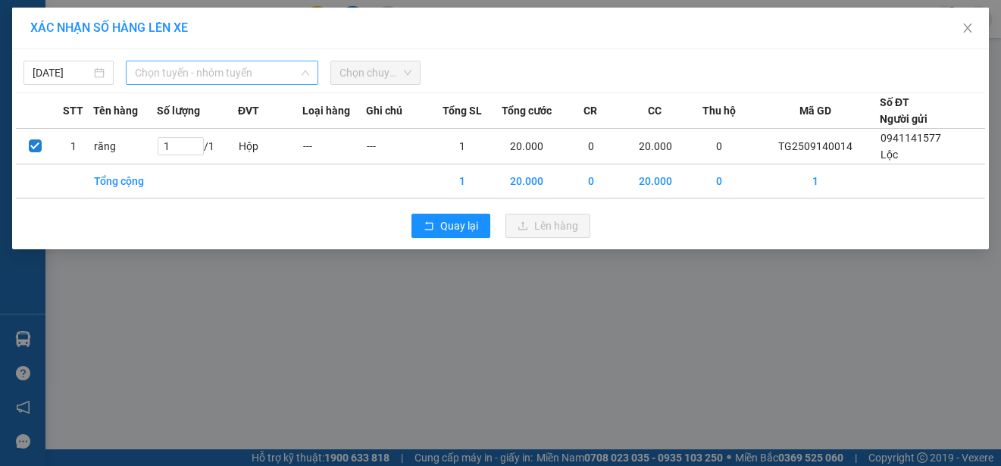
click at [182, 70] on span "Chọn tuyến - nhóm tuyến" at bounding box center [222, 72] width 174 height 23
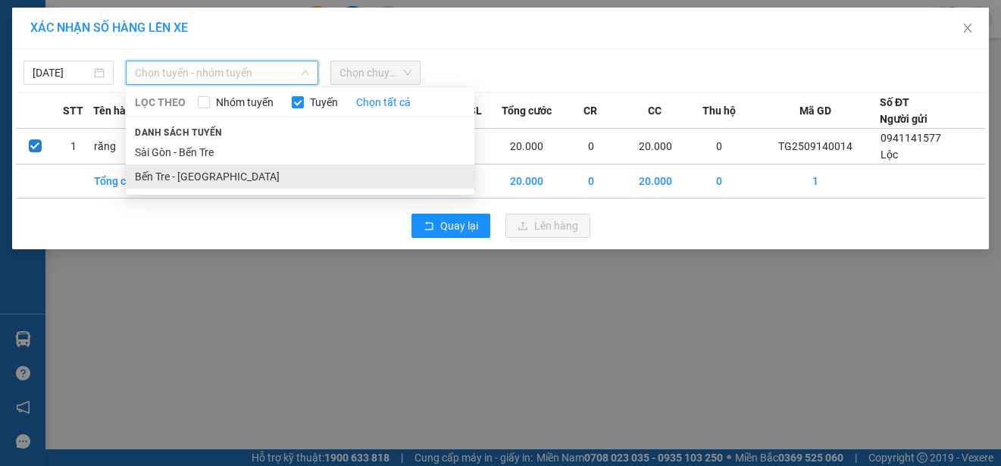
click at [189, 174] on li "Bến Tre - [GEOGRAPHIC_DATA]" at bounding box center [300, 176] width 349 height 24
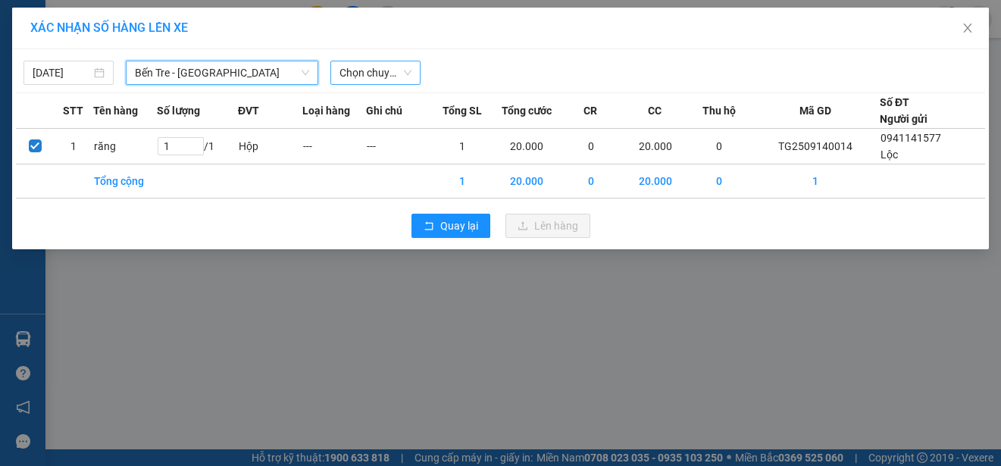
click at [362, 71] on span "Chọn chuyến" at bounding box center [375, 72] width 72 height 23
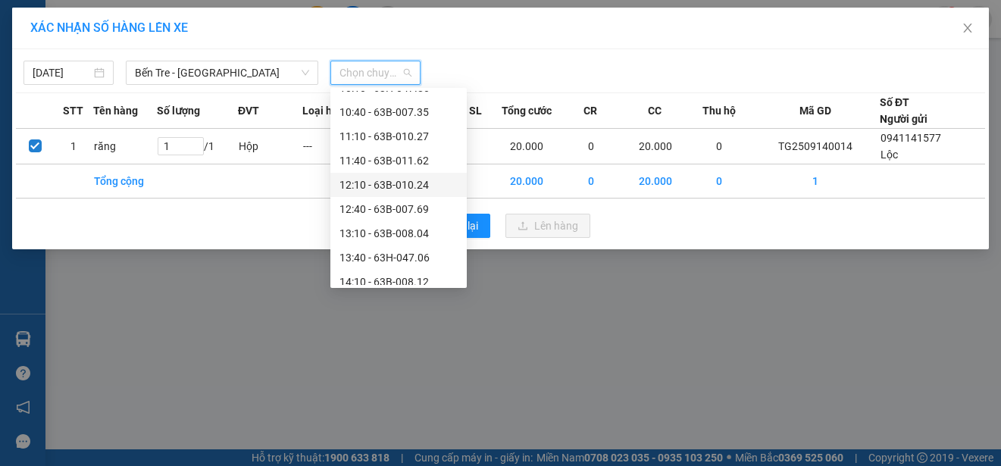
scroll to position [303, 0]
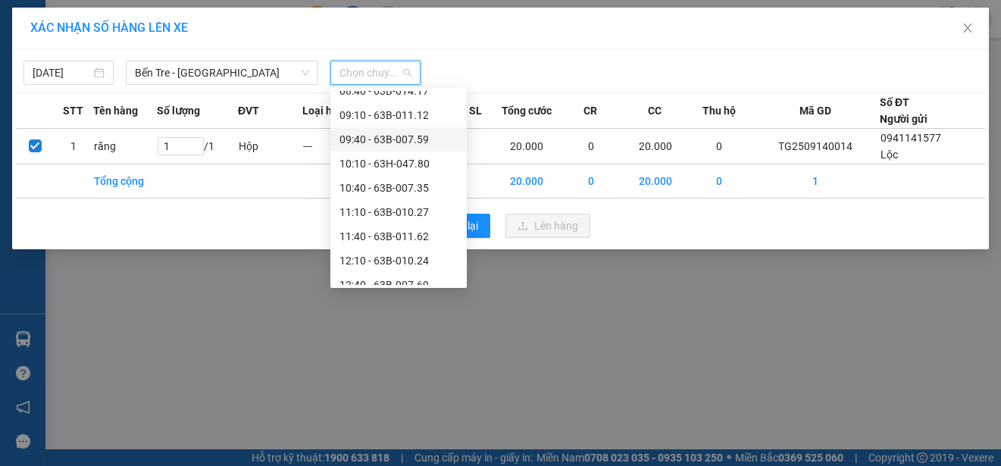
click at [402, 136] on div "09:40 - 63B-007.59" at bounding box center [398, 139] width 118 height 17
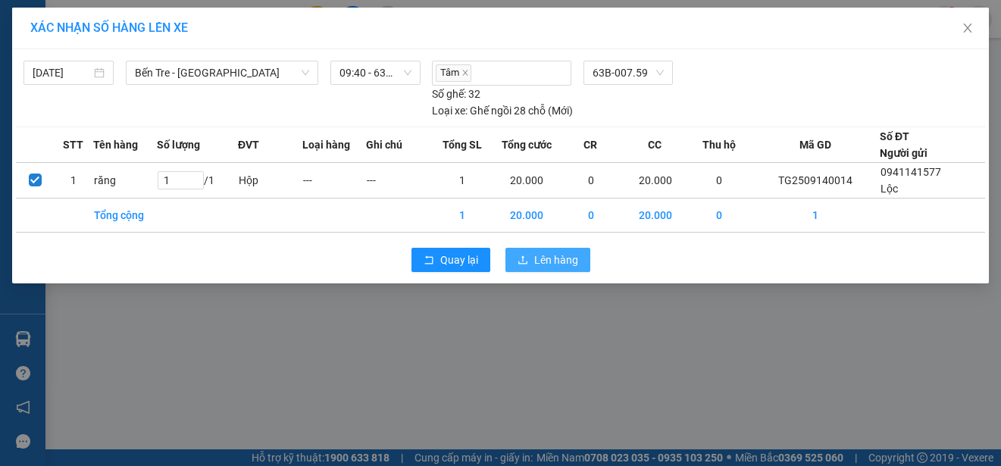
click at [562, 252] on span "Lên hàng" at bounding box center [556, 260] width 44 height 17
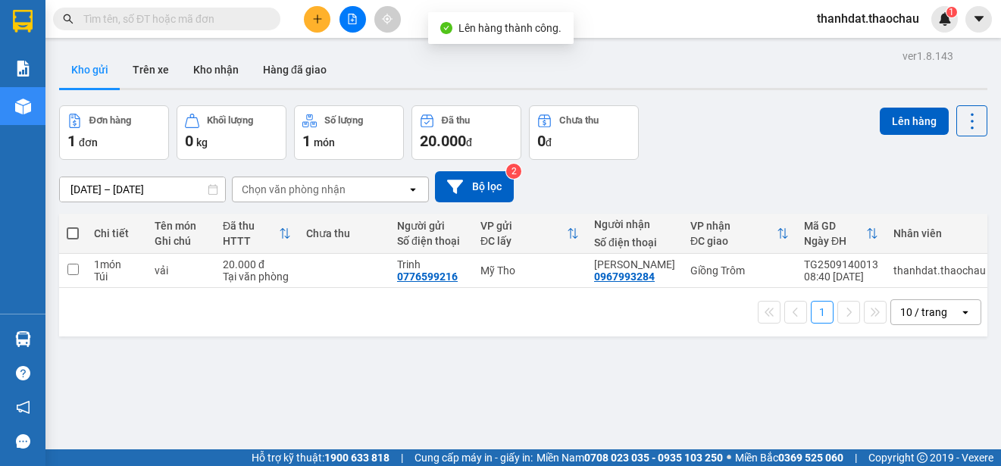
click at [77, 238] on span at bounding box center [73, 233] width 12 height 12
click at [73, 226] on input "checkbox" at bounding box center [73, 226] width 0 height 0
checkbox input "true"
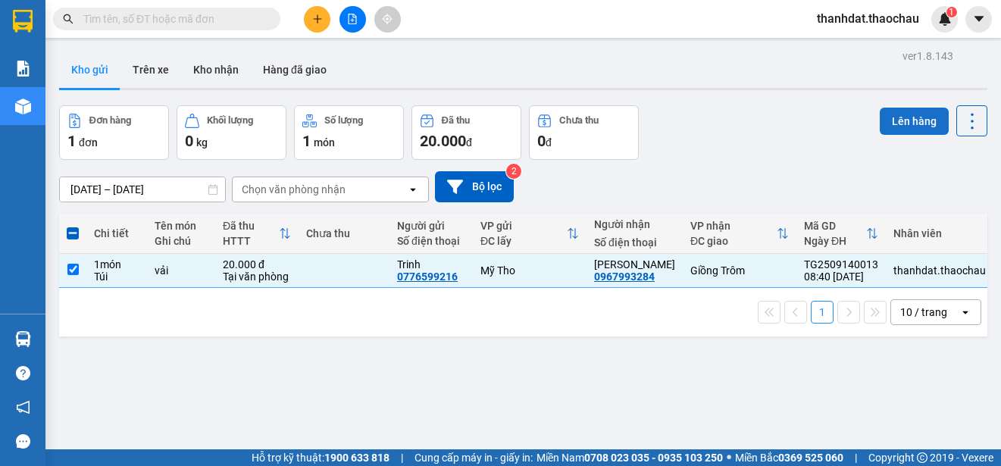
click at [900, 120] on button "Lên hàng" at bounding box center [914, 121] width 69 height 27
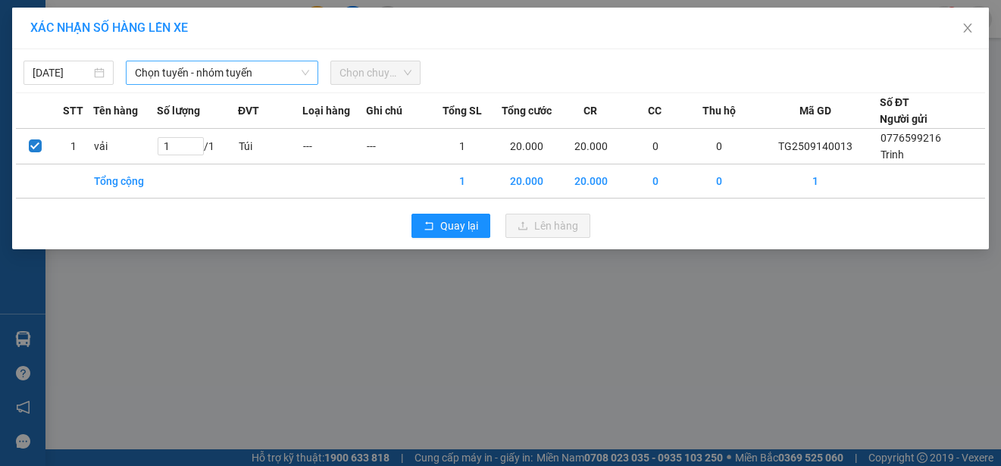
click at [231, 74] on span "Chọn tuyến - nhóm tuyến" at bounding box center [222, 72] width 174 height 23
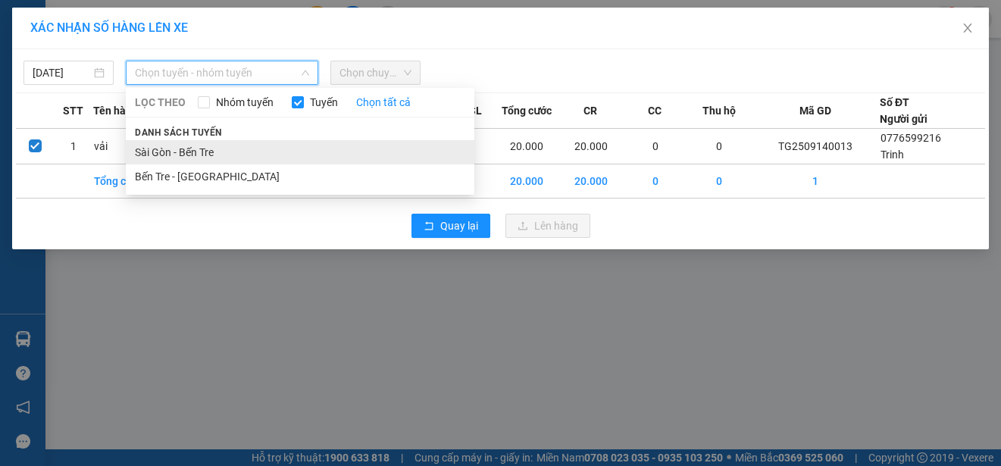
click at [205, 149] on li "Sài Gòn - Bến Tre" at bounding box center [300, 152] width 349 height 24
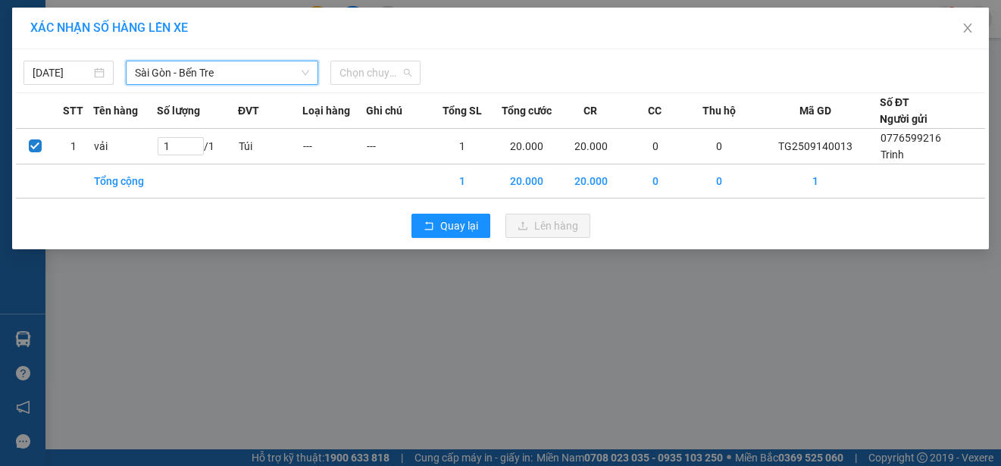
drag, startPoint x: 371, startPoint y: 70, endPoint x: 395, endPoint y: 132, distance: 66.7
click at [373, 75] on span "Chọn chuyến" at bounding box center [375, 72] width 72 height 23
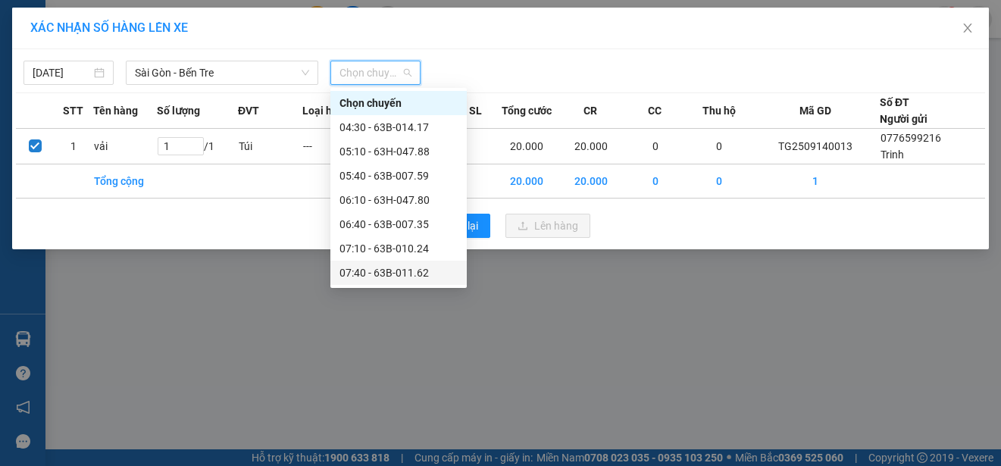
scroll to position [76, 0]
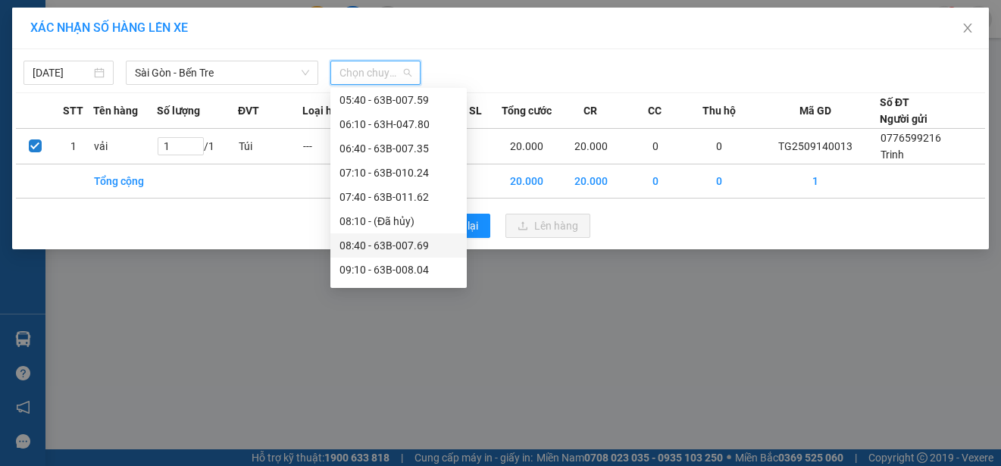
click at [395, 243] on div "08:40 - 63B-007.69" at bounding box center [398, 245] width 118 height 17
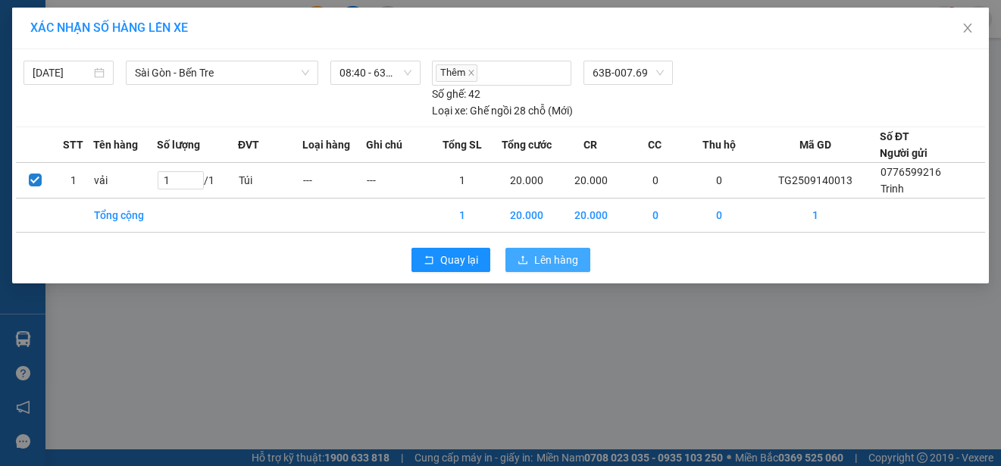
click at [554, 258] on span "Lên hàng" at bounding box center [556, 260] width 44 height 17
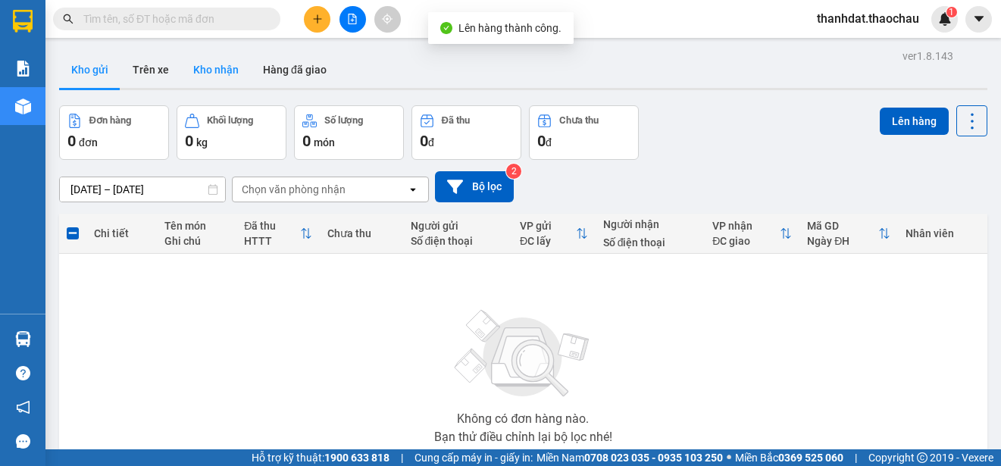
click at [216, 65] on button "Kho nhận" at bounding box center [216, 70] width 70 height 36
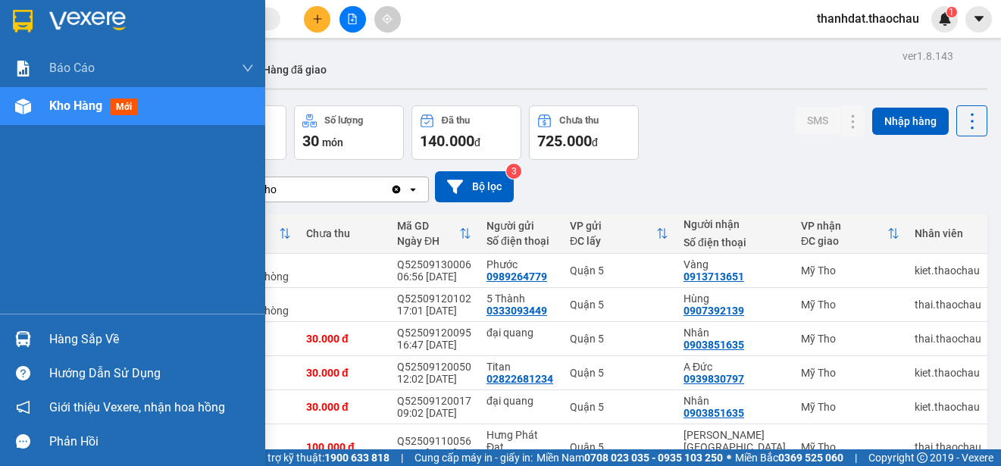
click at [49, 339] on div "Hàng sắp về" at bounding box center [151, 339] width 205 height 23
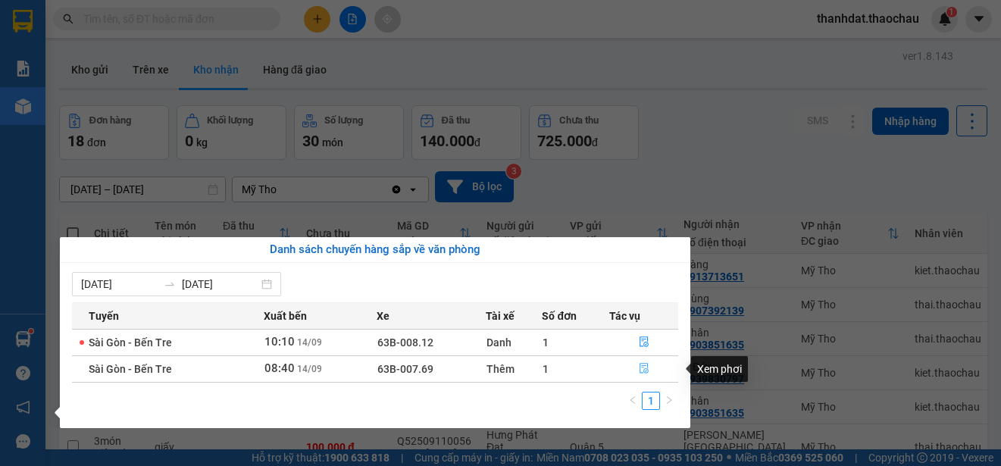
click at [640, 369] on icon "file-done" at bounding box center [644, 369] width 9 height 11
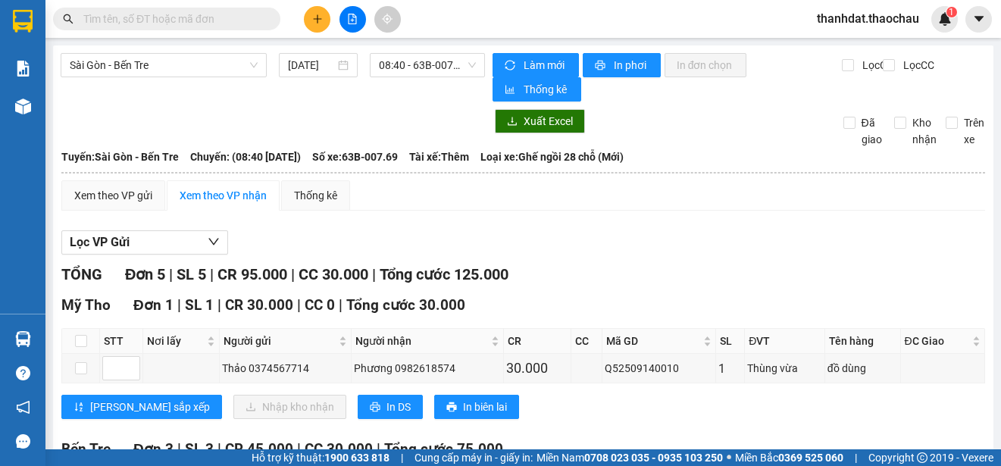
scroll to position [227, 0]
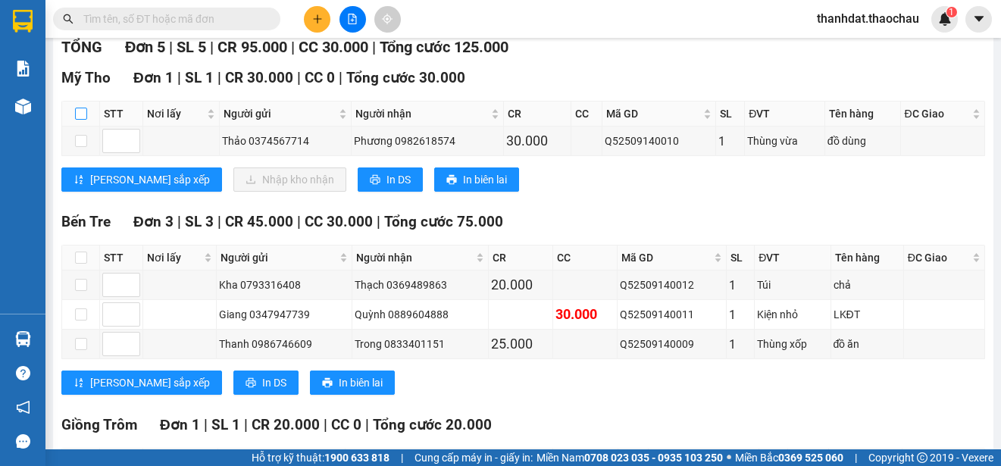
click at [82, 109] on input "checkbox" at bounding box center [81, 114] width 12 height 12
checkbox input "true"
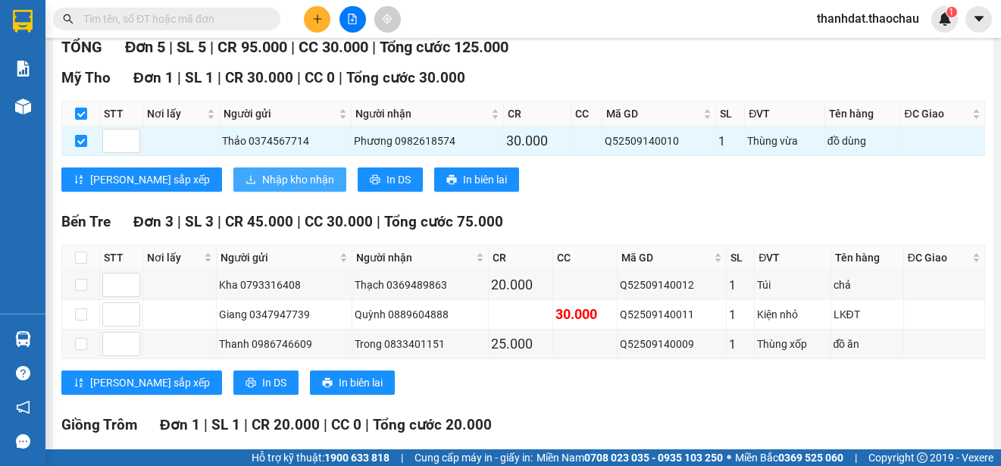
click at [262, 174] on span "Nhập kho nhận" at bounding box center [298, 179] width 72 height 17
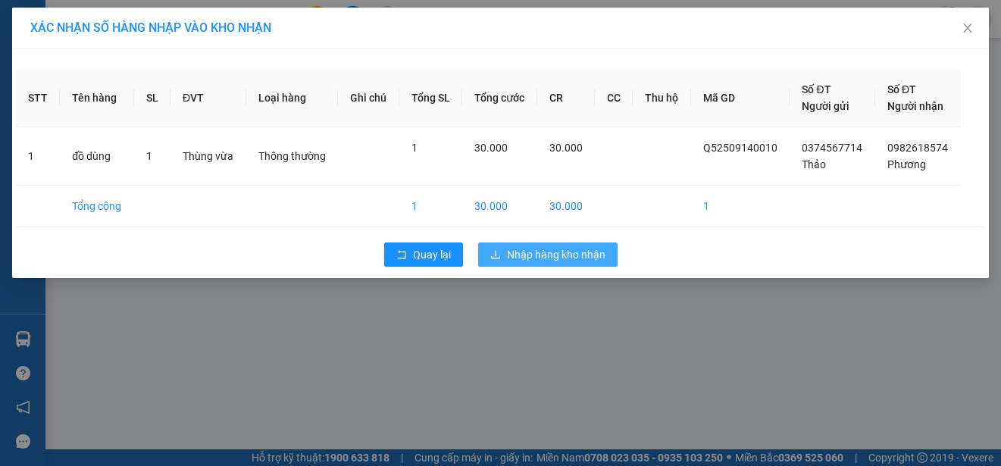
click at [563, 258] on span "Nhập hàng kho nhận" at bounding box center [556, 254] width 99 height 17
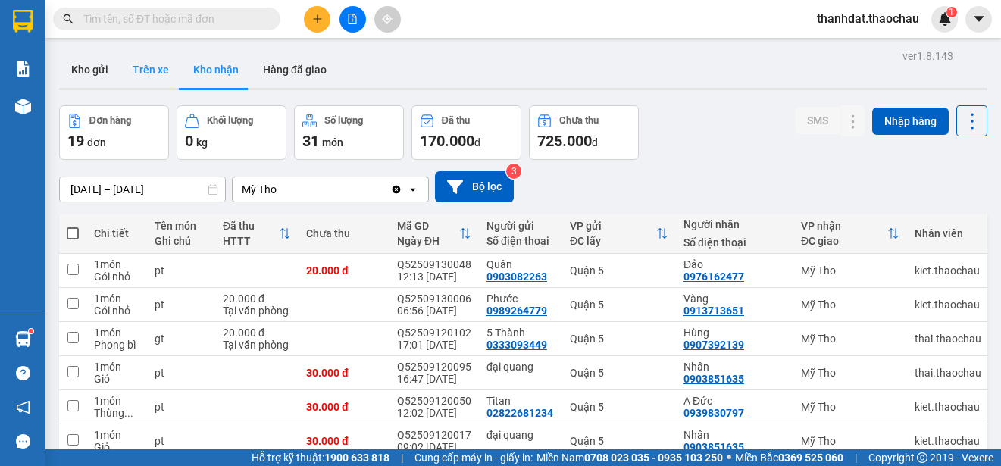
click at [153, 70] on button "Trên xe" at bounding box center [150, 70] width 61 height 36
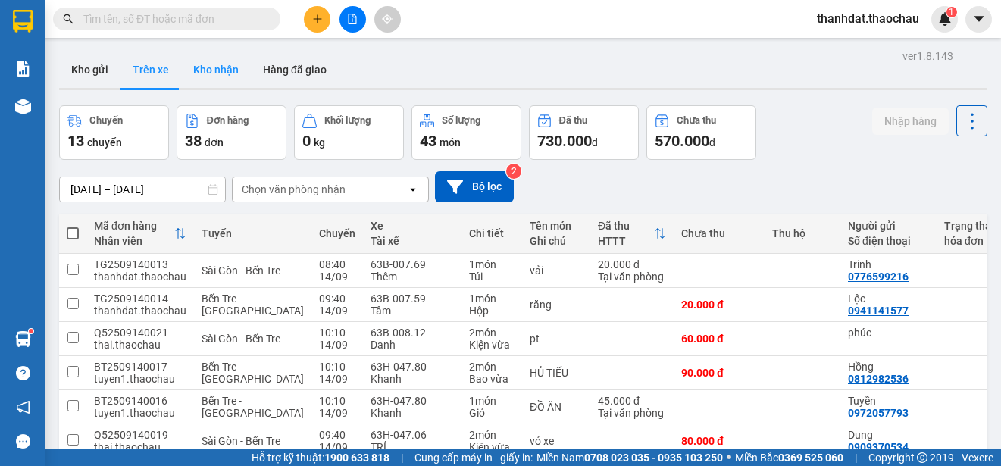
click at [216, 68] on button "Kho nhận" at bounding box center [216, 70] width 70 height 36
type input "[DATE] – [DATE]"
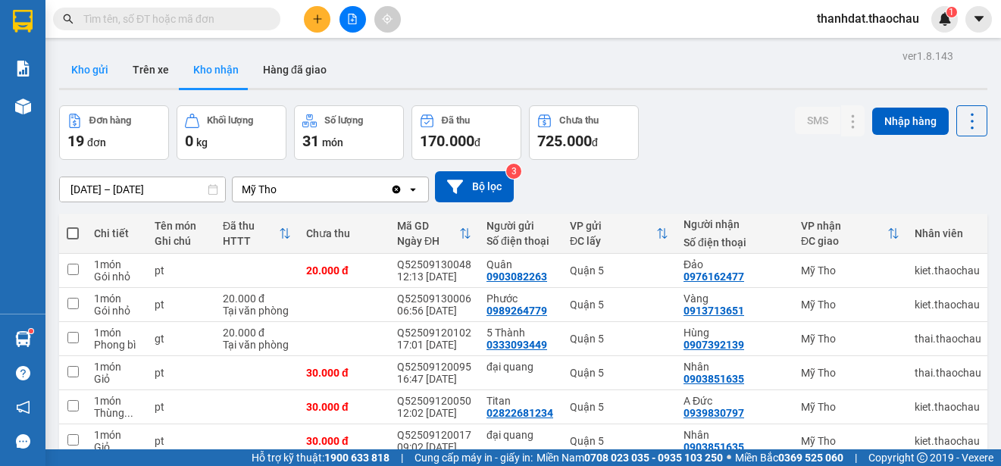
click at [89, 67] on button "Kho gửi" at bounding box center [89, 70] width 61 height 36
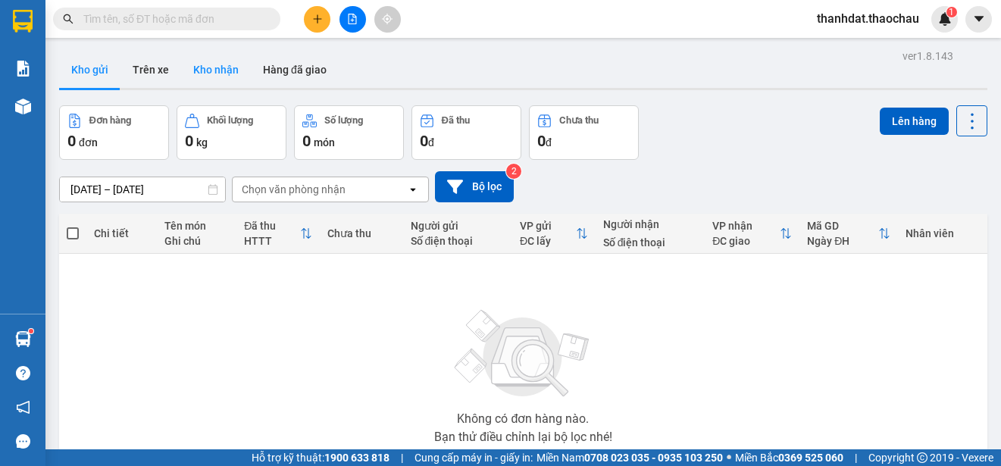
click at [219, 66] on button "Kho nhận" at bounding box center [216, 70] width 70 height 36
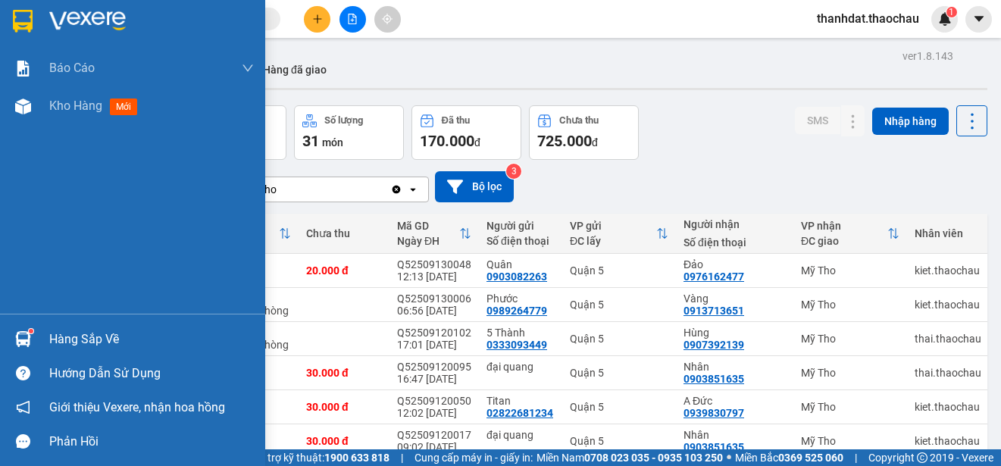
drag, startPoint x: 61, startPoint y: 343, endPoint x: 153, endPoint y: 345, distance: 91.7
click at [62, 343] on div "Hàng sắp về" at bounding box center [151, 339] width 205 height 23
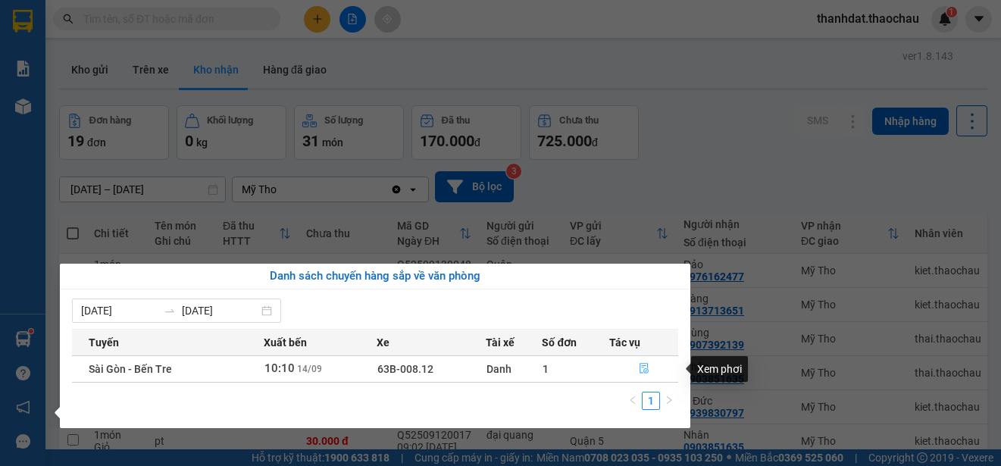
click at [646, 367] on icon "file-done" at bounding box center [644, 368] width 11 height 11
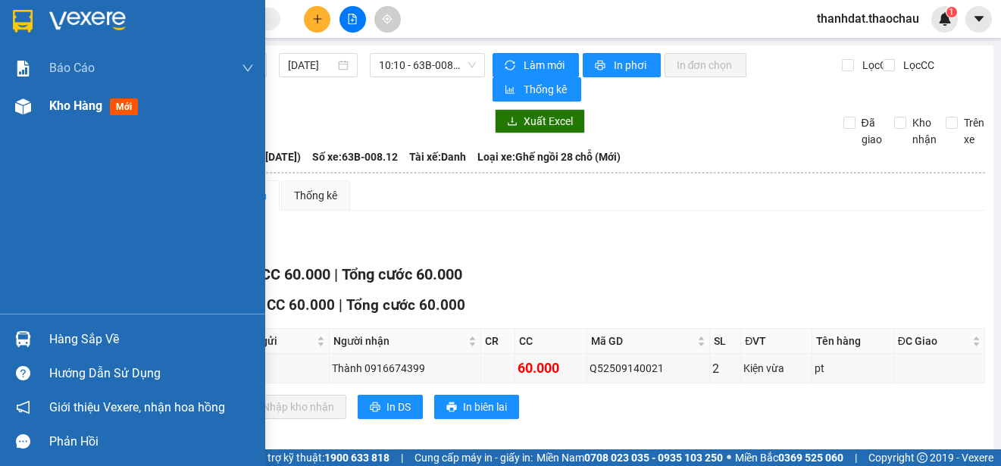
click at [60, 103] on span "Kho hàng" at bounding box center [75, 106] width 53 height 14
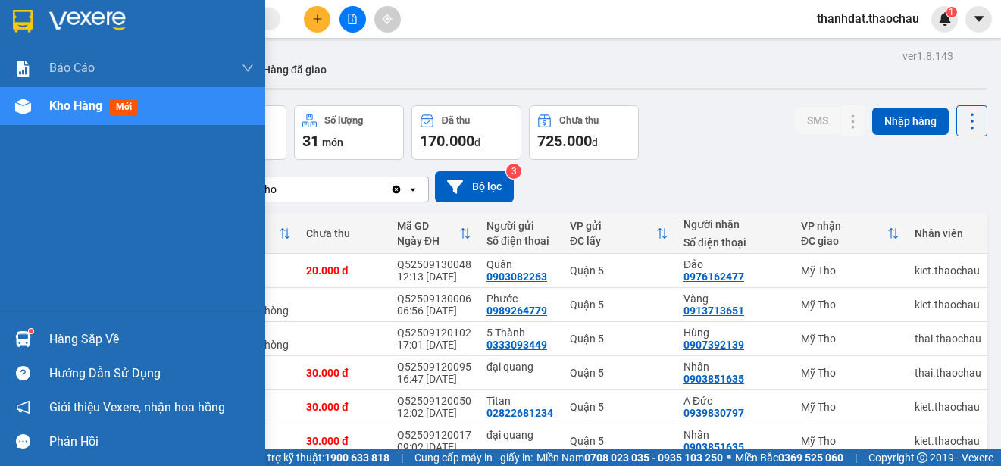
click at [51, 333] on div "Hàng sắp về" at bounding box center [151, 339] width 205 height 23
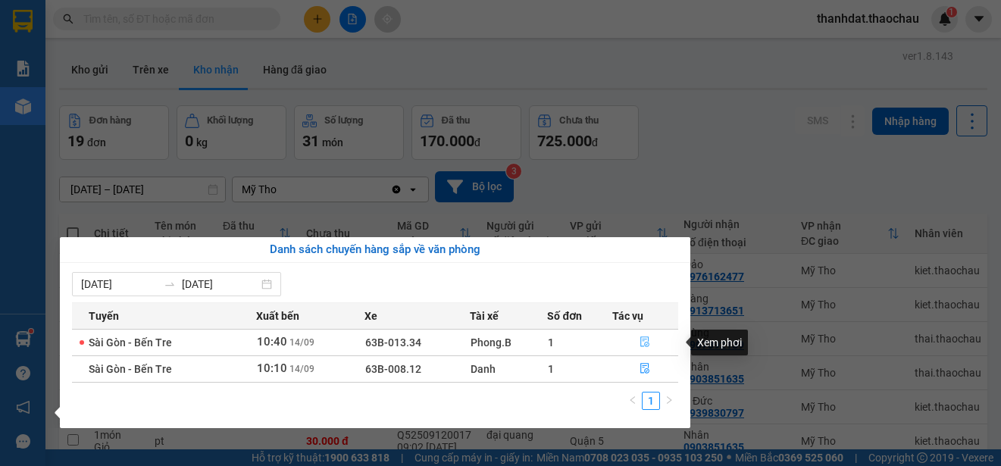
click at [644, 341] on icon "file-done" at bounding box center [645, 342] width 9 height 11
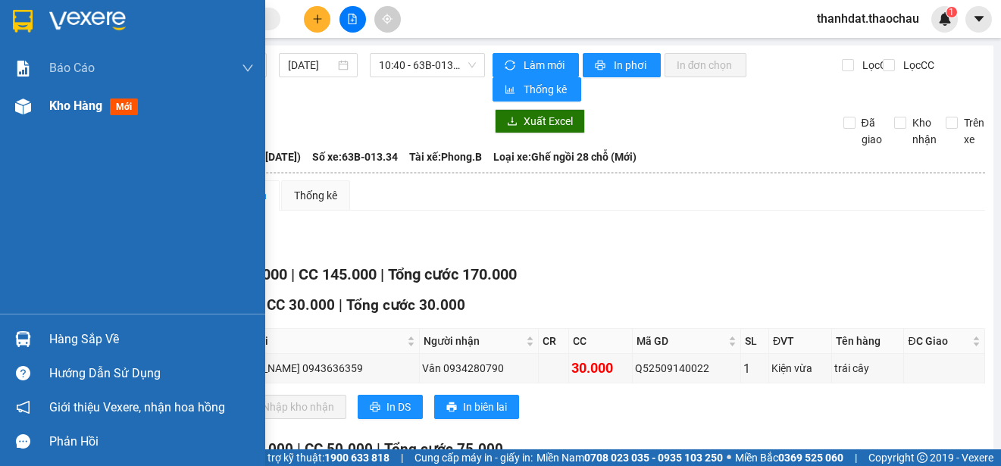
click at [51, 108] on span "Kho hàng" at bounding box center [75, 106] width 53 height 14
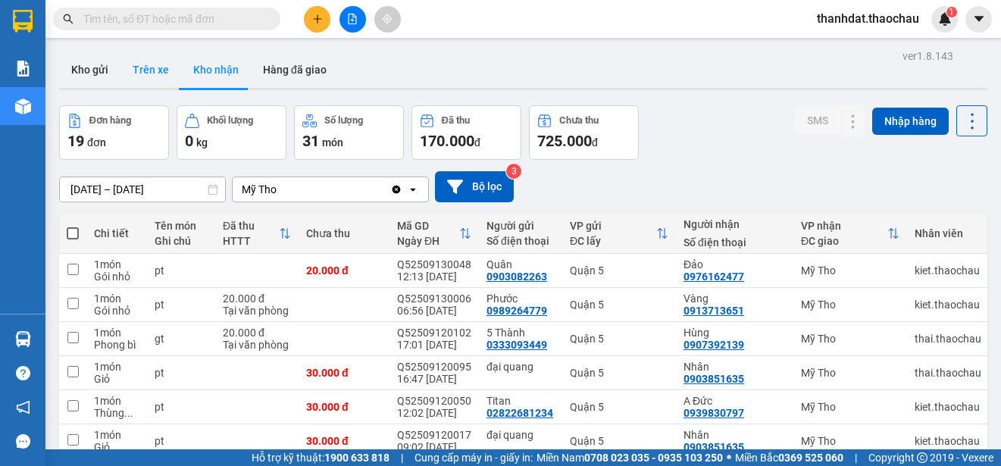
drag, startPoint x: 103, startPoint y: 78, endPoint x: 127, endPoint y: 77, distance: 23.5
click at [103, 76] on button "Kho gửi" at bounding box center [89, 70] width 61 height 36
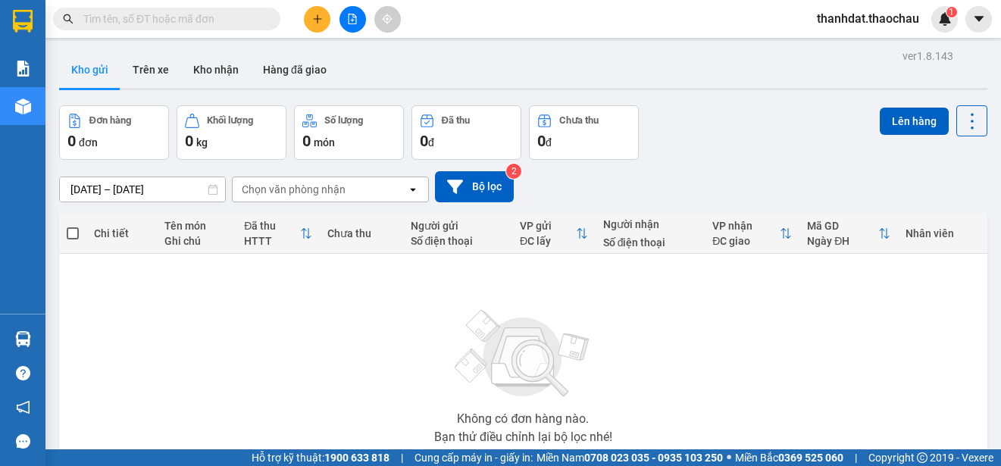
click at [314, 22] on icon "plus" at bounding box center [317, 19] width 11 height 11
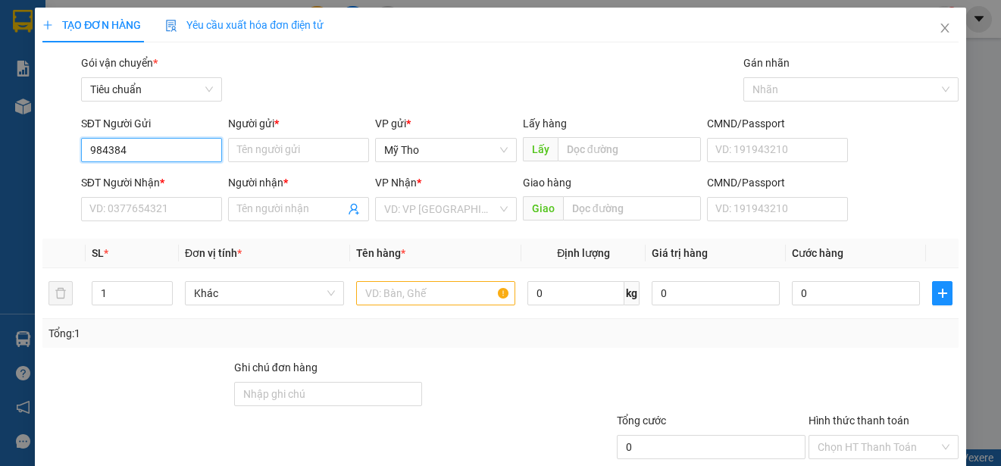
click at [88, 157] on input "984384" at bounding box center [151, 150] width 141 height 24
click at [150, 149] on input "0984384" at bounding box center [151, 150] width 141 height 24
click at [105, 152] on input "0984384" at bounding box center [151, 150] width 141 height 24
click at [131, 149] on input "0948384" at bounding box center [151, 150] width 141 height 24
click at [136, 178] on div "0948384777 - Lễ" at bounding box center [149, 180] width 121 height 17
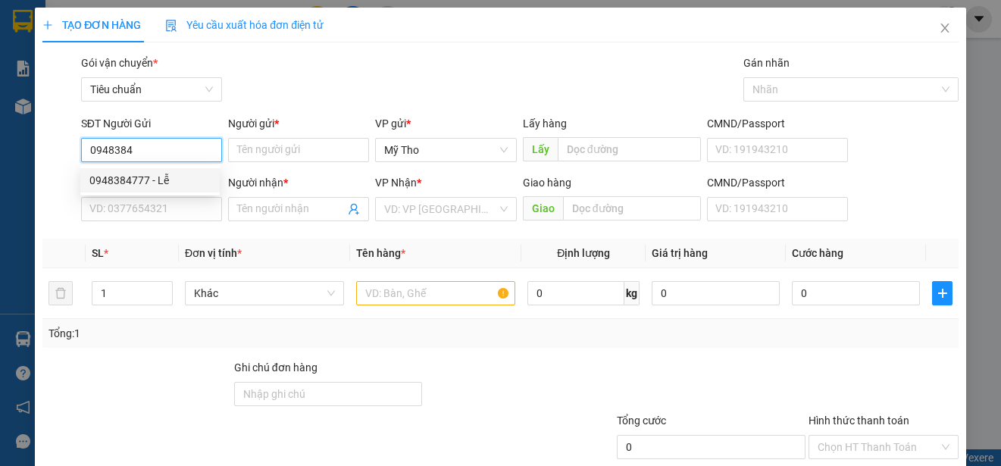
type input "0948384777"
type input "Lễ"
type input "0948384777"
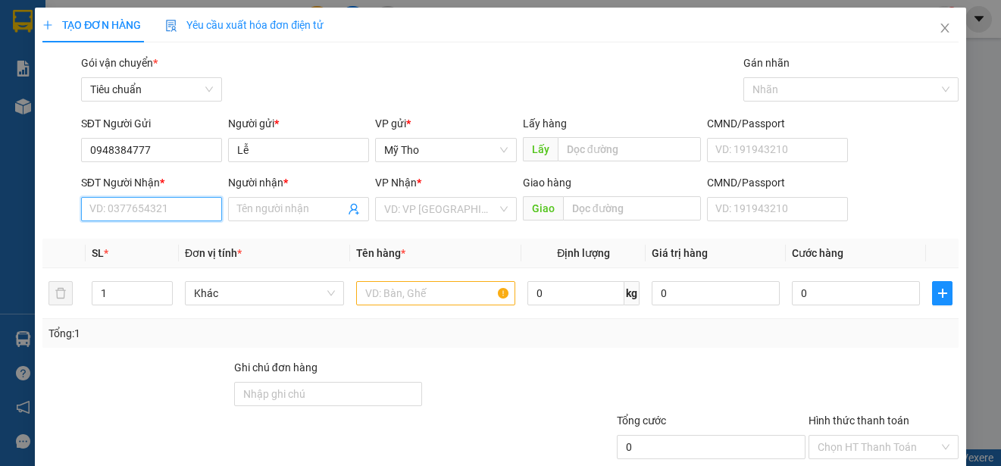
click at [183, 217] on input "SĐT Người Nhận *" at bounding box center [151, 209] width 141 height 24
click at [161, 264] on div "0928749397 - dư" at bounding box center [149, 263] width 121 height 17
type input "0928749397"
type input "dư"
click at [243, 297] on span "Khác" at bounding box center [264, 293] width 141 height 23
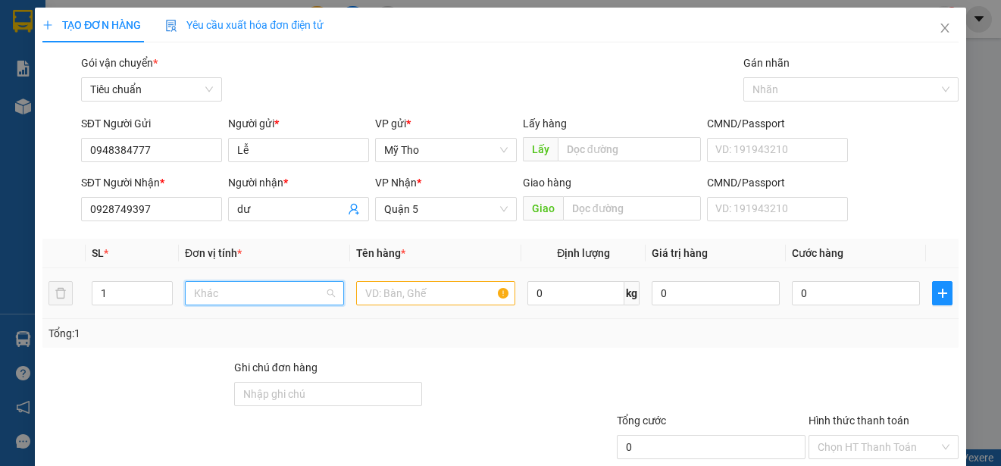
scroll to position [473, 0]
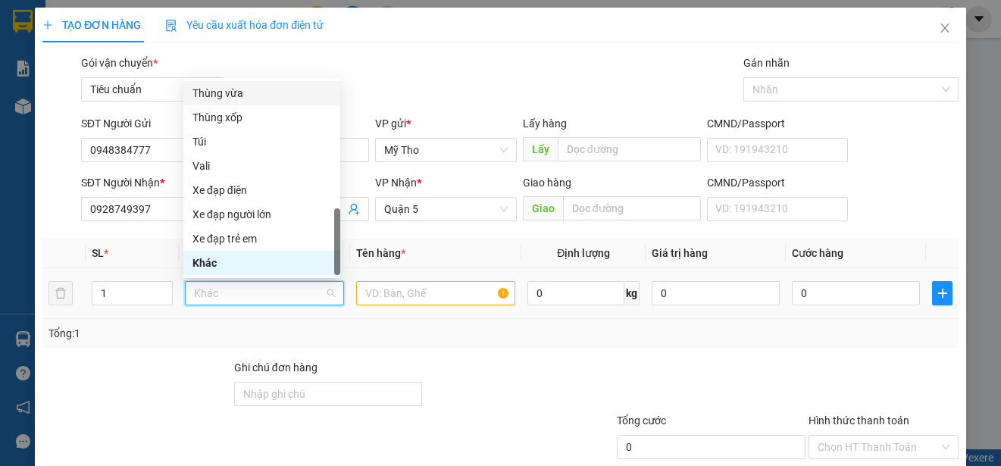
drag, startPoint x: 236, startPoint y: 89, endPoint x: 358, endPoint y: 297, distance: 241.5
click at [236, 92] on div "Thùng vừa" at bounding box center [261, 93] width 139 height 17
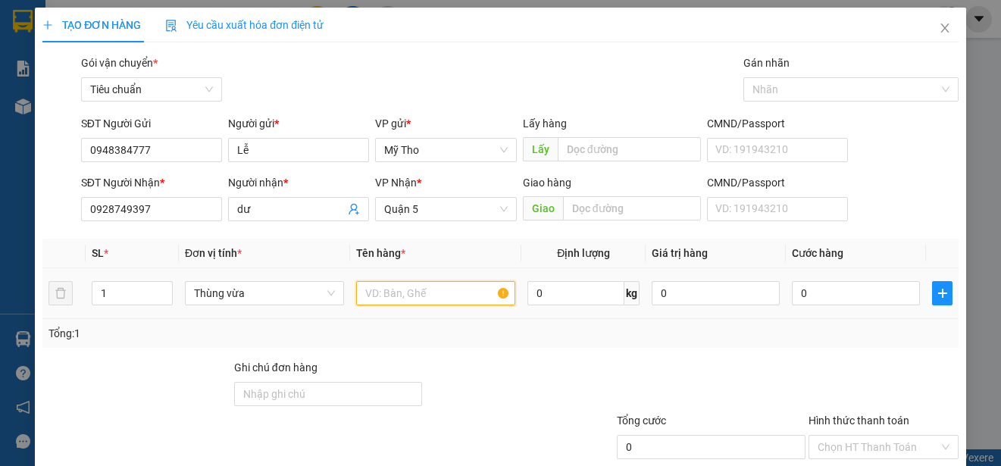
click at [369, 292] on input "text" at bounding box center [435, 293] width 159 height 24
type input "d"
paste input "ái"
paste input "ây"
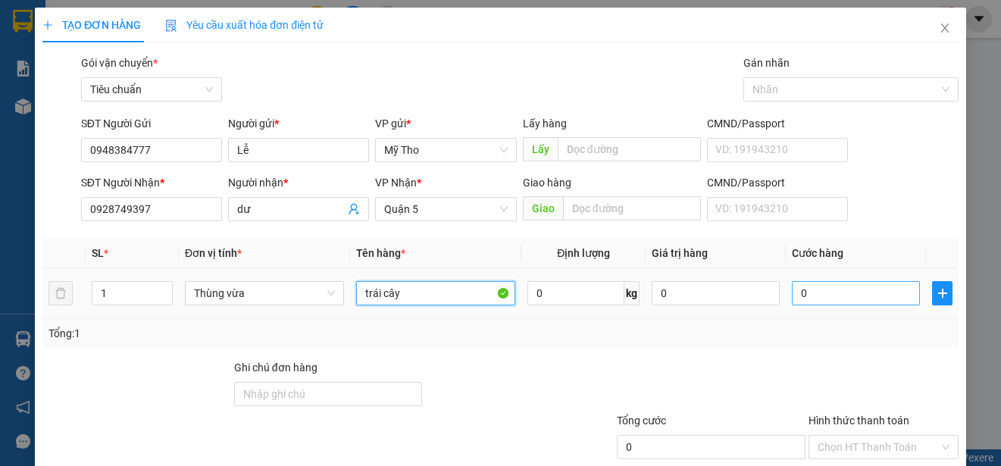
type input "trái cây"
click at [848, 286] on input "0" at bounding box center [856, 293] width 128 height 24
type input "3"
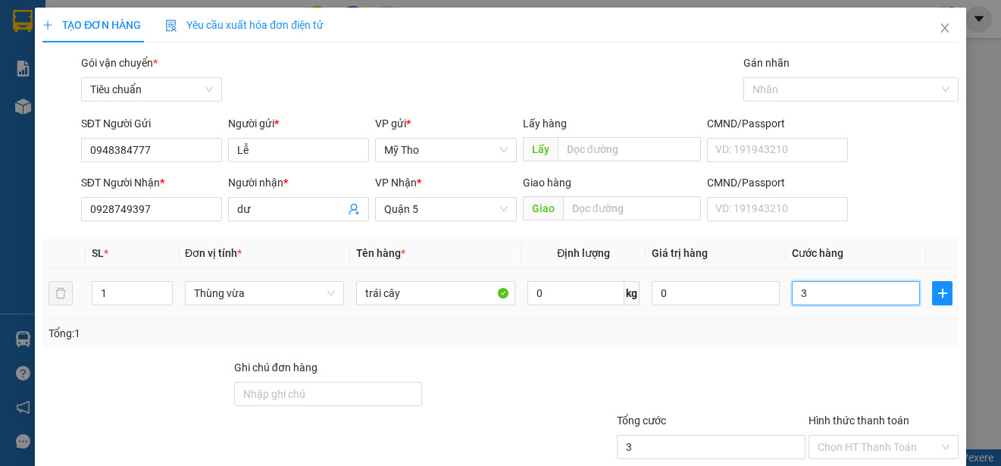
type input "30"
type input "300"
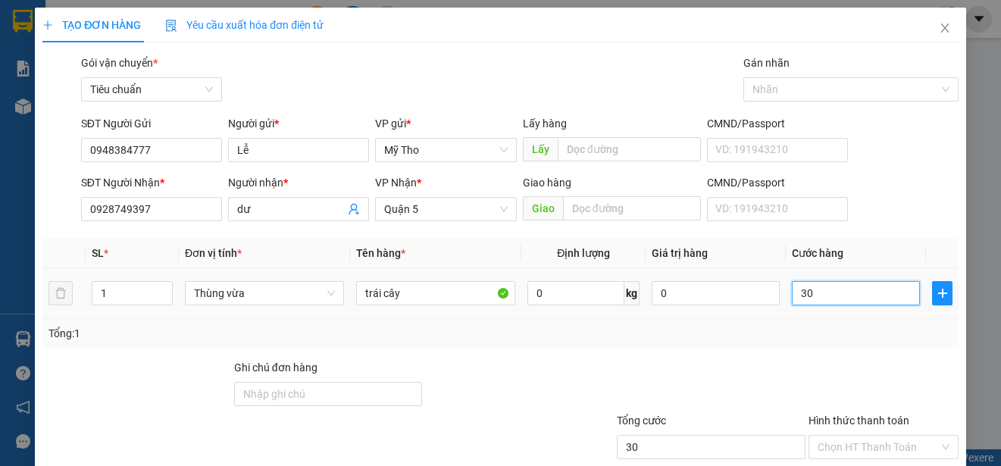
type input "300"
type input "3.000"
type input "30.000"
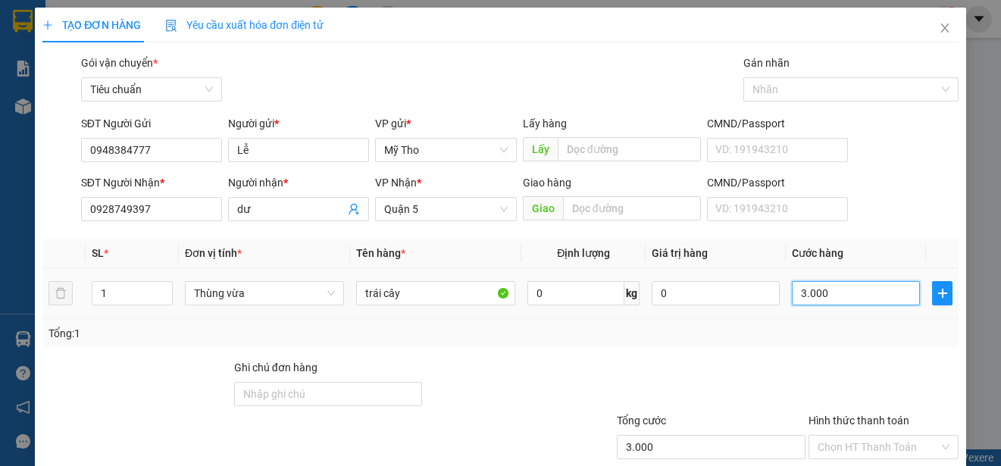
type input "30.000"
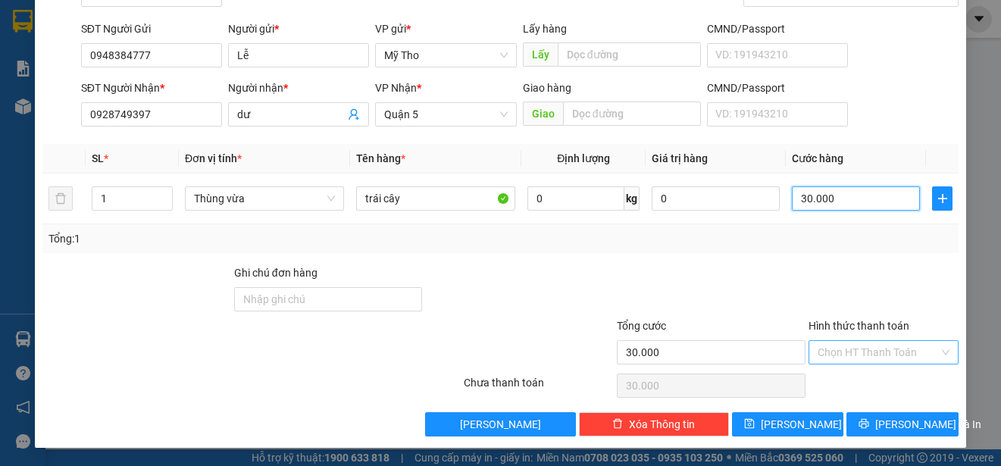
type input "30.000"
click at [851, 346] on input "Hình thức thanh toán" at bounding box center [878, 352] width 121 height 23
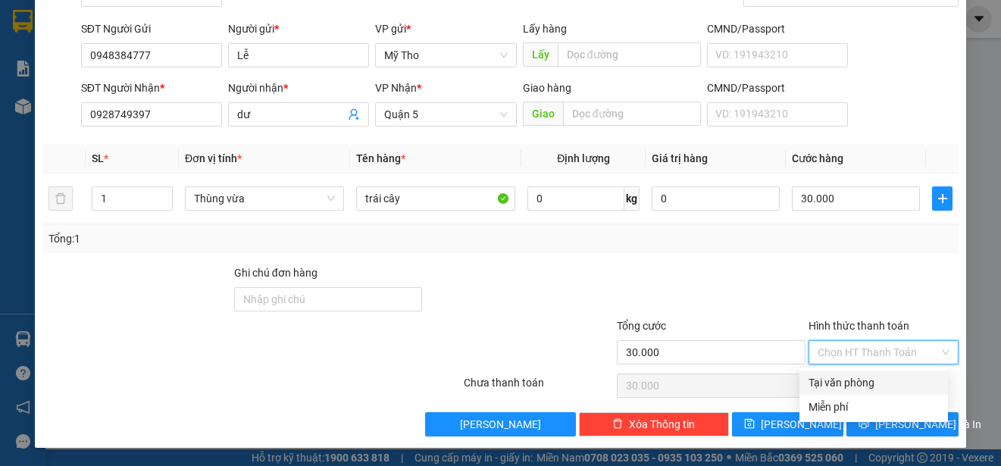
click at [854, 374] on div "Tại văn phòng" at bounding box center [873, 383] width 149 height 24
type input "0"
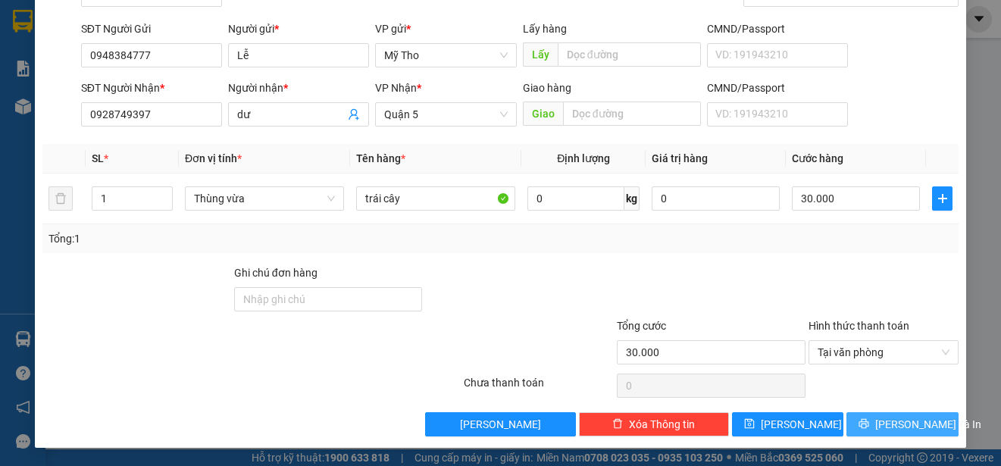
click at [874, 421] on button "[PERSON_NAME] và In" at bounding box center [902, 424] width 112 height 24
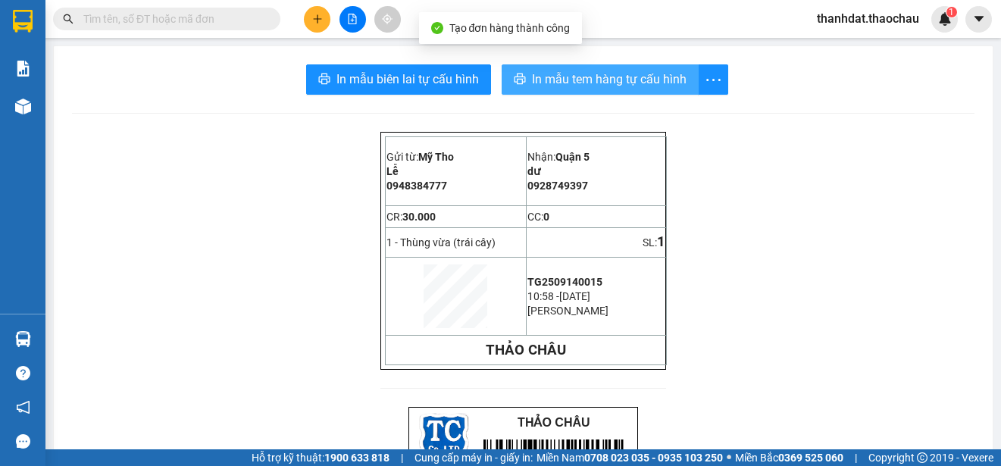
click at [583, 83] on span "In mẫu tem hàng tự cấu hình" at bounding box center [609, 79] width 155 height 19
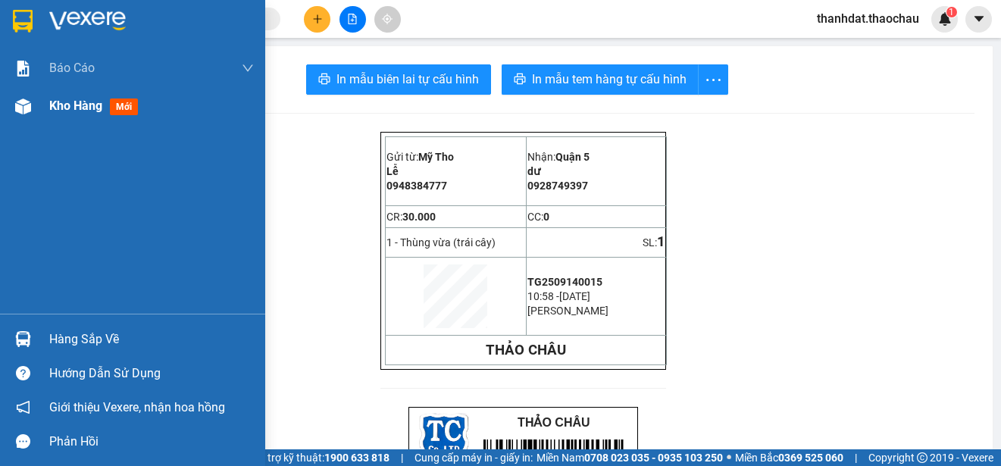
click at [75, 97] on div "Kho hàng mới" at bounding box center [96, 105] width 95 height 19
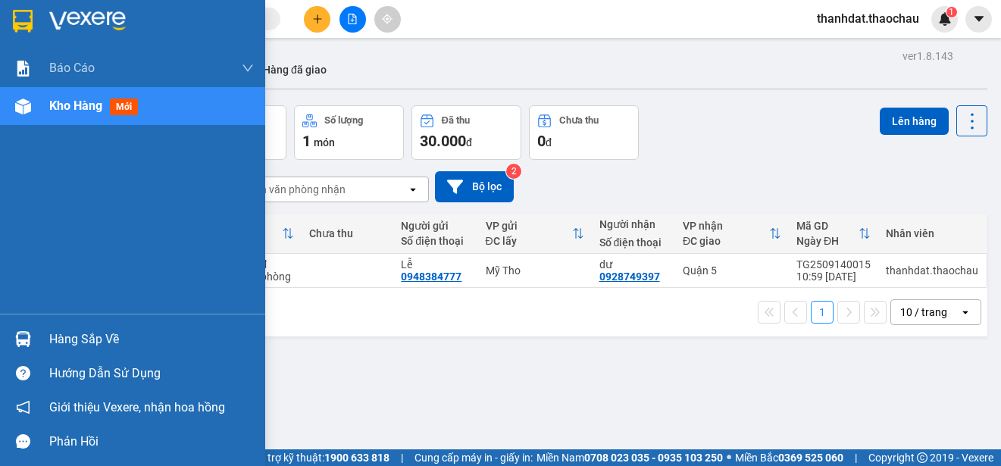
click at [82, 339] on div "Hàng sắp về" at bounding box center [151, 339] width 205 height 23
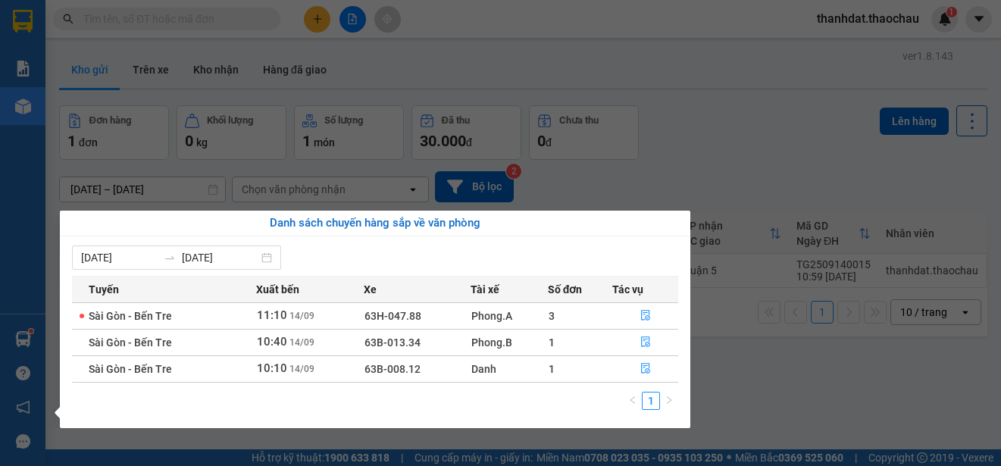
click at [694, 169] on section "Kết quả tìm kiếm ( 2565 ) Bộ lọc Mã ĐH Trạng thái Món hàng Tổng cước Chưa cước …" at bounding box center [500, 233] width 1001 height 466
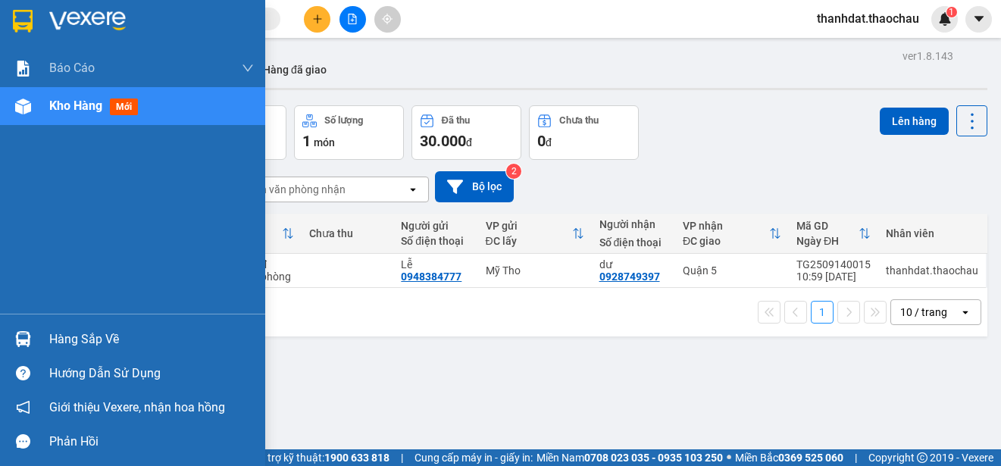
click at [54, 336] on div "Hàng sắp về" at bounding box center [151, 339] width 205 height 23
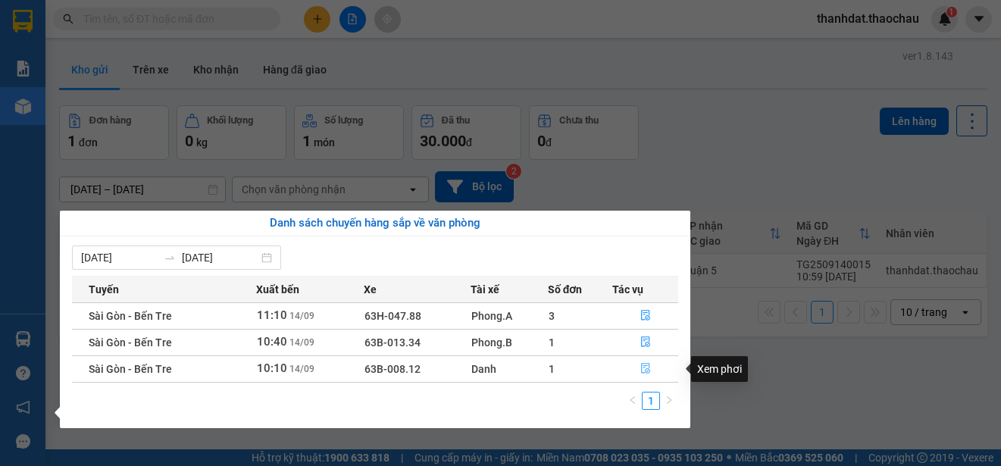
click at [648, 365] on icon "file-done" at bounding box center [645, 369] width 9 height 11
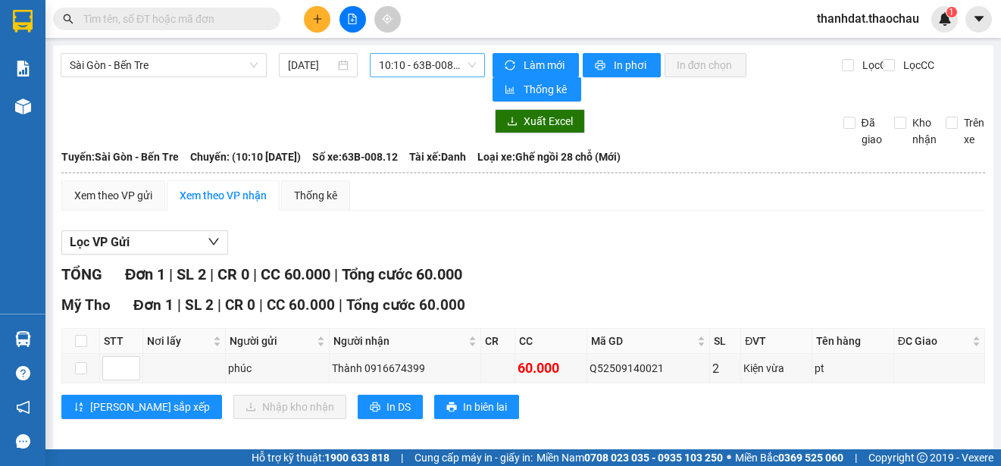
click at [431, 65] on span "10:10 - 63B-008.12" at bounding box center [427, 65] width 97 height 23
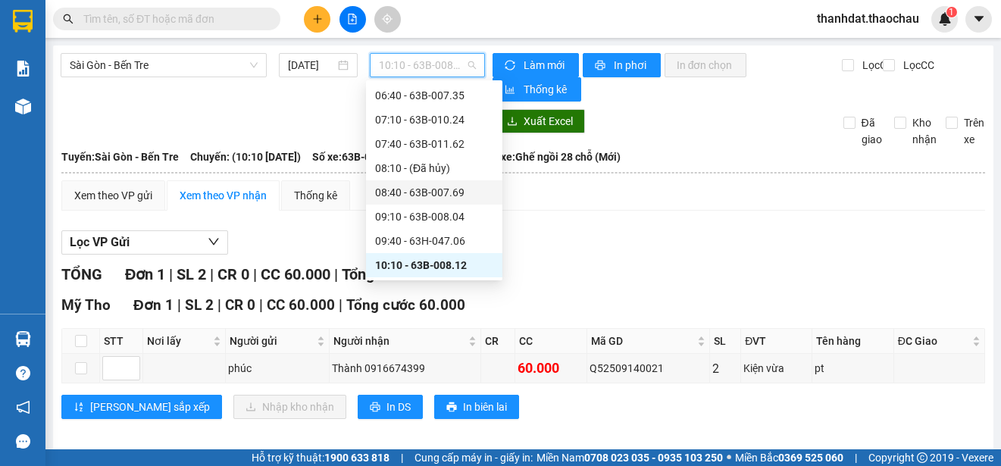
scroll to position [273, 0]
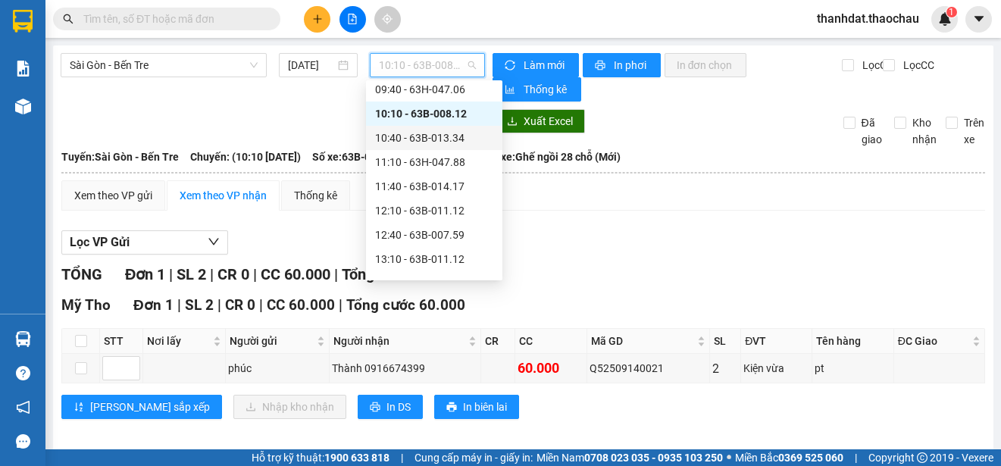
click at [455, 136] on div "10:40 - 63B-013.34" at bounding box center [434, 138] width 118 height 17
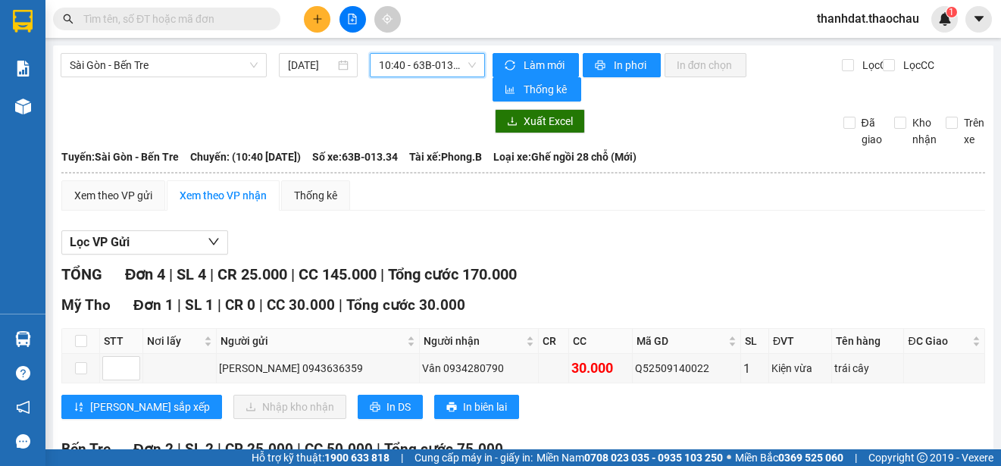
click at [436, 67] on span "10:40 - 63B-013.34" at bounding box center [427, 65] width 97 height 23
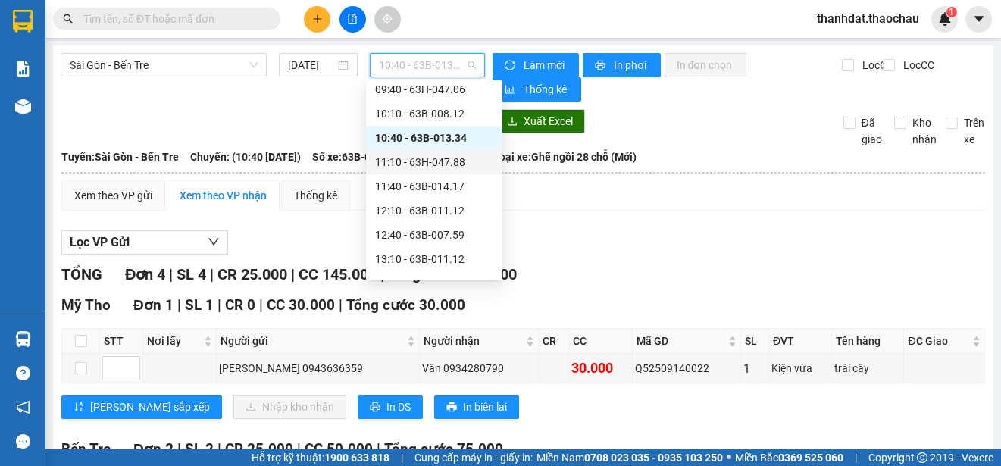
click at [451, 157] on div "11:10 - 63H-047.88" at bounding box center [434, 162] width 118 height 17
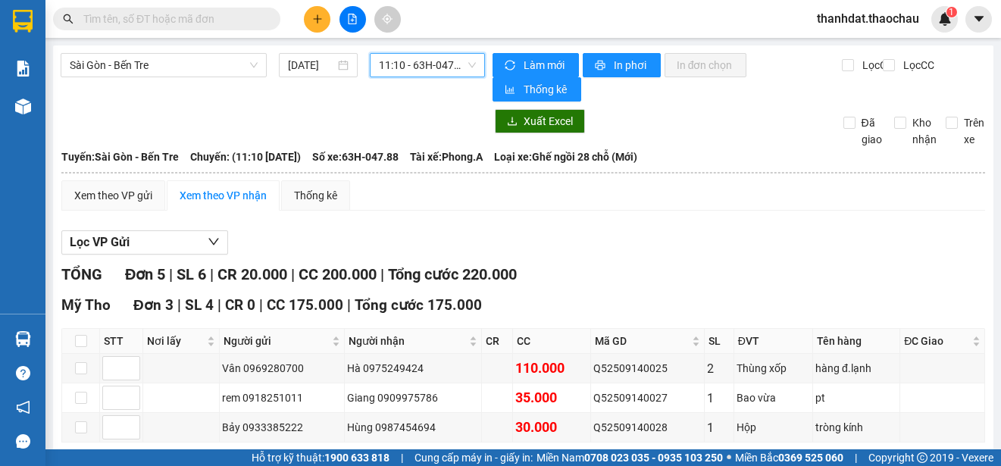
scroll to position [152, 0]
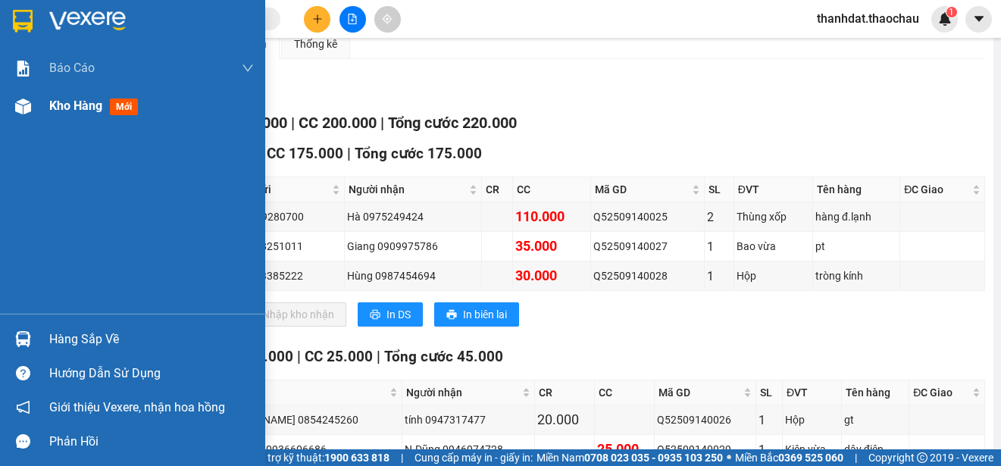
click at [74, 100] on span "Kho hàng" at bounding box center [75, 106] width 53 height 14
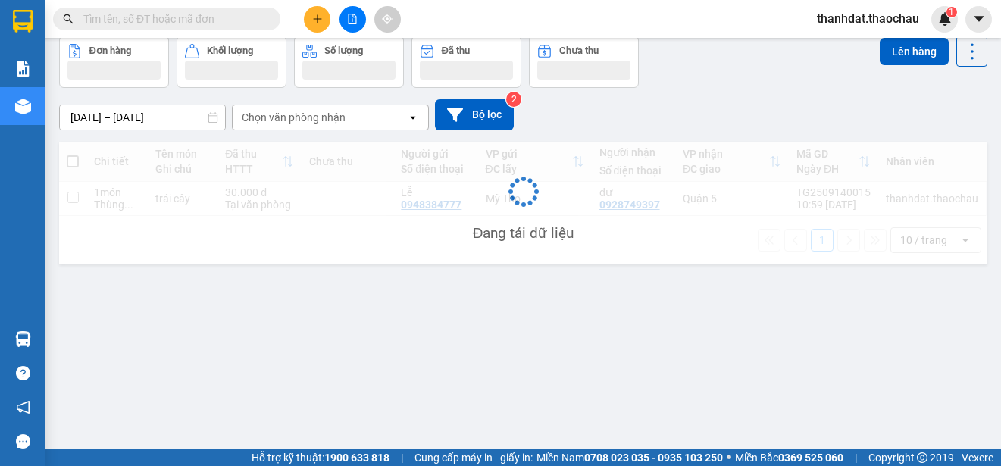
scroll to position [70, 0]
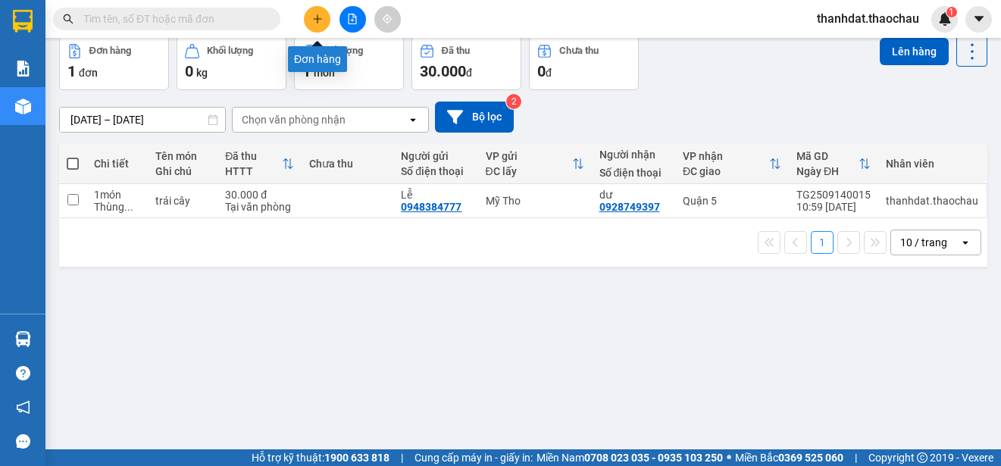
click at [316, 21] on icon "plus" at bounding box center [317, 19] width 11 height 11
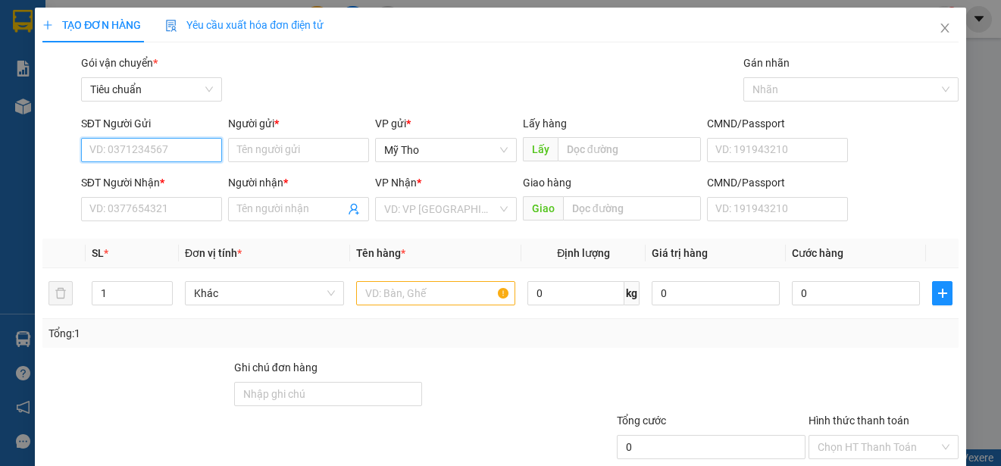
click at [179, 155] on input "SĐT Người Gửi" at bounding box center [151, 150] width 141 height 24
type input "0965379839"
click at [192, 180] on div "0965379839 - sg29 -MT" at bounding box center [149, 180] width 121 height 17
type input "sg29 -MT"
type input "0965379839"
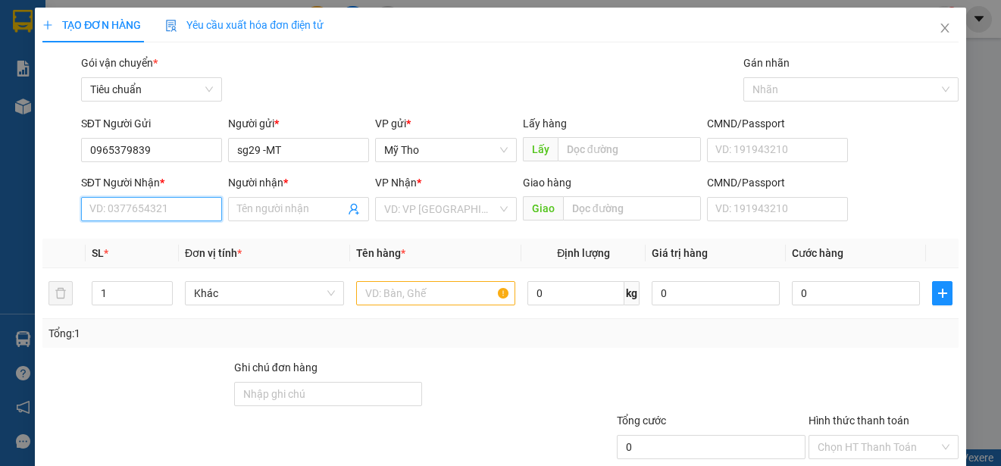
click at [197, 203] on input "SĐT Người Nhận *" at bounding box center [151, 209] width 141 height 24
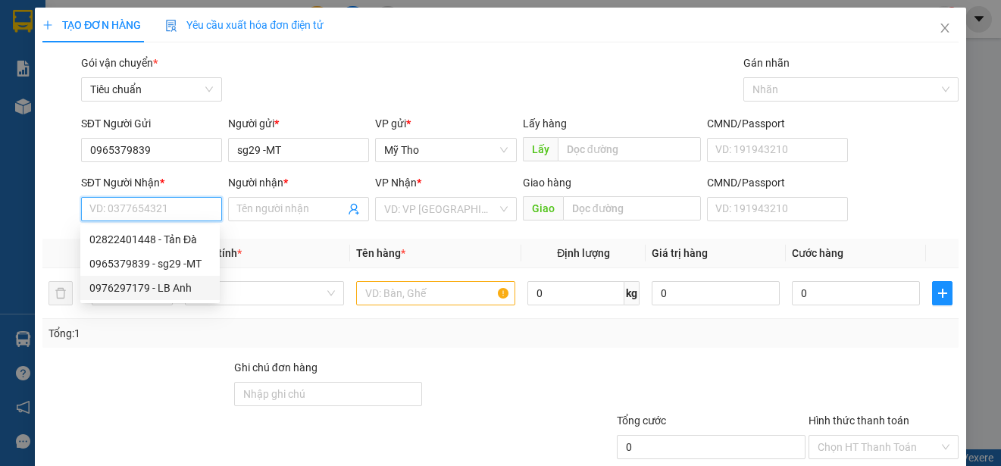
click at [181, 289] on div "0976297179 - LB Anh" at bounding box center [149, 288] width 121 height 17
type input "0976297179"
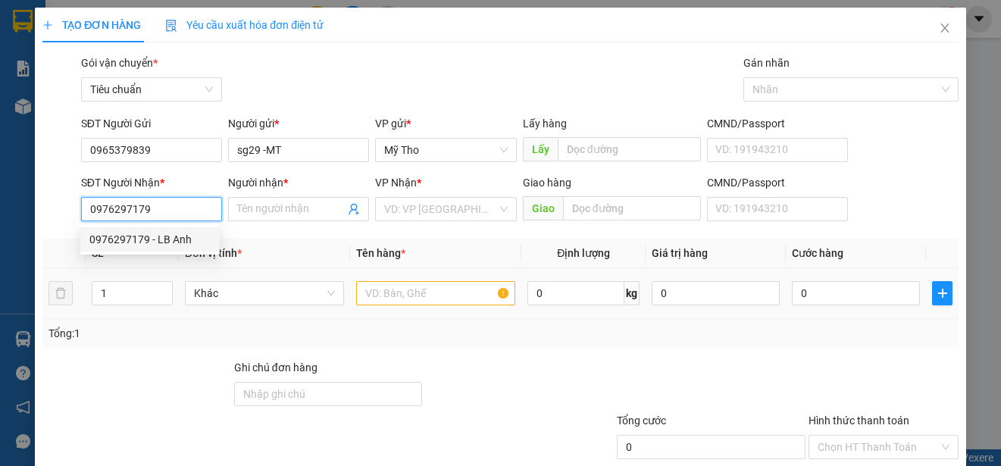
type input "LB Anh"
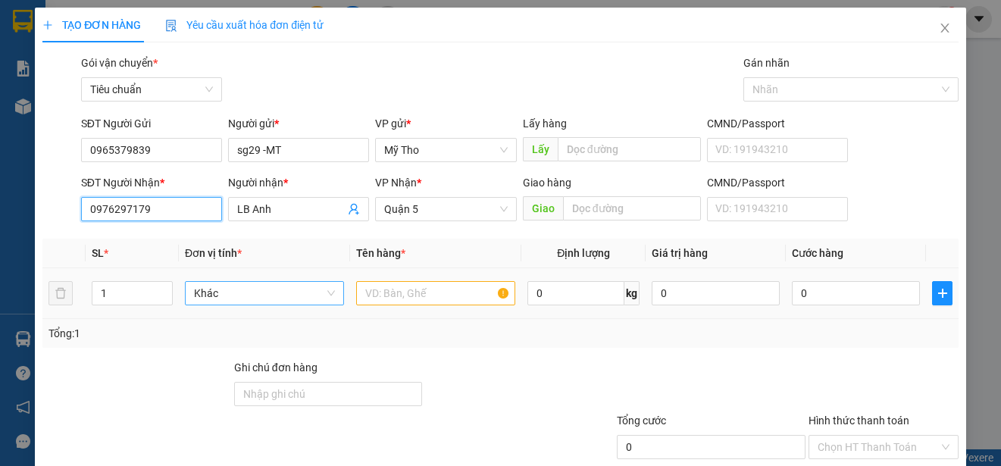
click at [237, 290] on span "Khác" at bounding box center [264, 293] width 141 height 23
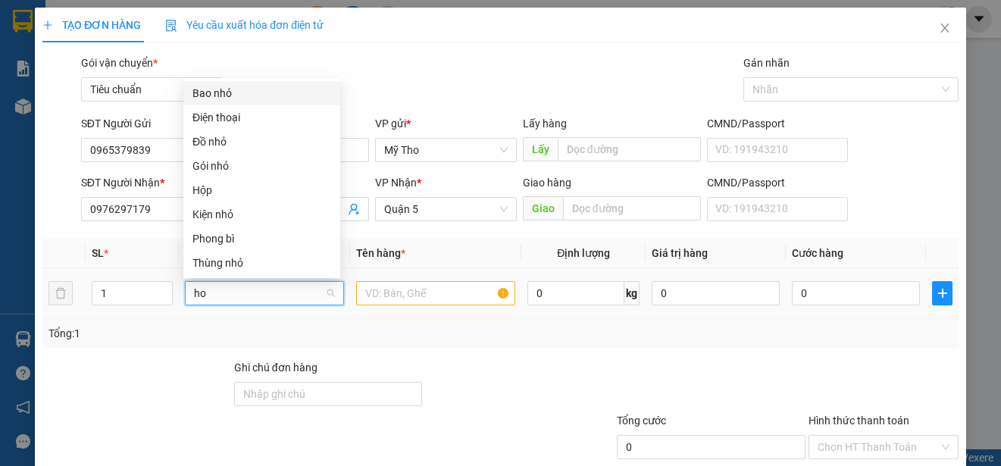
type input "hop"
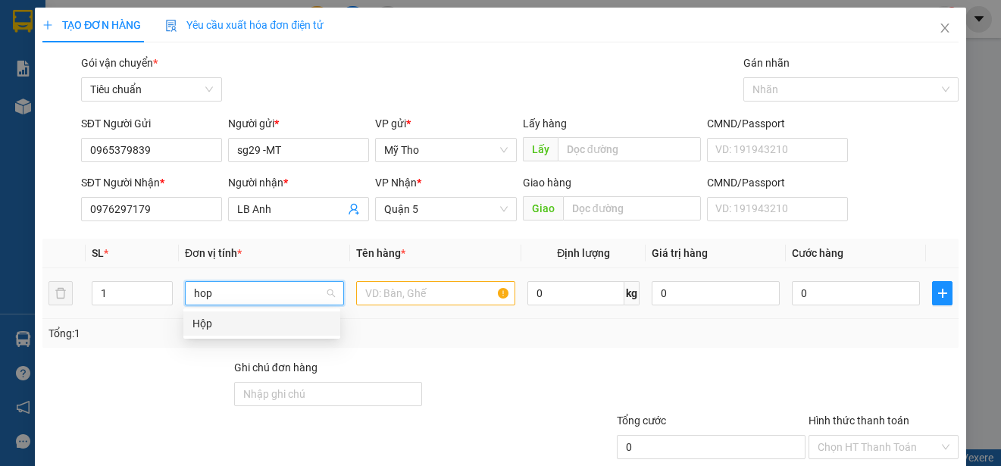
drag, startPoint x: 202, startPoint y: 323, endPoint x: 270, endPoint y: 309, distance: 69.6
click at [204, 322] on div "Hộp" at bounding box center [261, 323] width 139 height 17
click at [373, 290] on input "text" at bounding box center [435, 293] width 159 height 24
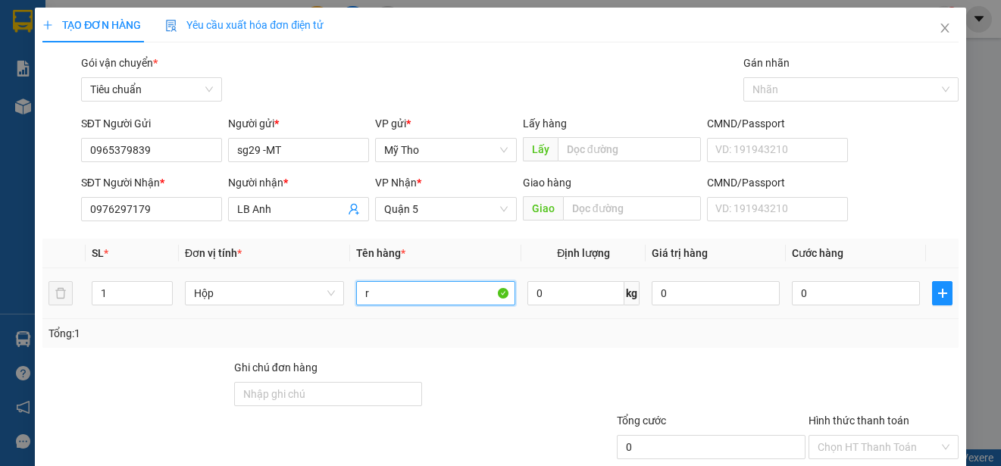
paste input "ăng"
type input "răng"
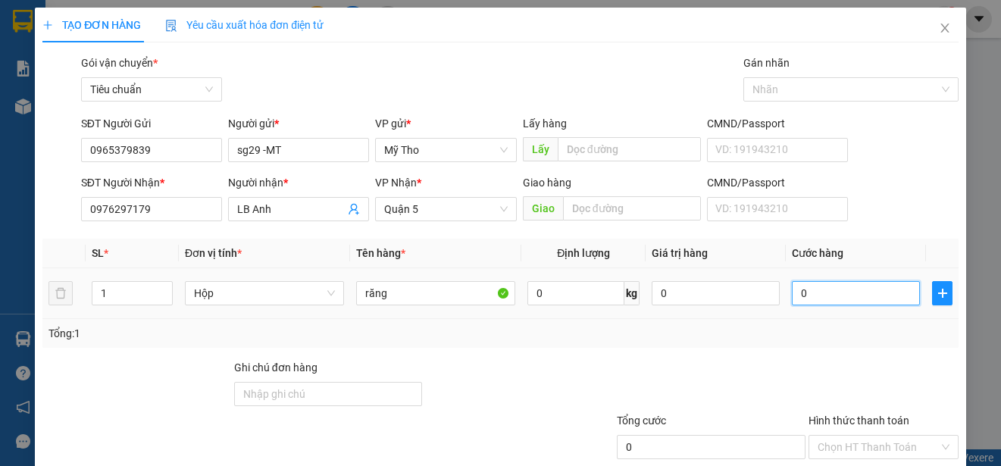
click at [831, 296] on input "0" at bounding box center [856, 293] width 128 height 24
type input "2"
type input "20"
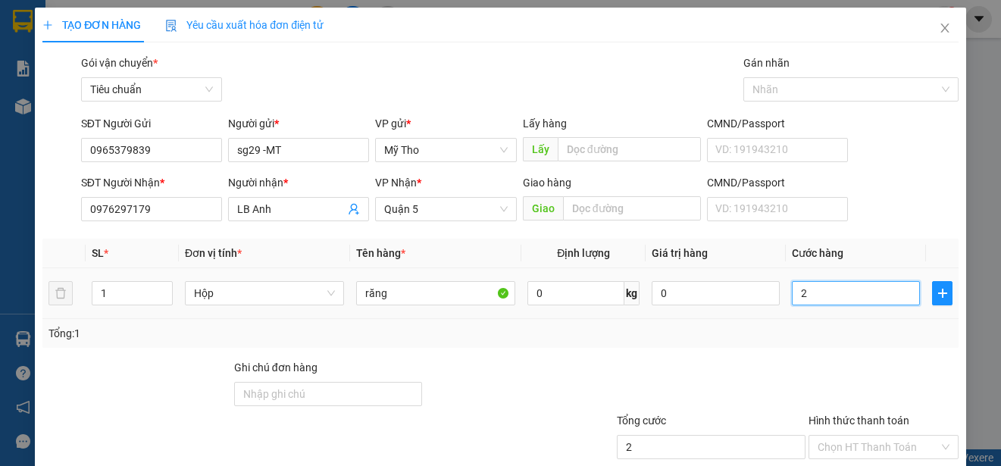
type input "20"
type input "200"
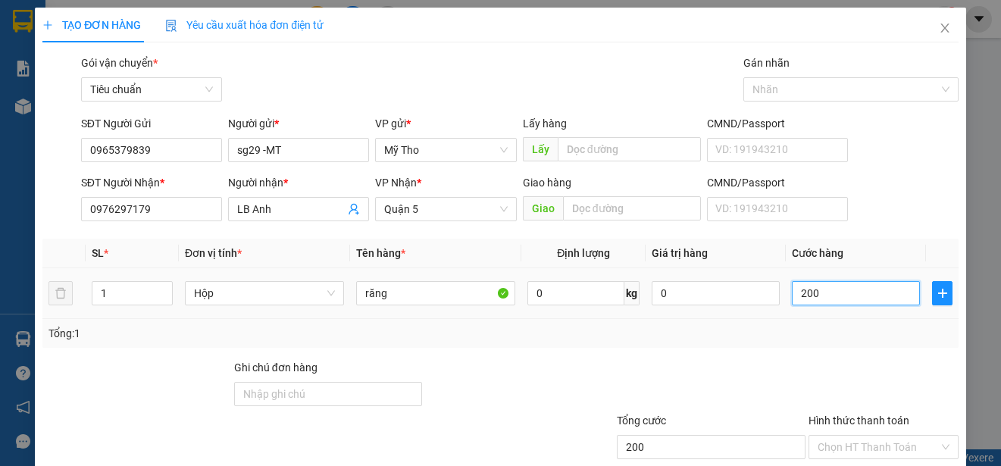
type input "2.000"
type input "20.000"
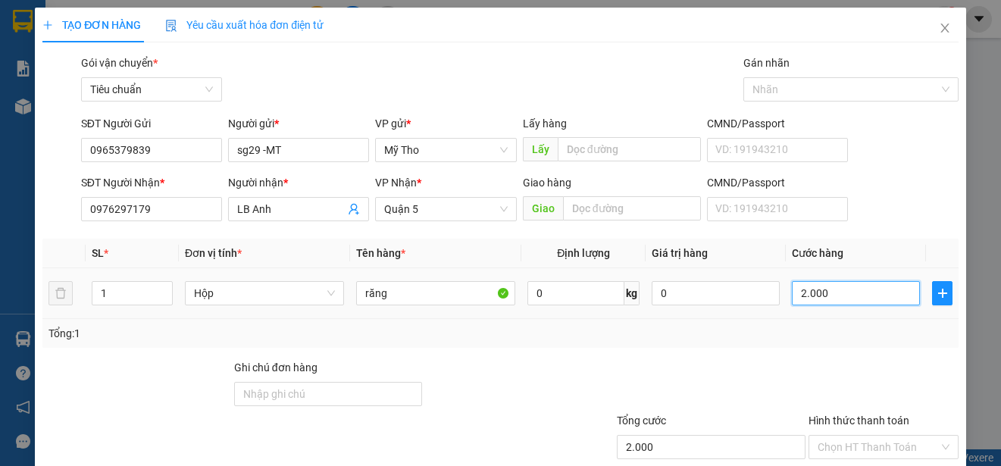
type input "20.000"
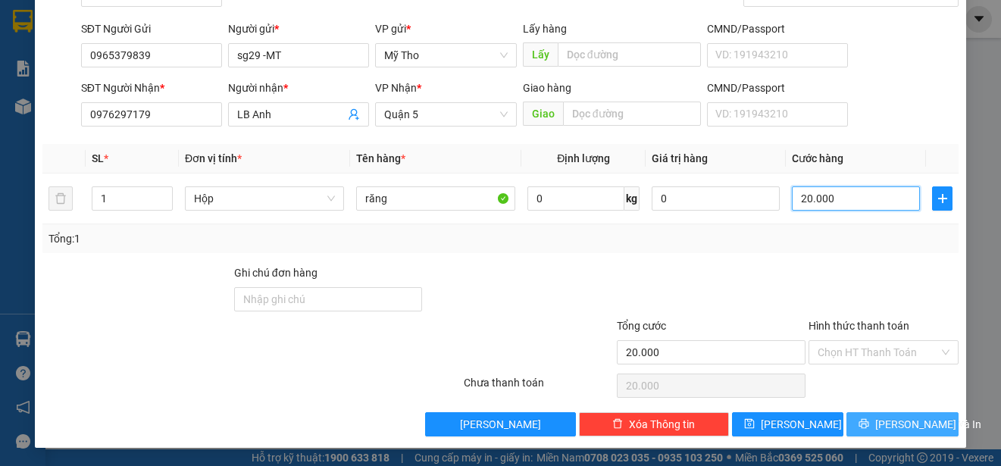
type input "20.000"
click at [887, 422] on span "[PERSON_NAME] và In" at bounding box center [928, 424] width 106 height 17
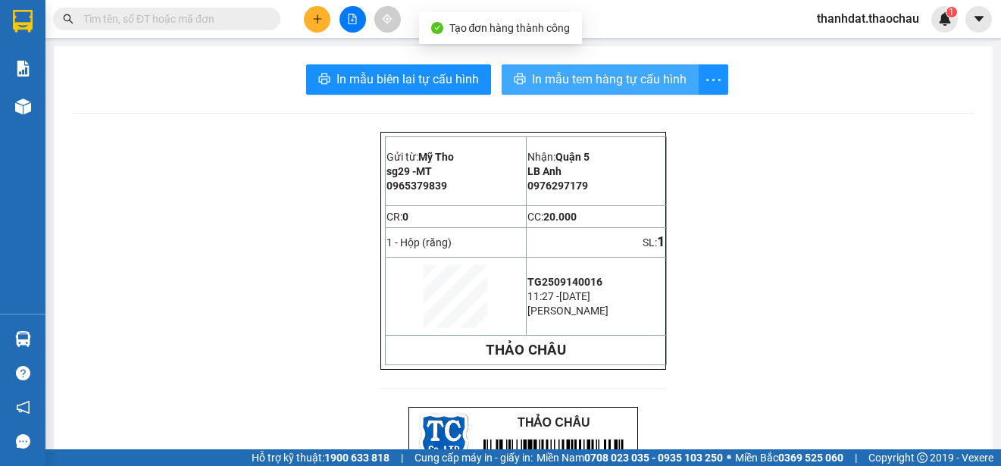
click at [628, 83] on span "In mẫu tem hàng tự cấu hình" at bounding box center [609, 79] width 155 height 19
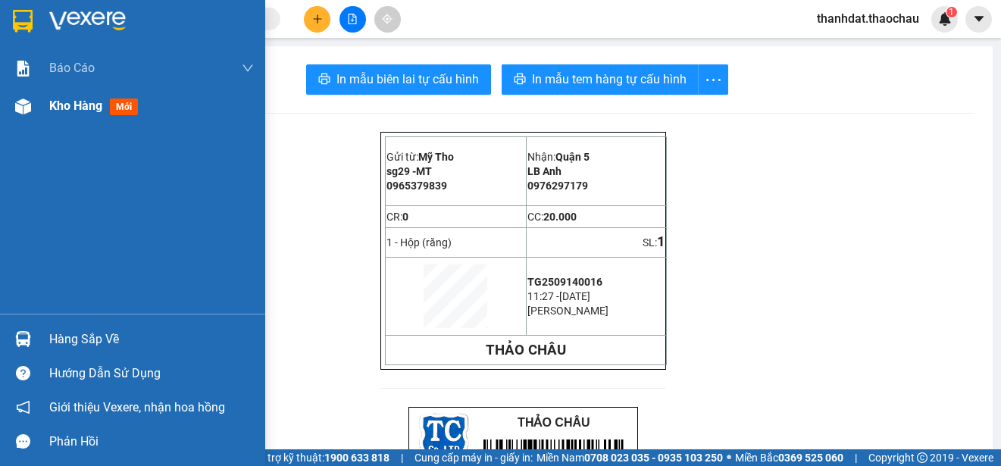
click at [61, 104] on span "Kho hàng" at bounding box center [75, 106] width 53 height 14
